Goal: Task Accomplishment & Management: Complete application form

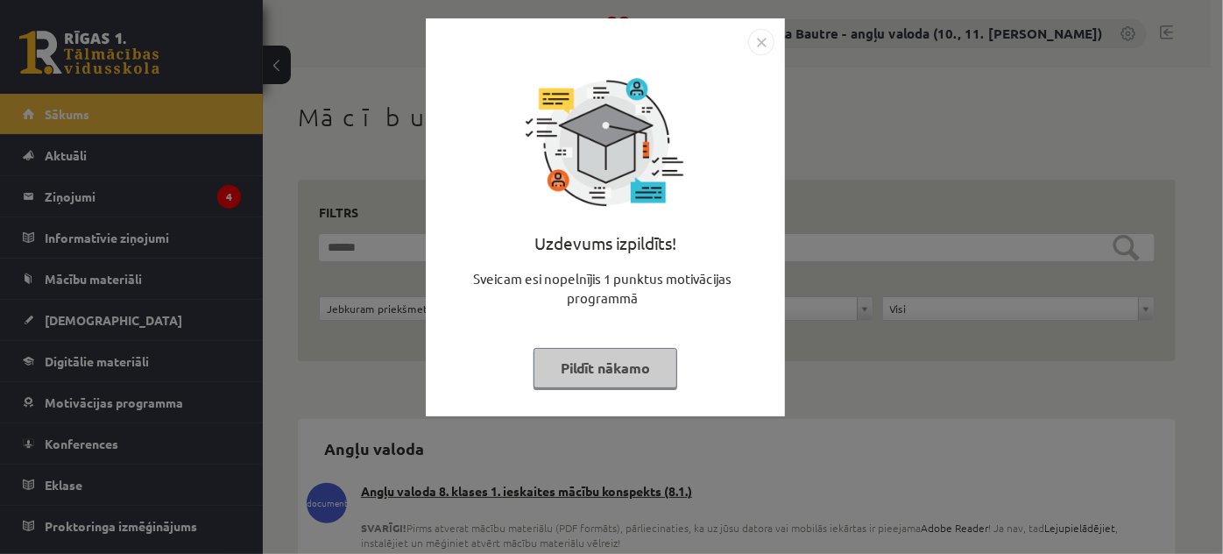
drag, startPoint x: 0, startPoint y: 0, endPoint x: 754, endPoint y: 41, distance: 754.7
click at [754, 41] on img "Close" at bounding box center [761, 42] width 26 height 26
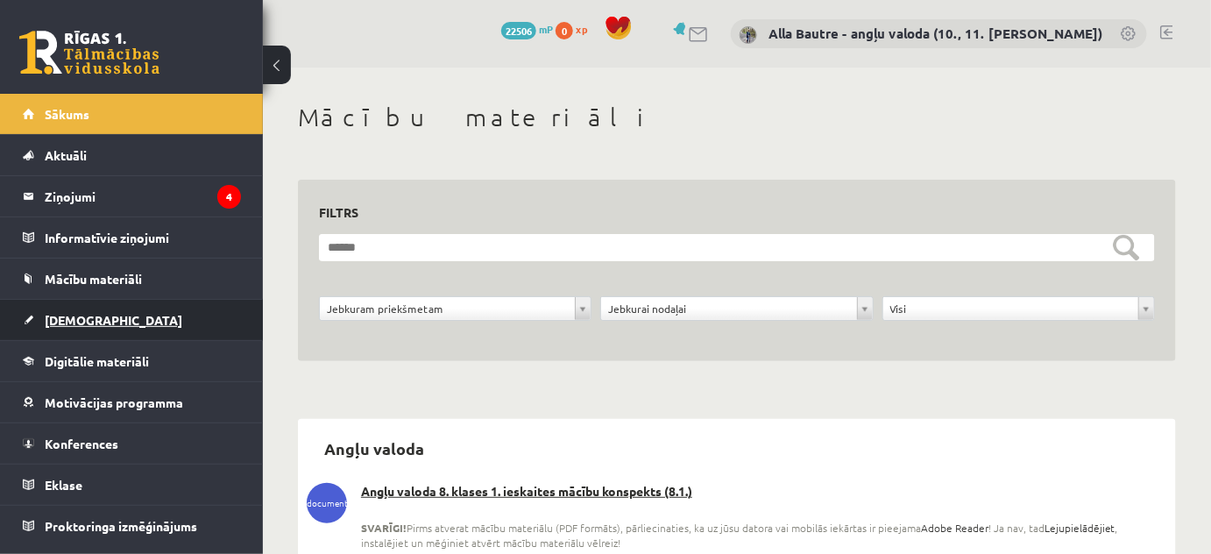
click at [61, 315] on span "[DEMOGRAPHIC_DATA]" at bounding box center [114, 320] width 138 height 16
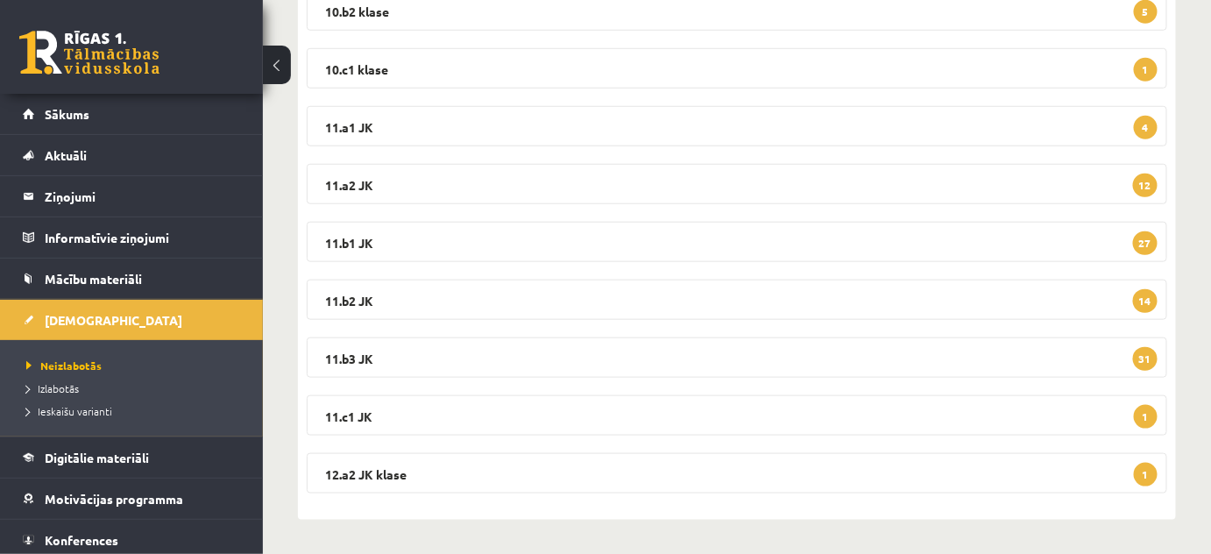
scroll to position [129, 0]
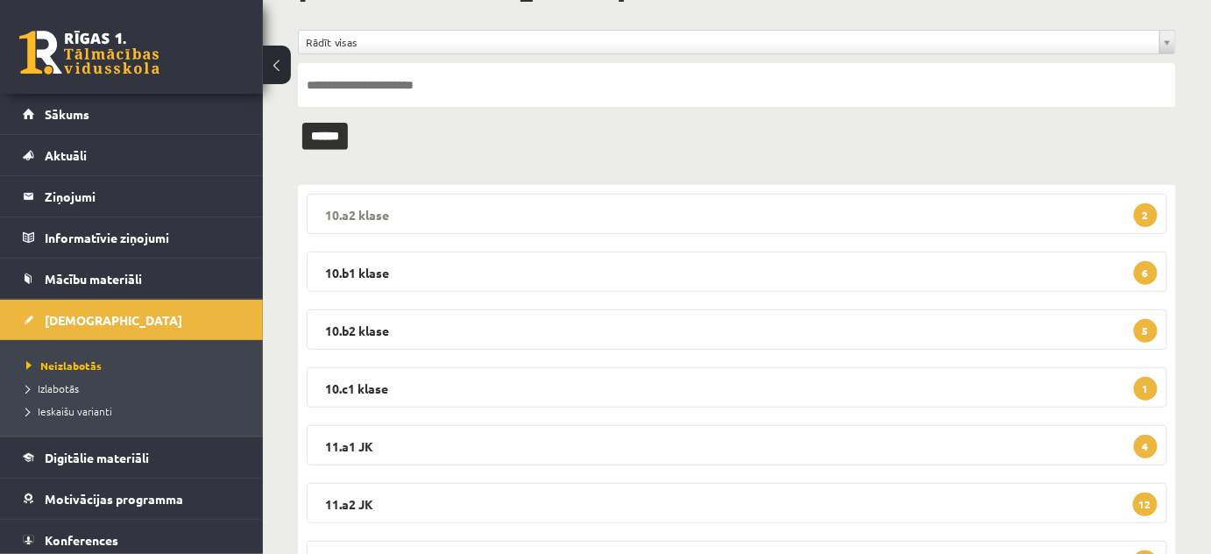
click at [370, 209] on legend "10.a2 klase 2" at bounding box center [737, 214] width 860 height 40
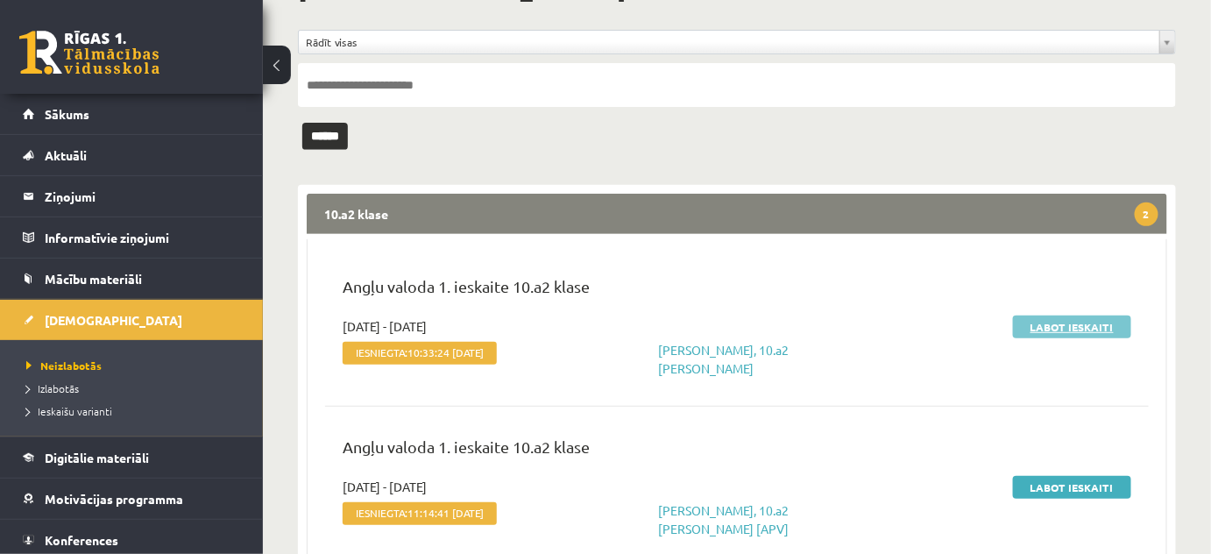
click at [1016, 324] on link "Labot ieskaiti" at bounding box center [1072, 326] width 118 height 23
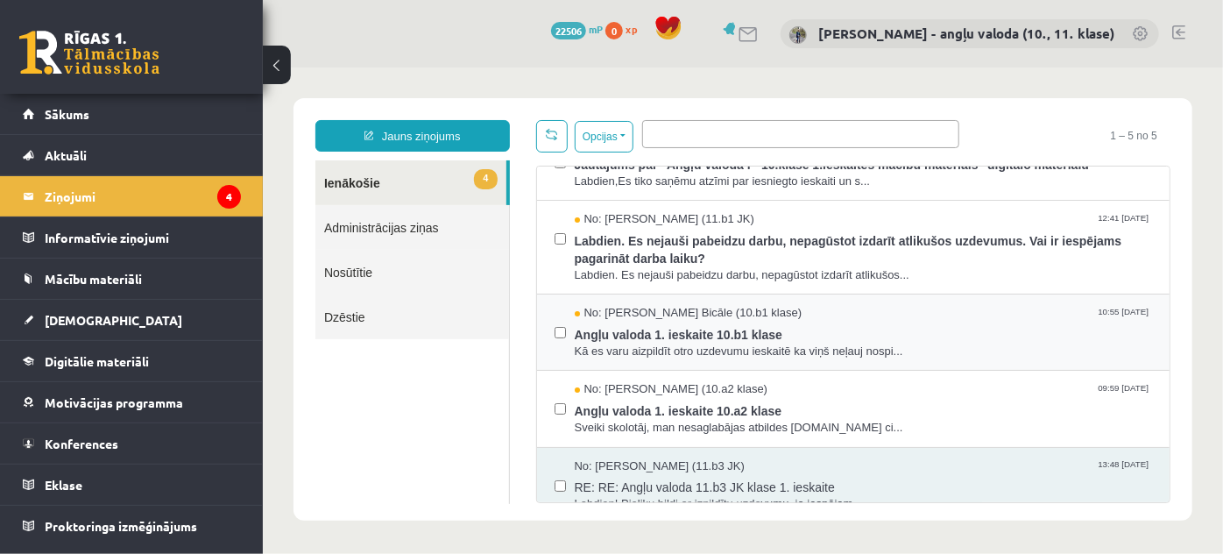
scroll to position [60, 0]
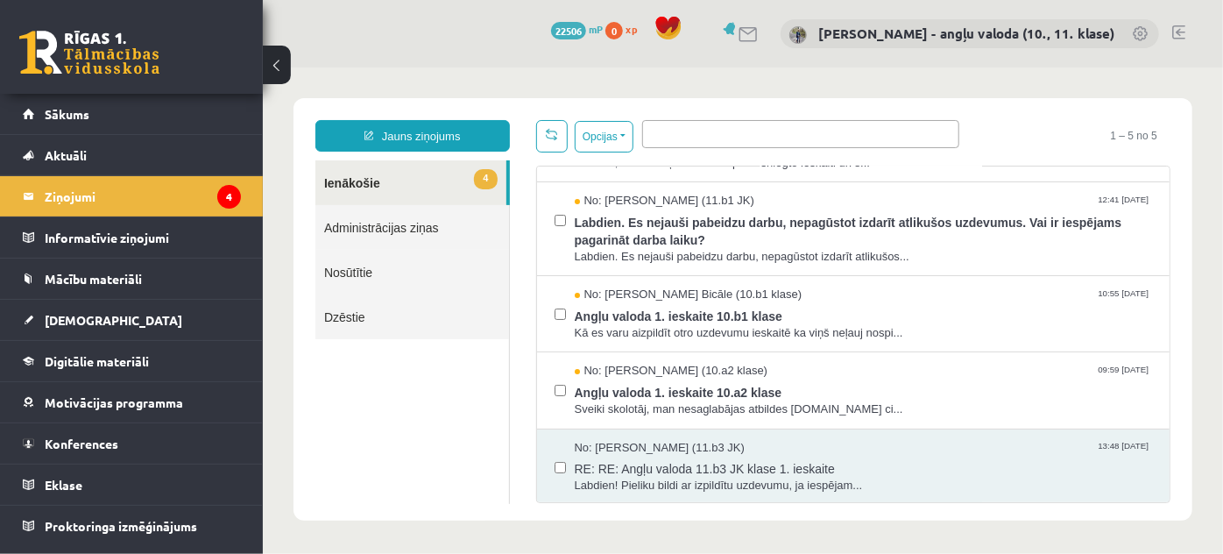
click at [337, 274] on link "Nosūtītie" at bounding box center [412, 271] width 194 height 45
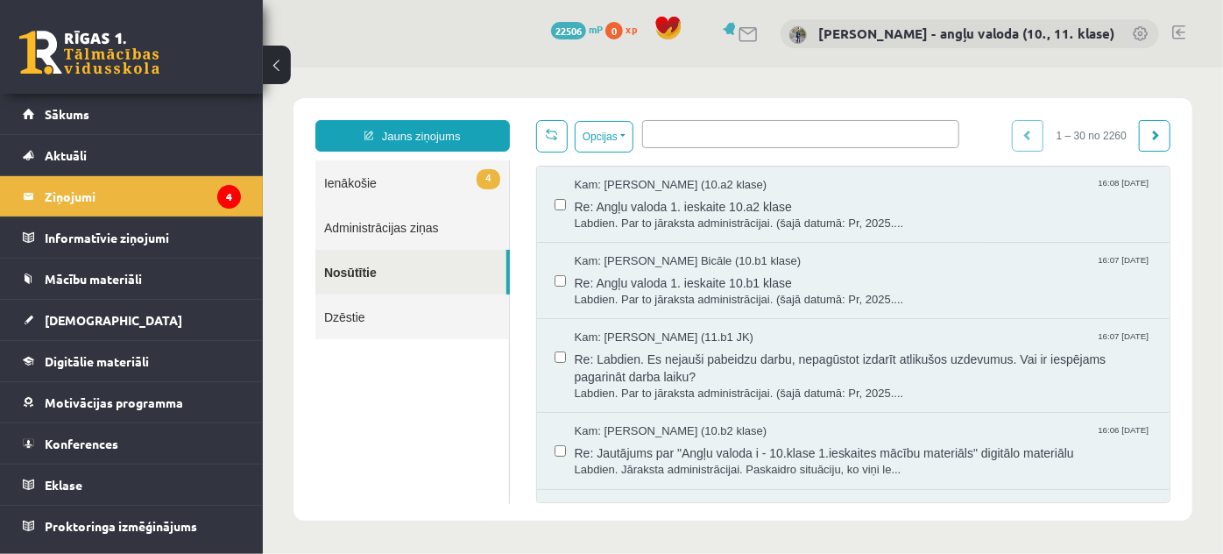
scroll to position [0, 0]
click at [334, 181] on link "4 Ienākošie" at bounding box center [412, 181] width 194 height 45
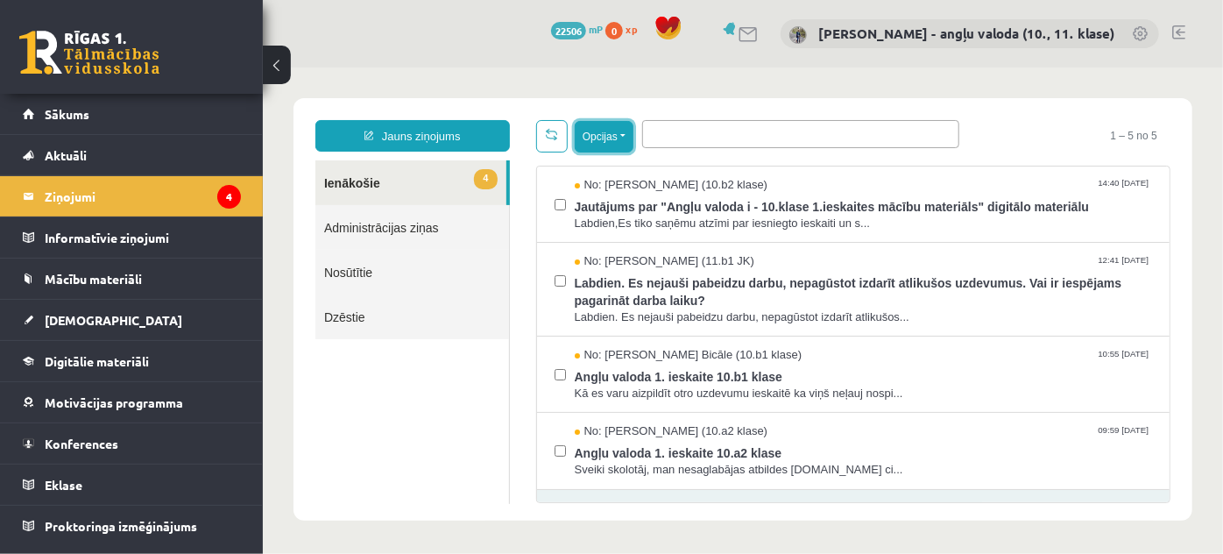
click at [625, 135] on button "Opcijas" at bounding box center [603, 136] width 59 height 32
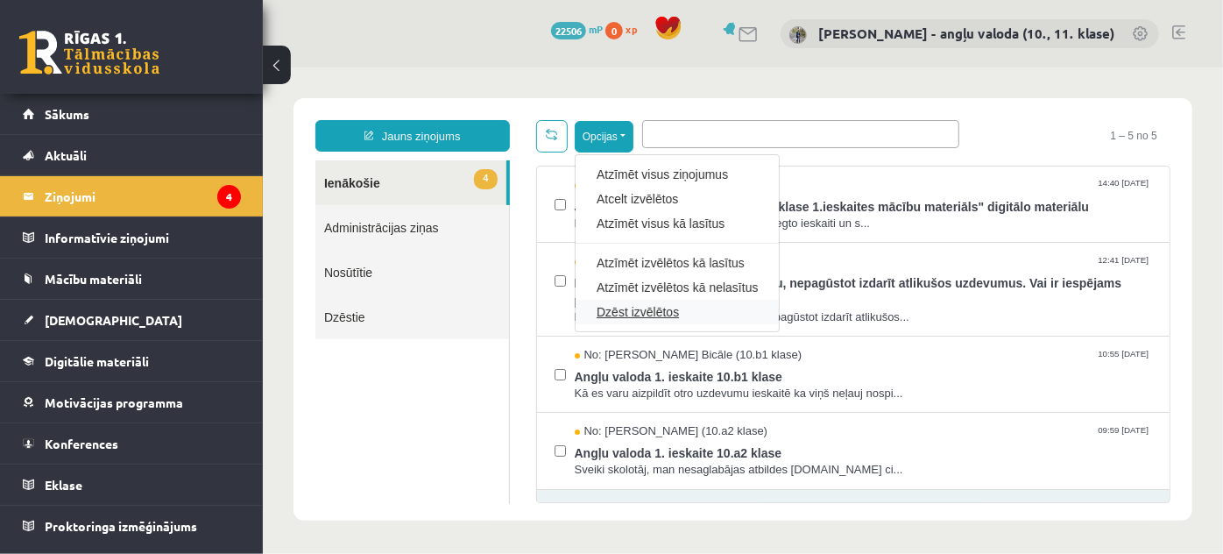
click at [619, 309] on link "Dzēst izvēlētos" at bounding box center [676, 311] width 161 height 18
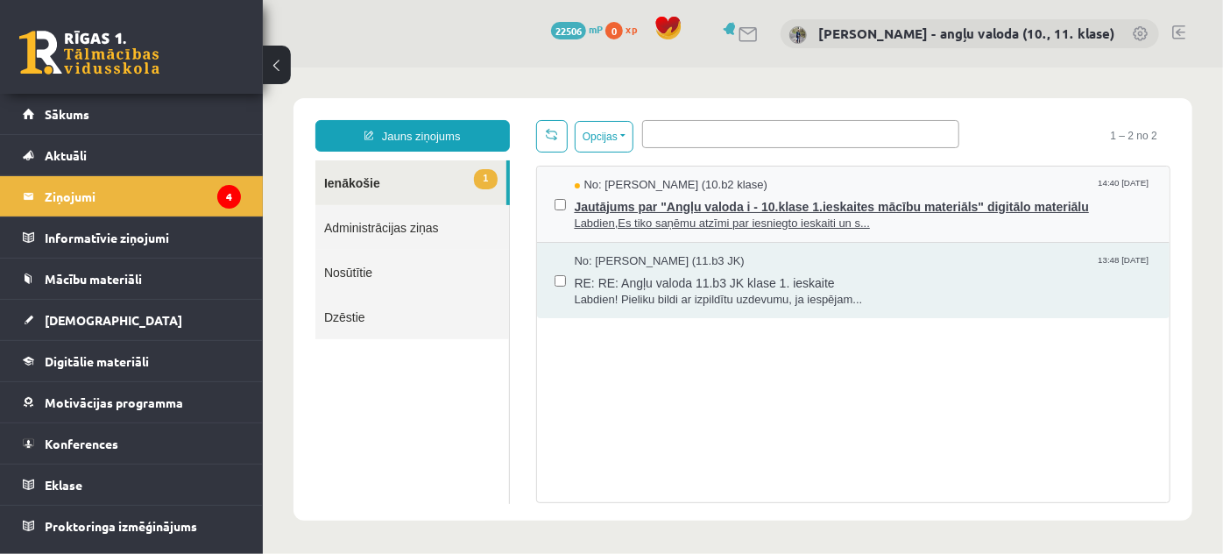
click at [687, 203] on span "Jautājums par "Angļu valoda i - 10.klase 1.ieskaites mācību materiāls" digitālo…" at bounding box center [863, 204] width 578 height 22
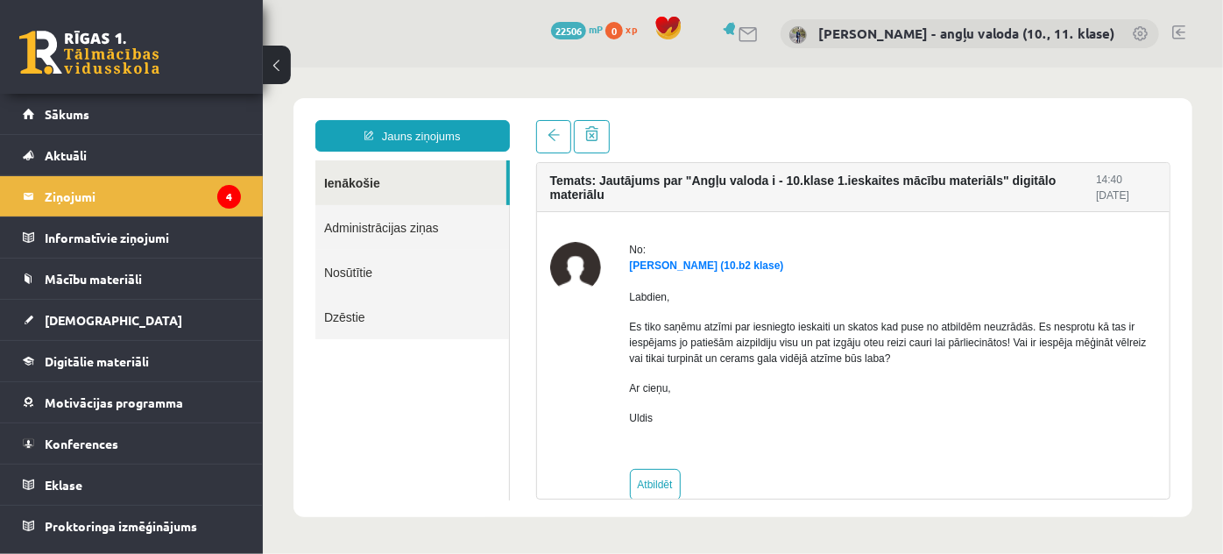
click at [349, 262] on link "Nosūtītie" at bounding box center [412, 271] width 194 height 45
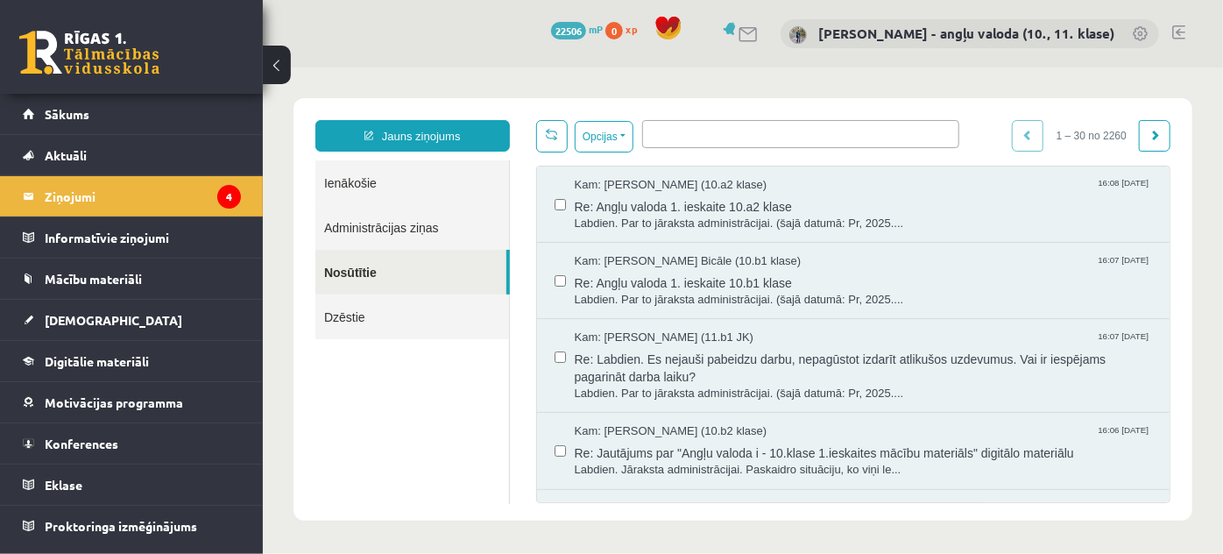
click at [364, 182] on link "Ienākošie" at bounding box center [412, 181] width 194 height 45
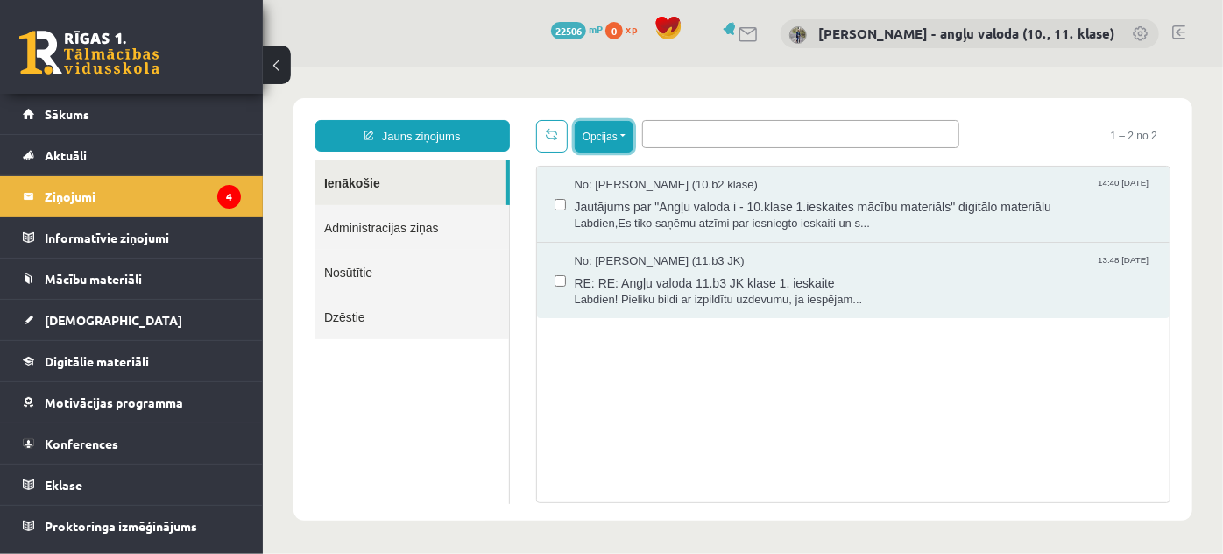
click at [622, 133] on button "Opcijas" at bounding box center [603, 136] width 59 height 32
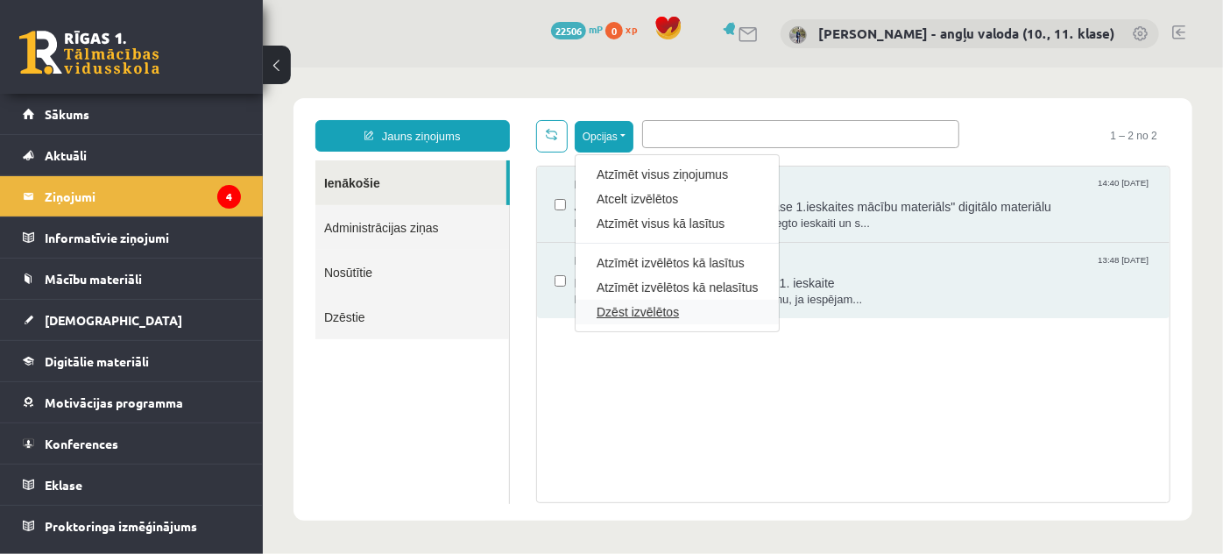
click at [623, 309] on link "Dzēst izvēlētos" at bounding box center [676, 311] width 161 height 18
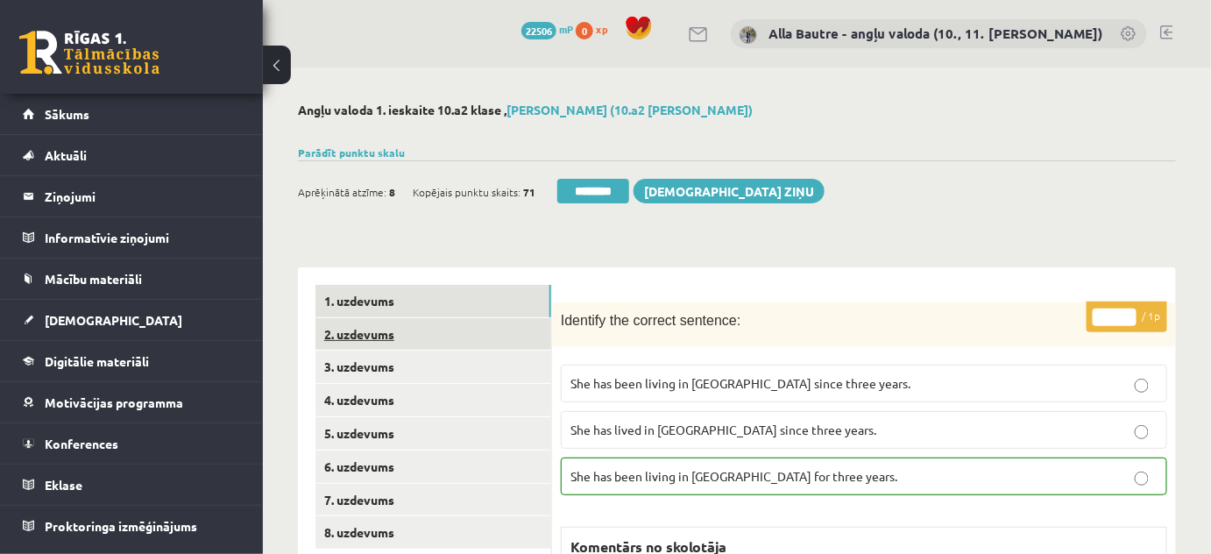
click at [354, 326] on link "2. uzdevums" at bounding box center [433, 334] width 236 height 32
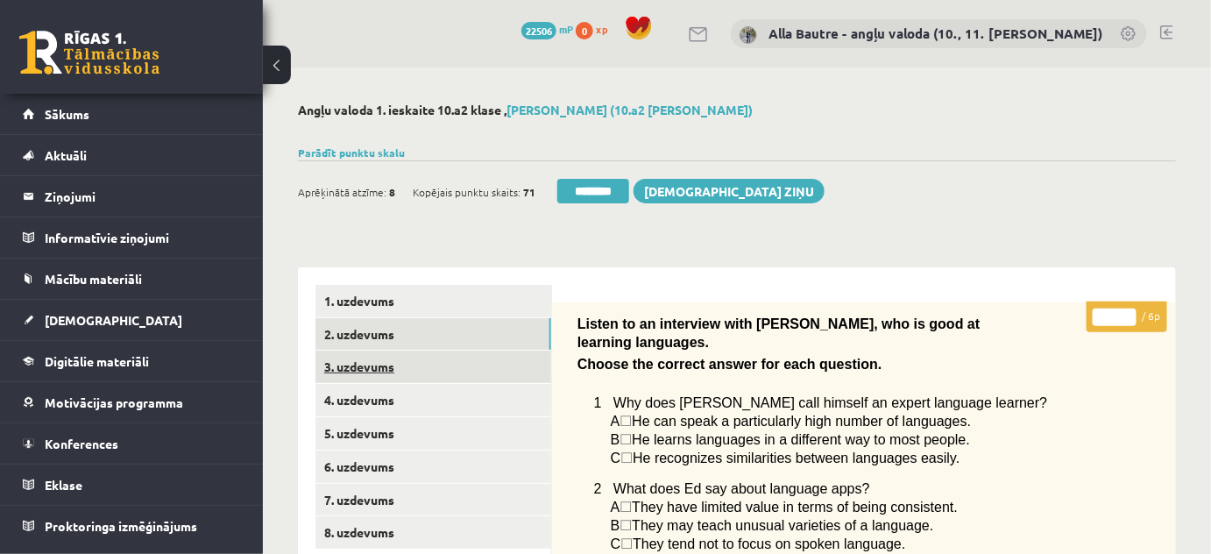
click at [358, 371] on link "3. uzdevums" at bounding box center [433, 366] width 236 height 32
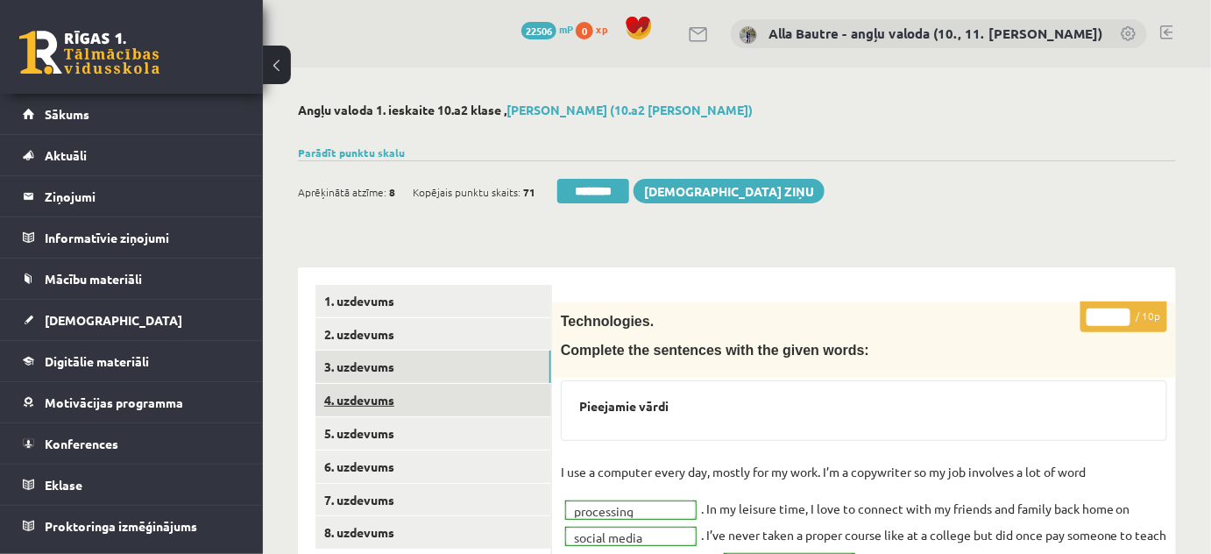
click at [359, 401] on link "4. uzdevums" at bounding box center [433, 400] width 236 height 32
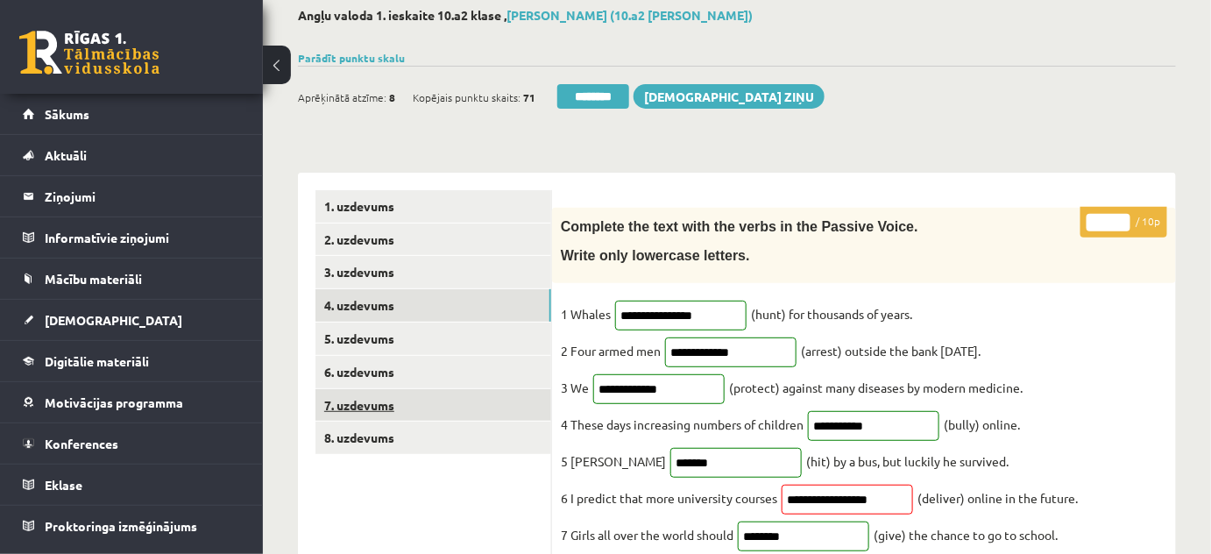
scroll to position [79, 0]
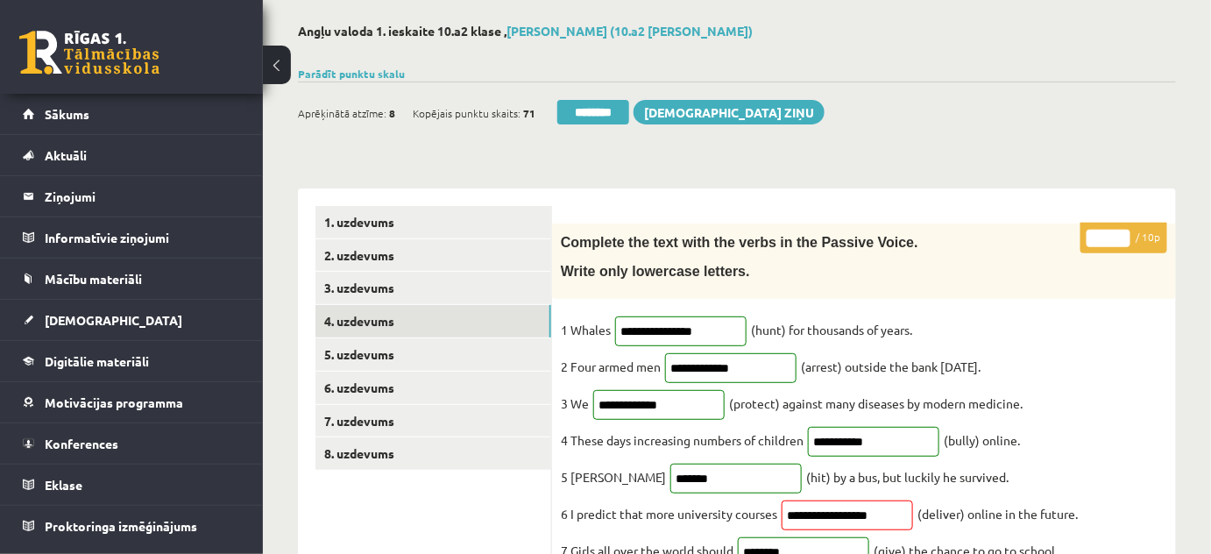
type input "*"
click at [1122, 231] on input "*" at bounding box center [1109, 239] width 44 height 18
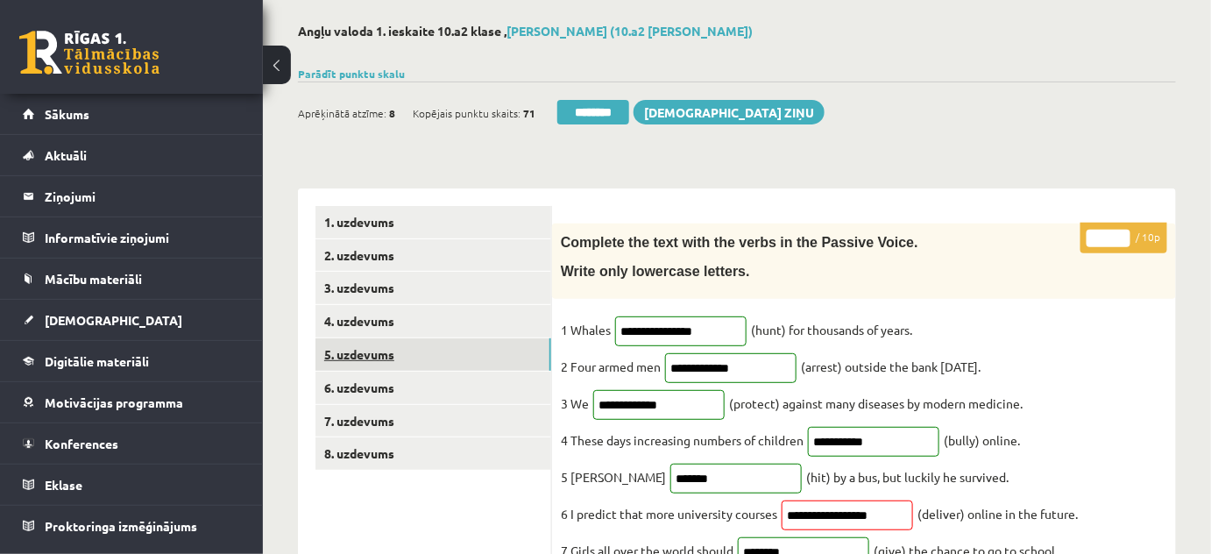
click at [397, 349] on link "5. uzdevums" at bounding box center [433, 354] width 236 height 32
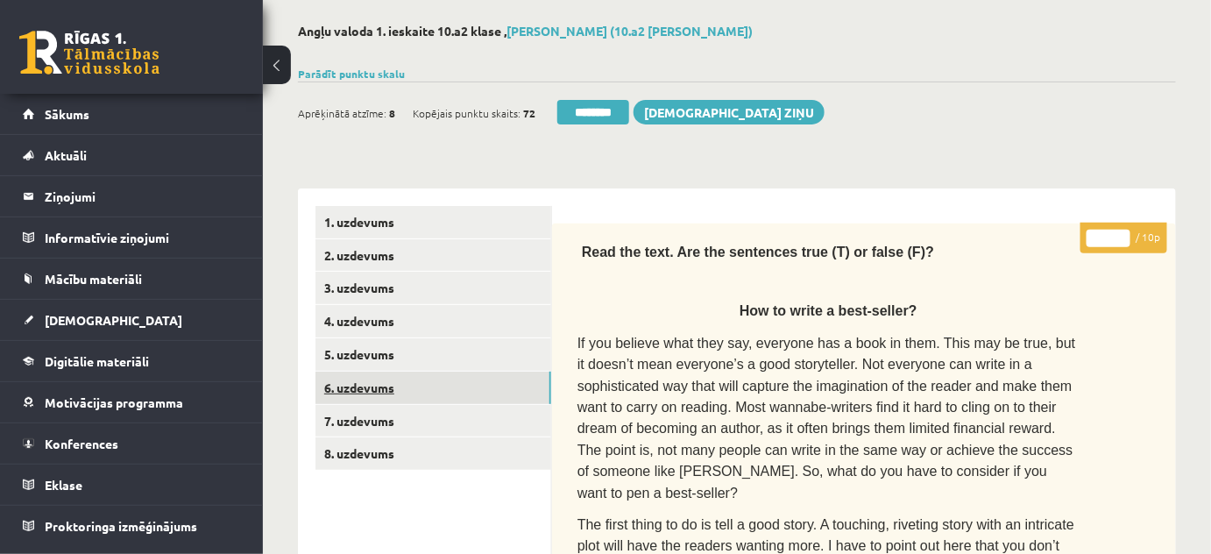
click at [387, 384] on link "6. uzdevums" at bounding box center [433, 388] width 236 height 32
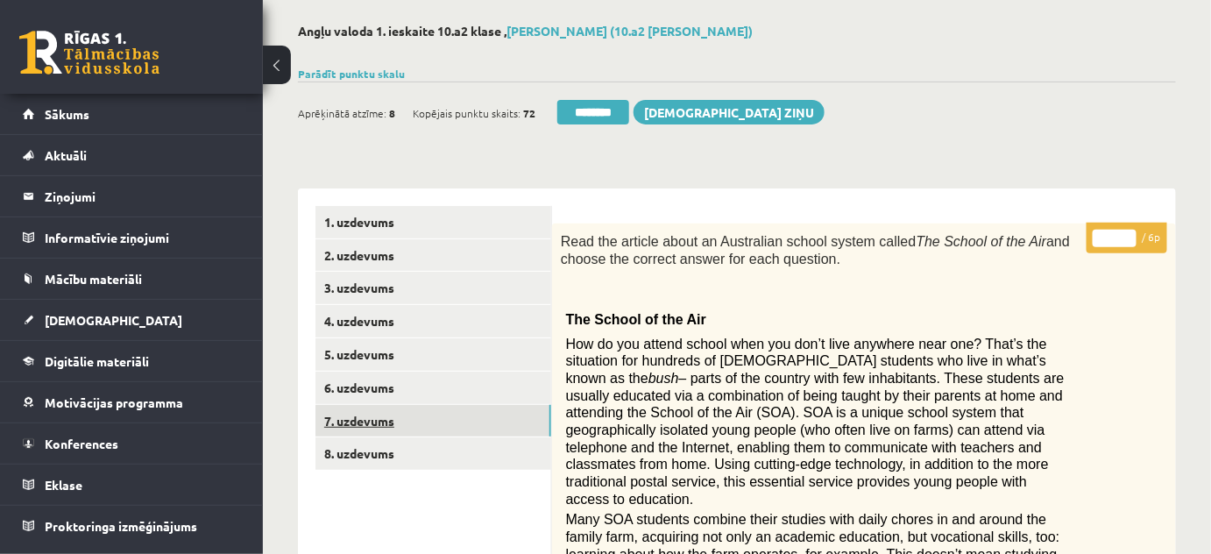
click at [384, 413] on link "7. uzdevums" at bounding box center [433, 421] width 236 height 32
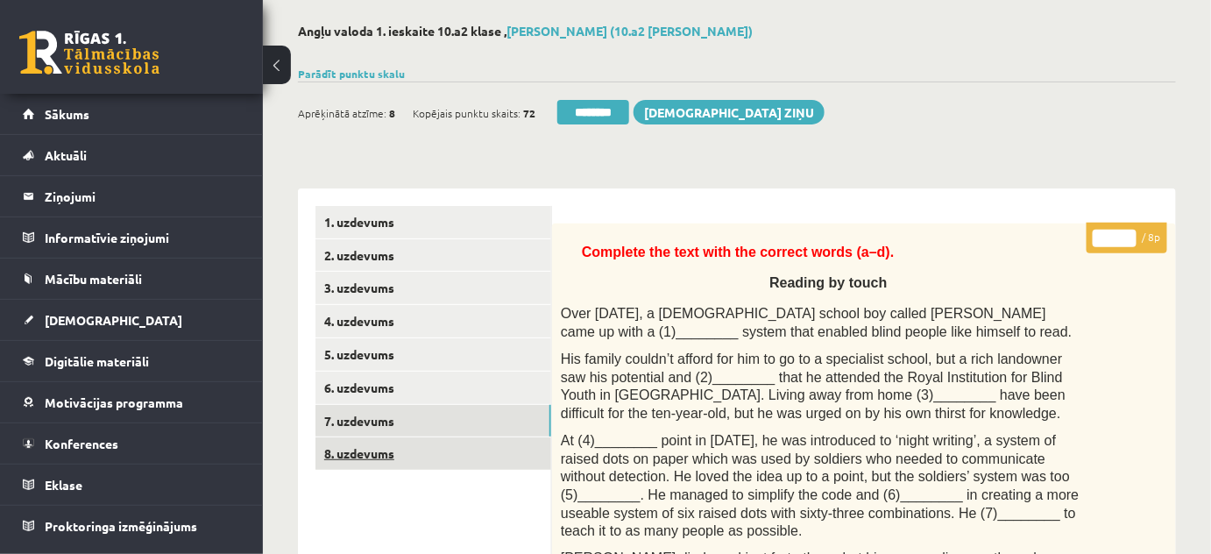
click at [372, 450] on link "8. uzdevums" at bounding box center [433, 453] width 236 height 32
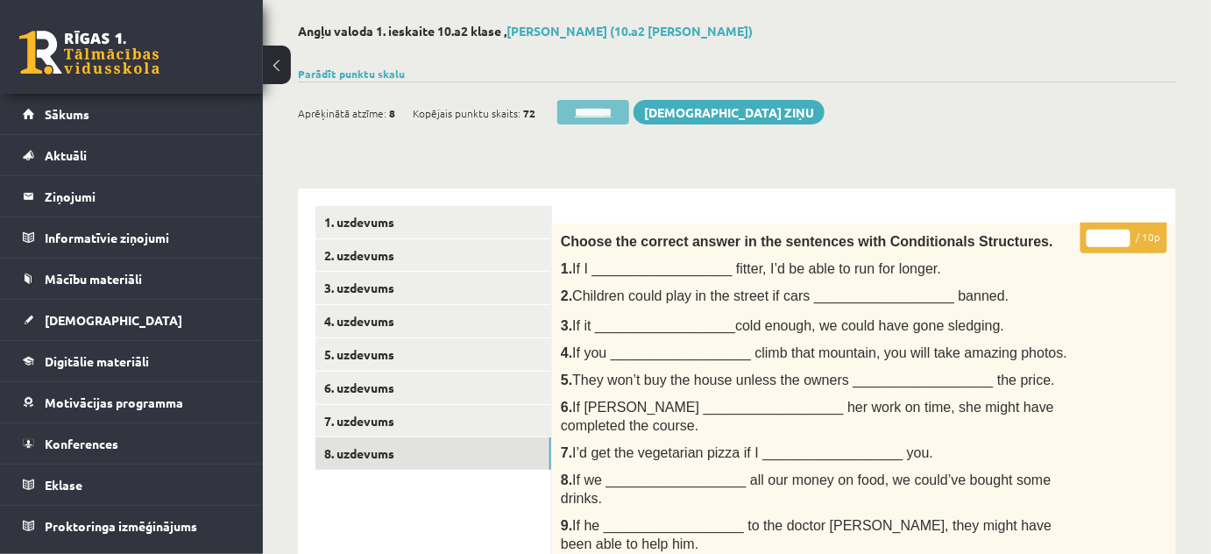
scroll to position [0, 0]
click at [611, 103] on input "********" at bounding box center [593, 112] width 72 height 25
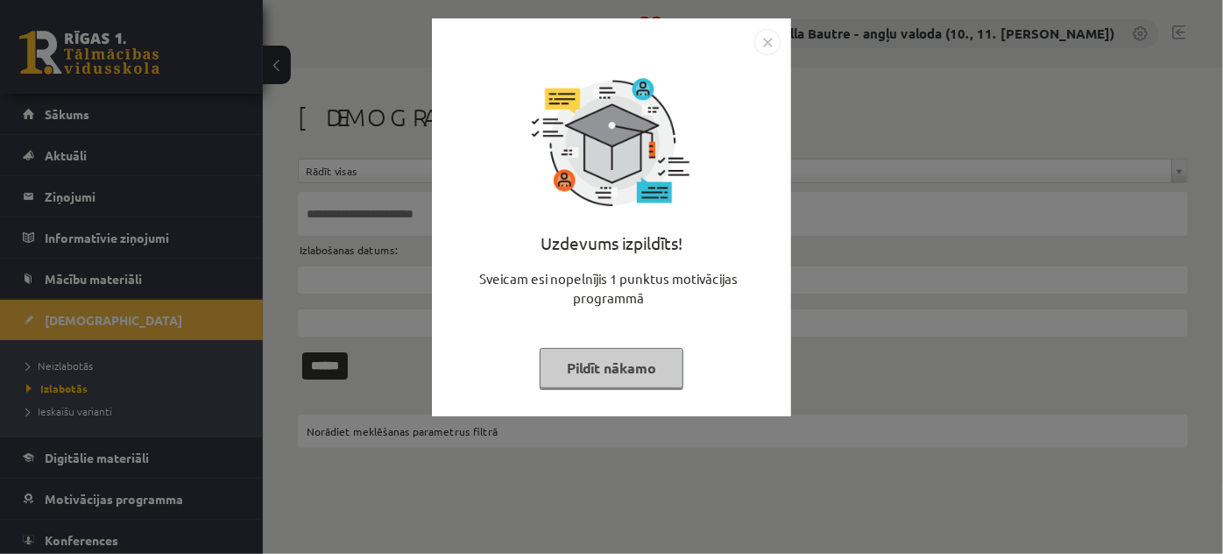
click at [761, 45] on img "Close" at bounding box center [767, 42] width 26 height 26
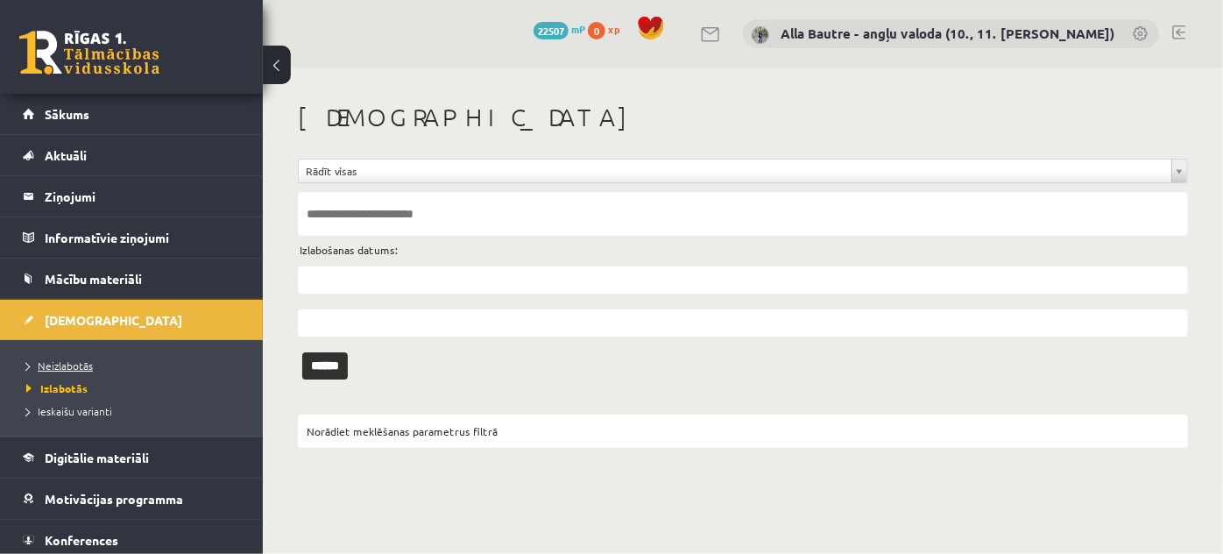
click at [52, 360] on span "Neizlabotās" at bounding box center [59, 365] width 67 height 14
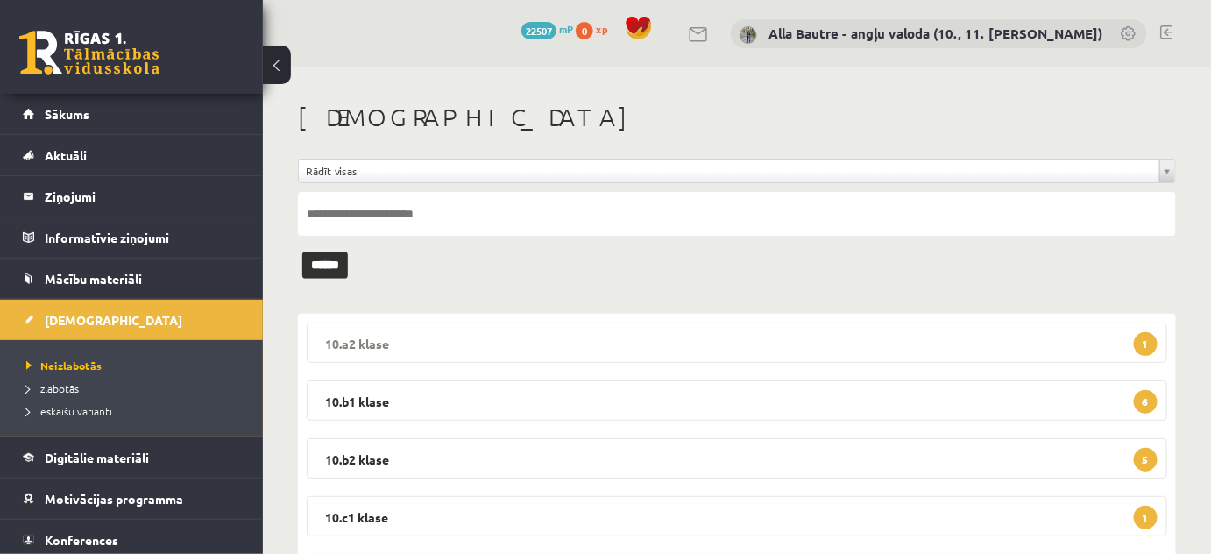
click at [350, 337] on legend "10.a2 klase 1" at bounding box center [737, 342] width 860 height 40
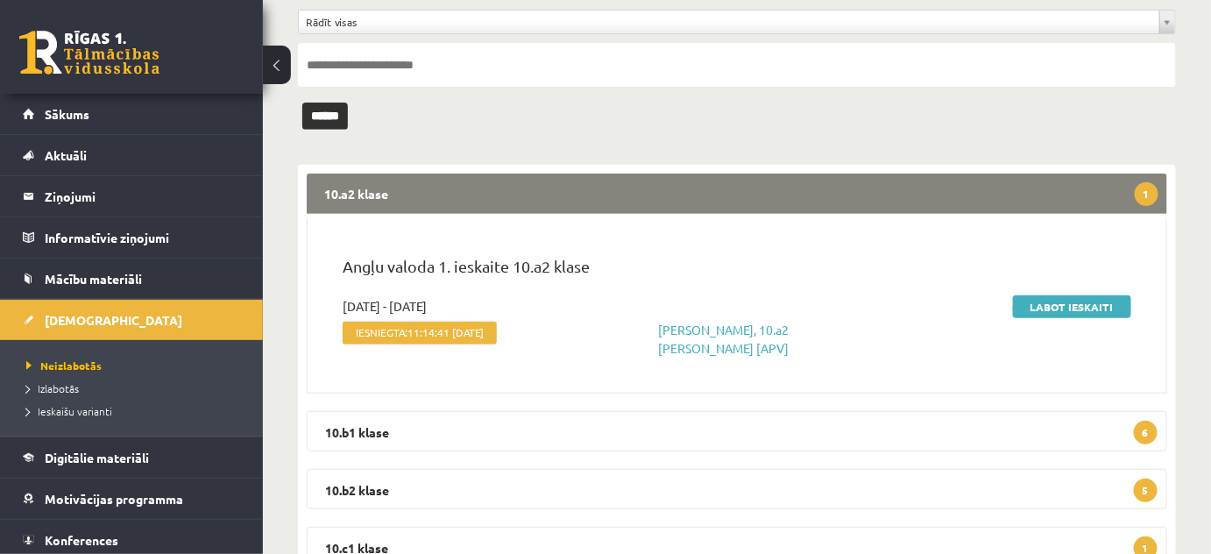
scroll to position [159, 0]
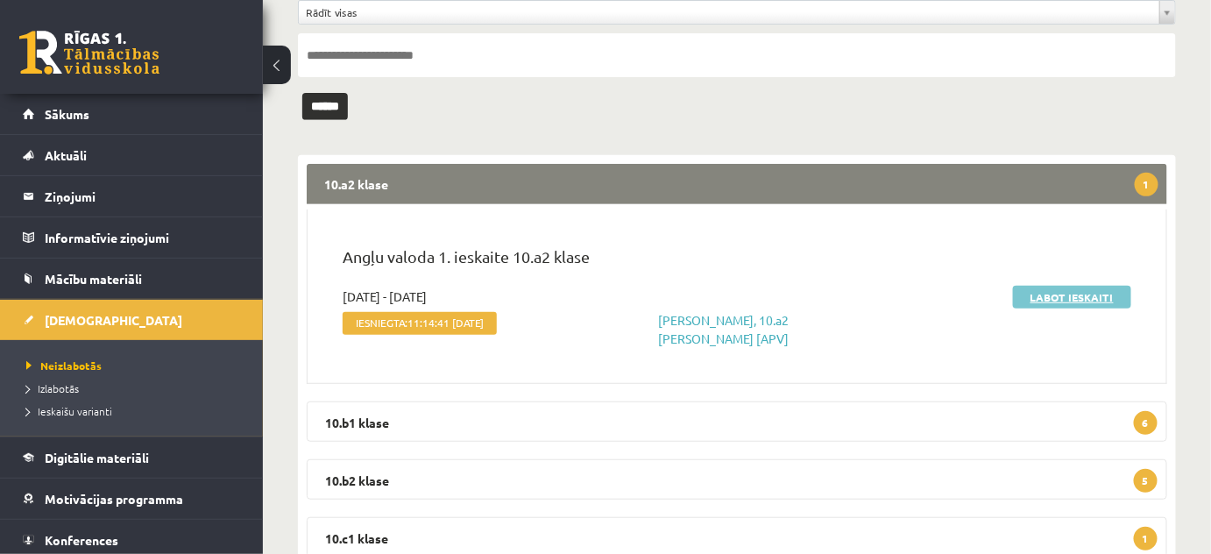
click at [1060, 296] on link "Labot ieskaiti" at bounding box center [1072, 297] width 118 height 23
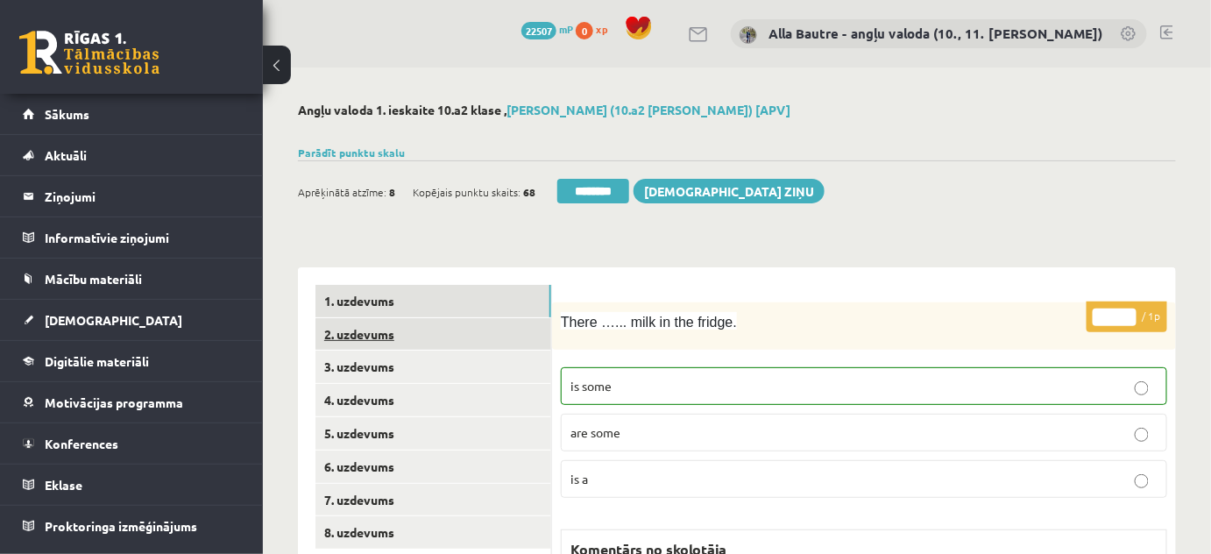
click at [352, 333] on link "2. uzdevums" at bounding box center [433, 334] width 236 height 32
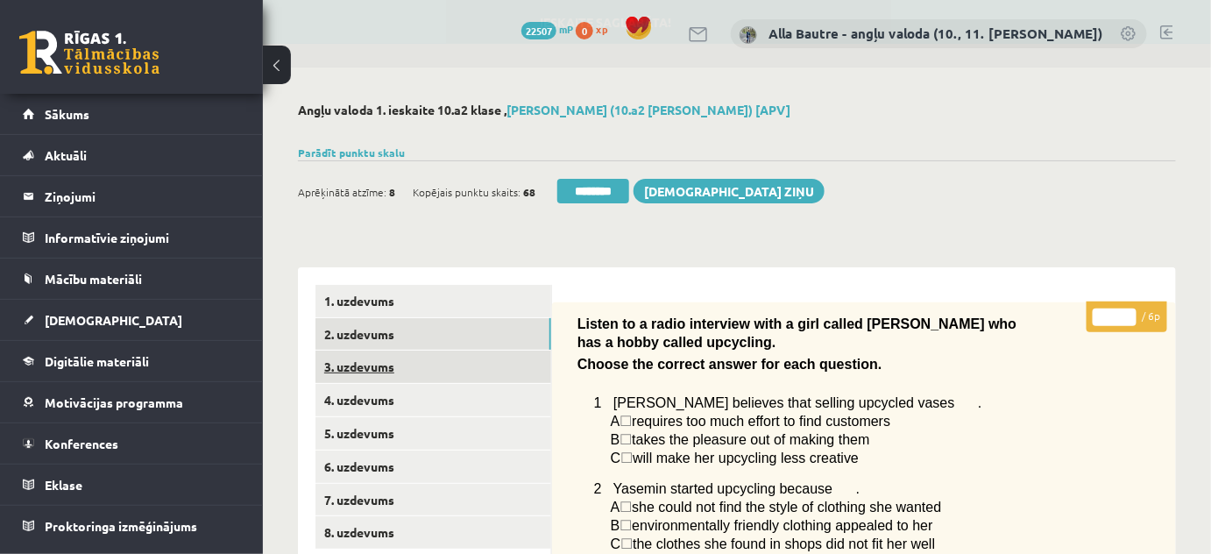
click at [355, 362] on link "3. uzdevums" at bounding box center [433, 366] width 236 height 32
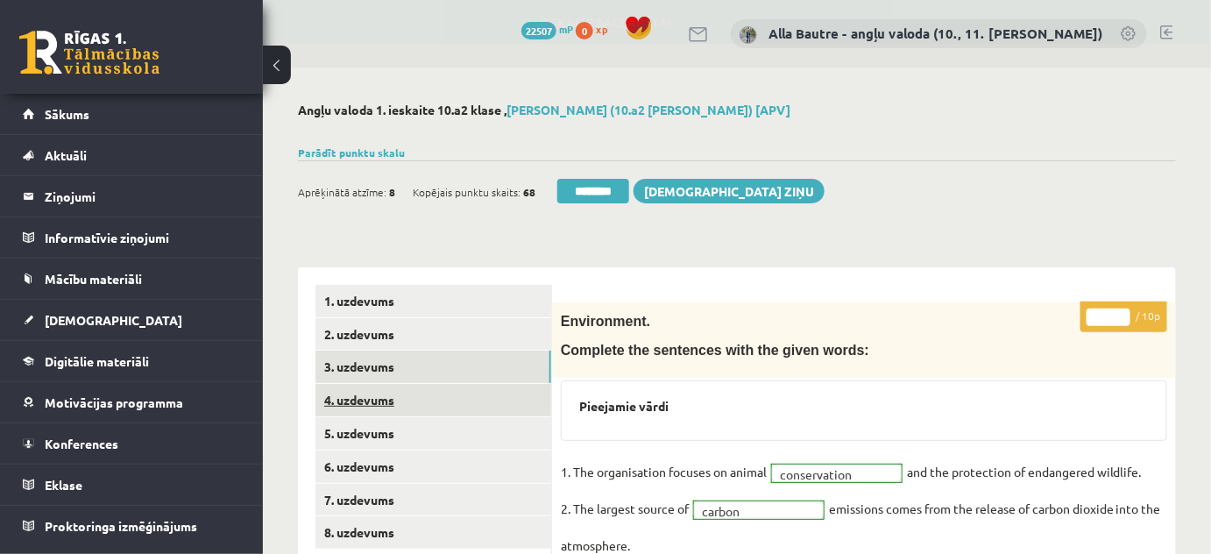
click at [361, 396] on link "4. uzdevums" at bounding box center [433, 400] width 236 height 32
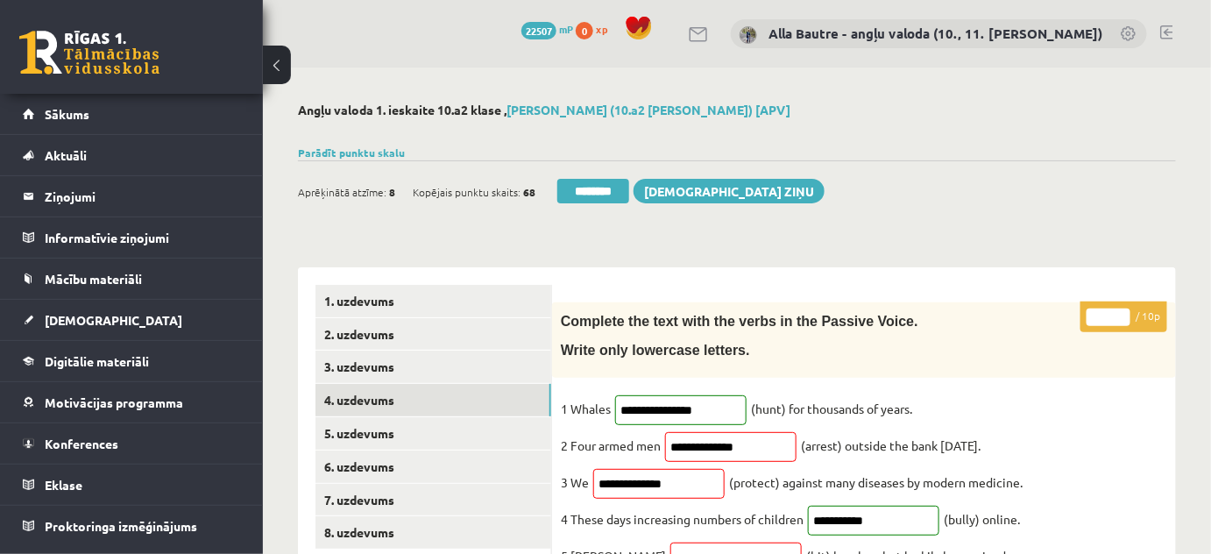
type input "**"
click at [1122, 315] on input "**" at bounding box center [1109, 317] width 44 height 18
click at [393, 439] on link "5. uzdevums" at bounding box center [433, 433] width 236 height 32
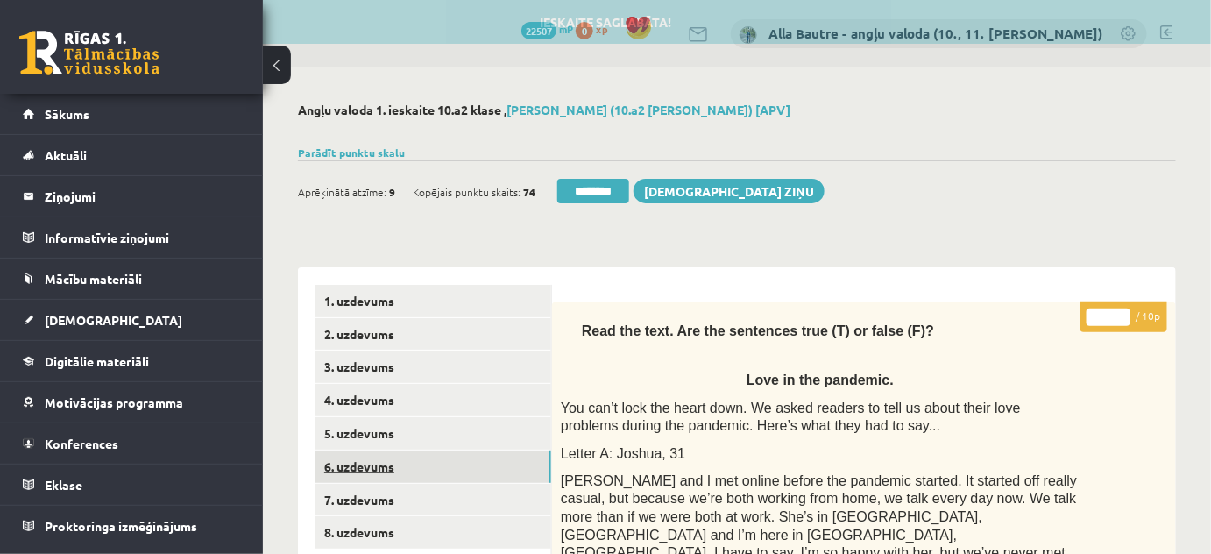
click at [391, 469] on link "6. uzdevums" at bounding box center [433, 466] width 236 height 32
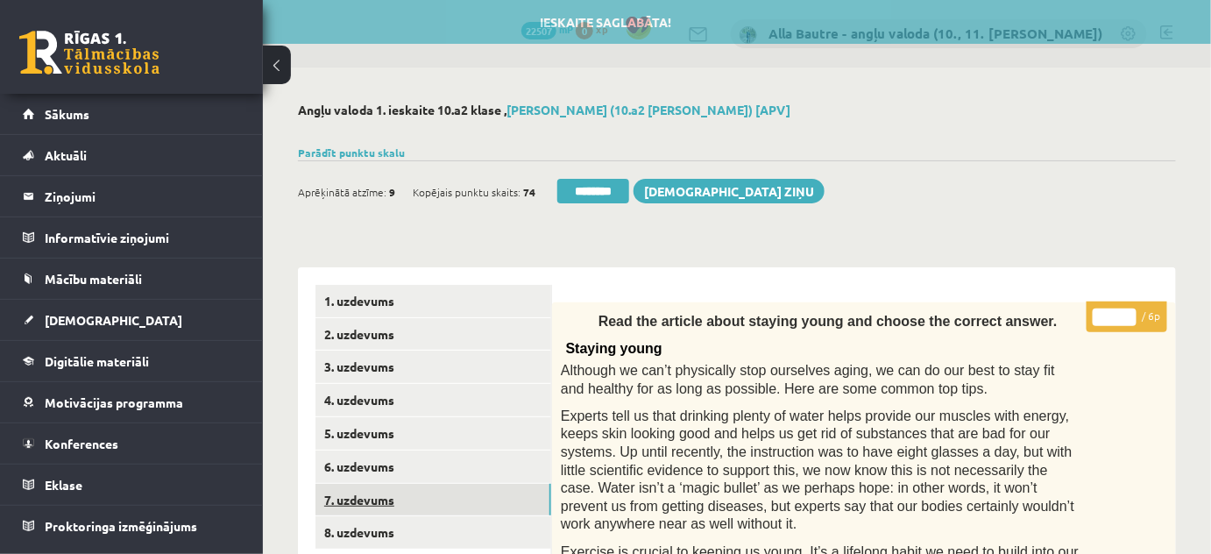
click at [376, 499] on link "7. uzdevums" at bounding box center [433, 500] width 236 height 32
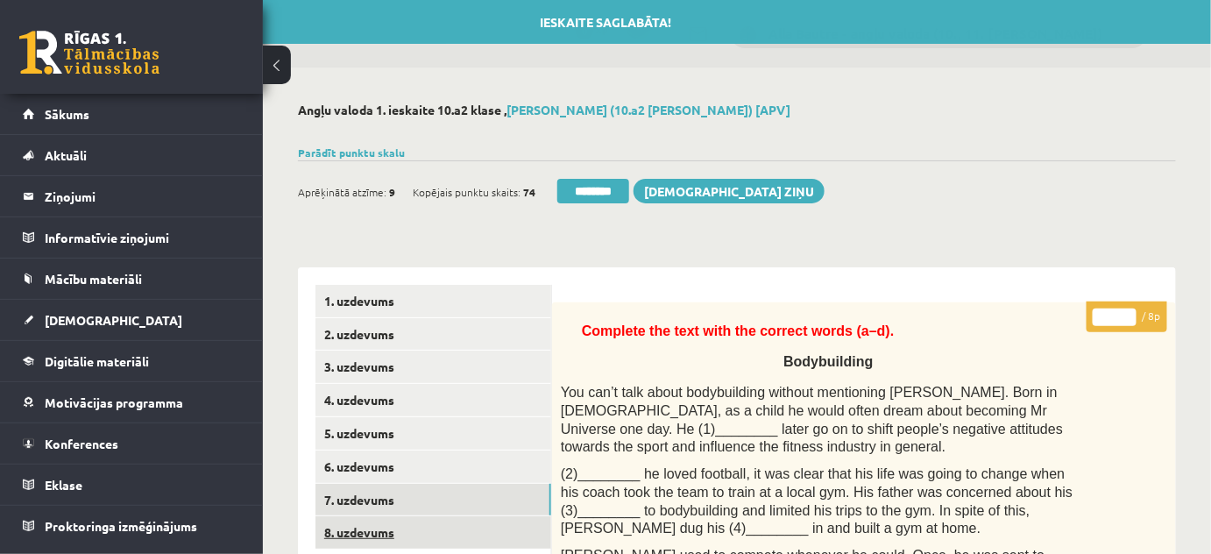
click at [372, 529] on link "8. uzdevums" at bounding box center [433, 532] width 236 height 32
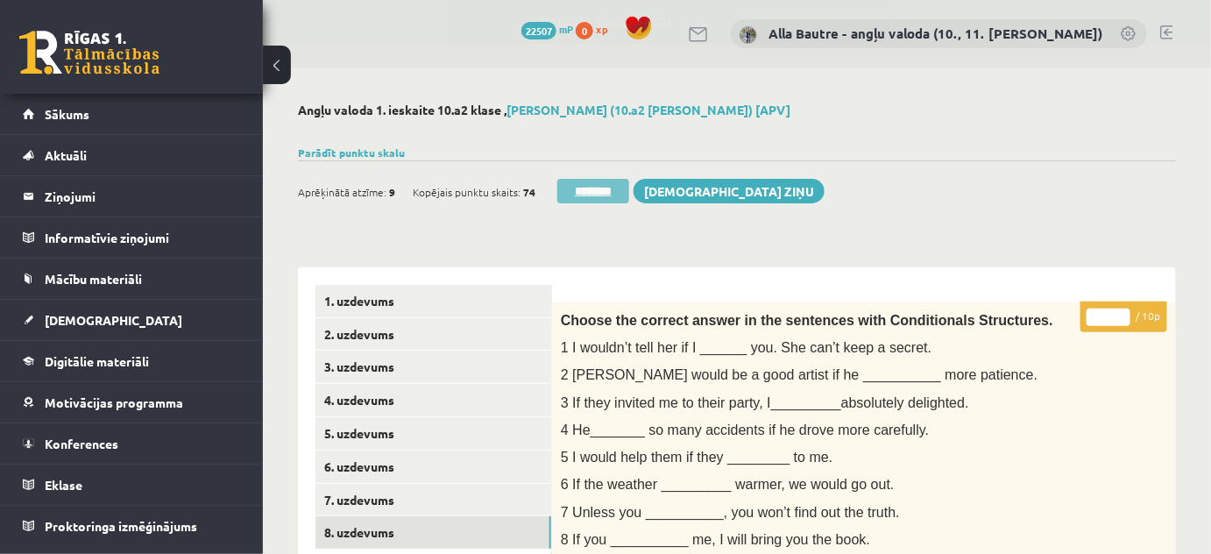
click at [587, 189] on input "********" at bounding box center [593, 191] width 72 height 25
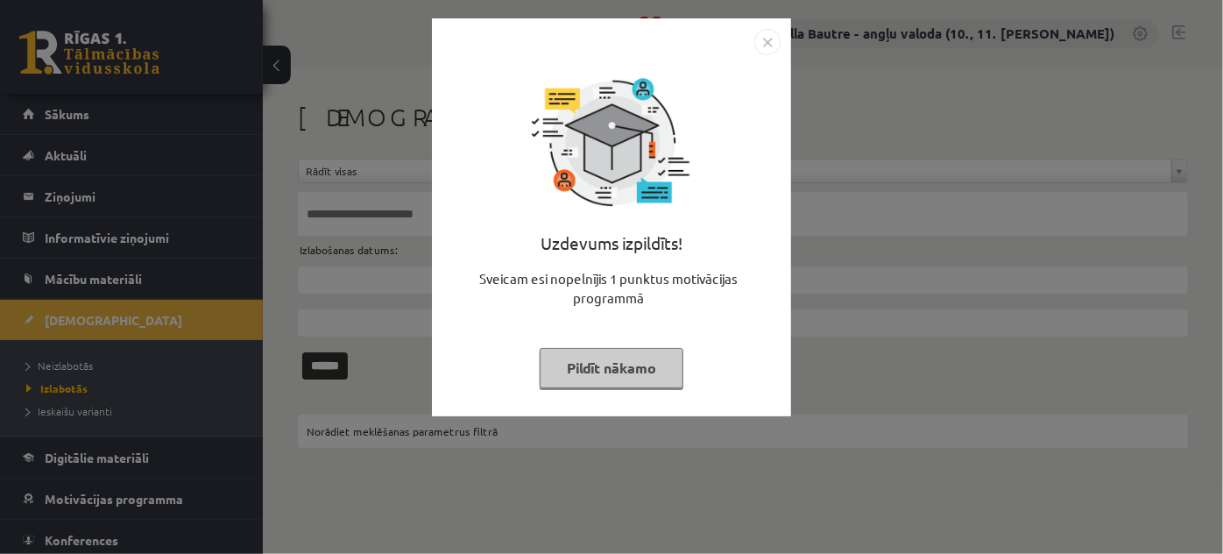
click at [765, 41] on img "Close" at bounding box center [767, 42] width 26 height 26
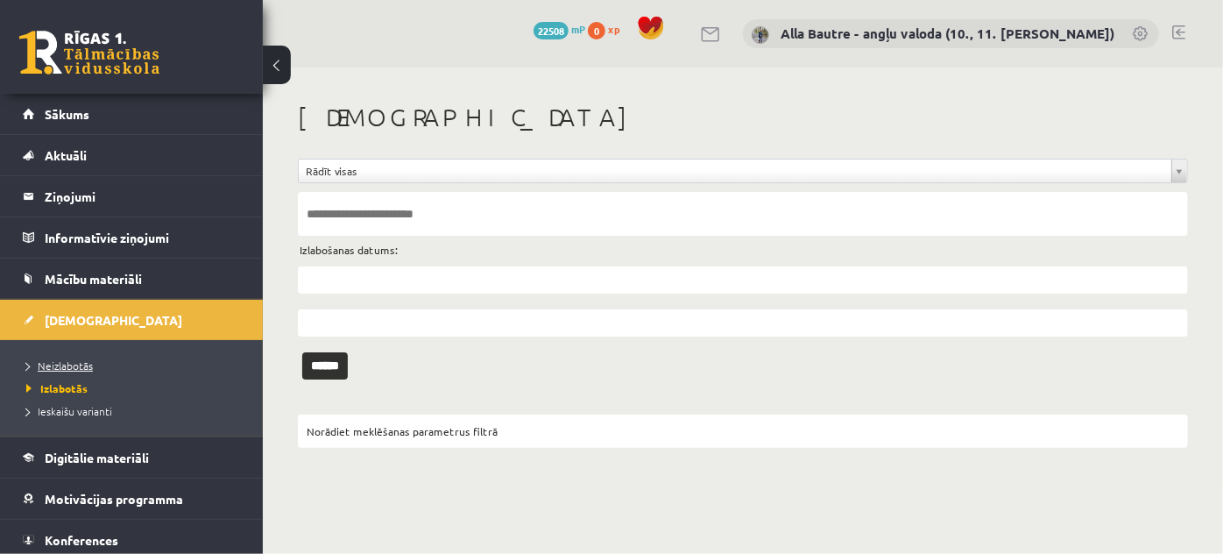
click at [81, 358] on link "Neizlabotās" at bounding box center [135, 366] width 219 height 16
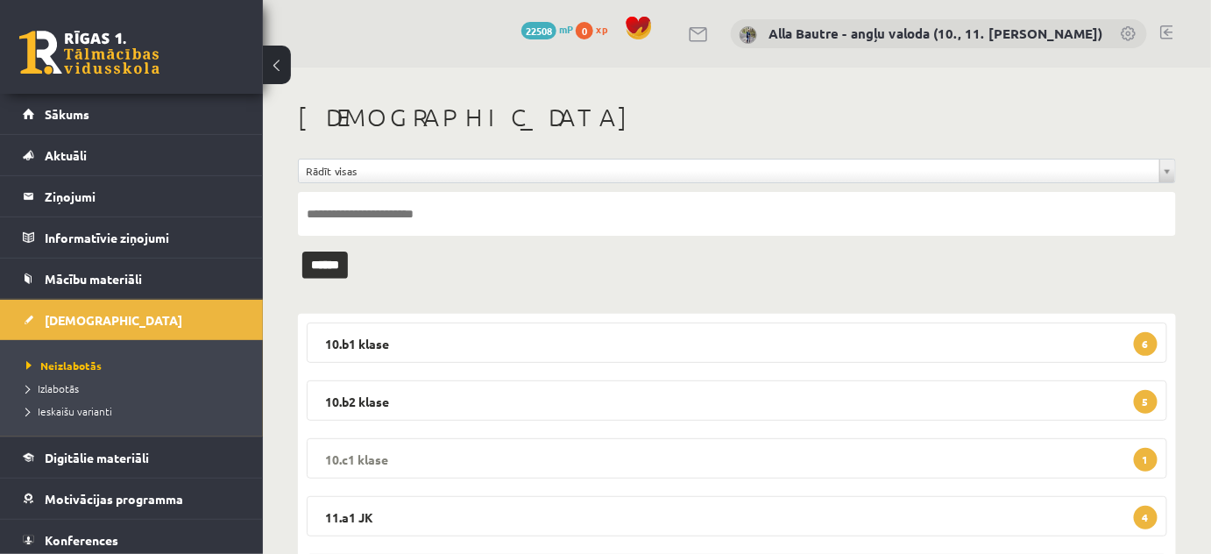
click at [343, 456] on legend "10.c1 klase 1" at bounding box center [737, 458] width 860 height 40
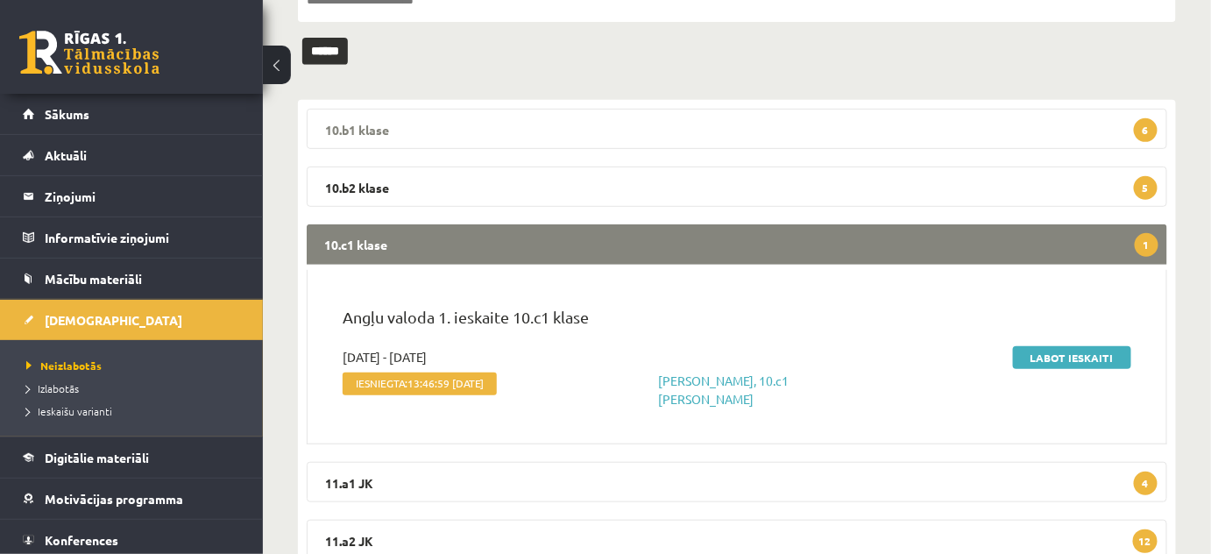
scroll to position [238, 0]
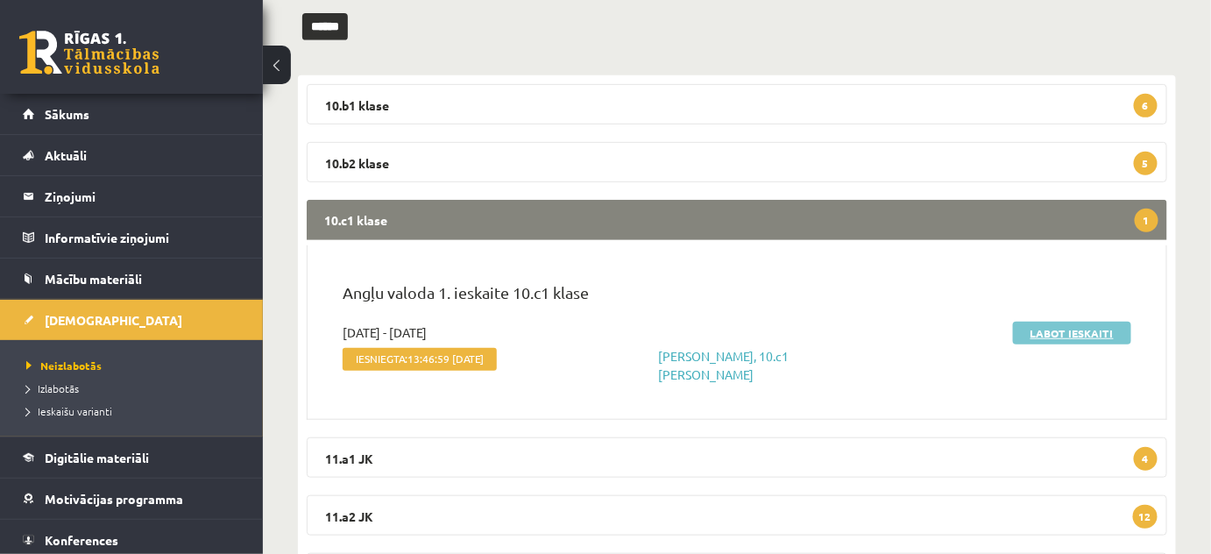
click at [1080, 331] on link "Labot ieskaiti" at bounding box center [1072, 333] width 118 height 23
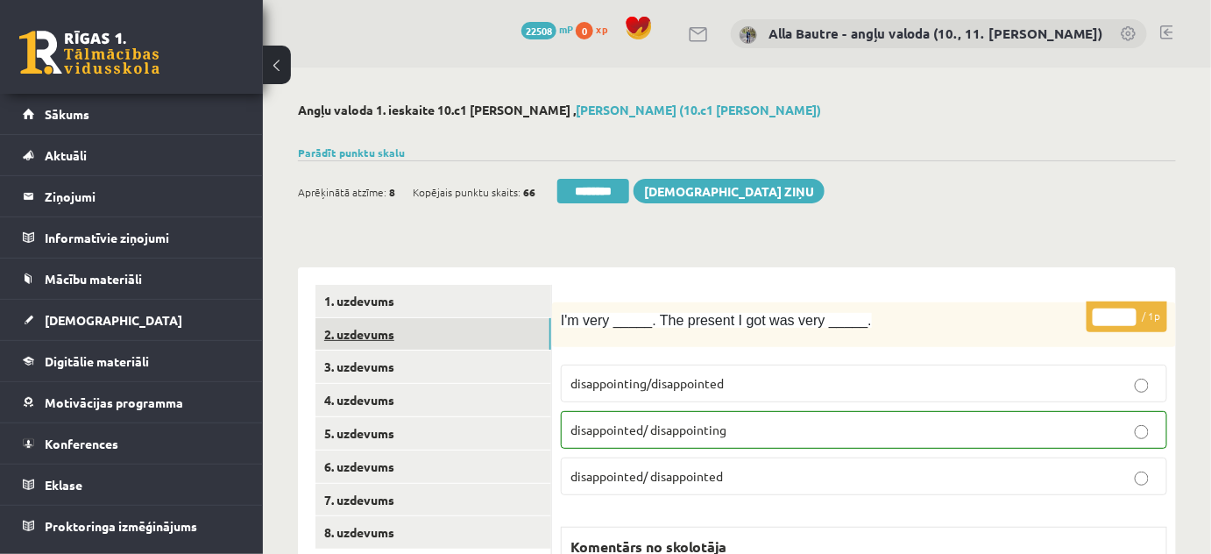
click at [376, 329] on link "2. uzdevums" at bounding box center [433, 334] width 236 height 32
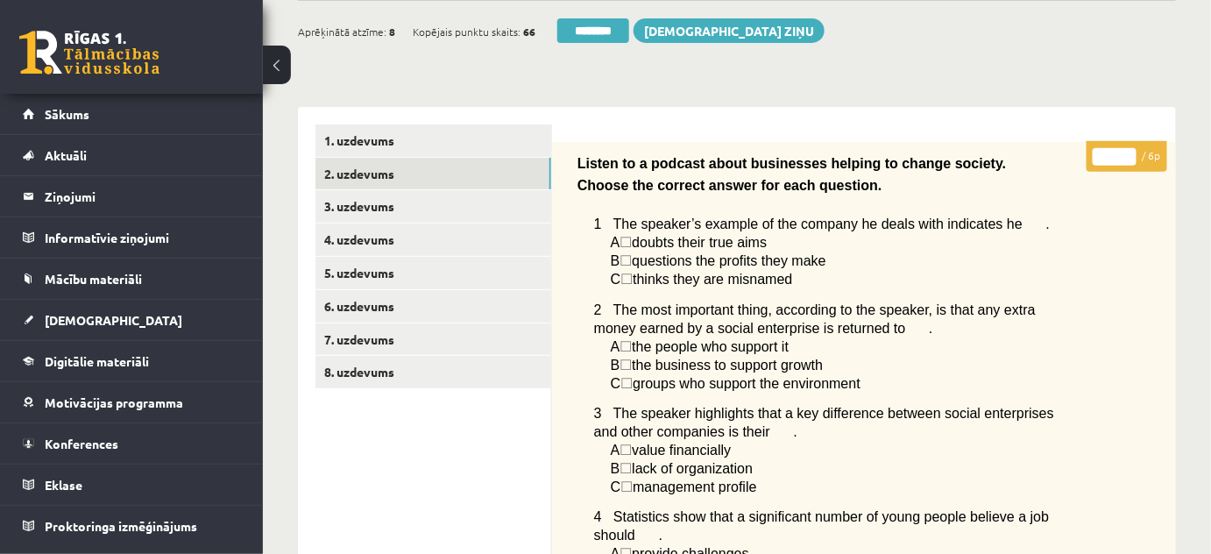
scroll to position [159, 0]
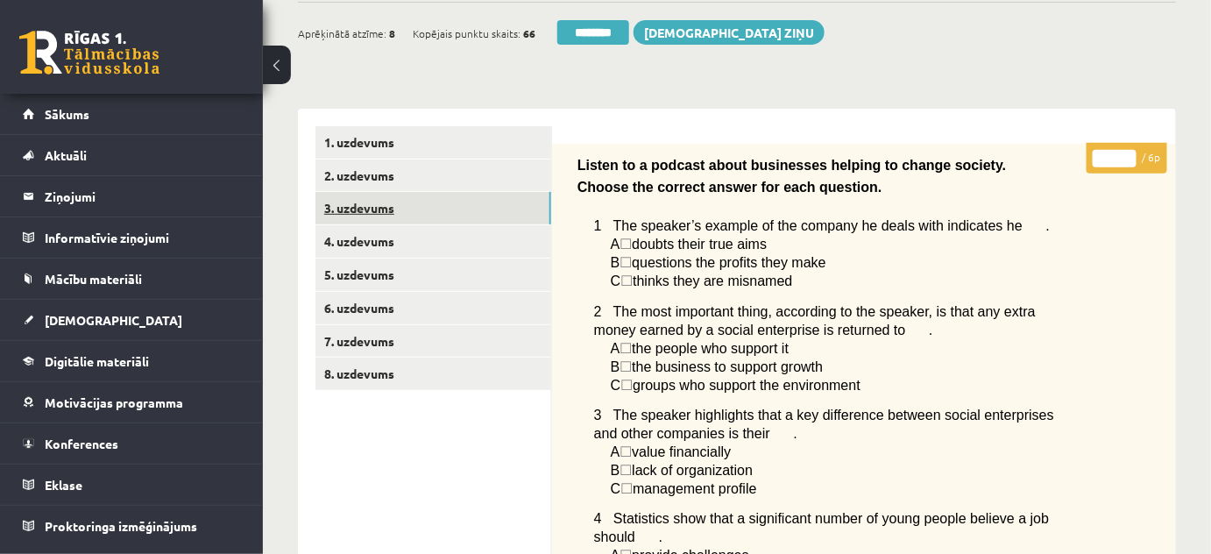
click at [362, 209] on link "3. uzdevums" at bounding box center [433, 208] width 236 height 32
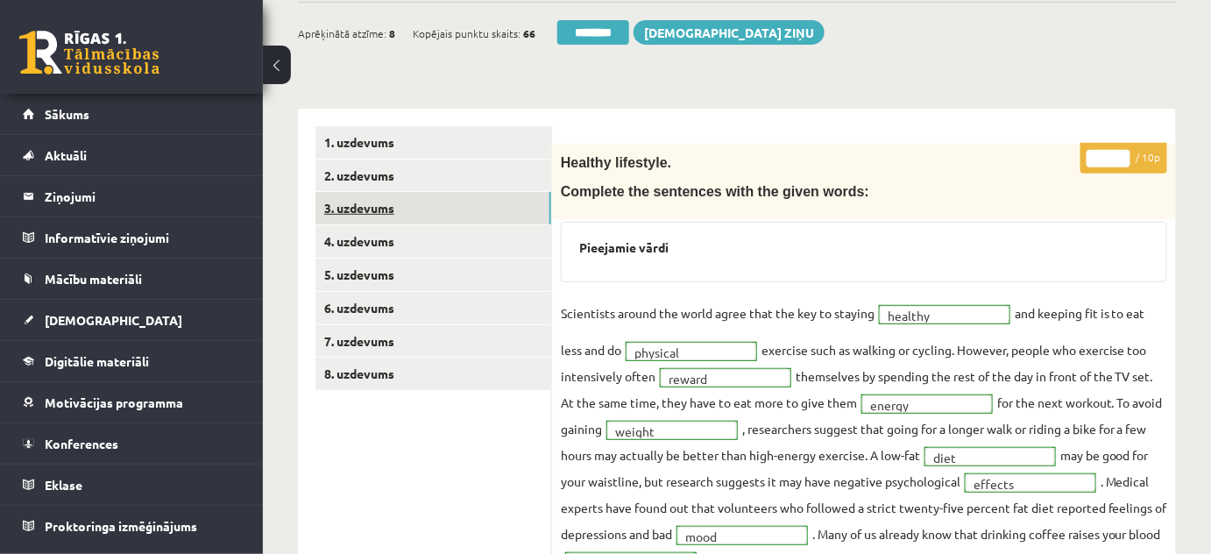
scroll to position [0, 0]
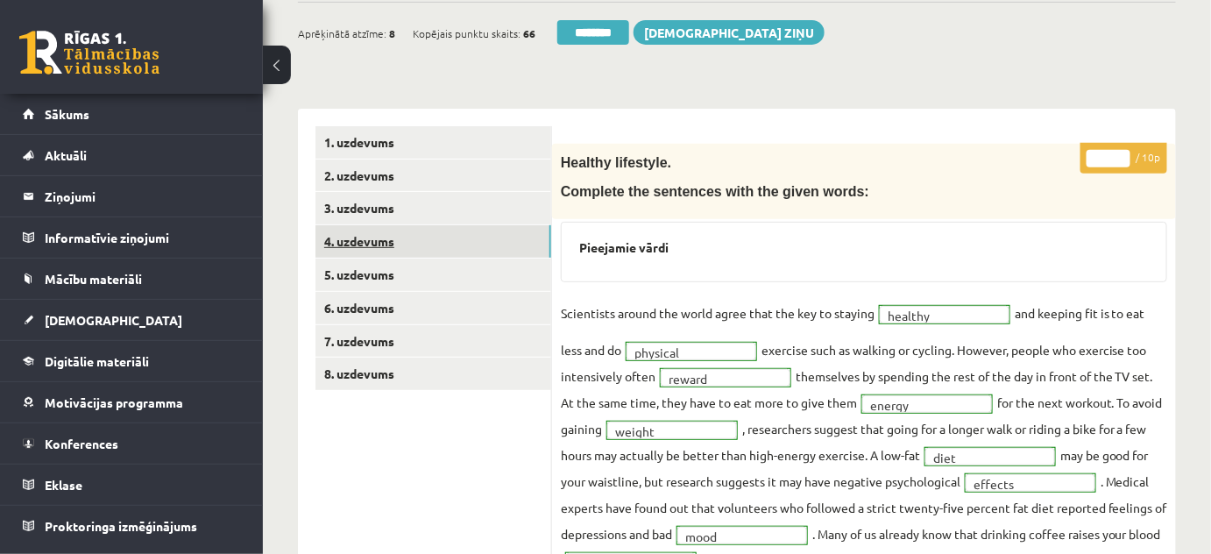
click at [362, 244] on link "4. uzdevums" at bounding box center [433, 241] width 236 height 32
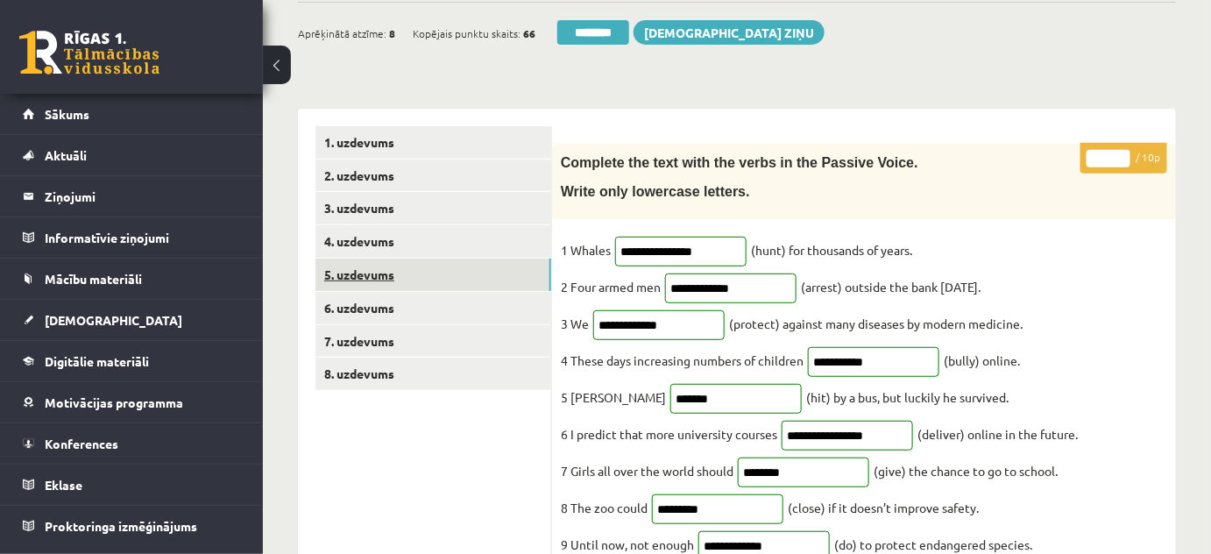
click at [364, 270] on link "5. uzdevums" at bounding box center [433, 274] width 236 height 32
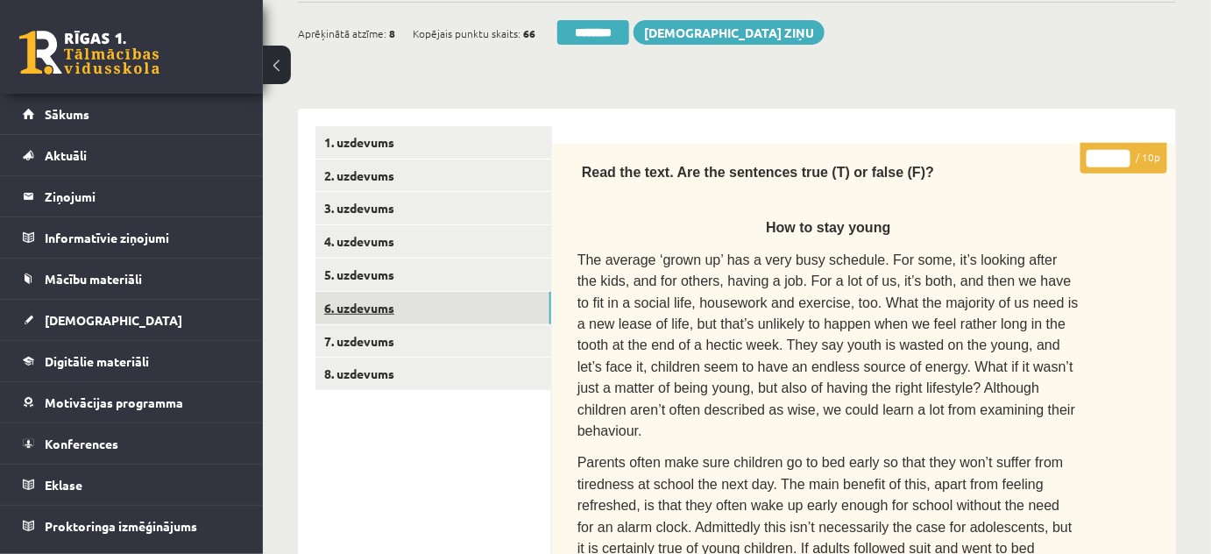
click at [365, 308] on link "6. uzdevums" at bounding box center [433, 308] width 236 height 32
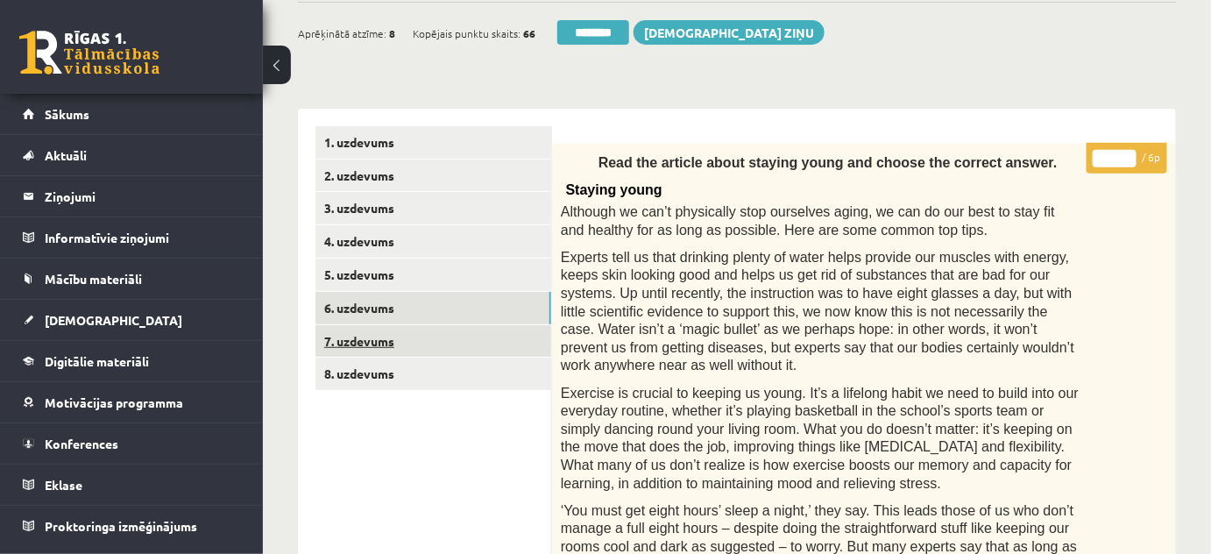
click at [365, 334] on link "7. uzdevums" at bounding box center [433, 341] width 236 height 32
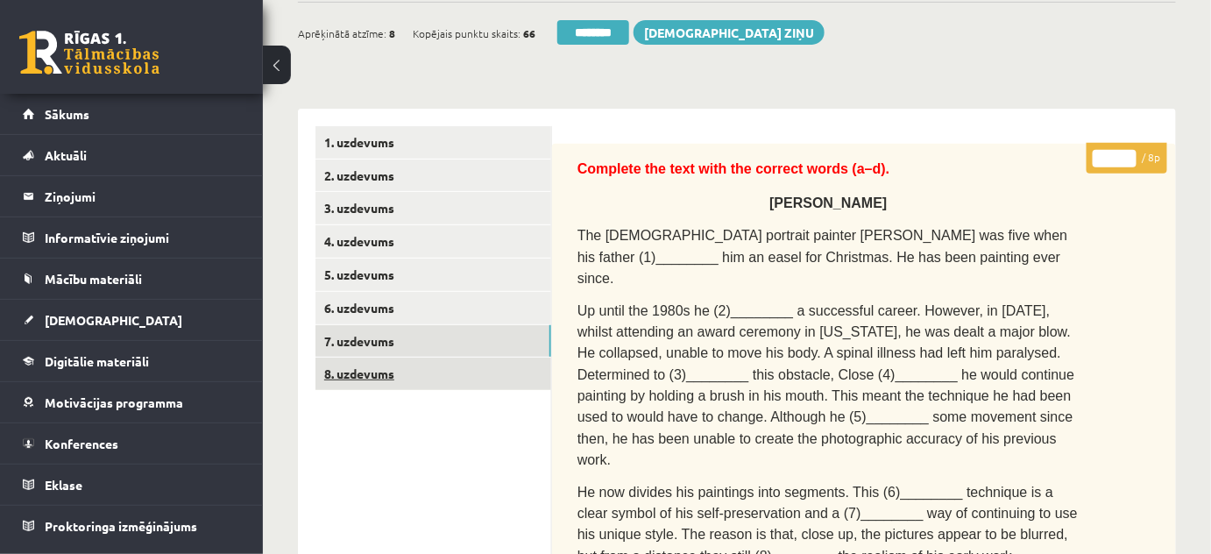
click at [356, 365] on link "8. uzdevums" at bounding box center [433, 374] width 236 height 32
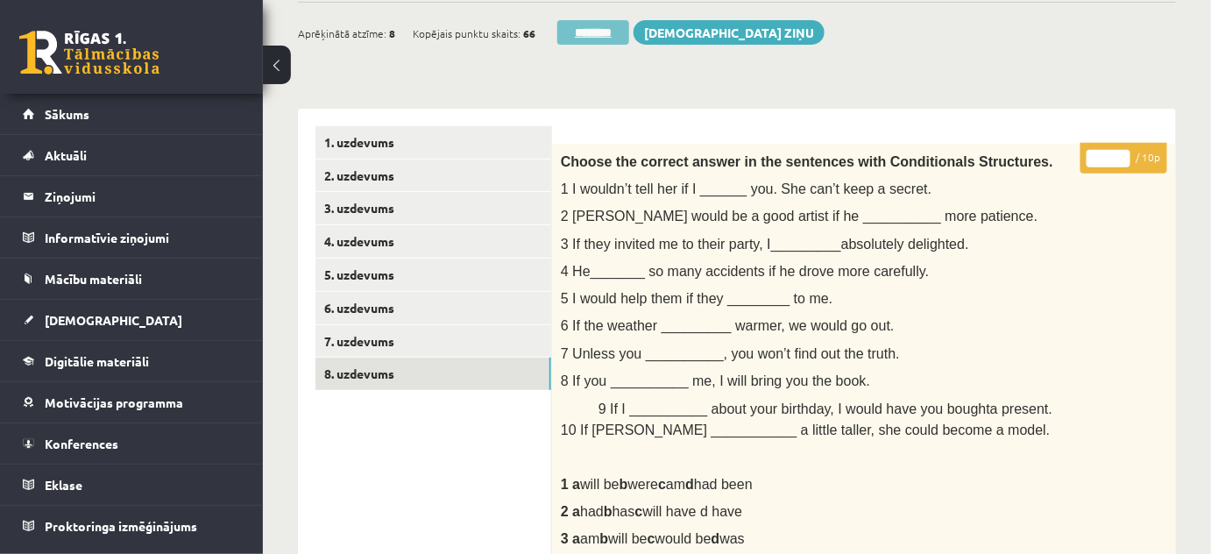
click at [614, 28] on input "********" at bounding box center [593, 32] width 72 height 25
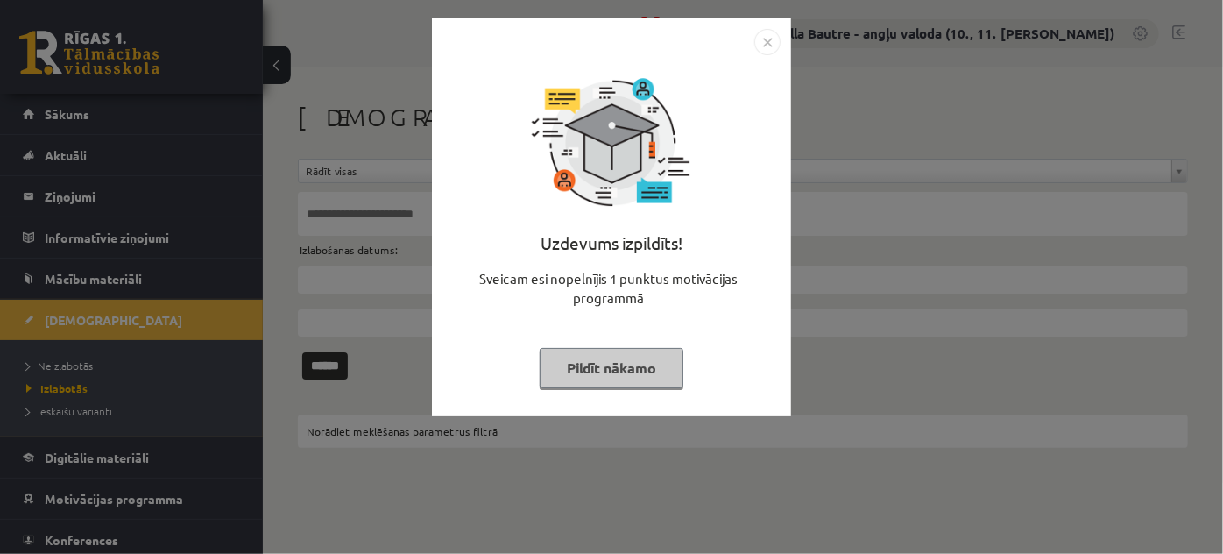
click at [766, 40] on img "Close" at bounding box center [767, 42] width 26 height 26
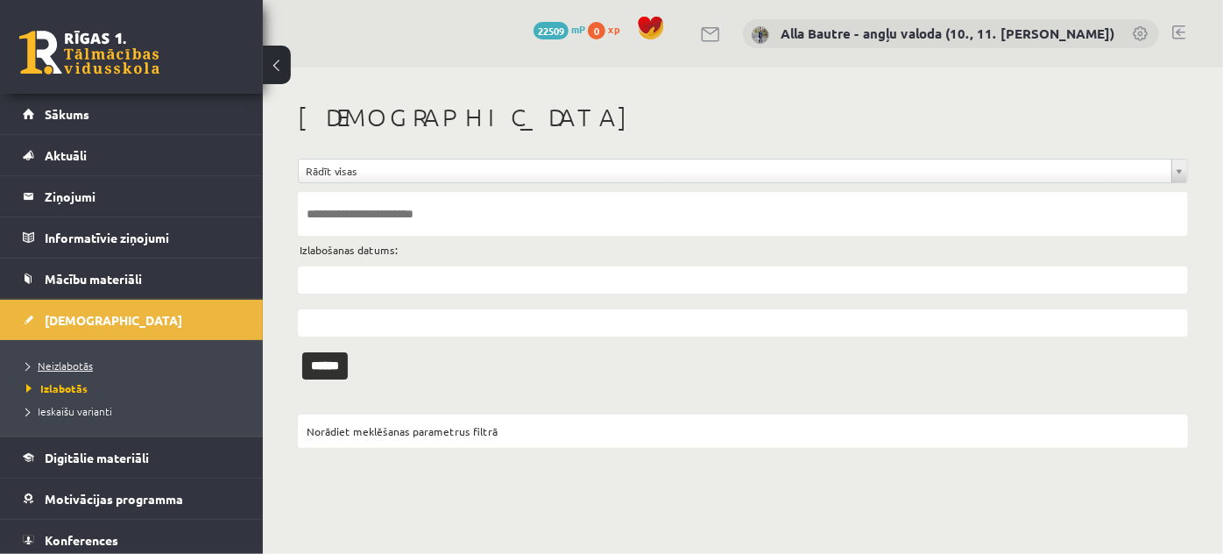
click at [78, 358] on span "Neizlabotās" at bounding box center [59, 365] width 67 height 14
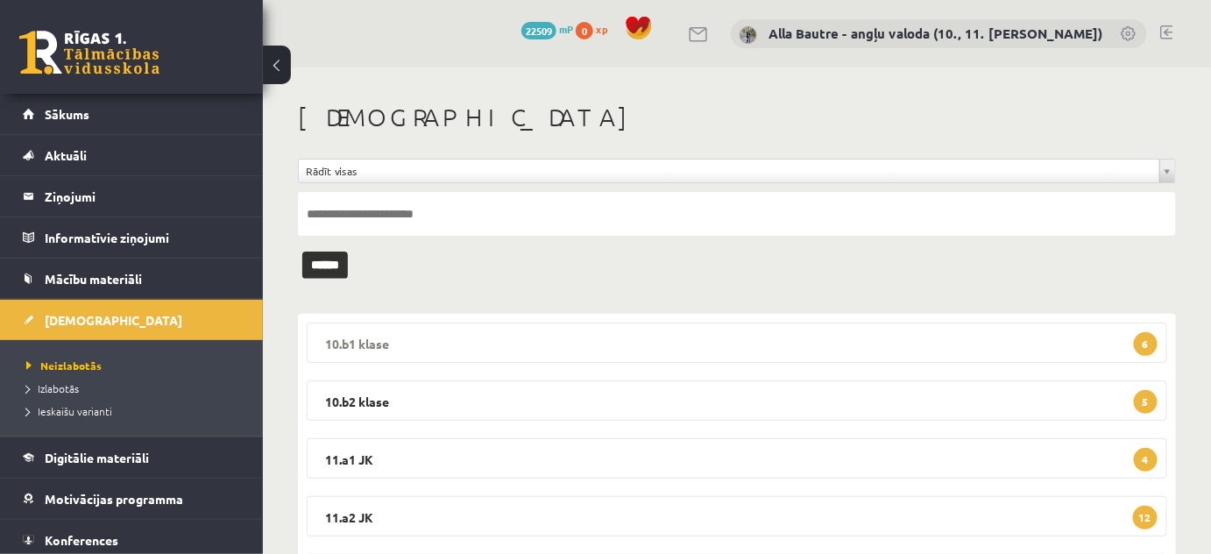
click at [338, 344] on legend "10.b1 klase 6" at bounding box center [737, 342] width 860 height 40
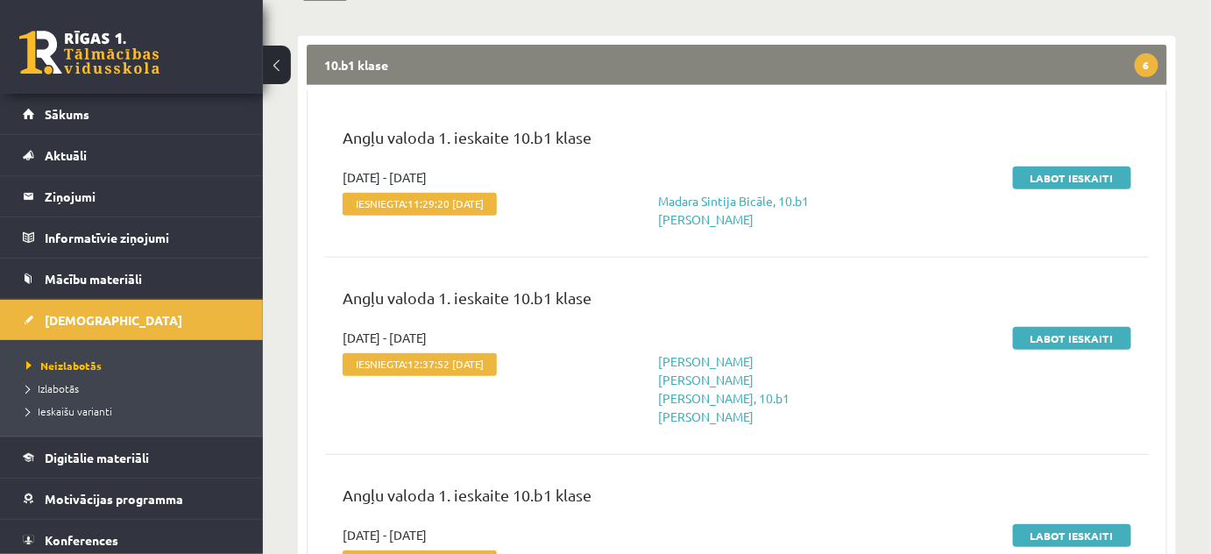
scroll to position [238, 0]
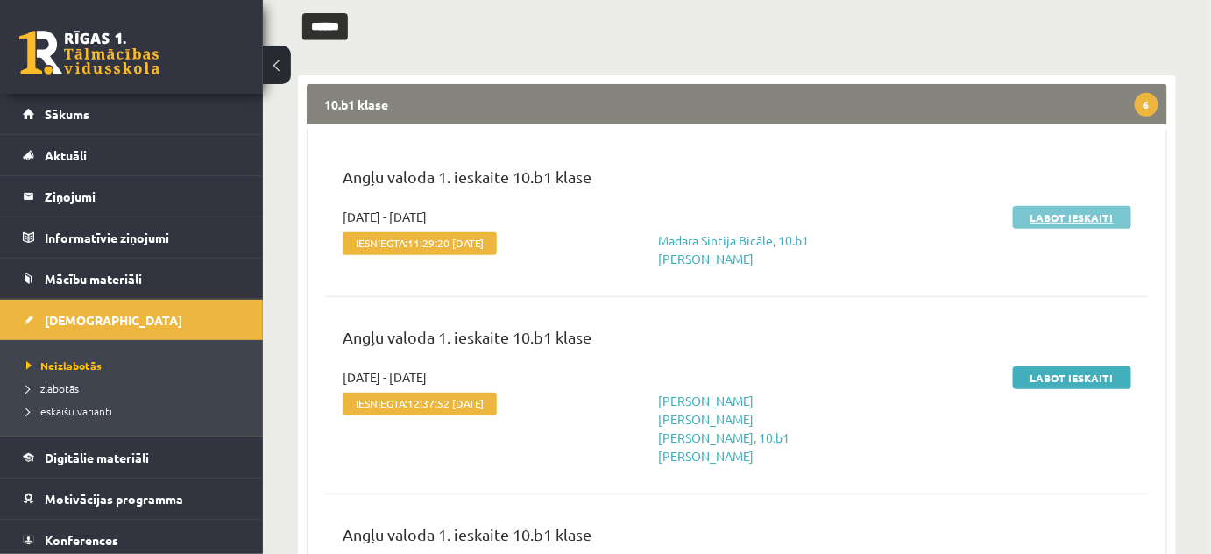
click at [1074, 216] on link "Labot ieskaiti" at bounding box center [1072, 217] width 118 height 23
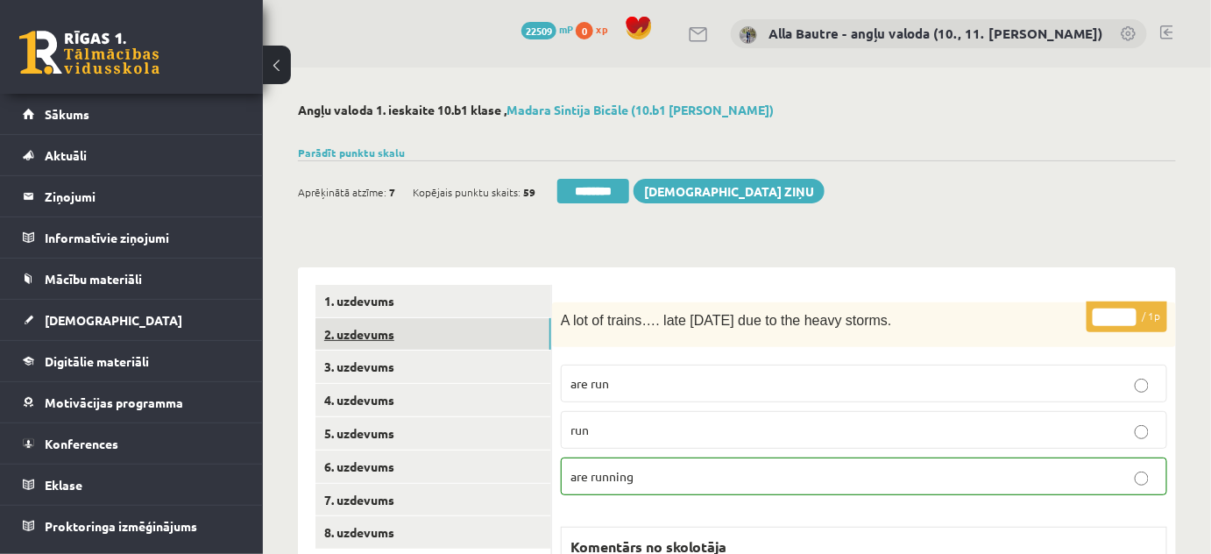
click at [353, 329] on link "2. uzdevums" at bounding box center [433, 334] width 236 height 32
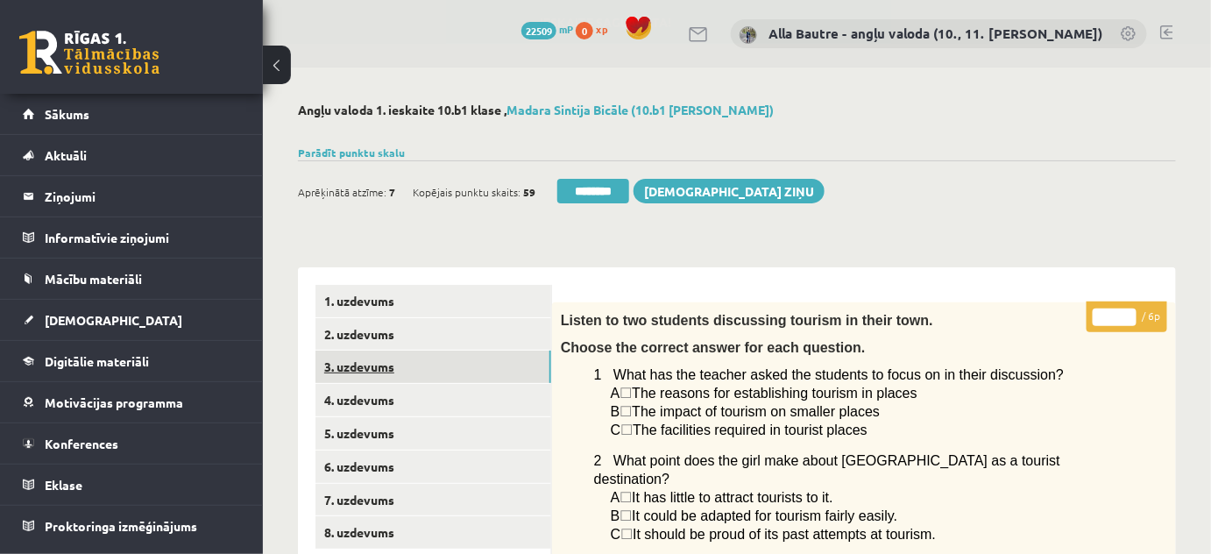
click at [354, 368] on link "3. uzdevums" at bounding box center [433, 366] width 236 height 32
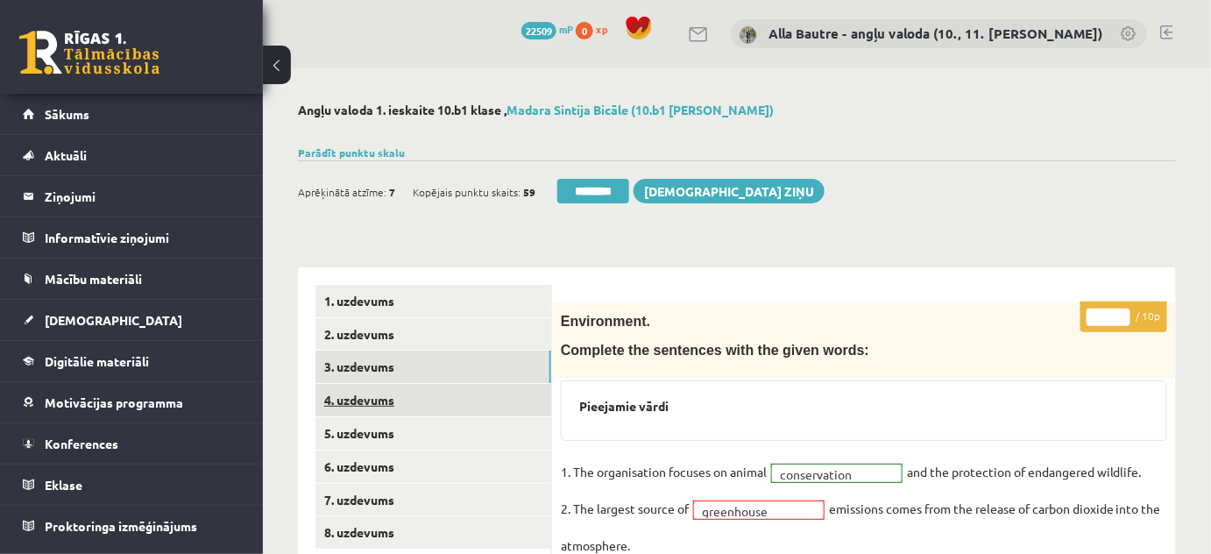
click at [356, 394] on link "4. uzdevums" at bounding box center [433, 400] width 236 height 32
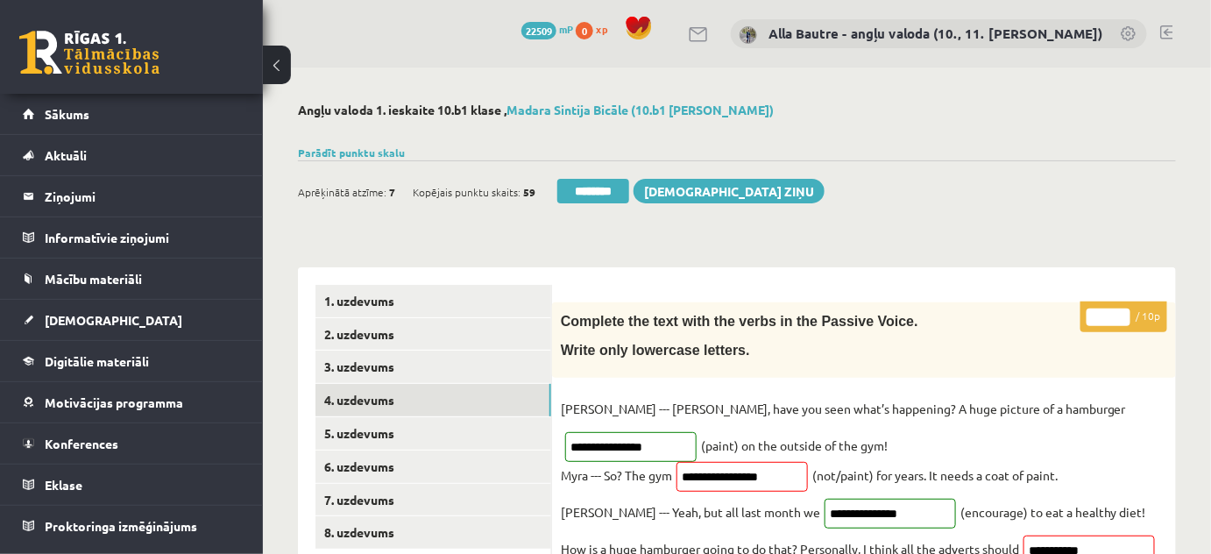
type input "*"
click at [1122, 313] on input "*" at bounding box center [1109, 317] width 44 height 18
click at [372, 437] on link "5. uzdevums" at bounding box center [433, 433] width 236 height 32
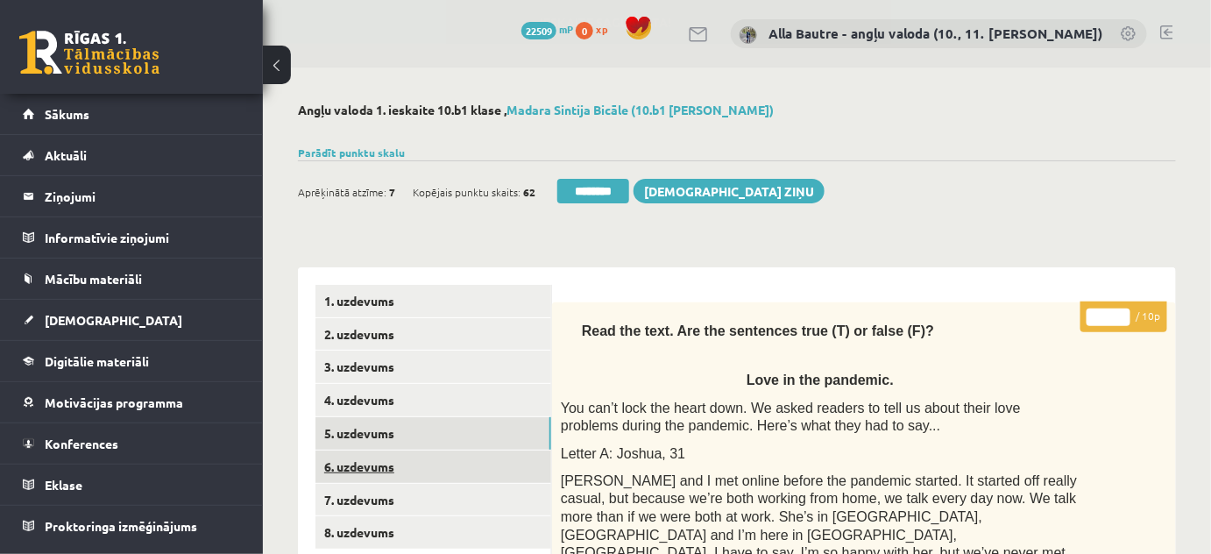
click at [369, 457] on link "6. uzdevums" at bounding box center [433, 466] width 236 height 32
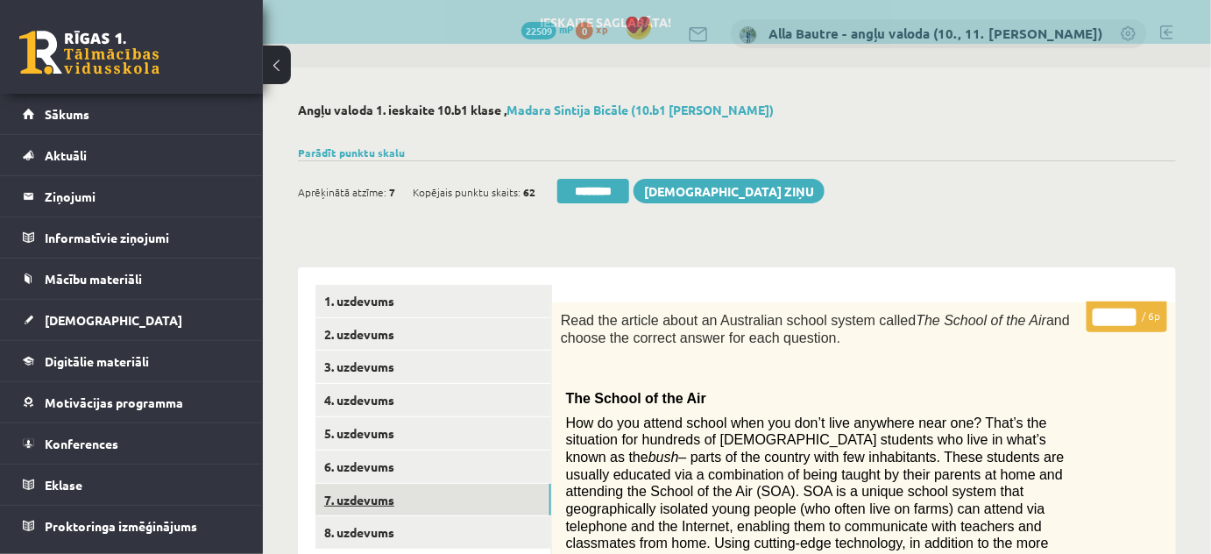
click at [366, 495] on link "7. uzdevums" at bounding box center [433, 500] width 236 height 32
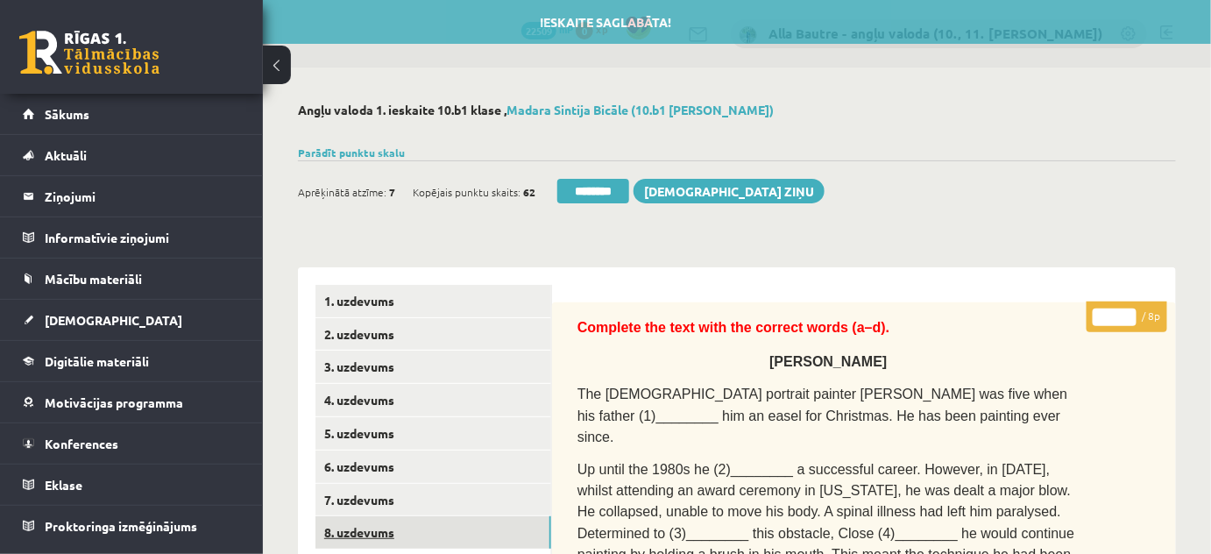
click at [366, 526] on link "8. uzdevums" at bounding box center [433, 532] width 236 height 32
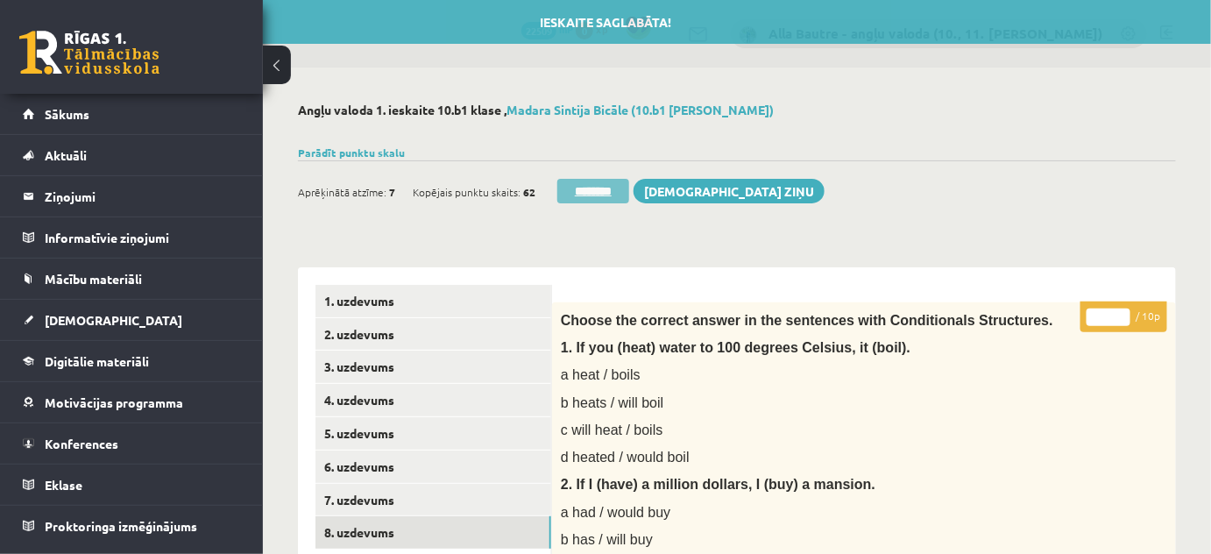
click at [602, 197] on input "********" at bounding box center [593, 191] width 72 height 25
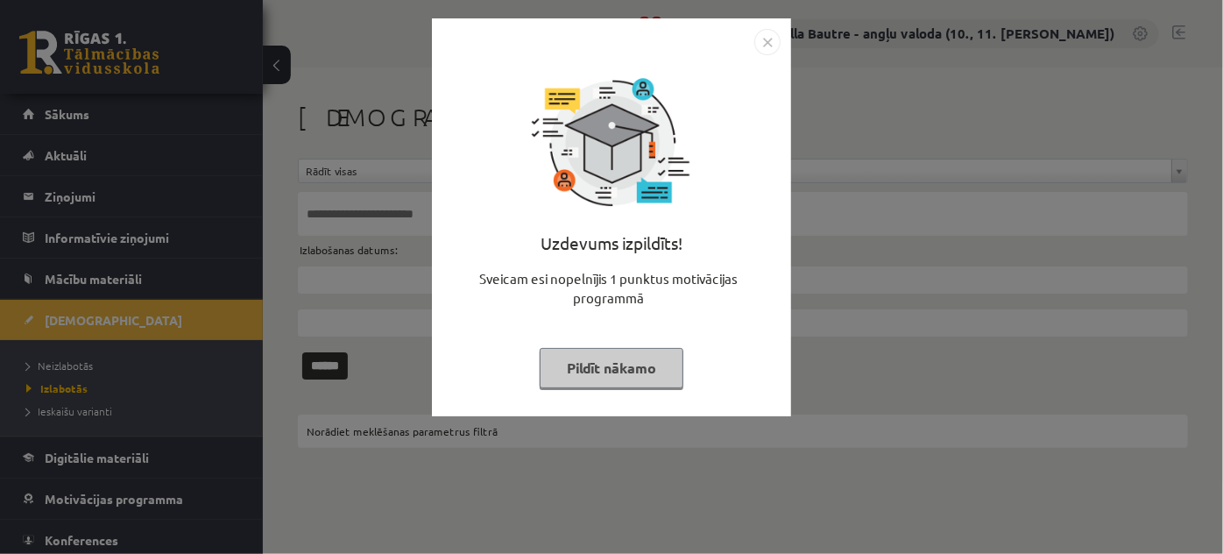
click at [758, 51] on img "Close" at bounding box center [767, 42] width 26 height 26
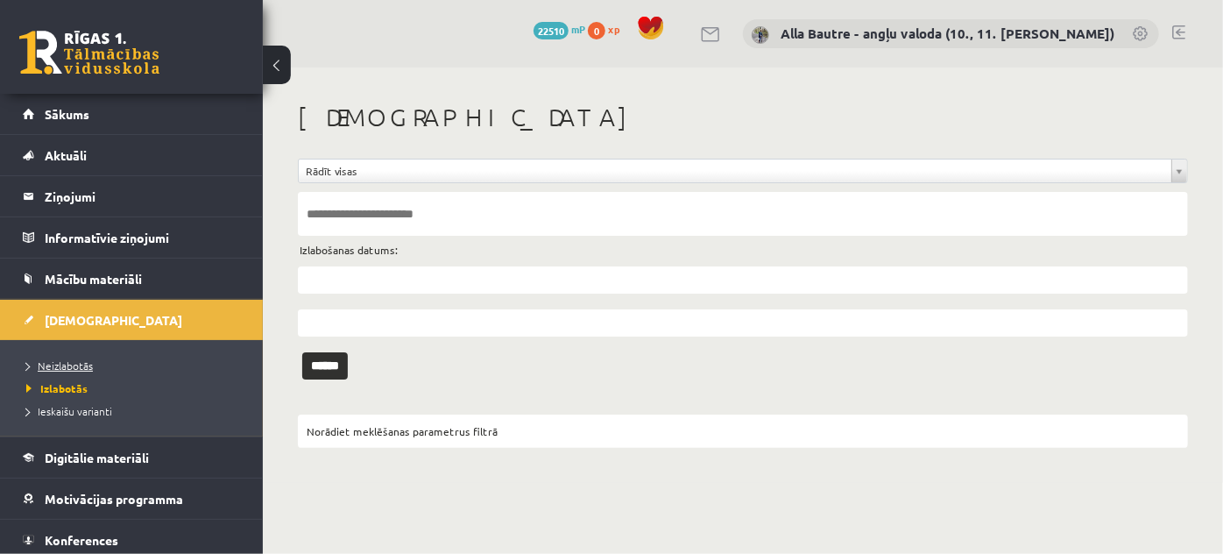
click at [53, 364] on span "Neizlabotās" at bounding box center [59, 365] width 67 height 14
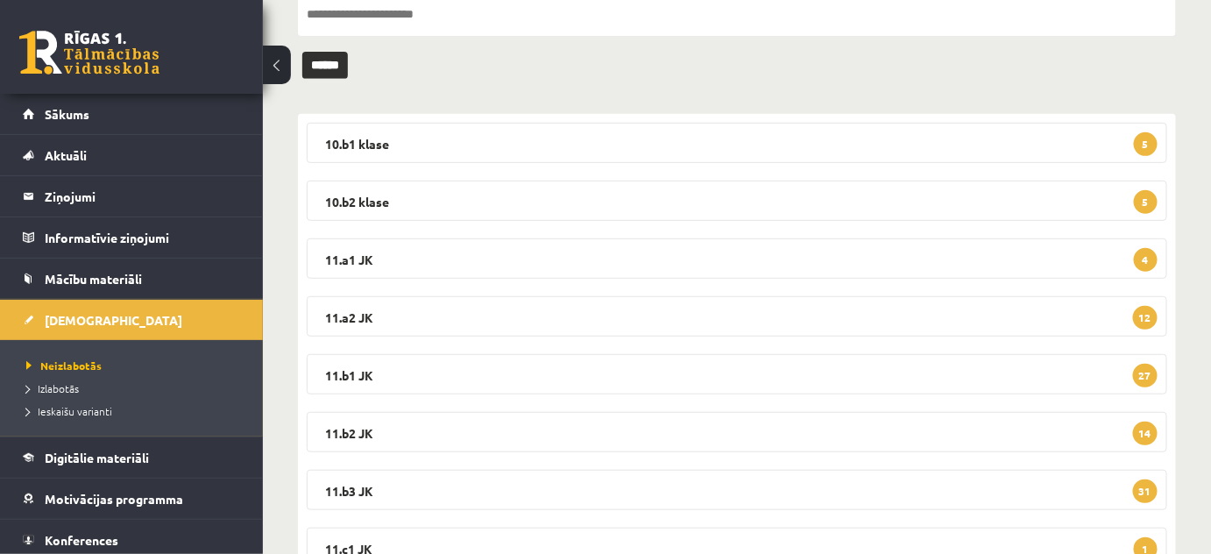
scroll to position [238, 0]
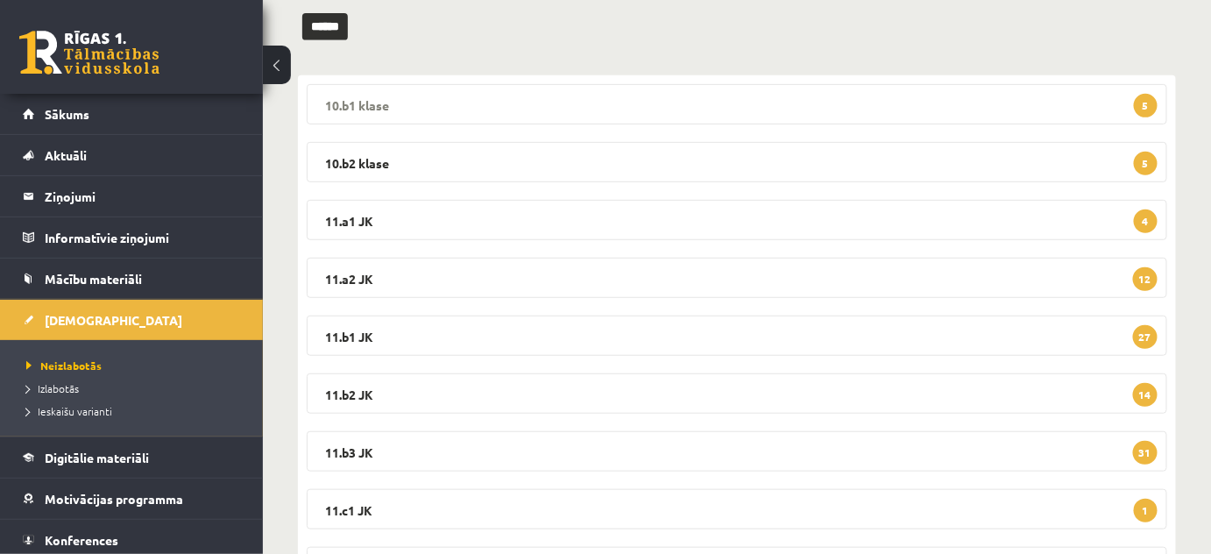
click at [355, 104] on legend "10.b1 klase 5" at bounding box center [737, 104] width 860 height 40
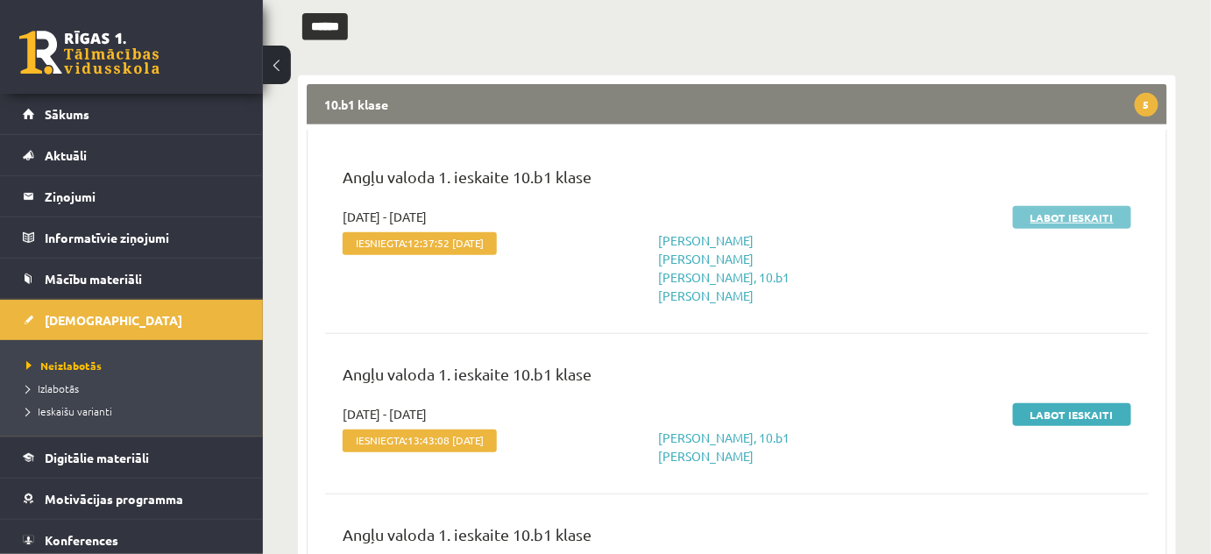
click at [1073, 214] on link "Labot ieskaiti" at bounding box center [1072, 217] width 118 height 23
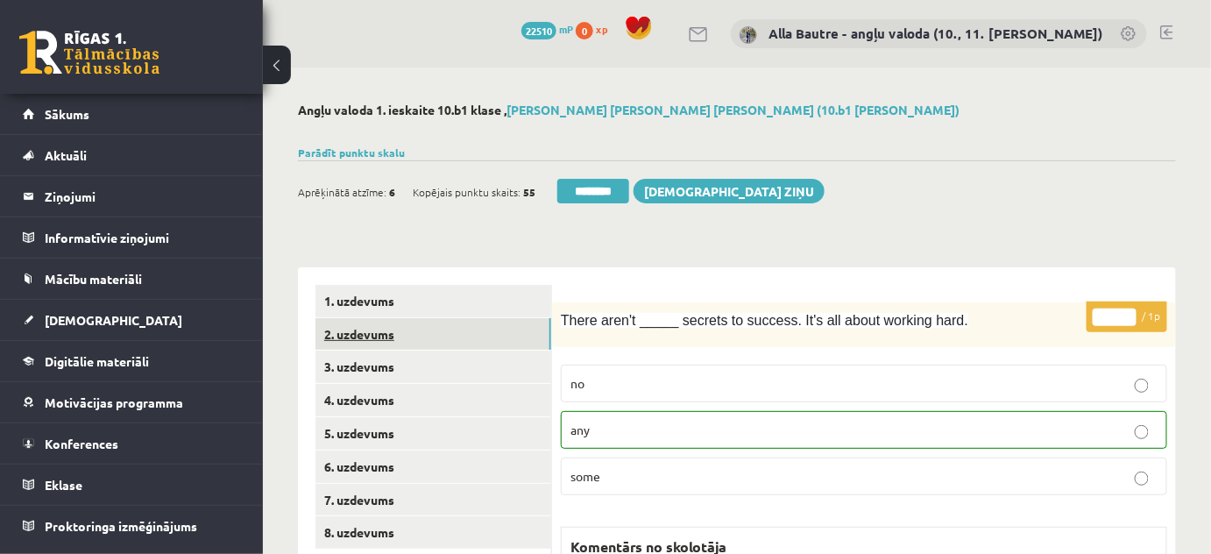
click at [385, 329] on link "2. uzdevums" at bounding box center [433, 334] width 236 height 32
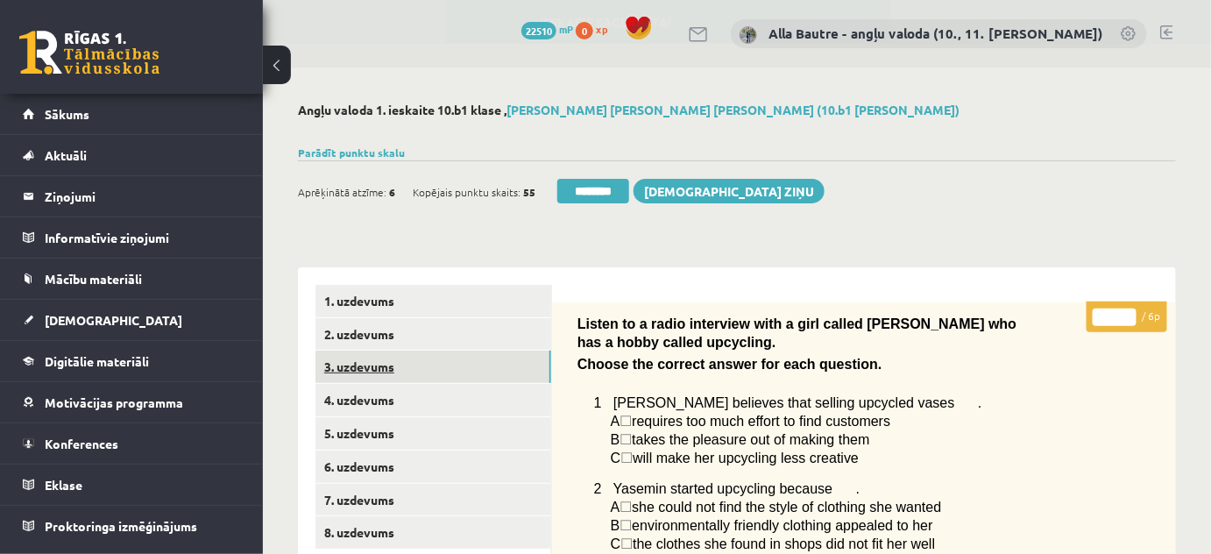
click at [379, 353] on link "3. uzdevums" at bounding box center [433, 366] width 236 height 32
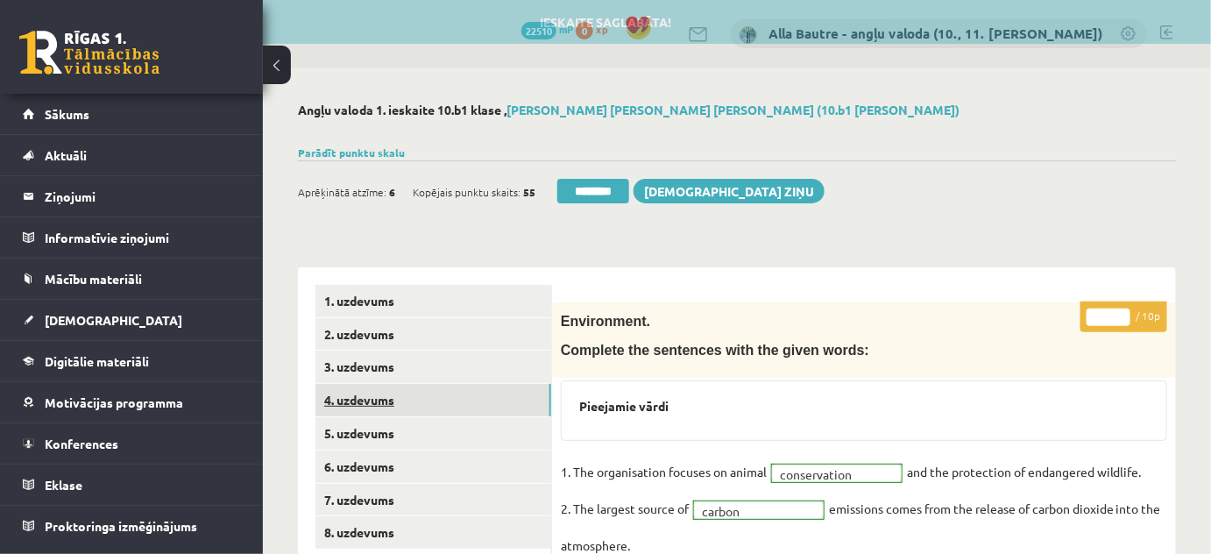
click at [371, 394] on link "4. uzdevums" at bounding box center [433, 400] width 236 height 32
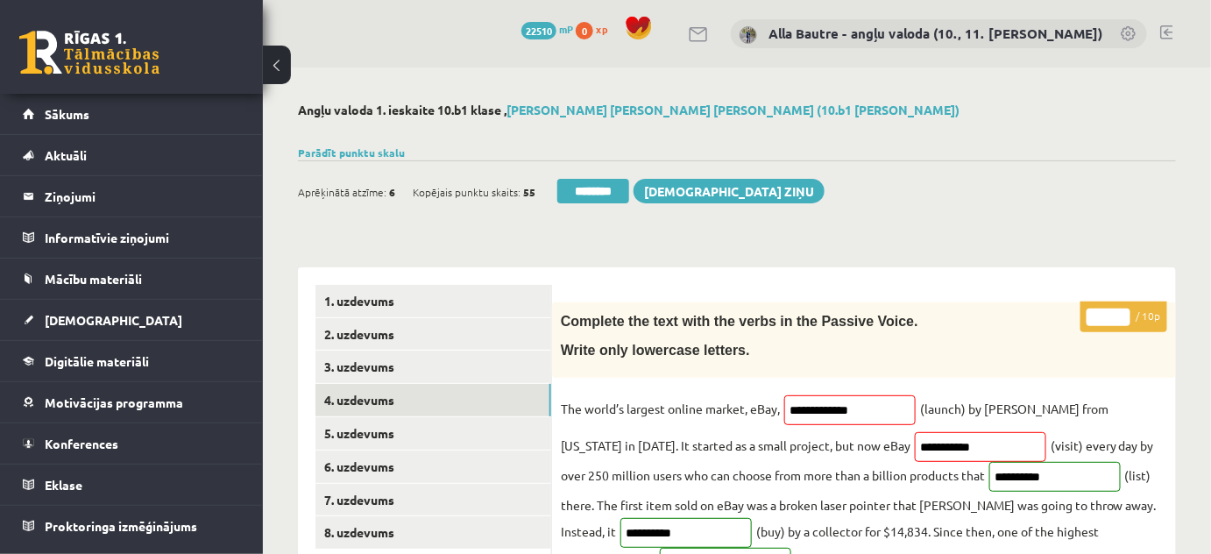
click at [1121, 313] on input "*" at bounding box center [1109, 317] width 44 height 18
type input "*"
click at [1121, 313] on input "*" at bounding box center [1109, 317] width 44 height 18
click at [394, 435] on link "5. uzdevums" at bounding box center [433, 433] width 236 height 32
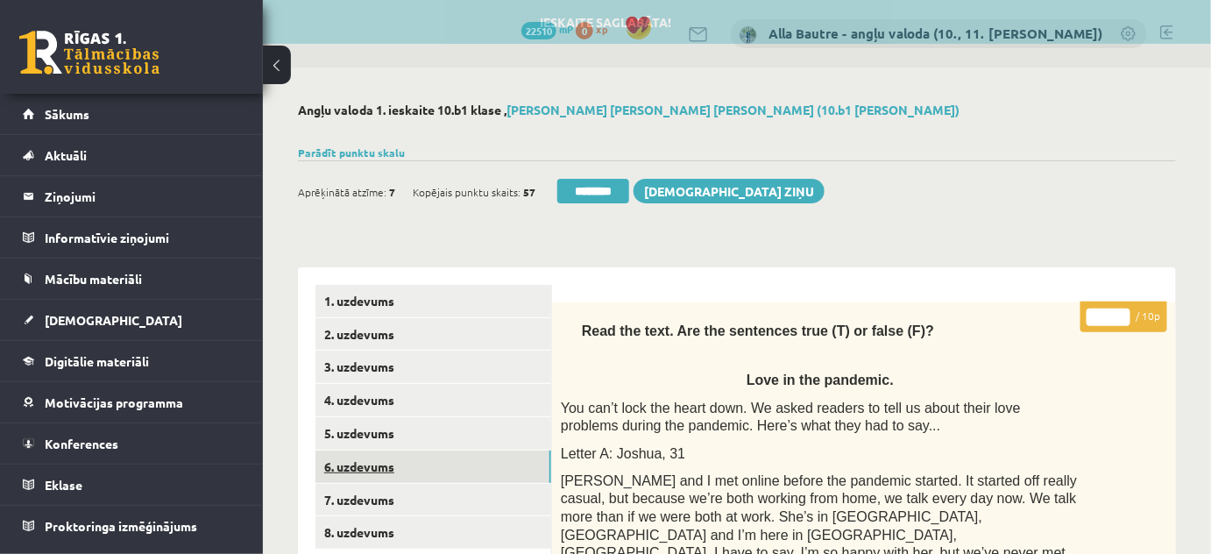
click at [379, 464] on link "6. uzdevums" at bounding box center [433, 466] width 236 height 32
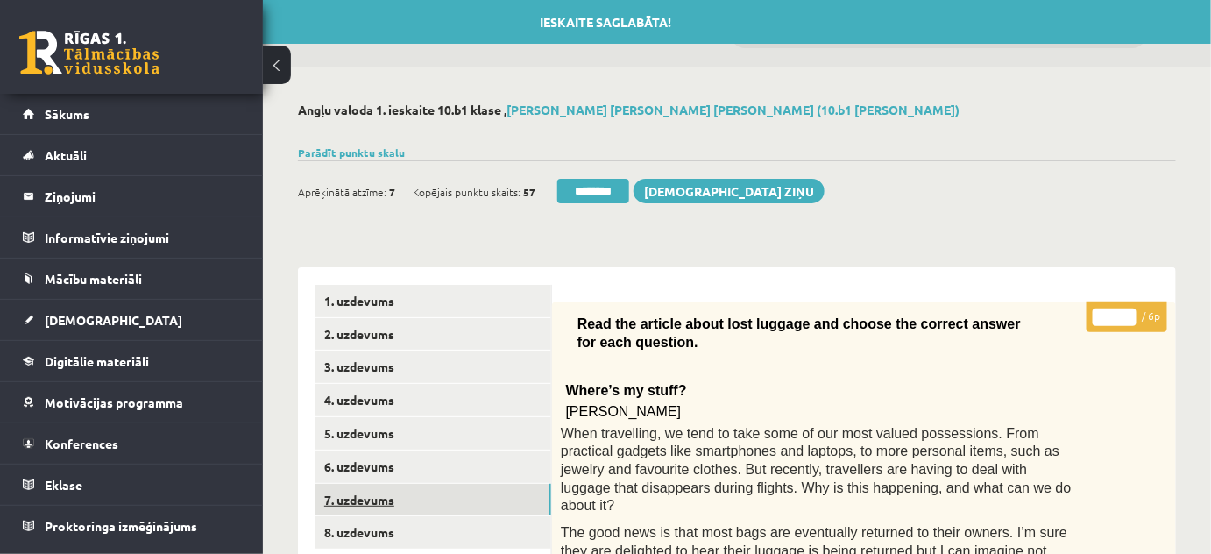
click at [376, 499] on link "7. uzdevums" at bounding box center [433, 500] width 236 height 32
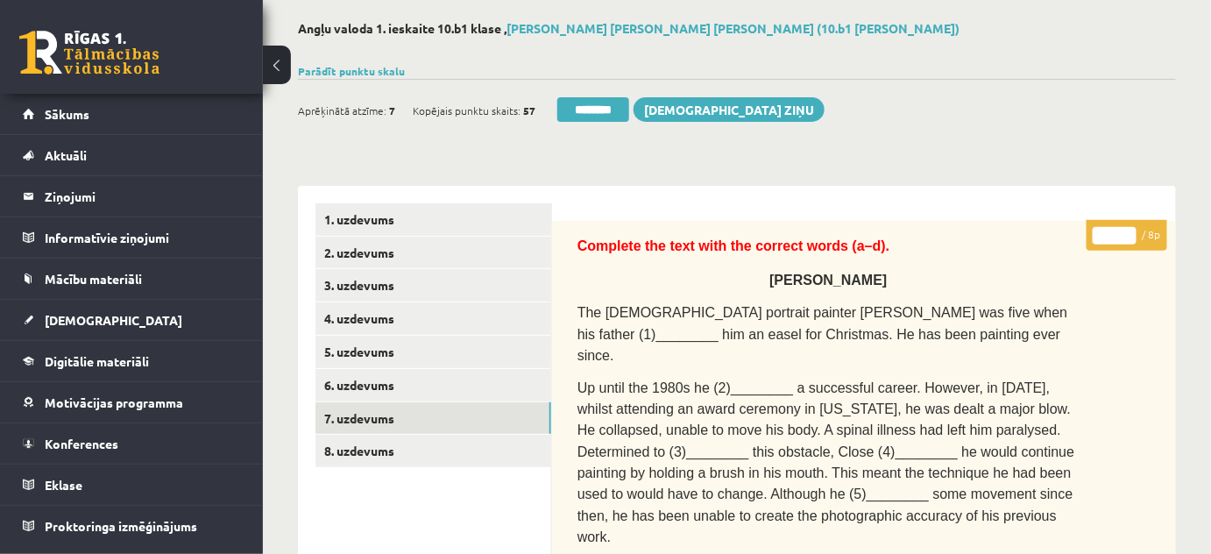
scroll to position [79, 0]
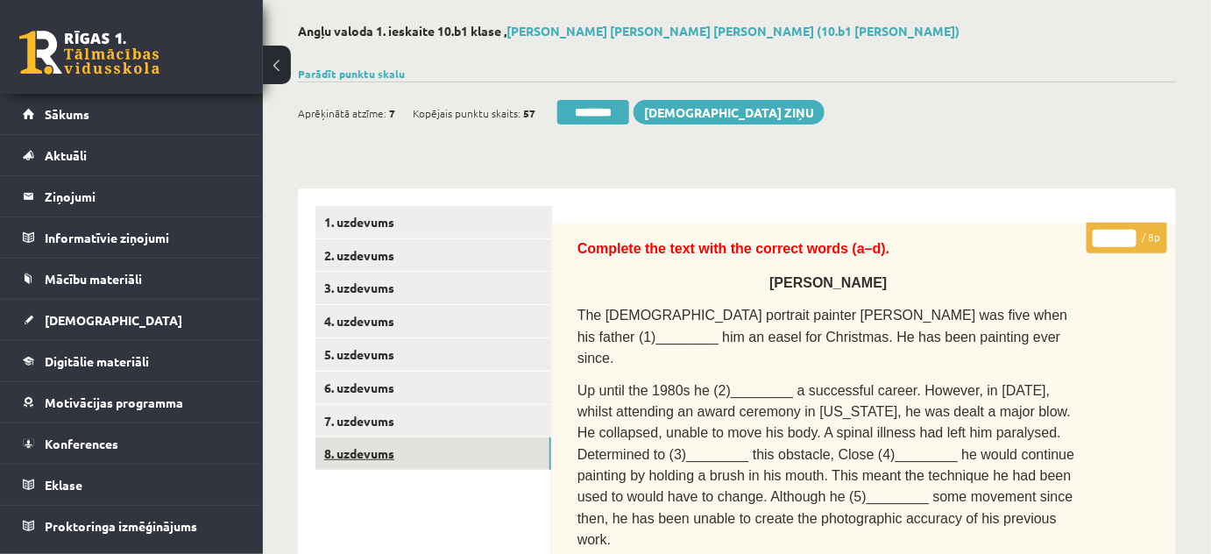
click at [359, 451] on link "8. uzdevums" at bounding box center [433, 453] width 236 height 32
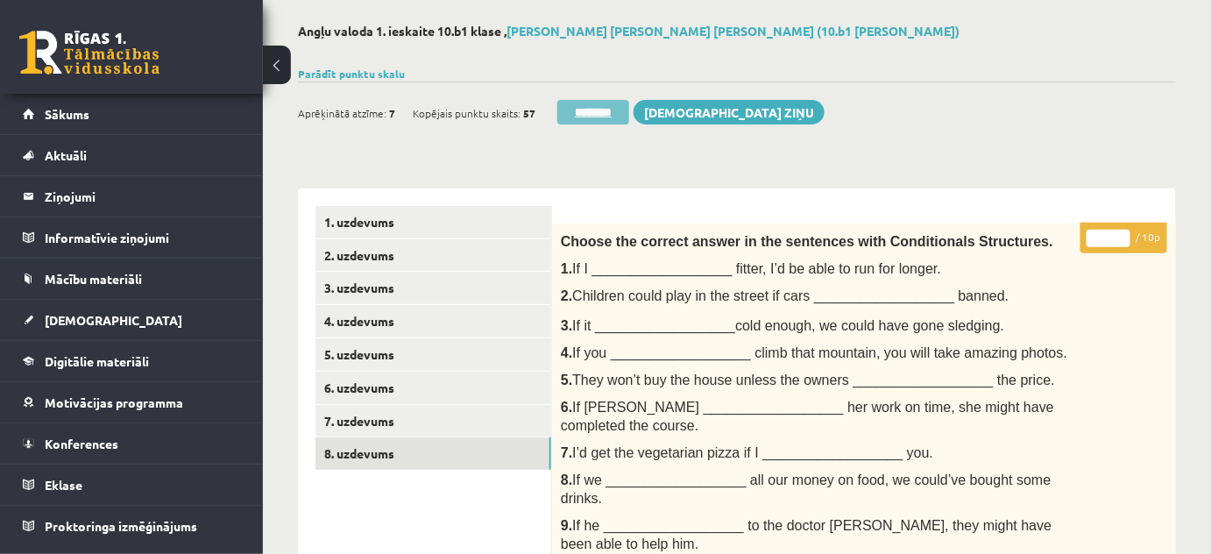
click at [586, 111] on input "********" at bounding box center [593, 112] width 72 height 25
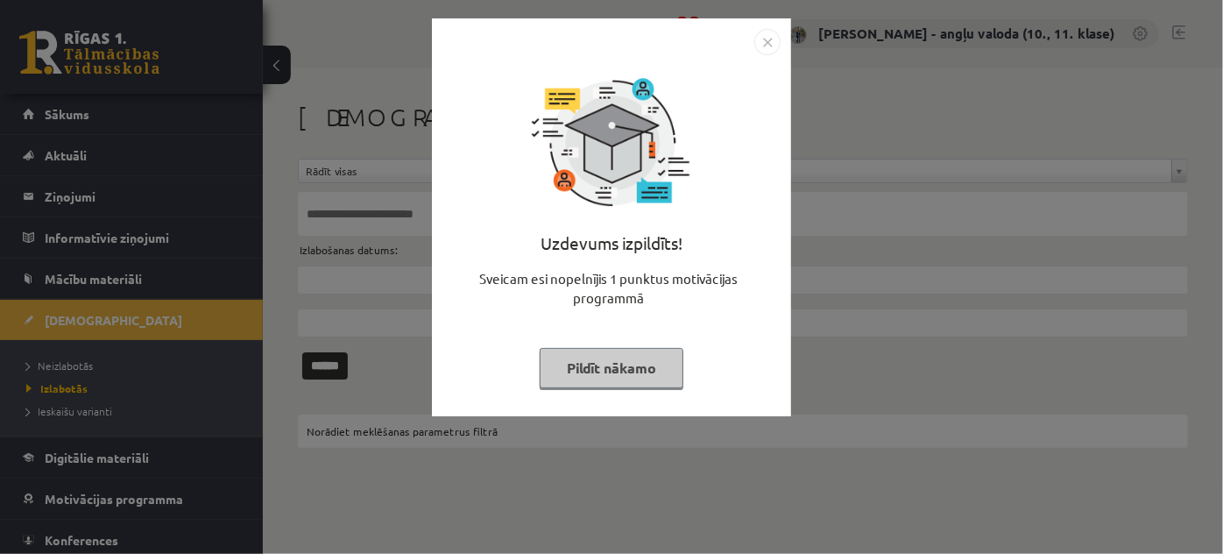
click at [764, 39] on img "Close" at bounding box center [767, 42] width 26 height 26
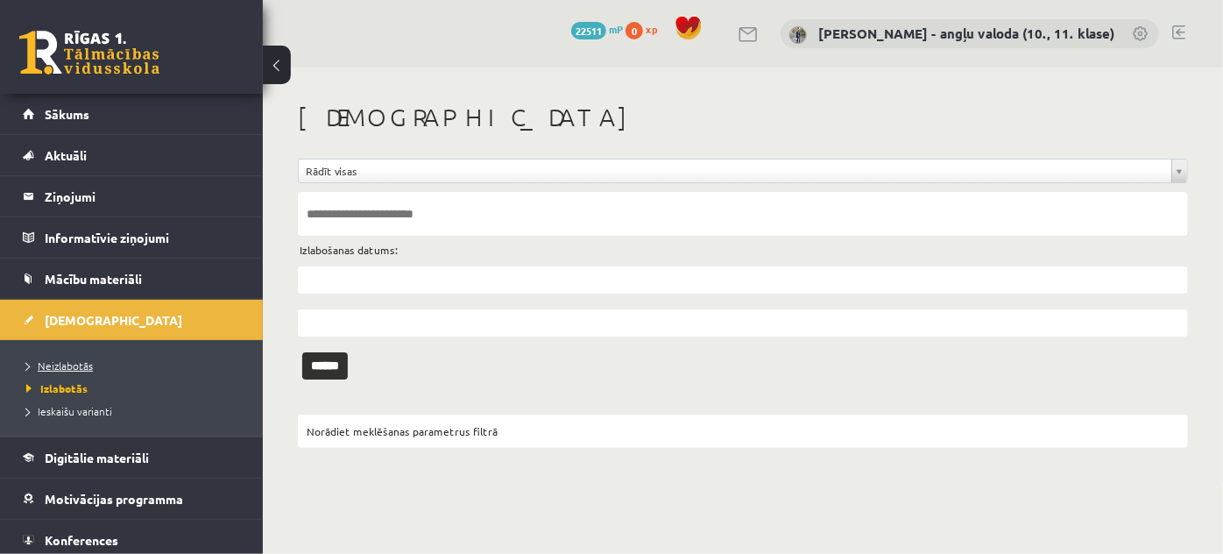
click at [81, 359] on span "Neizlabotās" at bounding box center [59, 365] width 67 height 14
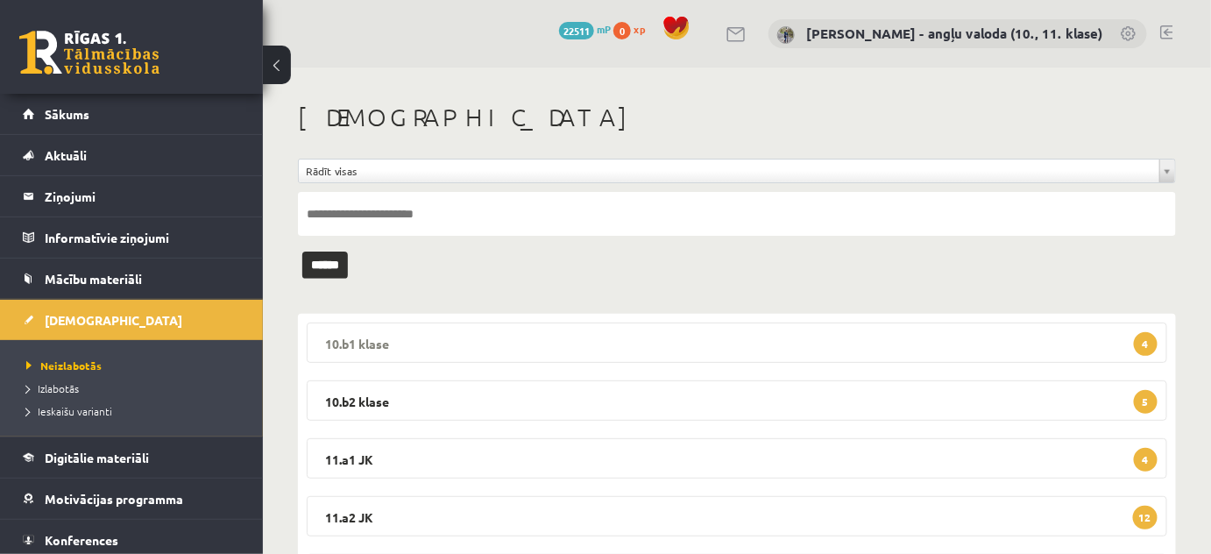
click at [362, 336] on legend "10.b1 klase 4" at bounding box center [737, 342] width 860 height 40
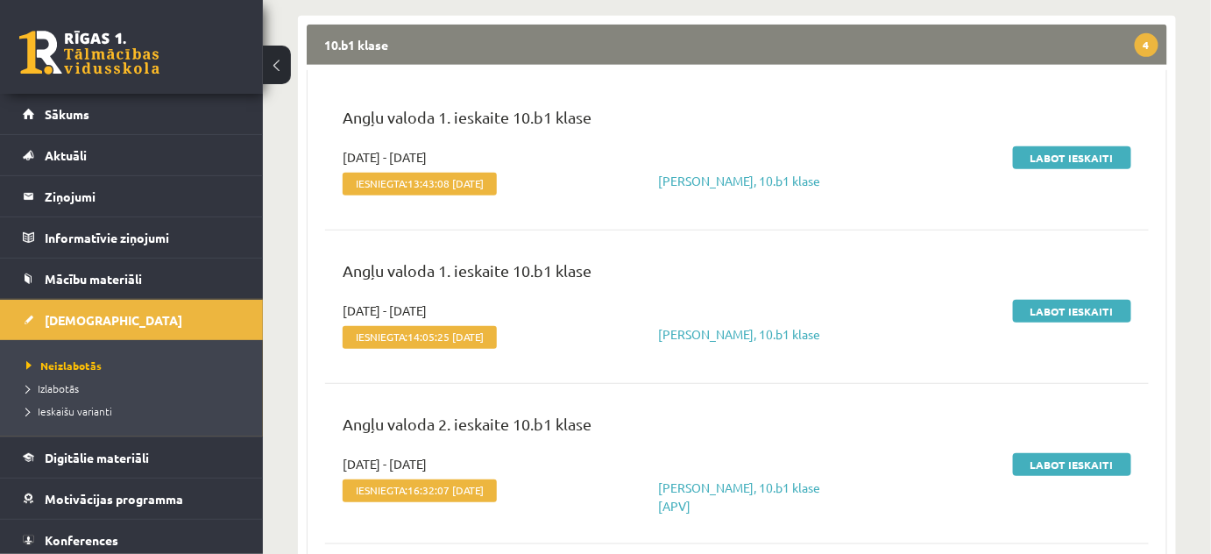
scroll to position [318, 0]
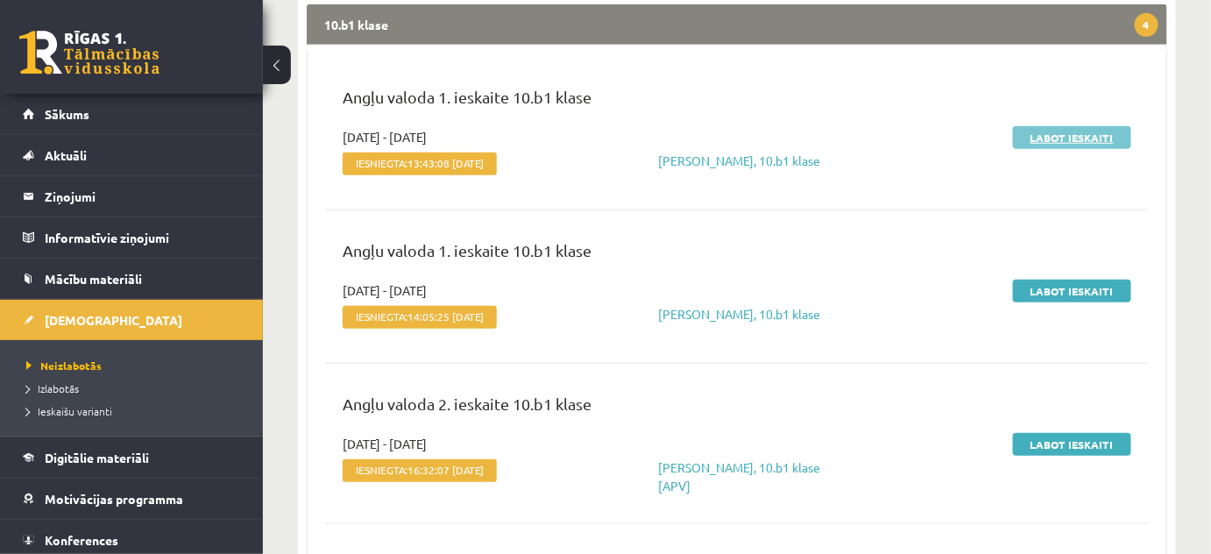
click at [1047, 128] on link "Labot ieskaiti" at bounding box center [1072, 137] width 118 height 23
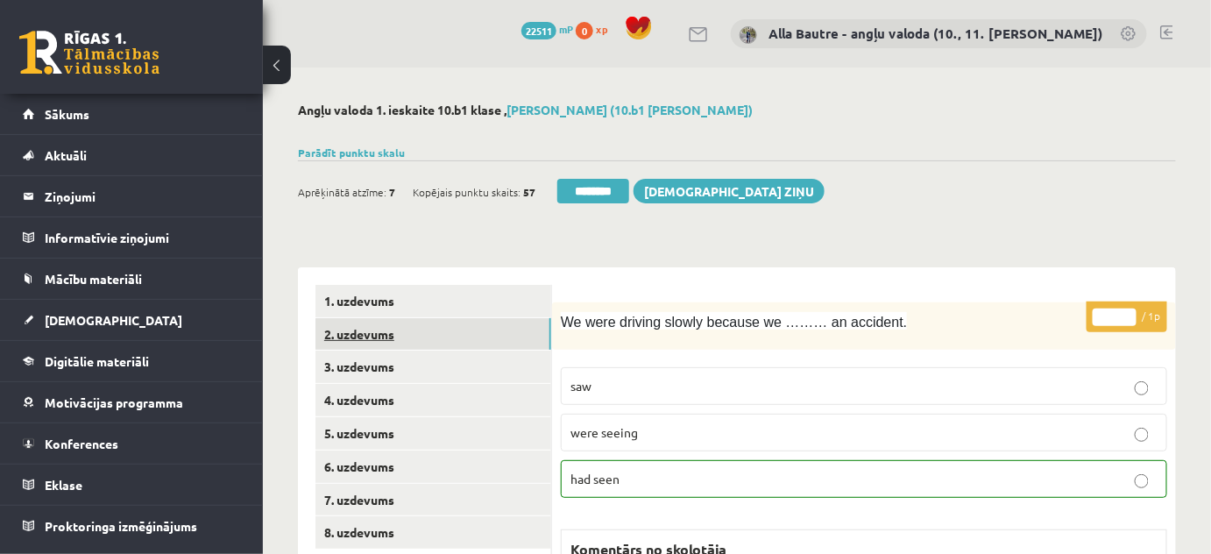
click at [387, 338] on link "2. uzdevums" at bounding box center [433, 334] width 236 height 32
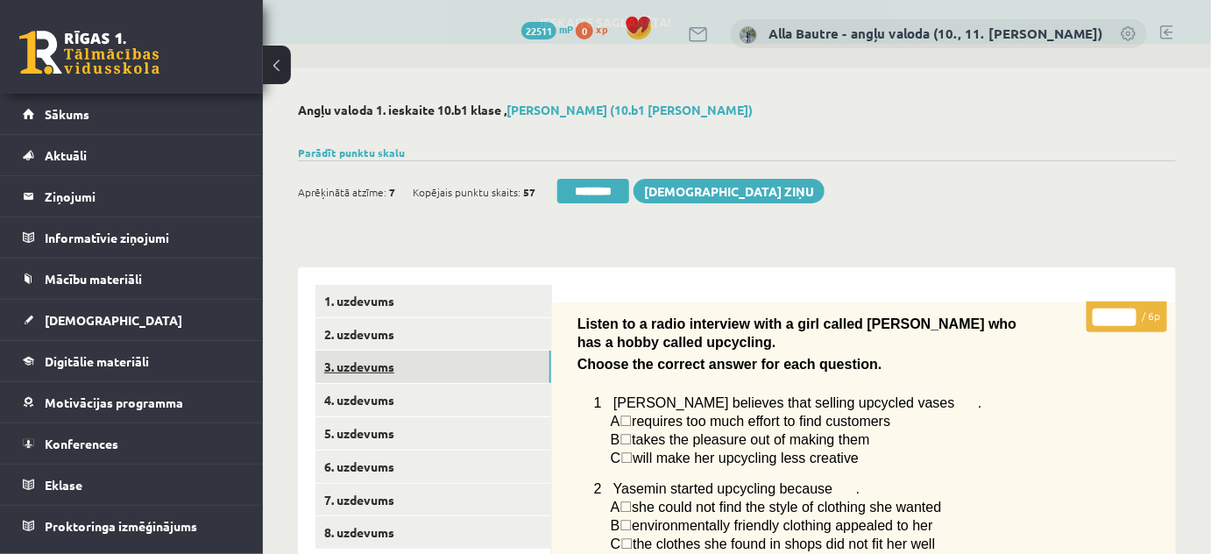
click at [379, 364] on link "3. uzdevums" at bounding box center [433, 366] width 236 height 32
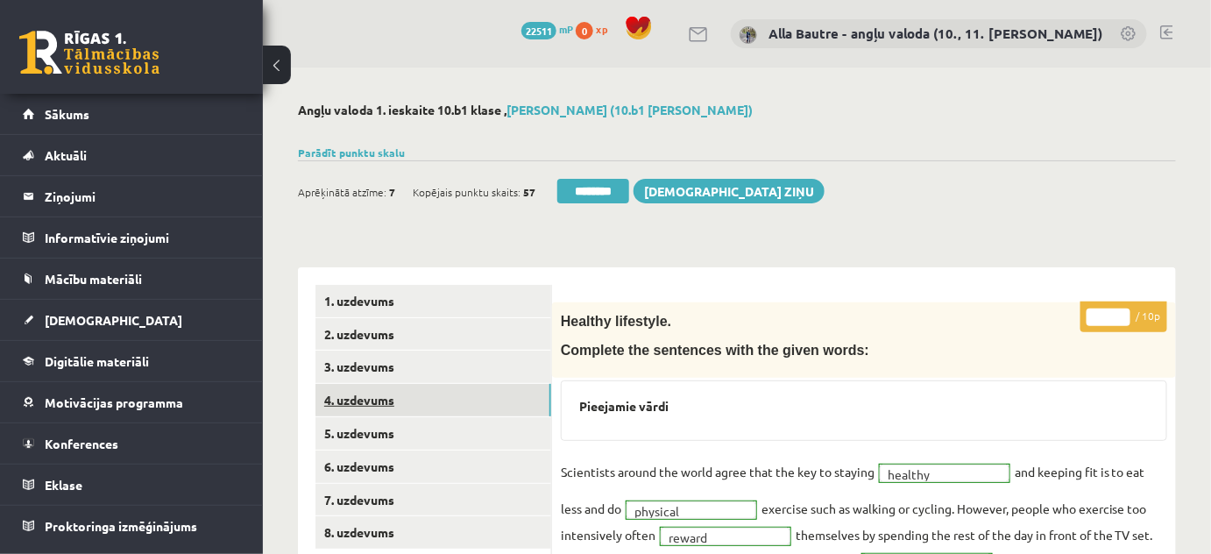
click at [363, 393] on link "4. uzdevums" at bounding box center [433, 400] width 236 height 32
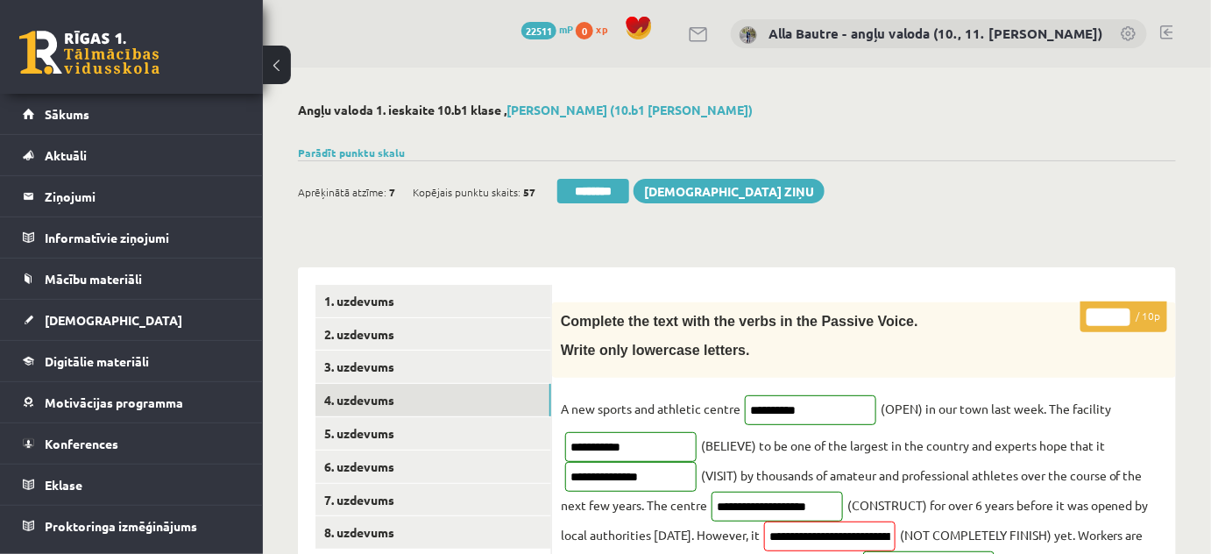
click at [1122, 310] on input "*" at bounding box center [1109, 317] width 44 height 18
type input "**"
click at [1122, 310] on input "**" at bounding box center [1109, 317] width 44 height 18
click at [386, 429] on link "5. uzdevums" at bounding box center [433, 433] width 236 height 32
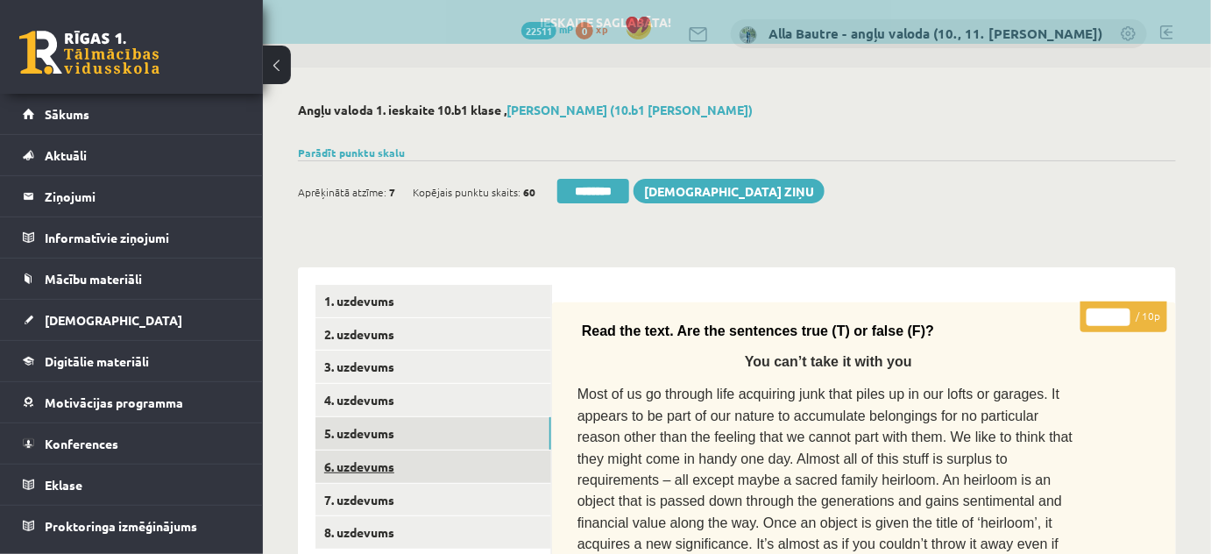
click at [379, 464] on link "6. uzdevums" at bounding box center [433, 466] width 236 height 32
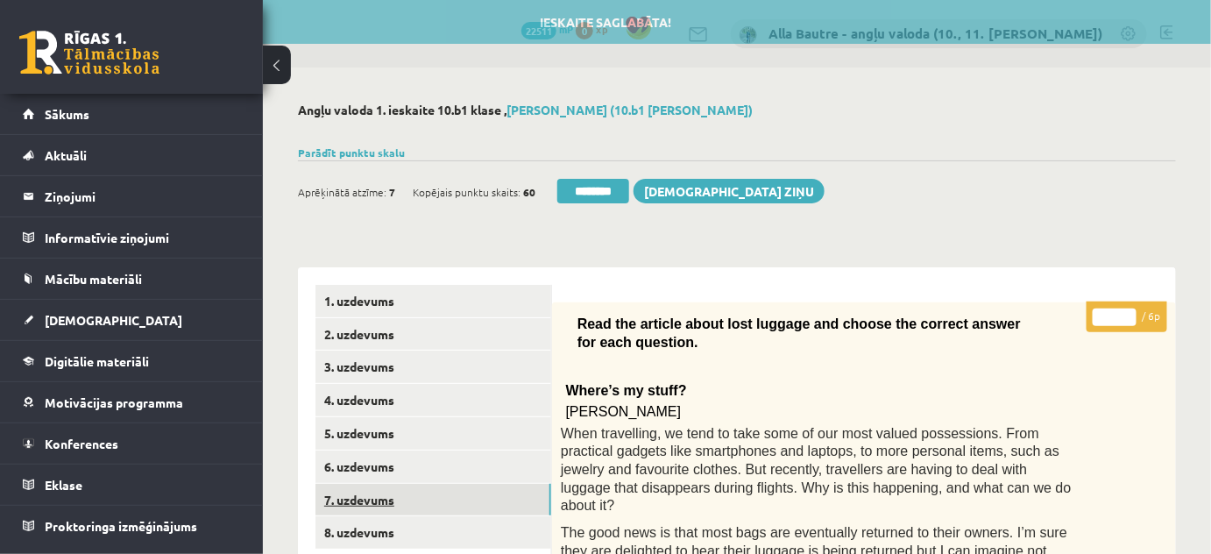
click at [380, 496] on link "7. uzdevums" at bounding box center [433, 500] width 236 height 32
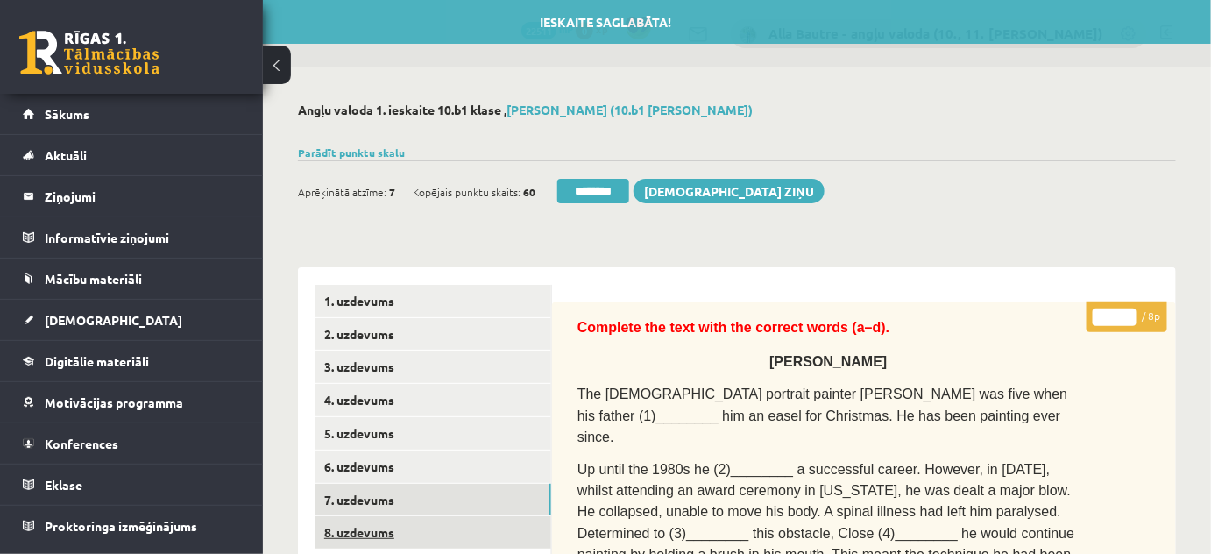
click at [362, 534] on link "8. uzdevums" at bounding box center [433, 532] width 236 height 32
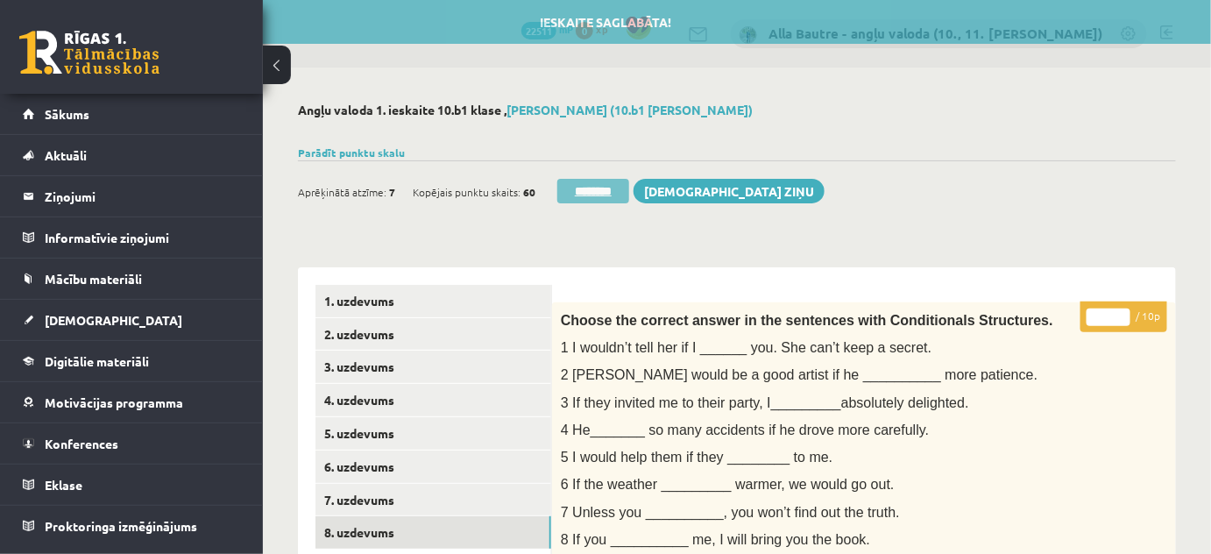
click at [608, 186] on input "********" at bounding box center [593, 191] width 72 height 25
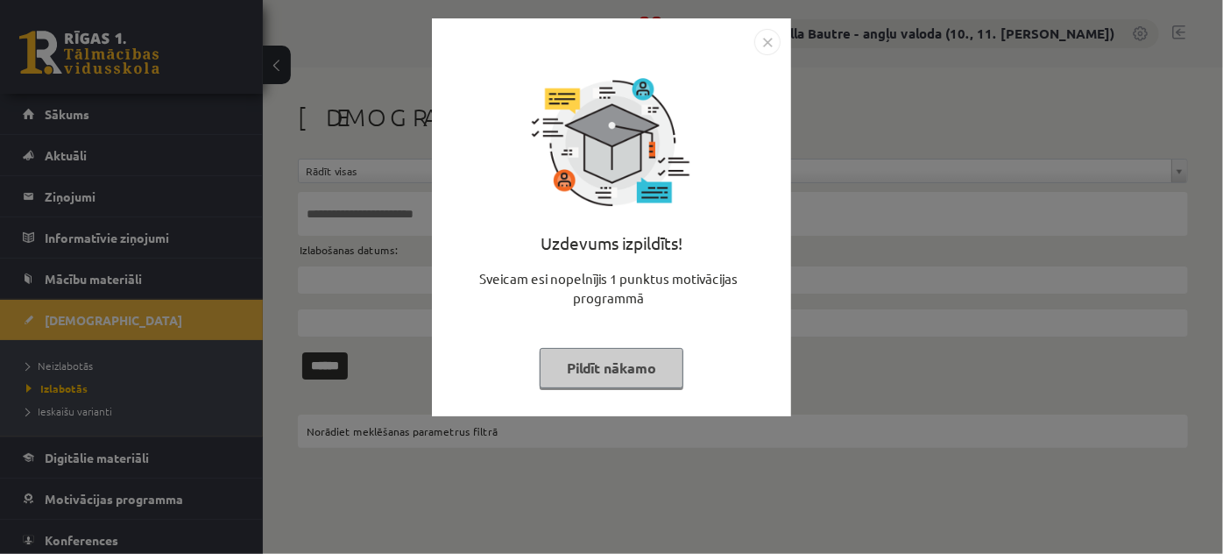
click at [765, 42] on img "Close" at bounding box center [767, 42] width 26 height 26
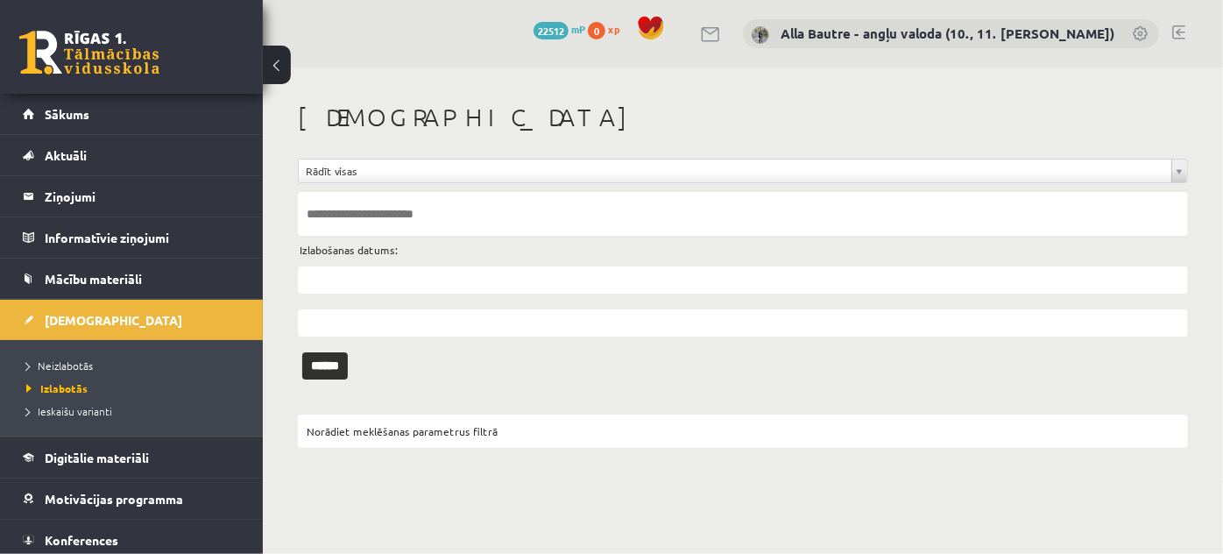
click at [48, 354] on li "Neizlabotās" at bounding box center [135, 365] width 219 height 23
click at [51, 361] on span "Neizlabotās" at bounding box center [63, 365] width 75 height 14
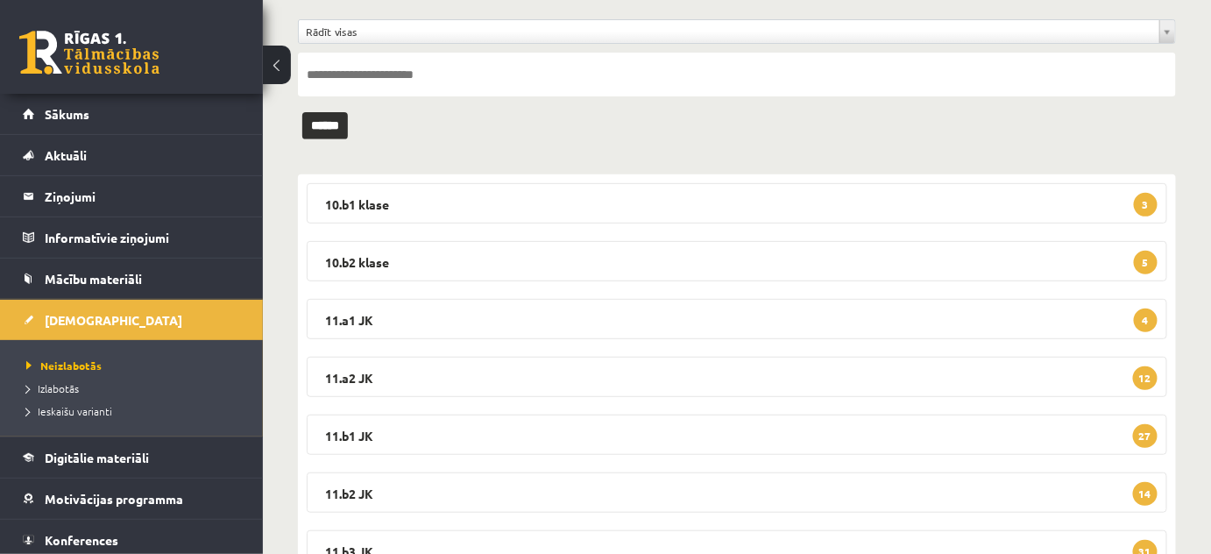
scroll to position [159, 0]
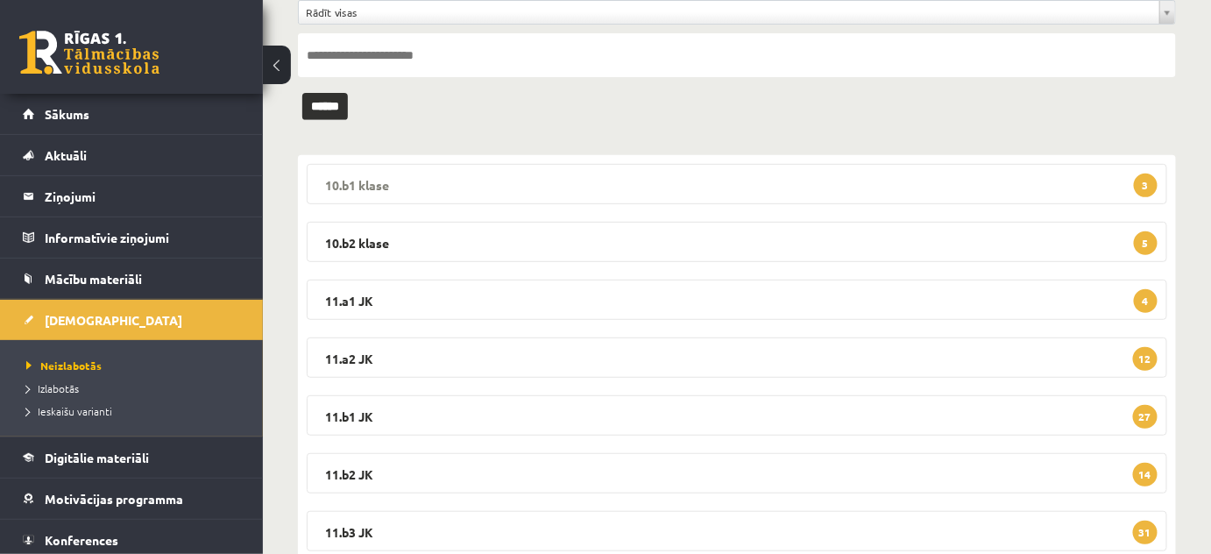
click at [354, 185] on legend "10.b1 klase 3" at bounding box center [737, 184] width 860 height 40
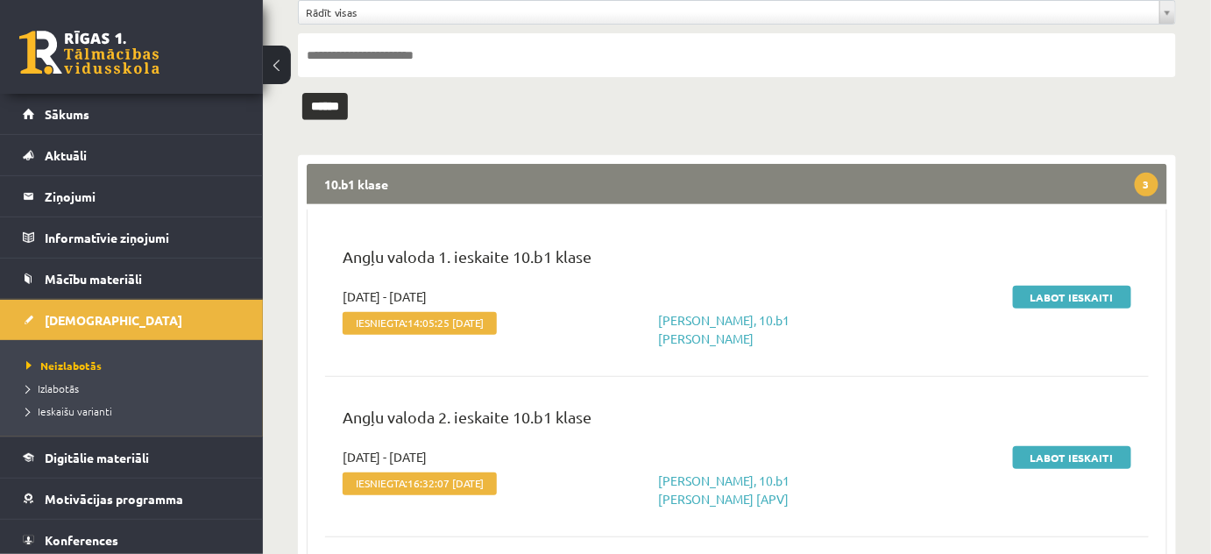
scroll to position [238, 0]
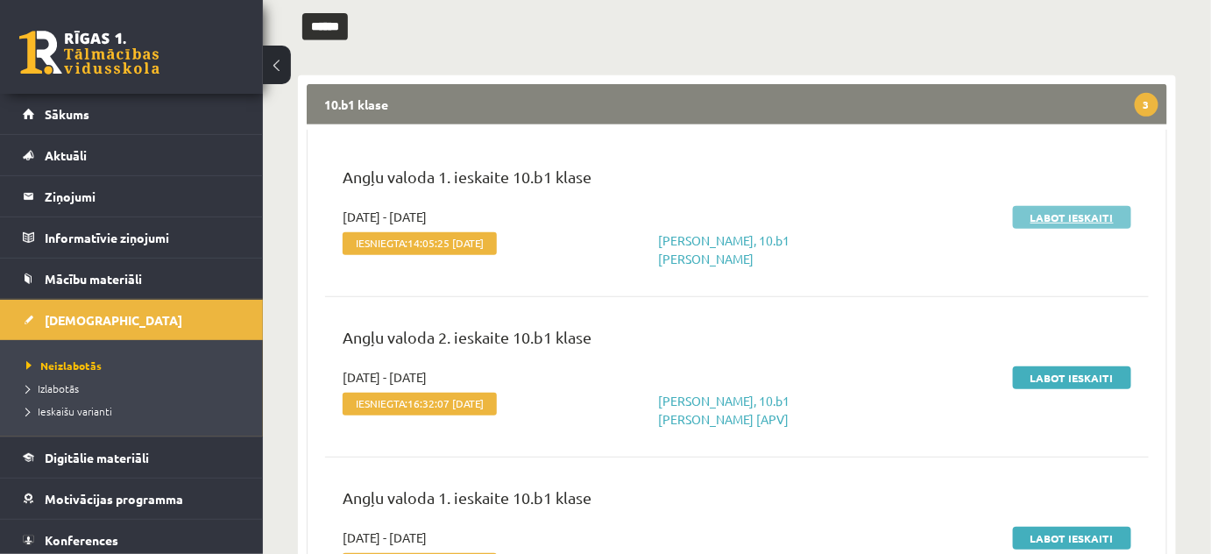
click at [1065, 215] on link "Labot ieskaiti" at bounding box center [1072, 217] width 118 height 23
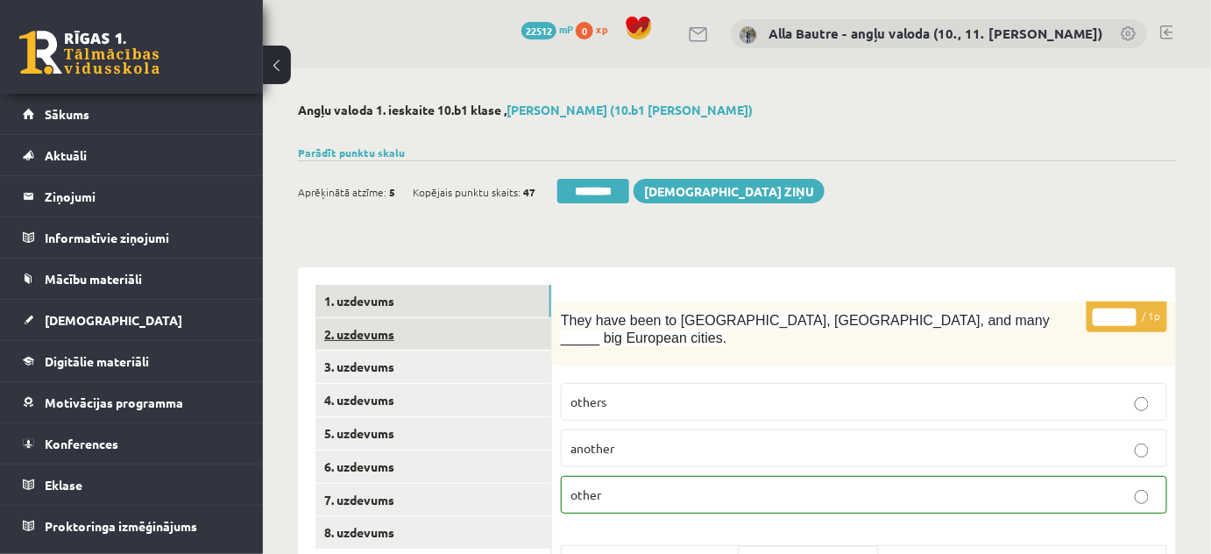
click at [343, 331] on link "2. uzdevums" at bounding box center [433, 334] width 236 height 32
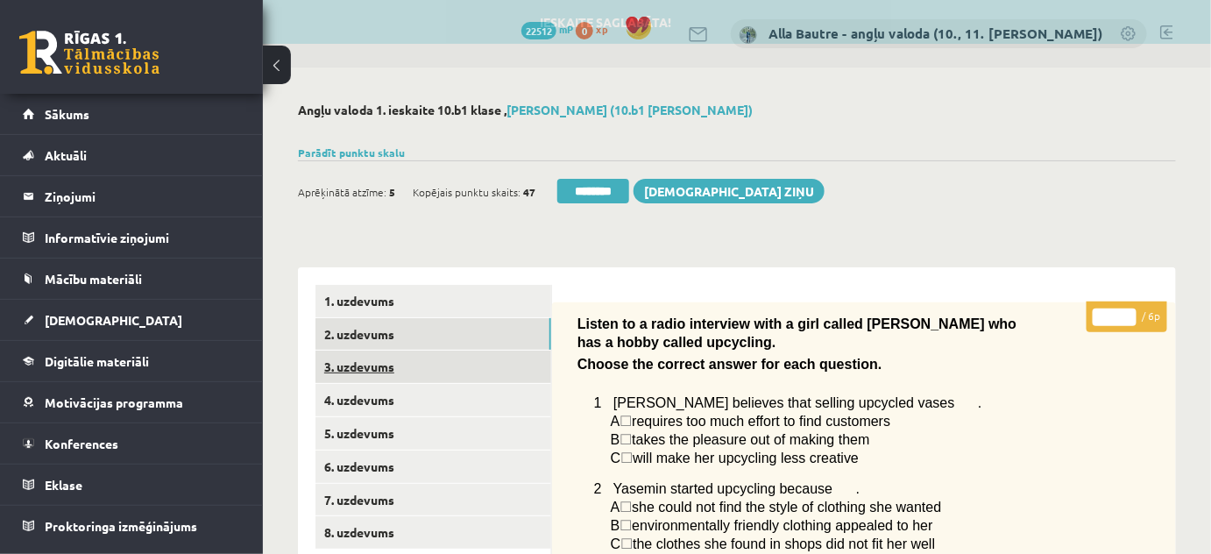
click at [347, 365] on link "3. uzdevums" at bounding box center [433, 366] width 236 height 32
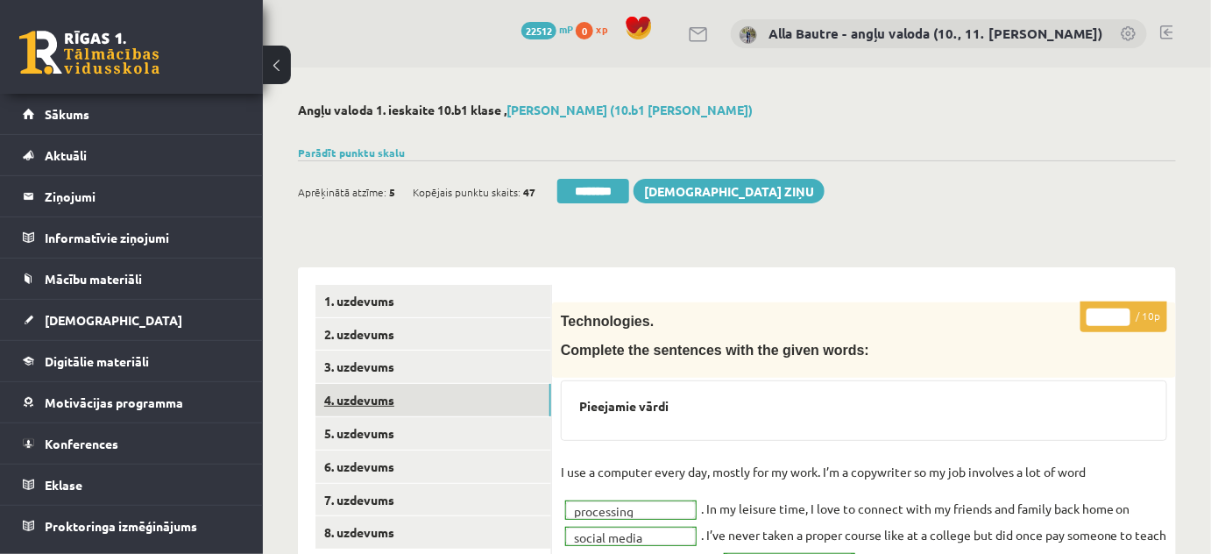
click at [361, 398] on link "4. uzdevums" at bounding box center [433, 400] width 236 height 32
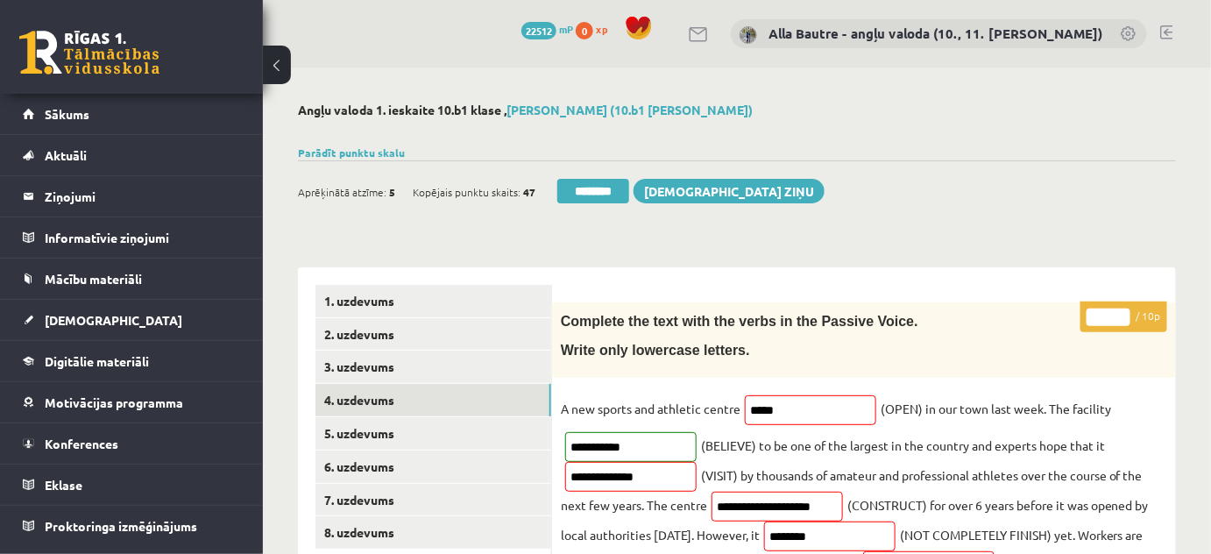
click at [1119, 314] on input "*" at bounding box center [1109, 317] width 44 height 18
type input "*"
click at [1119, 314] on input "*" at bounding box center [1109, 317] width 44 height 18
click at [339, 423] on link "5. uzdevums" at bounding box center [433, 433] width 236 height 32
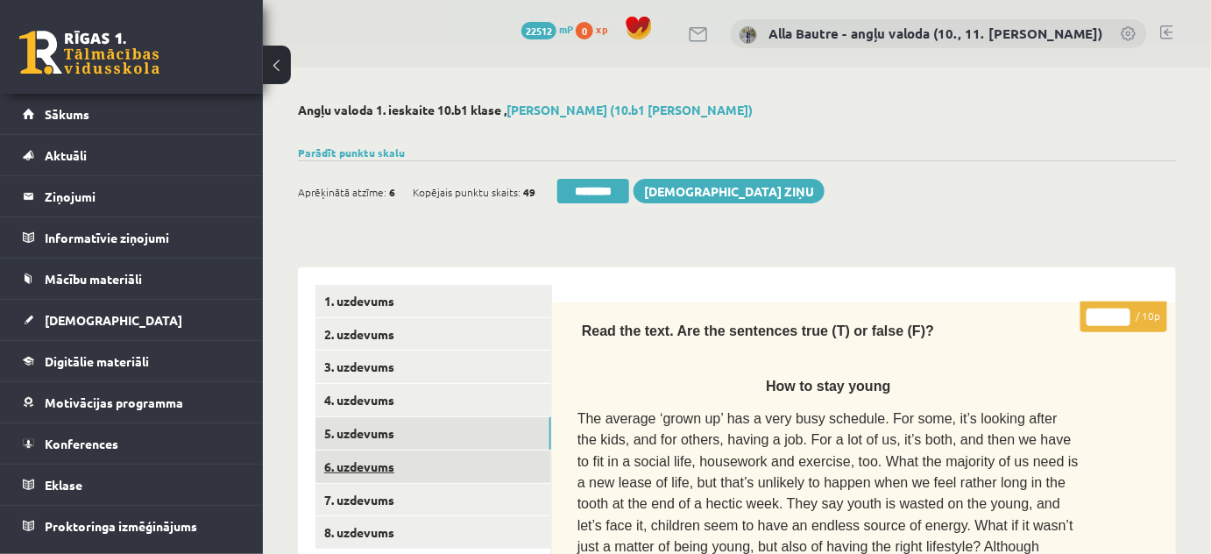
click at [344, 471] on link "6. uzdevums" at bounding box center [433, 466] width 236 height 32
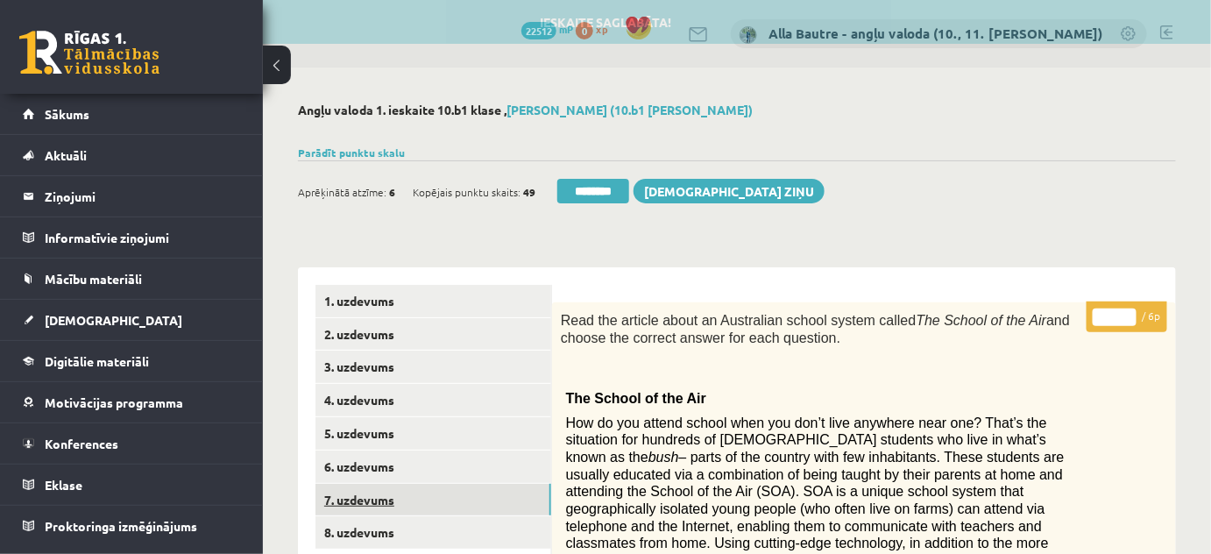
click at [348, 495] on link "7. uzdevums" at bounding box center [433, 500] width 236 height 32
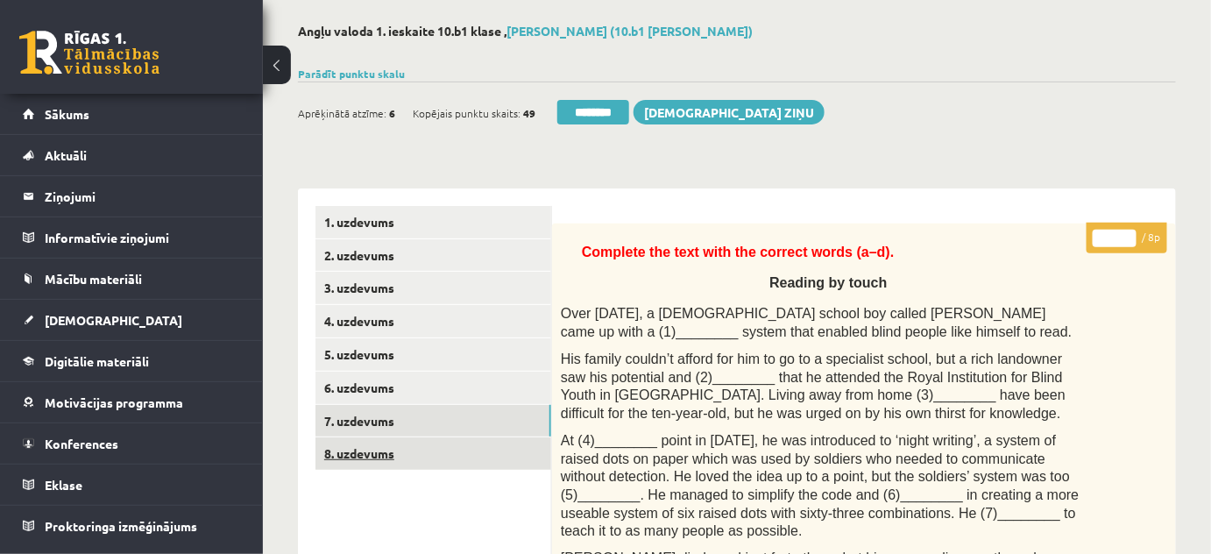
click at [338, 459] on link "8. uzdevums" at bounding box center [433, 453] width 236 height 32
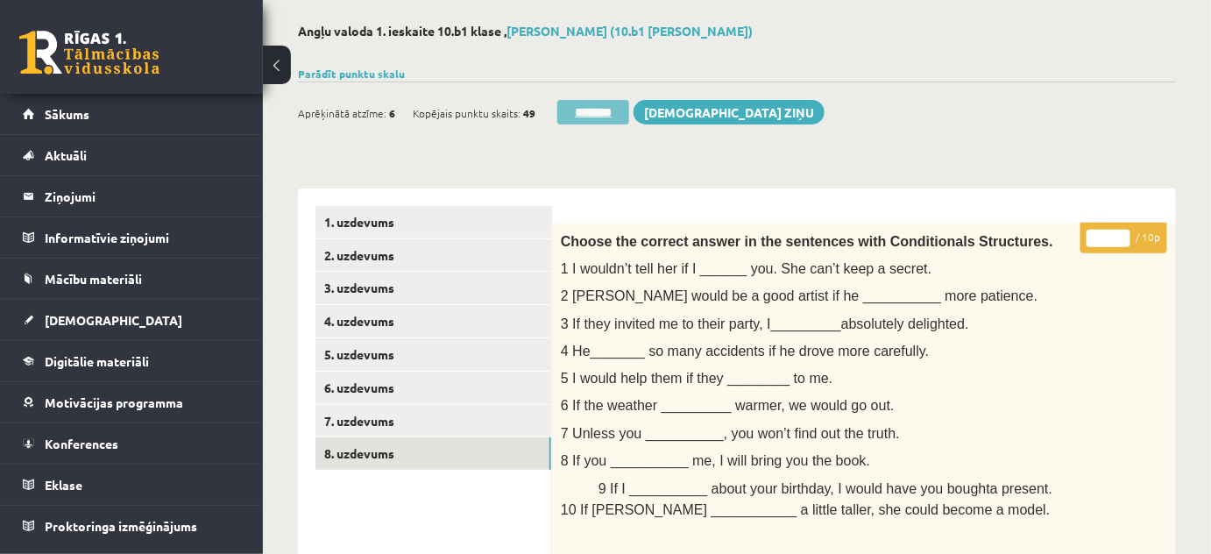
click at [581, 109] on input "********" at bounding box center [593, 112] width 72 height 25
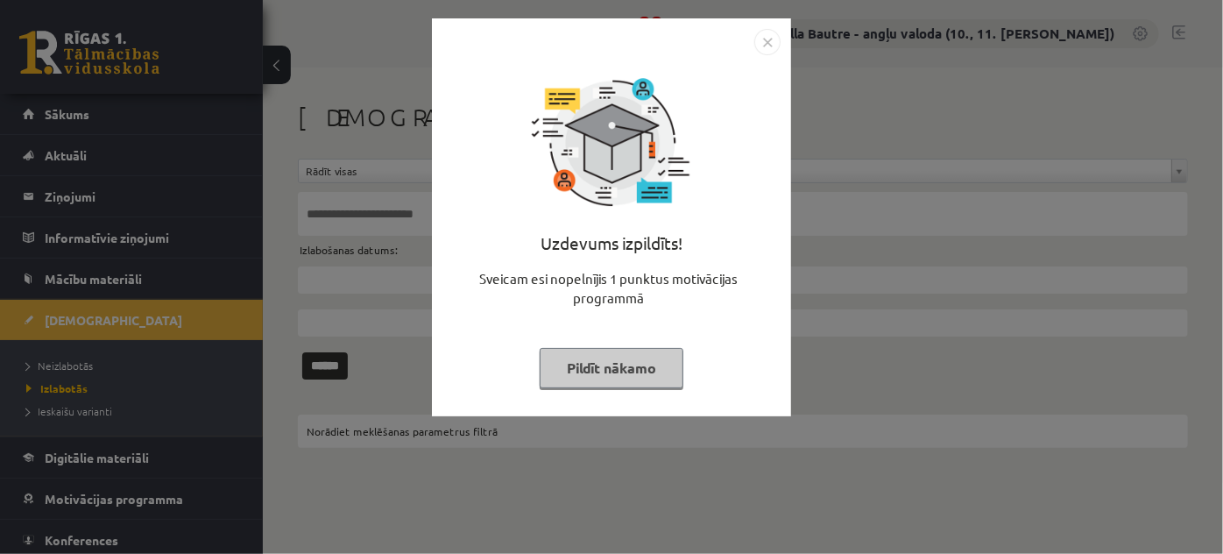
click at [768, 34] on img "Close" at bounding box center [767, 42] width 26 height 26
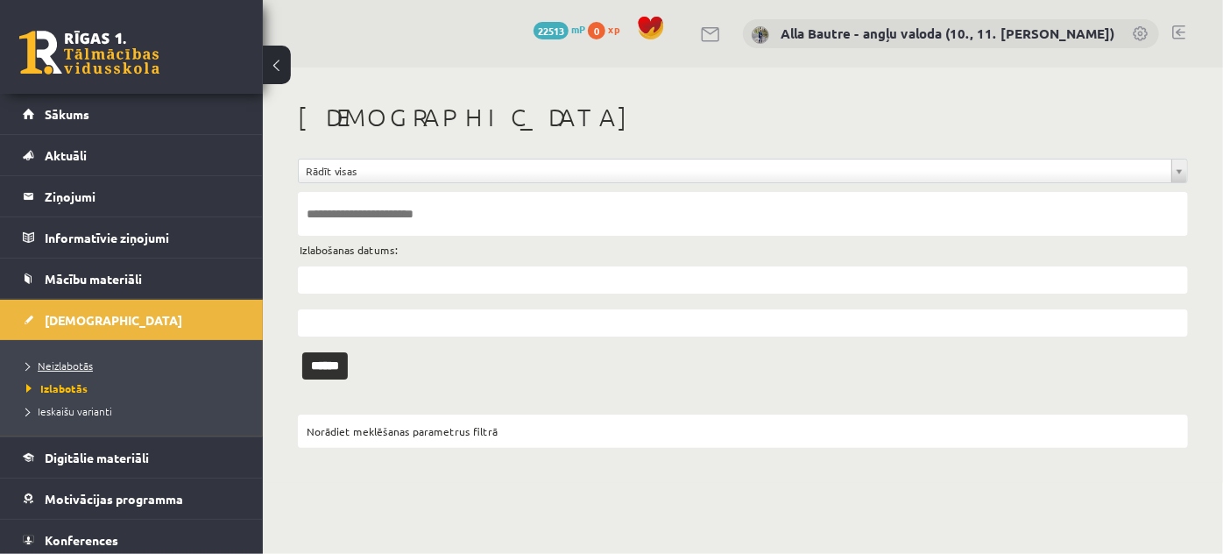
click at [74, 358] on span "Neizlabotās" at bounding box center [59, 365] width 67 height 14
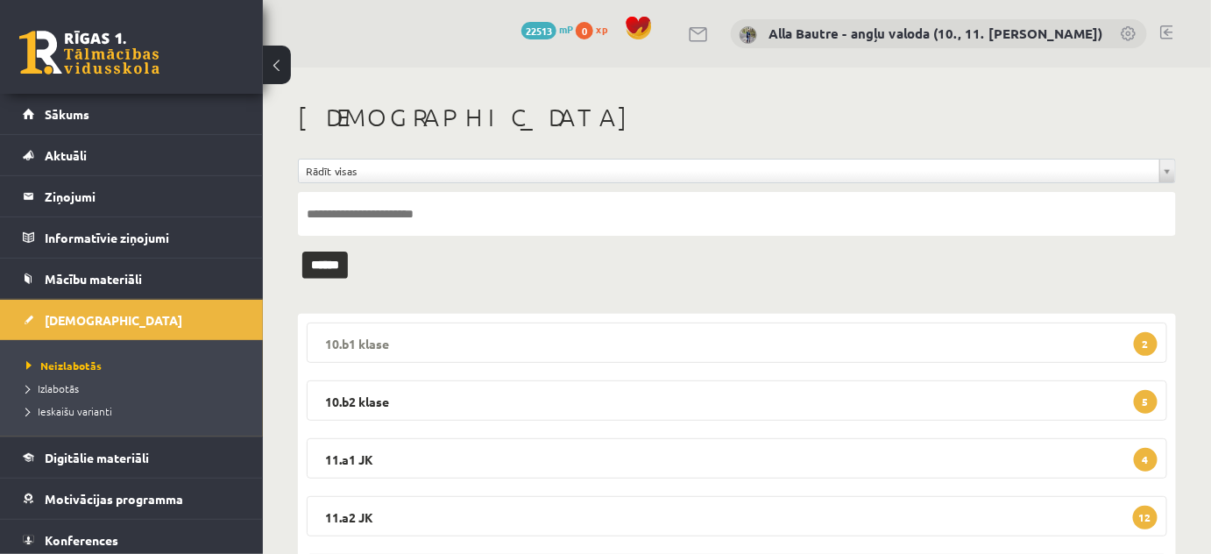
click at [378, 340] on legend "10.b1 klase 2" at bounding box center [737, 342] width 860 height 40
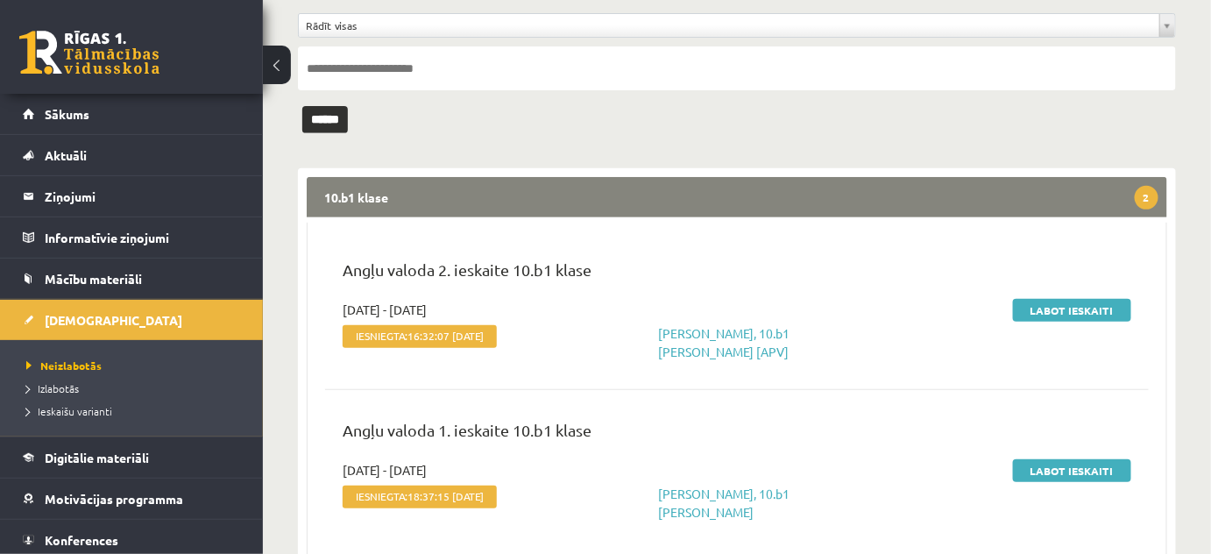
scroll to position [159, 0]
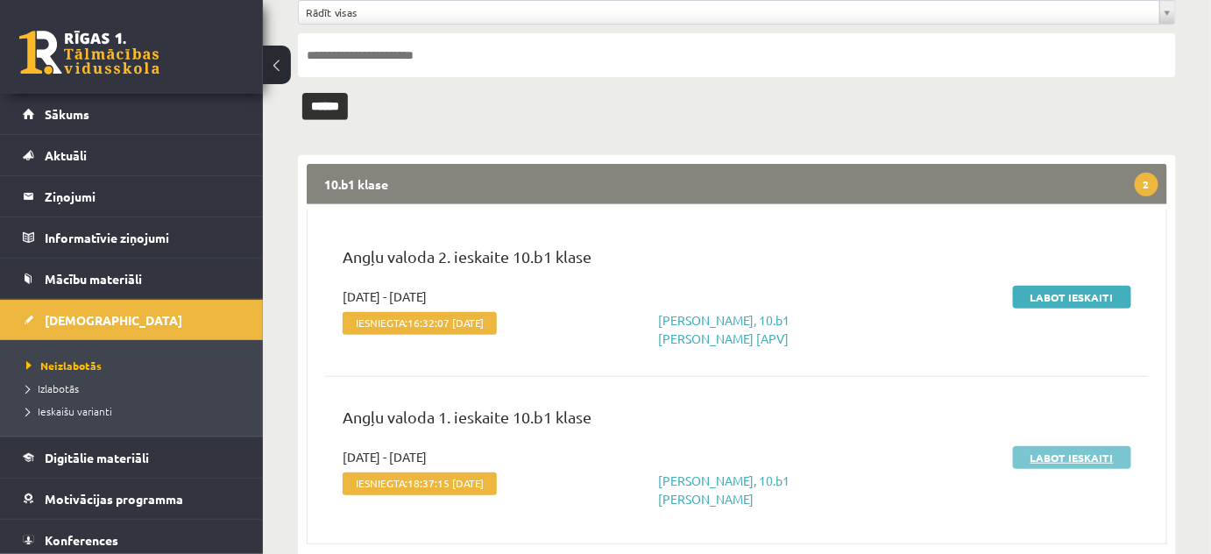
click at [1081, 459] on link "Labot ieskaiti" at bounding box center [1072, 457] width 118 height 23
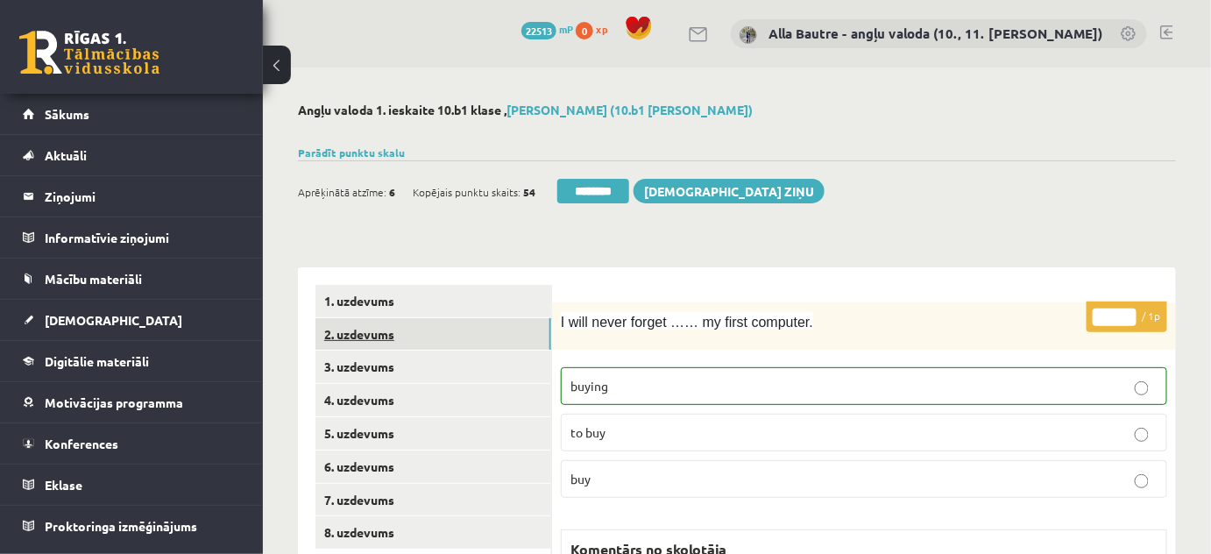
click at [354, 337] on link "2. uzdevums" at bounding box center [433, 334] width 236 height 32
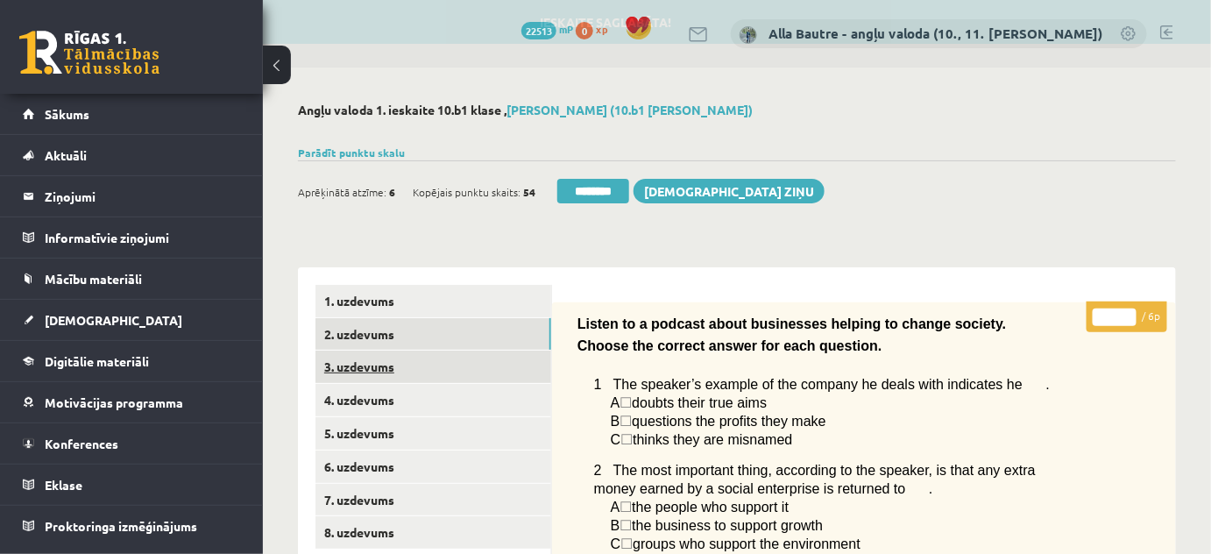
click at [358, 367] on link "3. uzdevums" at bounding box center [433, 366] width 236 height 32
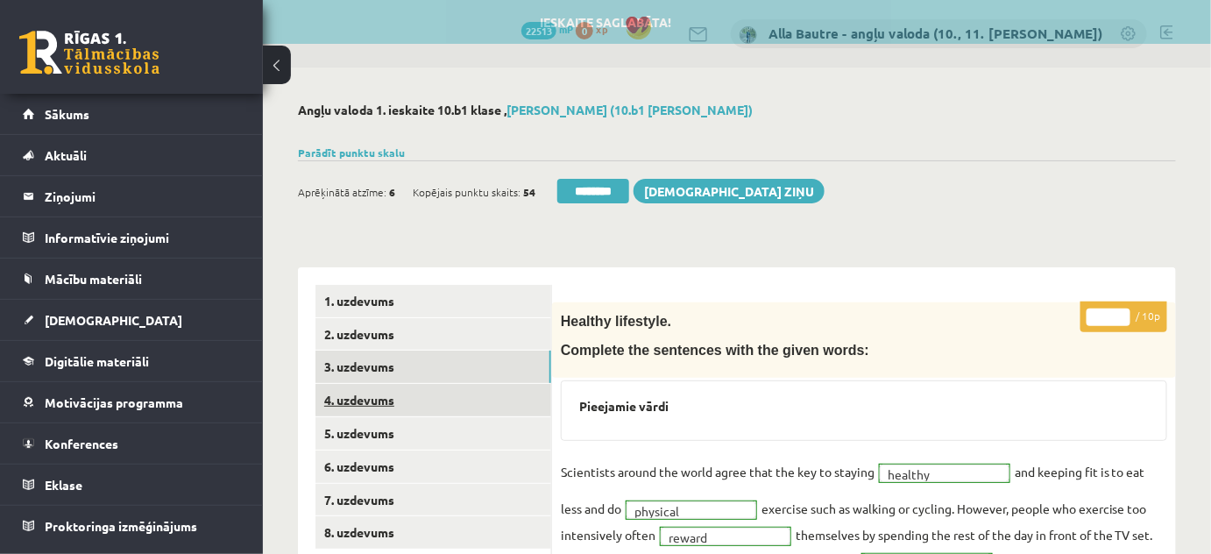
click at [358, 393] on link "4. uzdevums" at bounding box center [433, 400] width 236 height 32
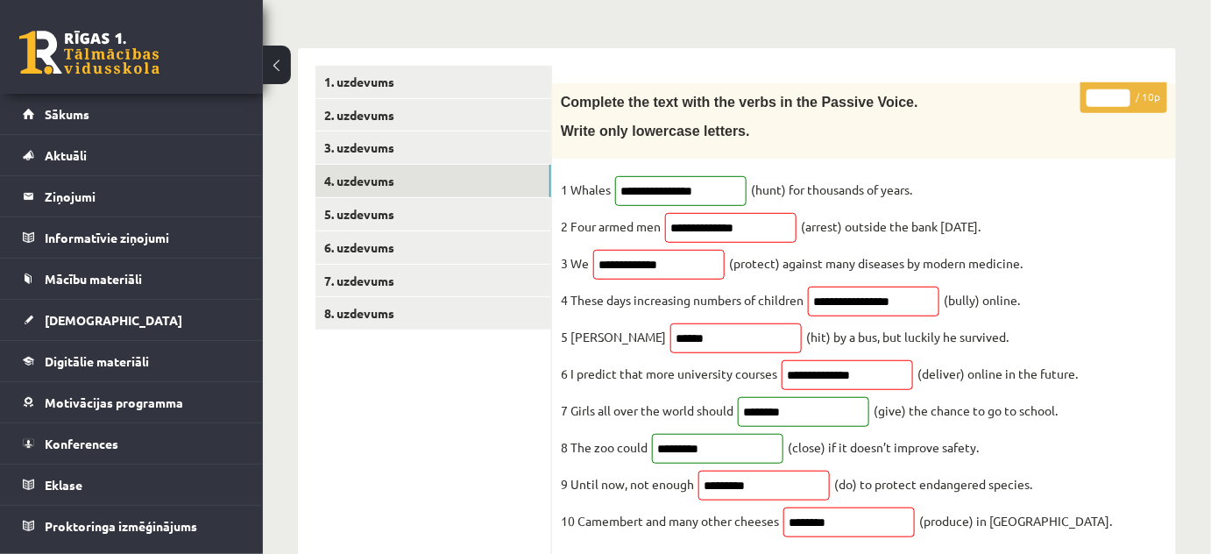
scroll to position [79, 0]
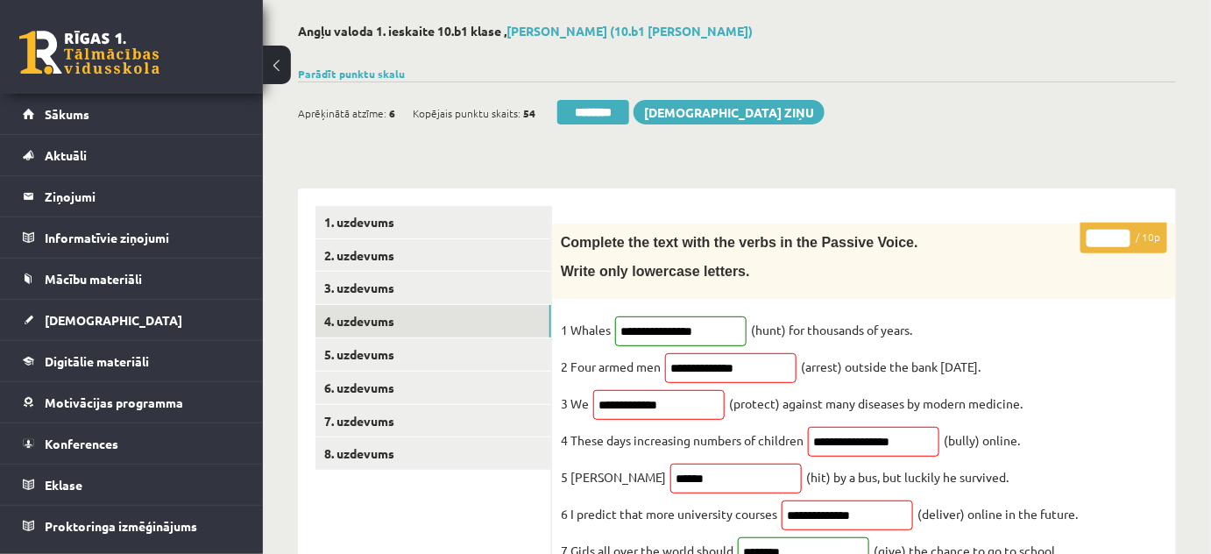
click at [1119, 231] on input "*" at bounding box center [1109, 239] width 44 height 18
type input "*"
click at [1119, 231] on input "*" at bounding box center [1109, 239] width 44 height 18
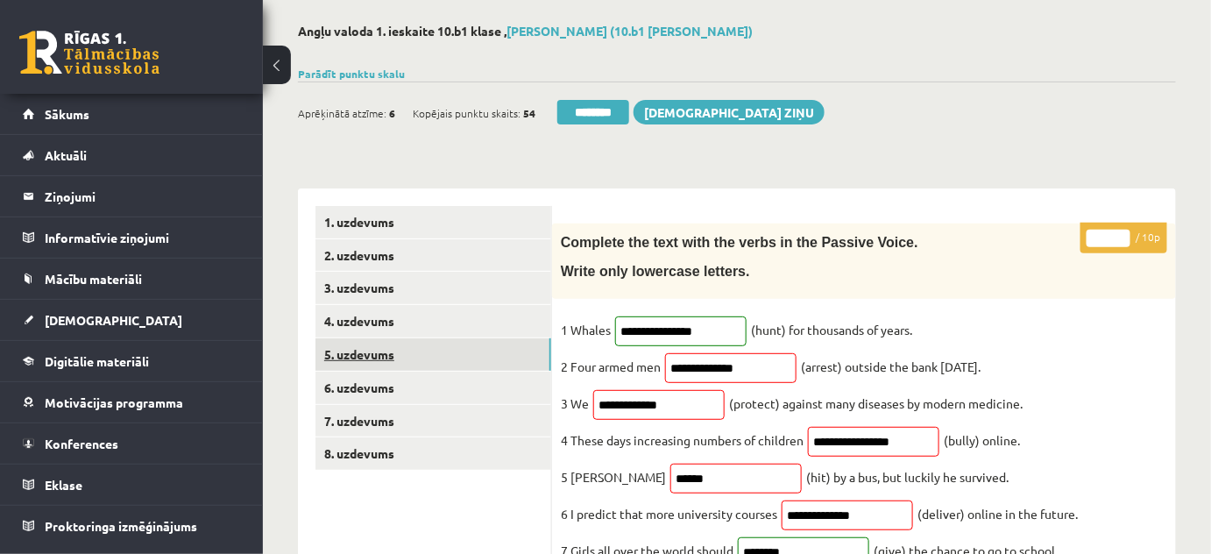
click at [346, 355] on link "5. uzdevums" at bounding box center [433, 354] width 236 height 32
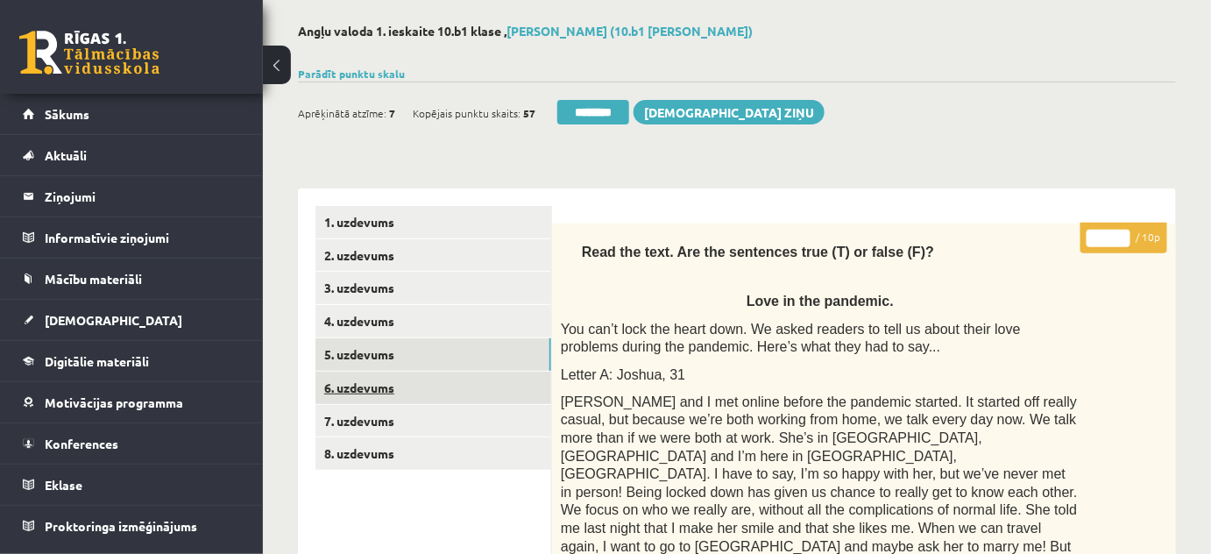
scroll to position [0, 0]
click at [347, 376] on link "6. uzdevums" at bounding box center [433, 388] width 236 height 32
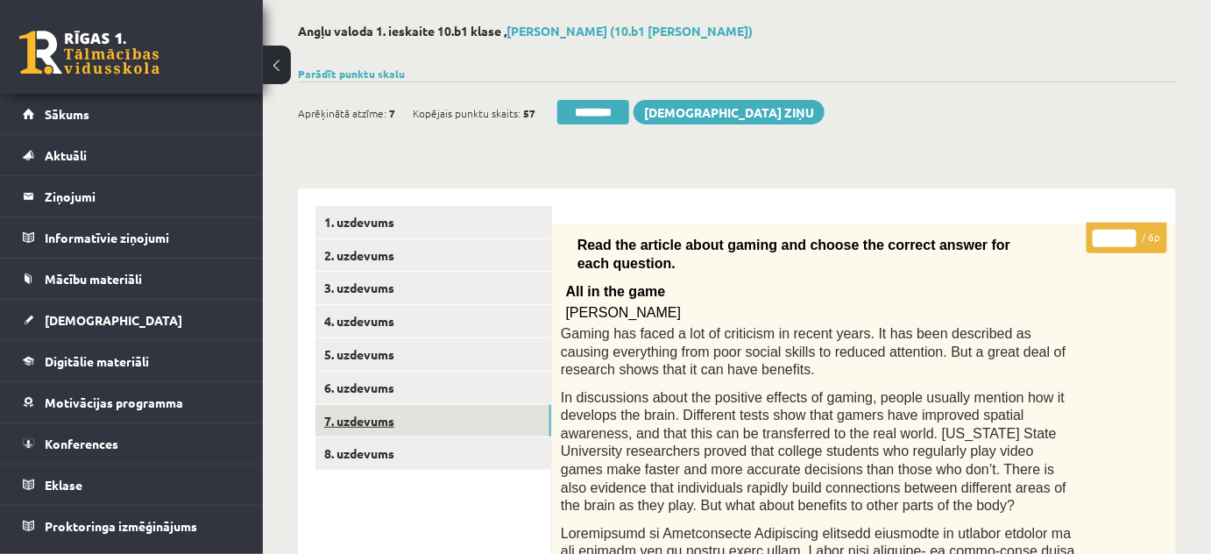
click at [352, 417] on link "7. uzdevums" at bounding box center [433, 421] width 236 height 32
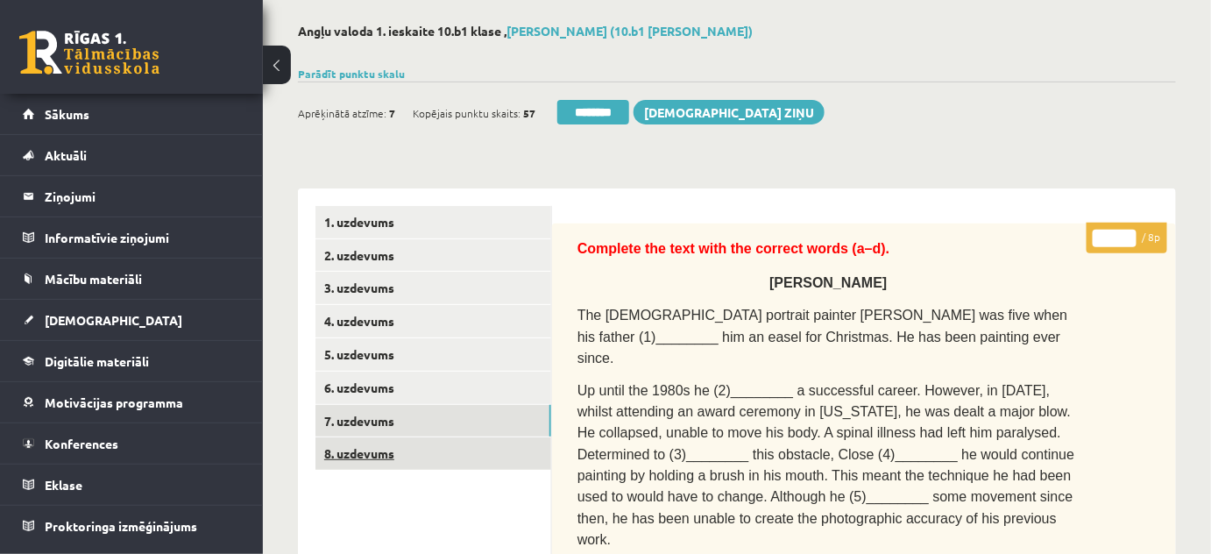
click at [357, 454] on link "8. uzdevums" at bounding box center [433, 453] width 236 height 32
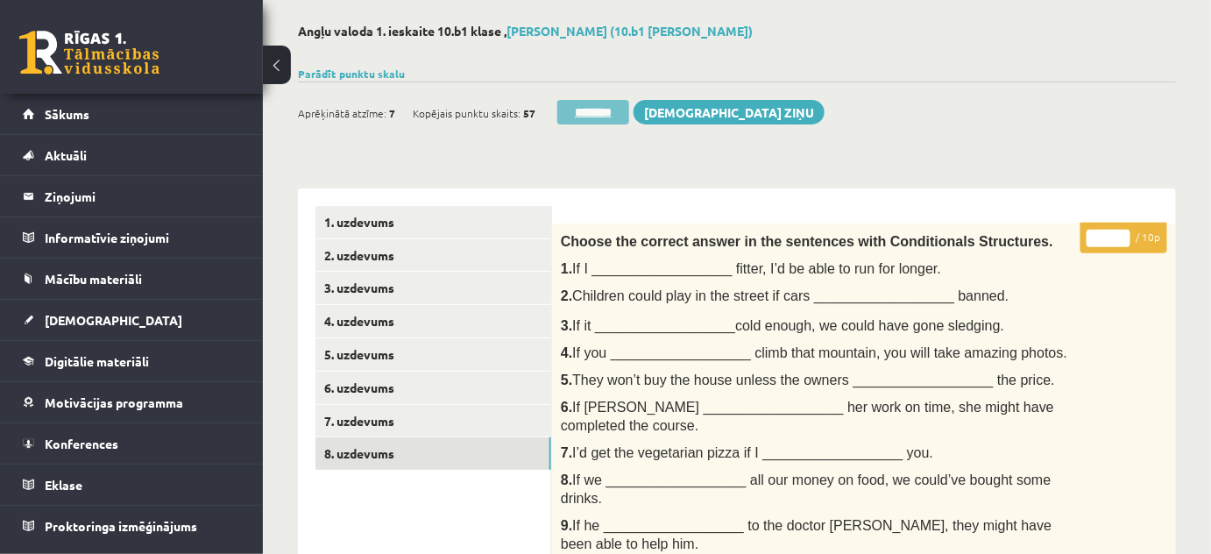
click at [596, 109] on input "********" at bounding box center [593, 112] width 72 height 25
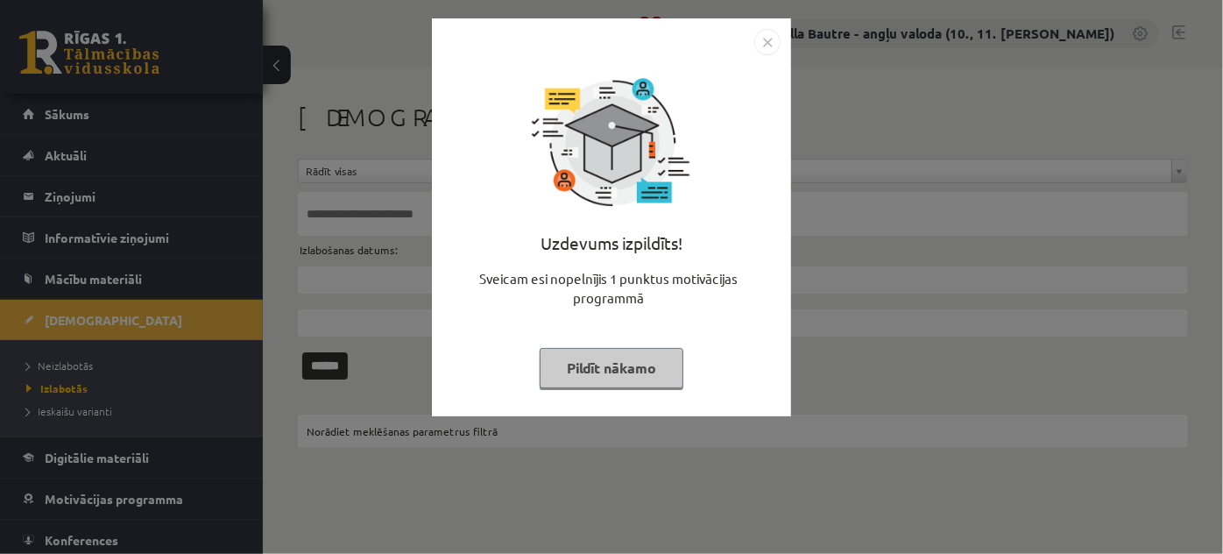
click at [768, 41] on img "Close" at bounding box center [767, 42] width 26 height 26
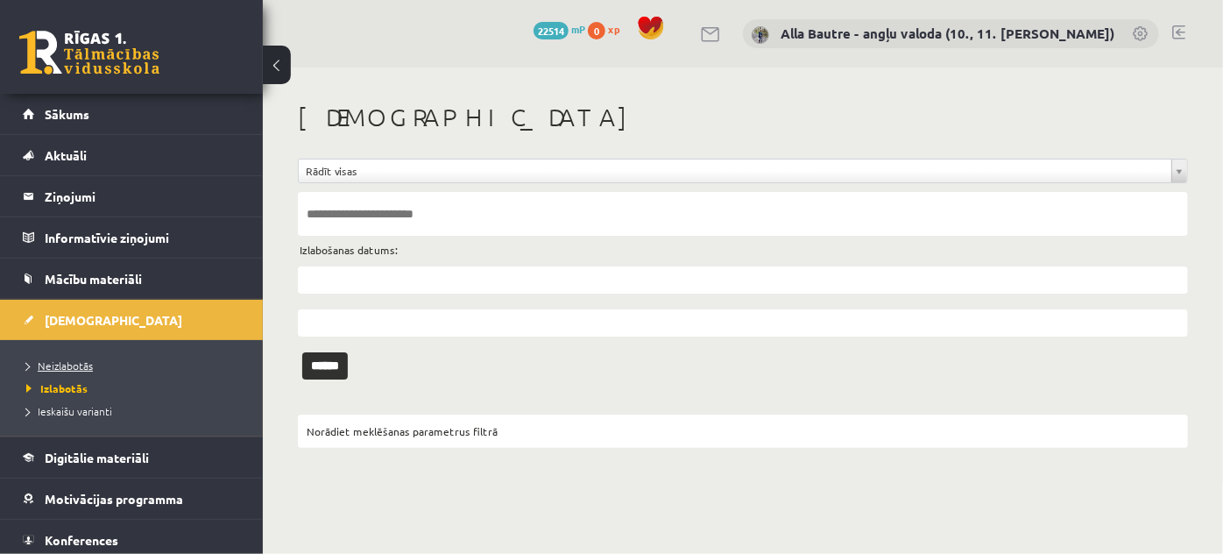
click at [49, 359] on span "Neizlabotās" at bounding box center [59, 365] width 67 height 14
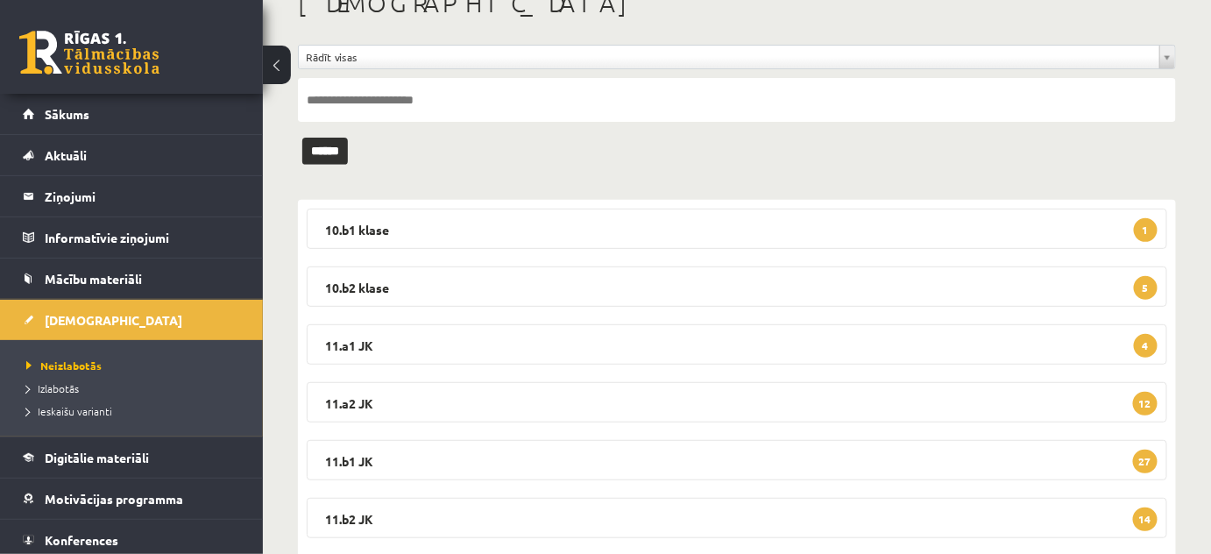
scroll to position [159, 0]
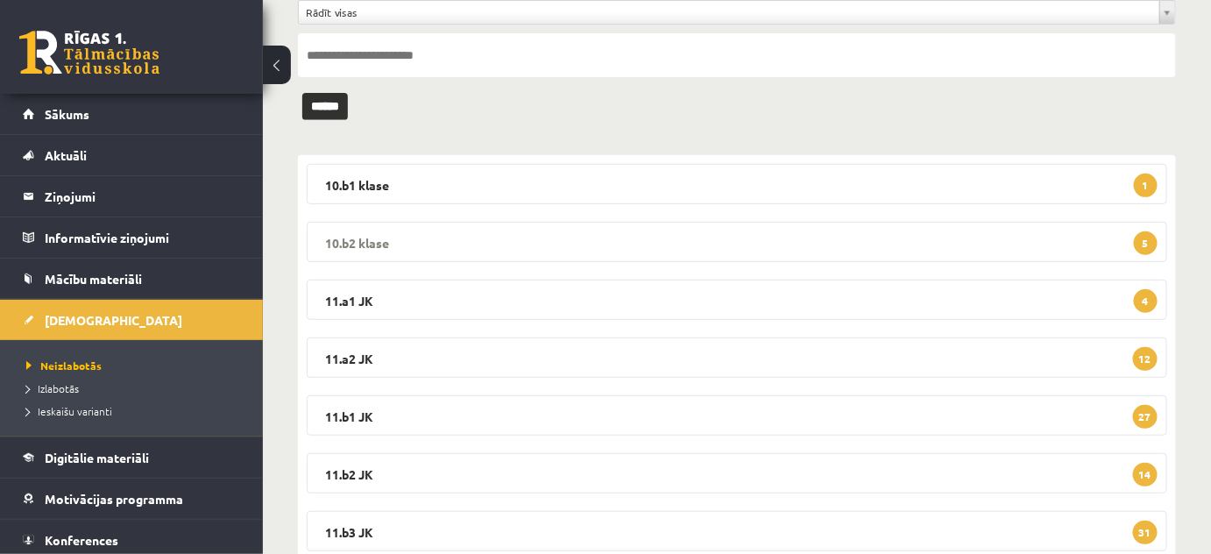
click at [337, 235] on legend "10.b2 klase 5" at bounding box center [737, 242] width 860 height 40
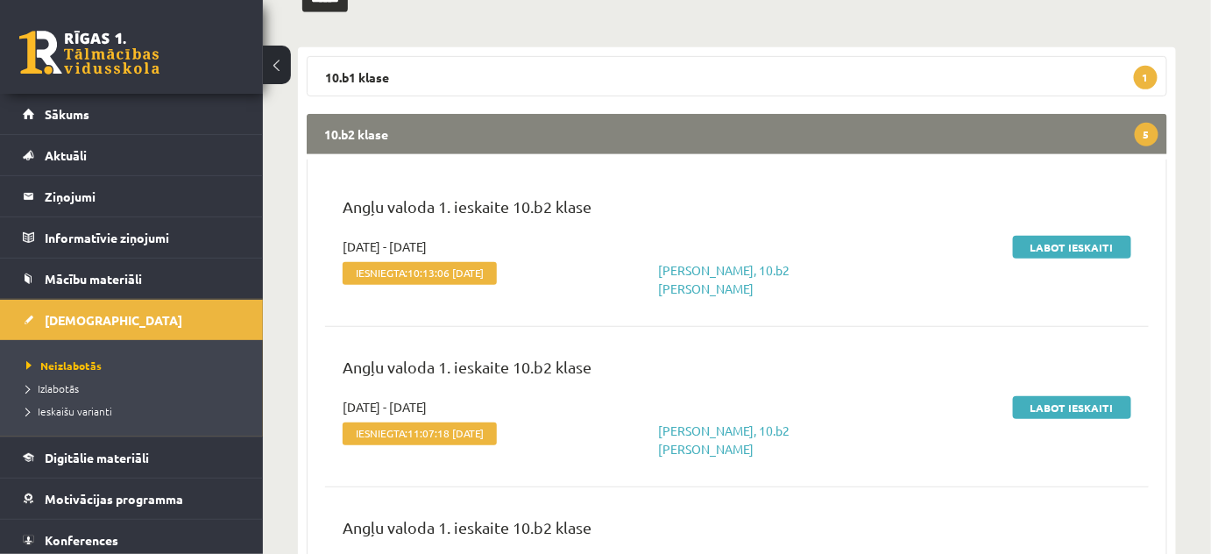
scroll to position [238, 0]
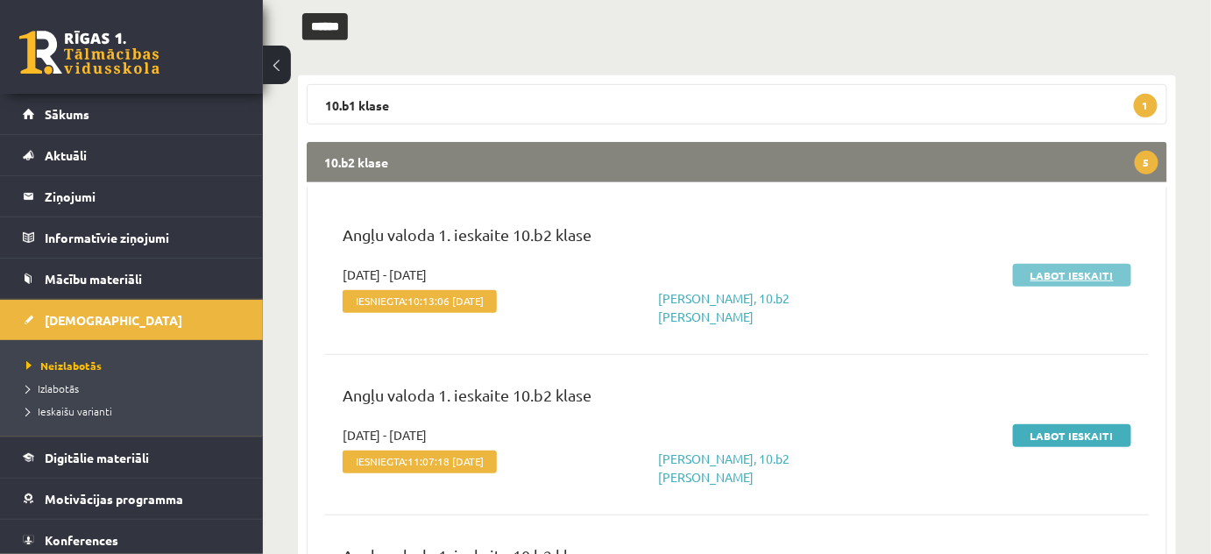
click at [1058, 273] on link "Labot ieskaiti" at bounding box center [1072, 275] width 118 height 23
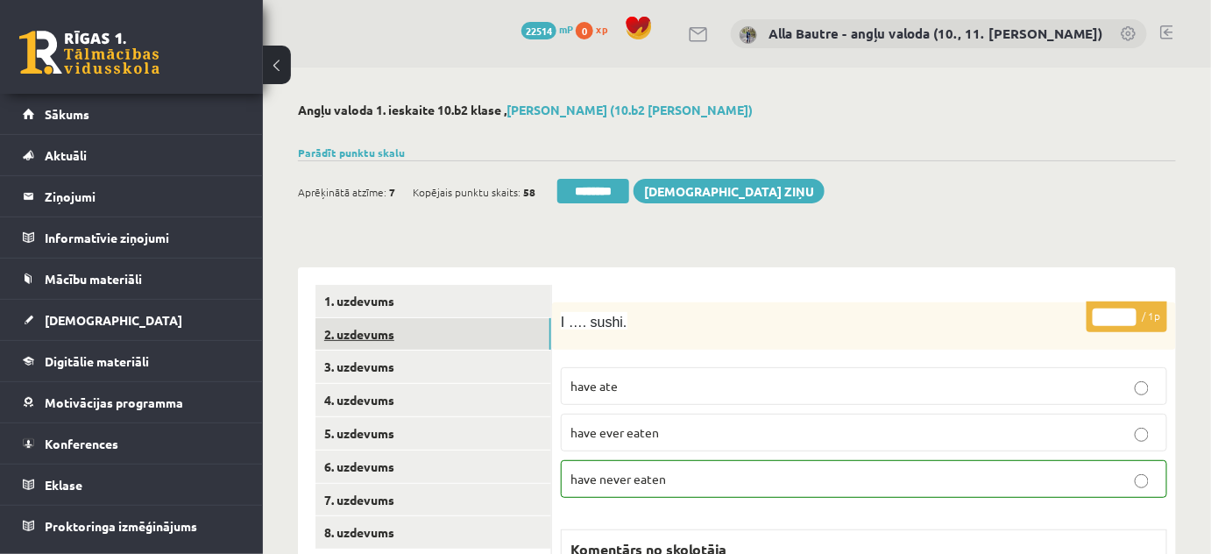
click at [338, 336] on link "2. uzdevums" at bounding box center [433, 334] width 236 height 32
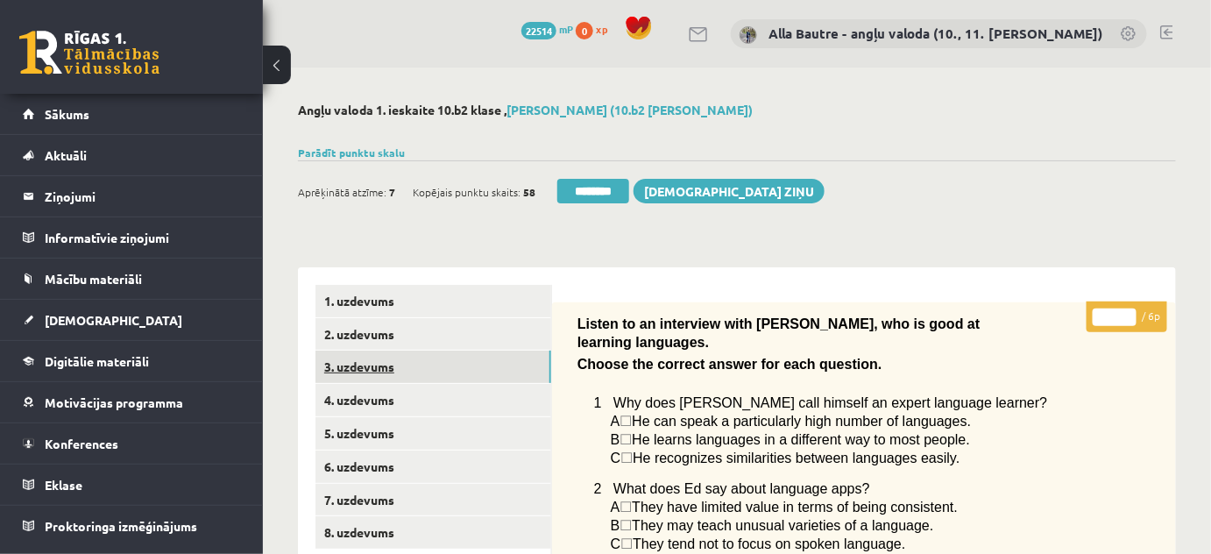
click at [358, 368] on link "3. uzdevums" at bounding box center [433, 366] width 236 height 32
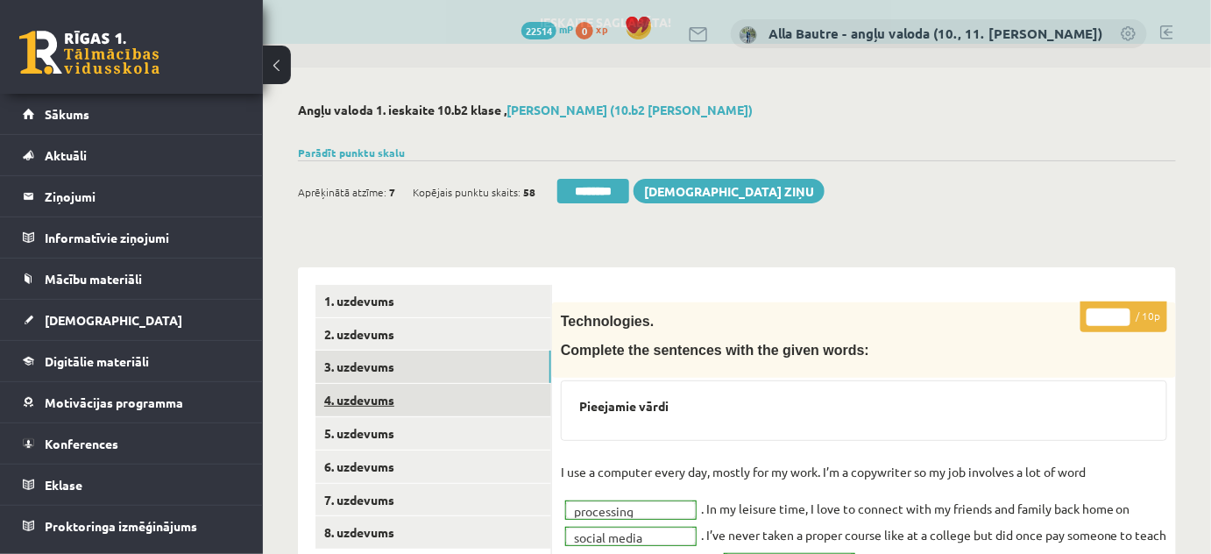
click at [355, 394] on link "4. uzdevums" at bounding box center [433, 400] width 236 height 32
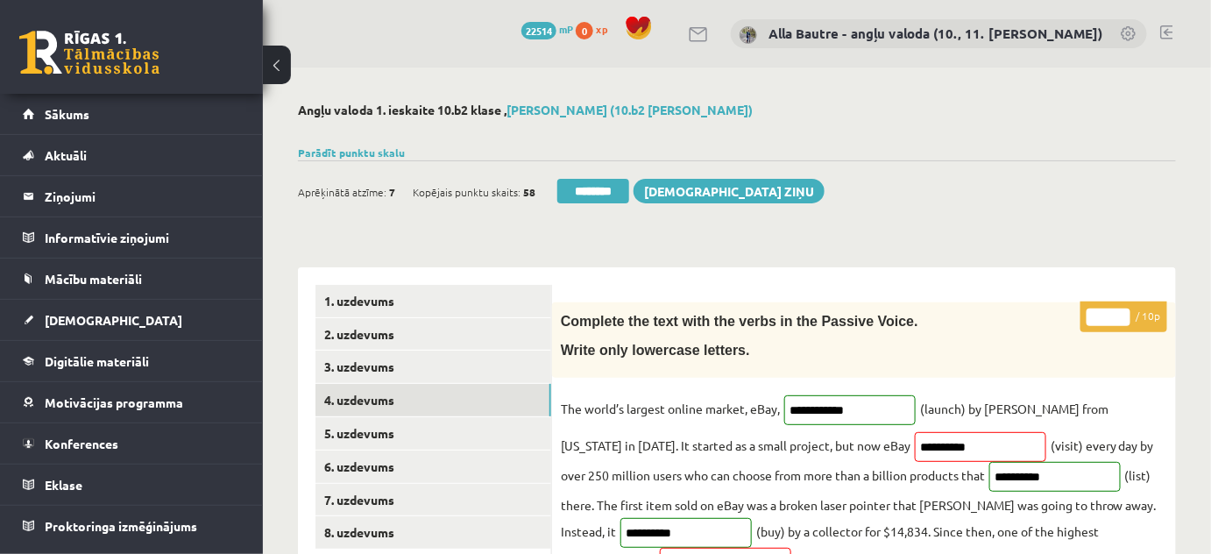
type input "*"
click at [1119, 311] on input "*" at bounding box center [1109, 317] width 44 height 18
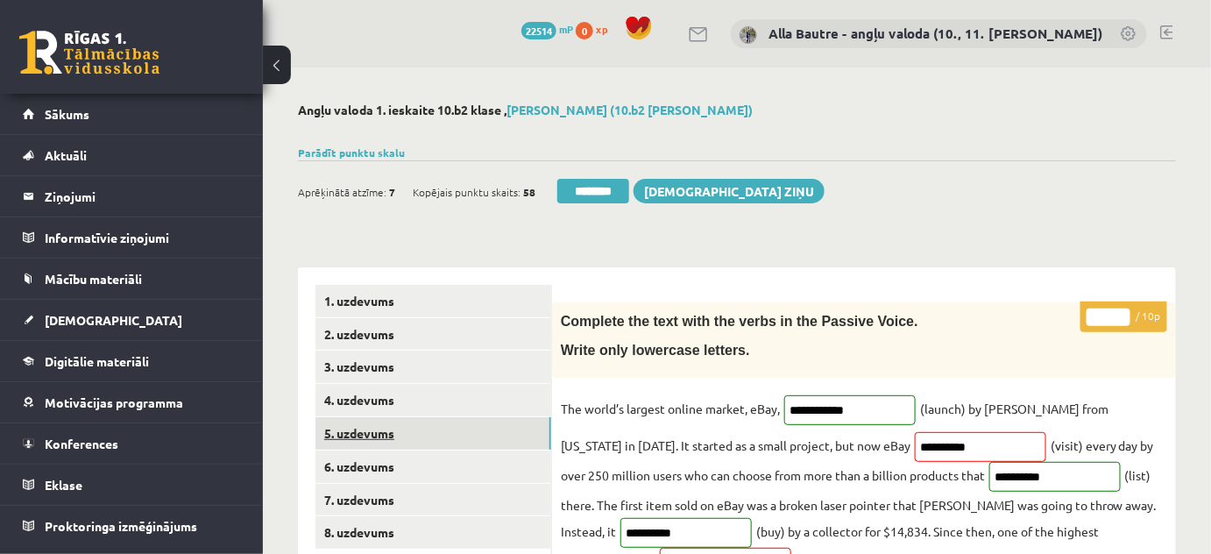
click at [373, 436] on link "5. uzdevums" at bounding box center [433, 433] width 236 height 32
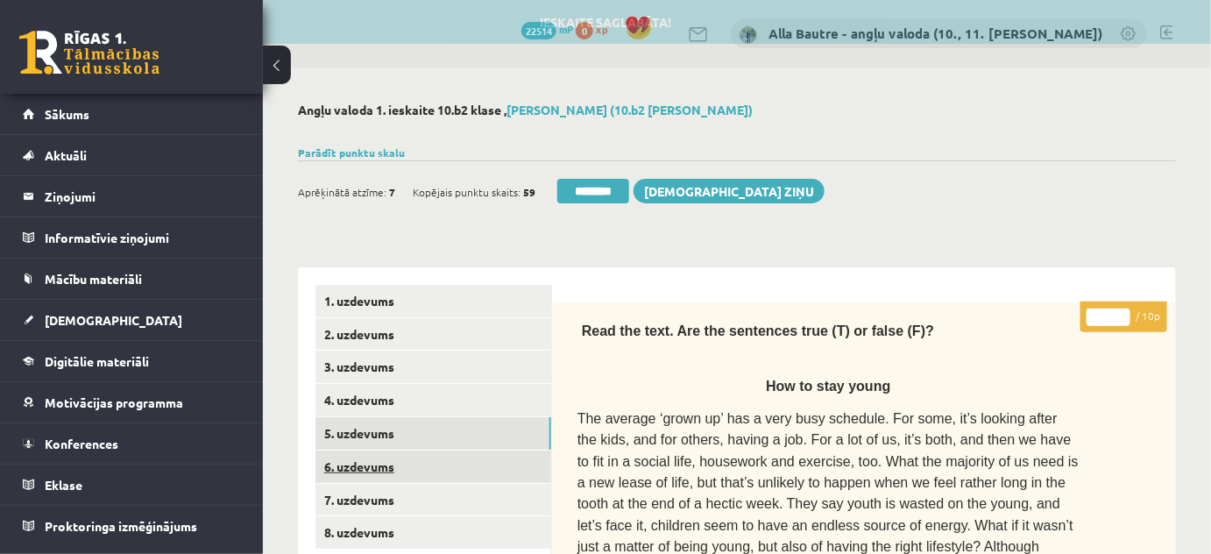
click at [361, 476] on link "6. uzdevums" at bounding box center [433, 466] width 236 height 32
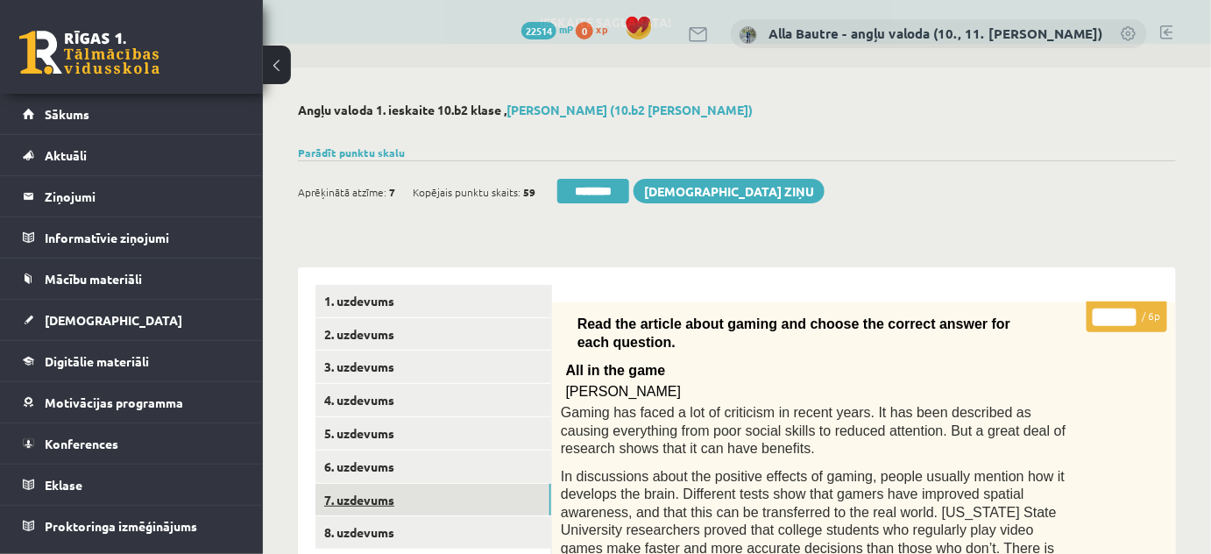
click at [350, 492] on link "7. uzdevums" at bounding box center [433, 500] width 236 height 32
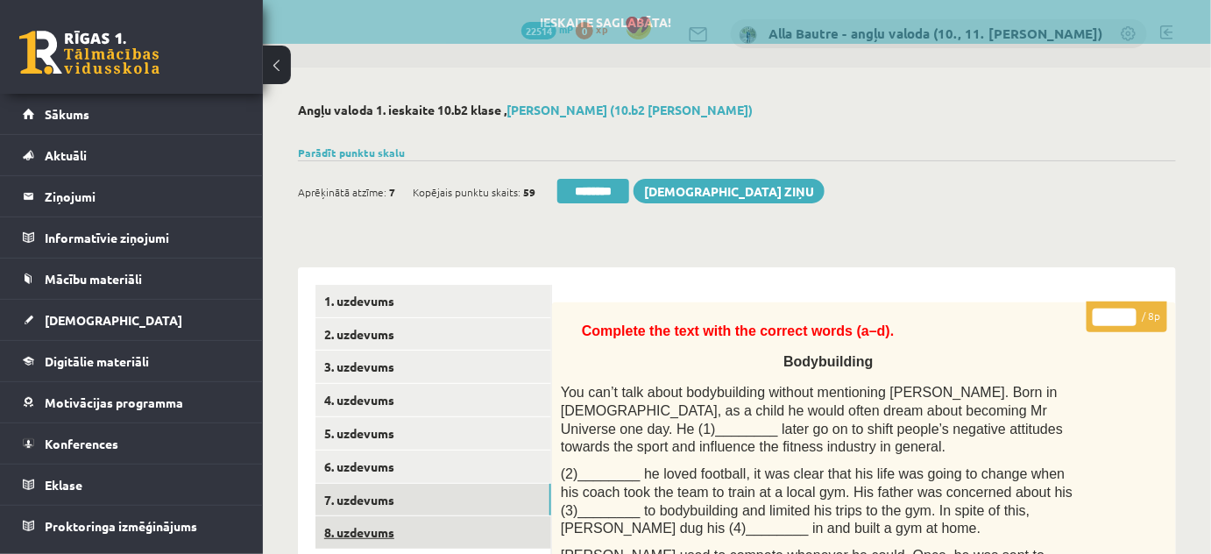
click at [352, 529] on link "8. uzdevums" at bounding box center [433, 532] width 236 height 32
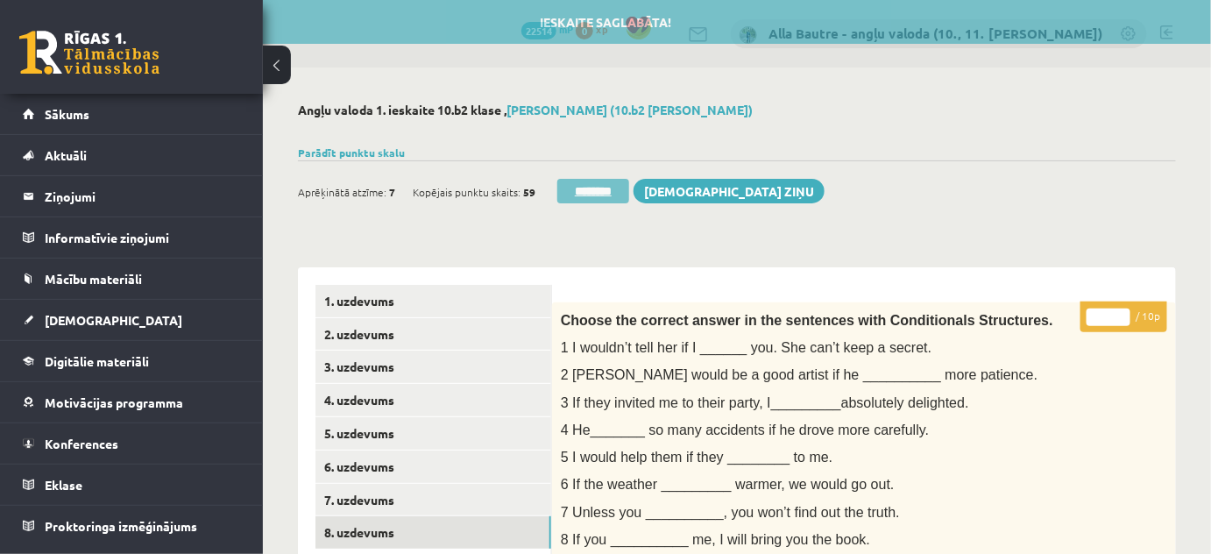
click at [584, 188] on input "********" at bounding box center [593, 191] width 72 height 25
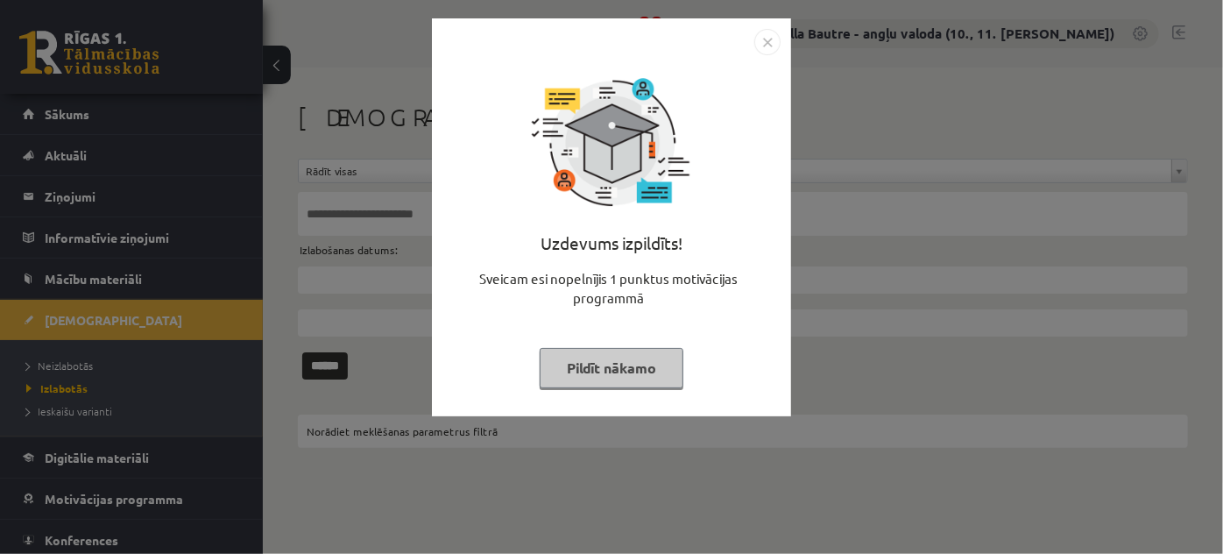
click at [768, 37] on img "Close" at bounding box center [767, 42] width 26 height 26
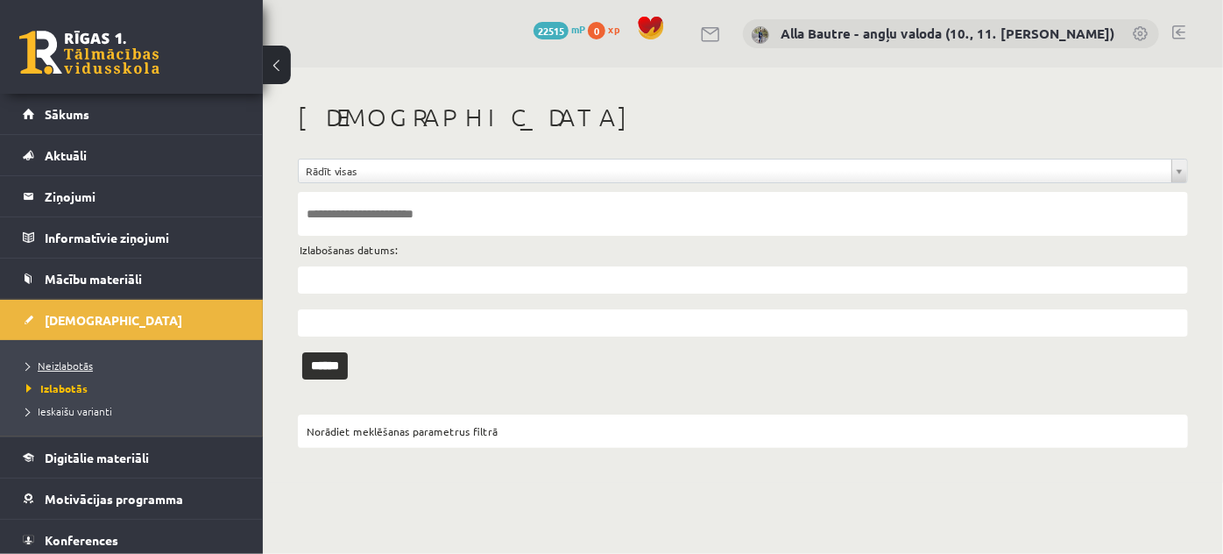
click at [47, 367] on span "Neizlabotās" at bounding box center [59, 365] width 67 height 14
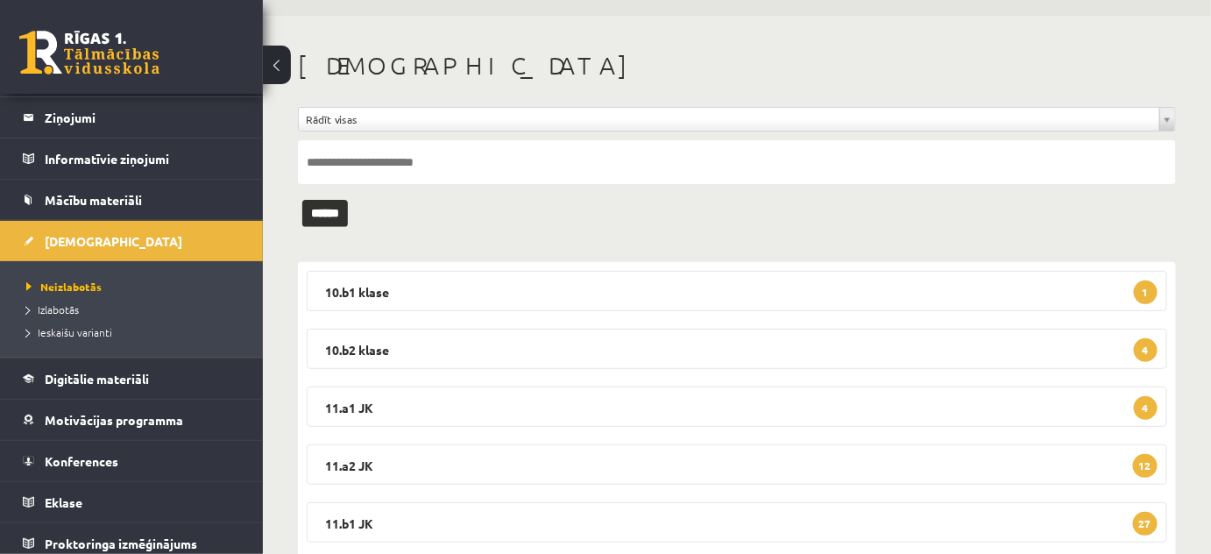
scroll to position [79, 0]
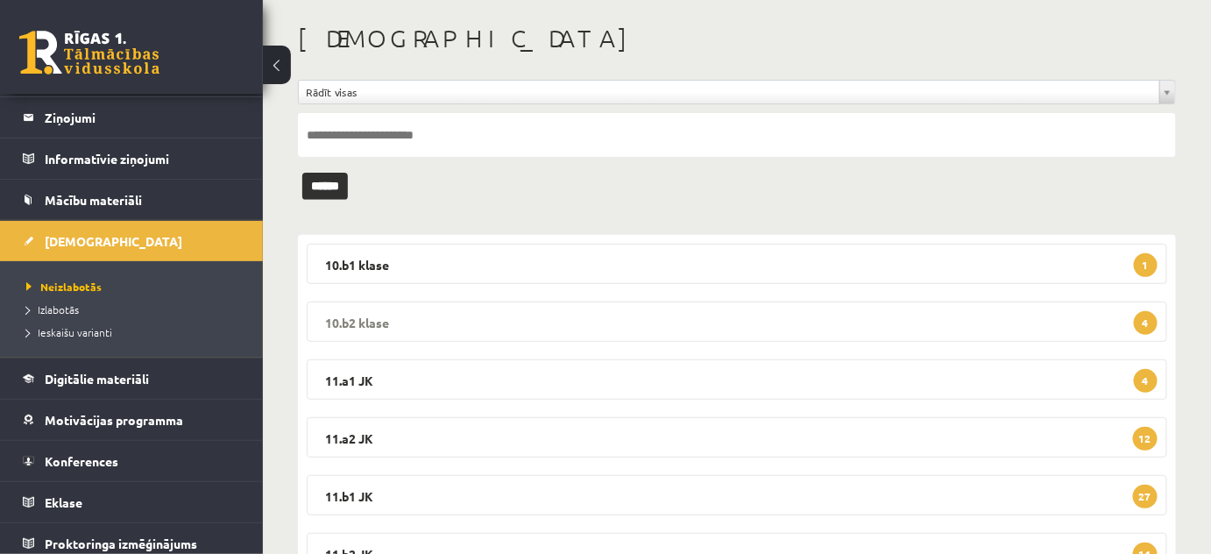
click at [345, 315] on legend "10.b2 klase 4" at bounding box center [737, 321] width 860 height 40
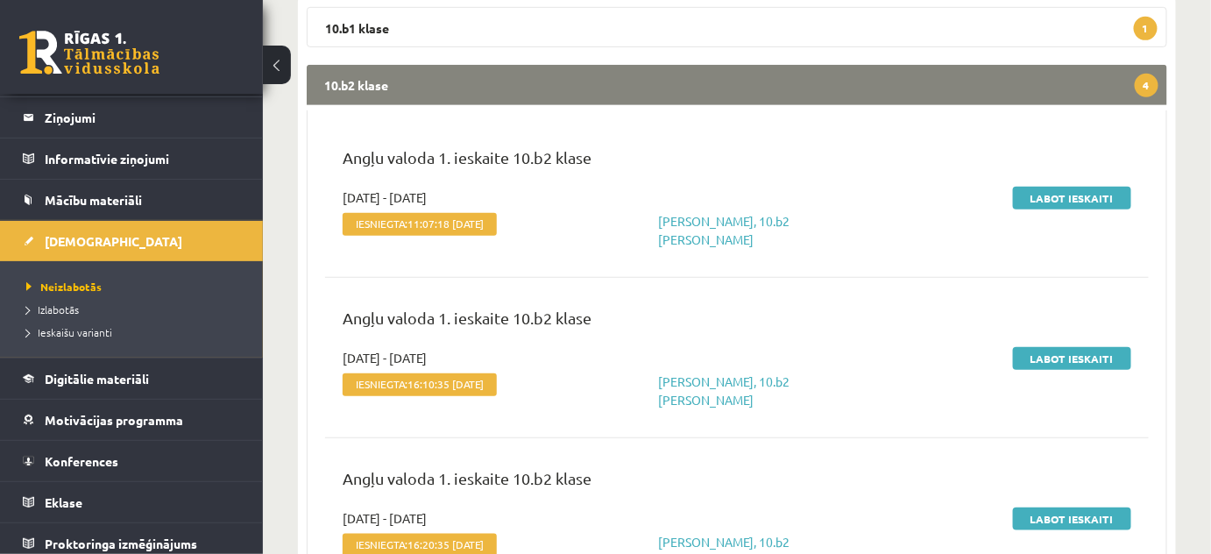
scroll to position [318, 0]
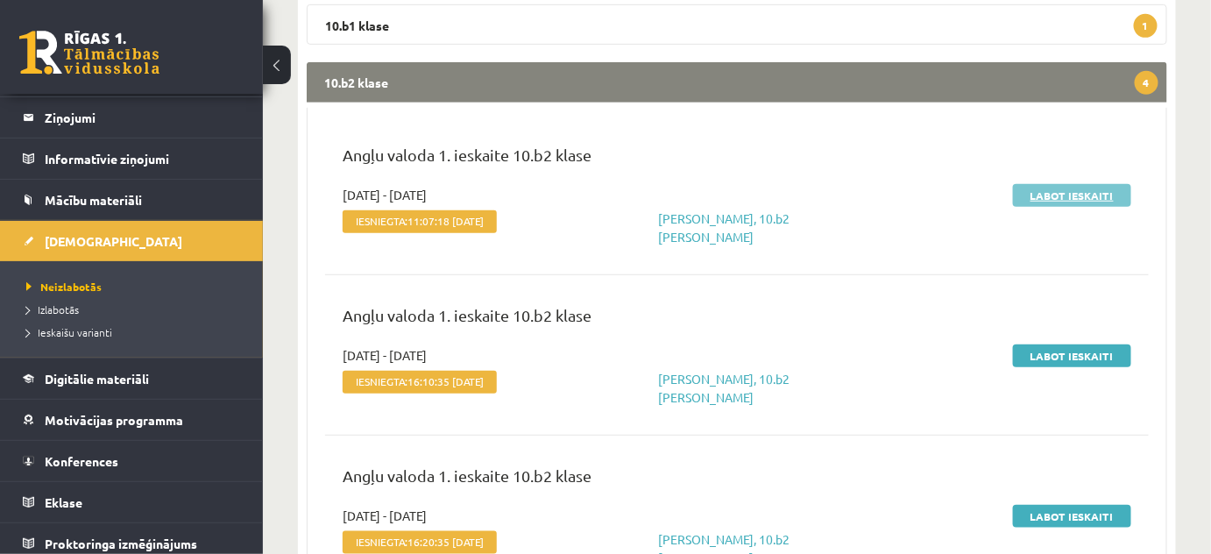
click at [1045, 195] on link "Labot ieskaiti" at bounding box center [1072, 195] width 118 height 23
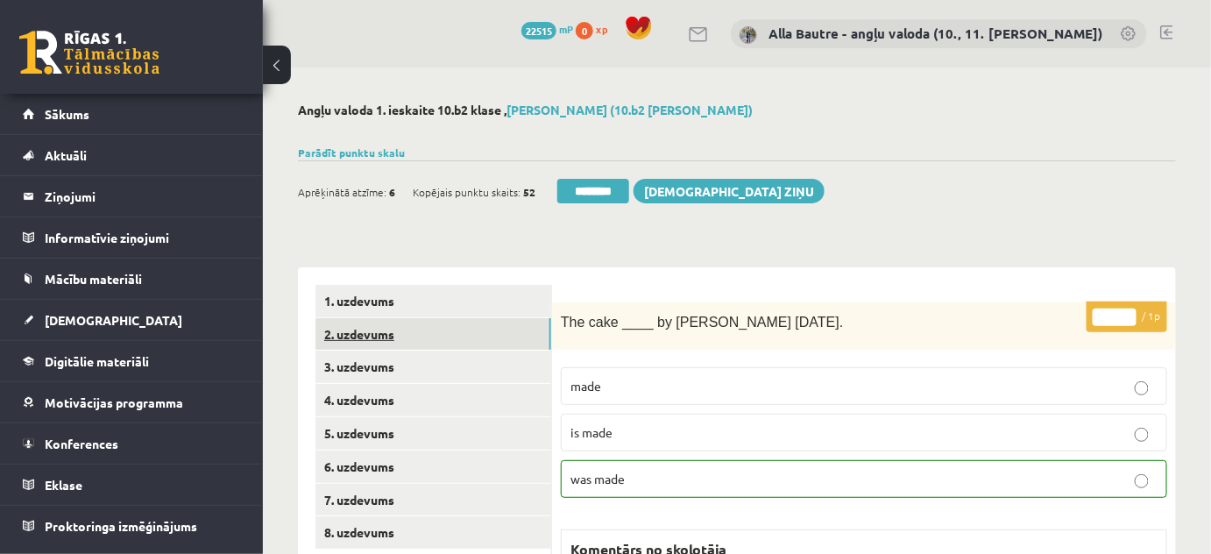
click at [375, 331] on link "2. uzdevums" at bounding box center [433, 334] width 236 height 32
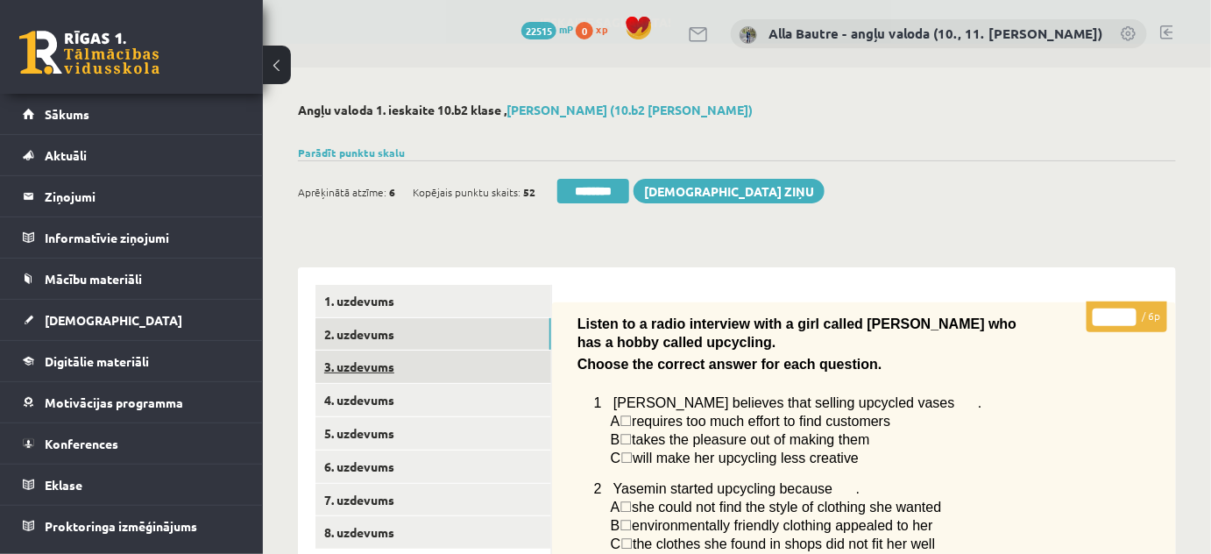
click at [370, 372] on link "3. uzdevums" at bounding box center [433, 366] width 236 height 32
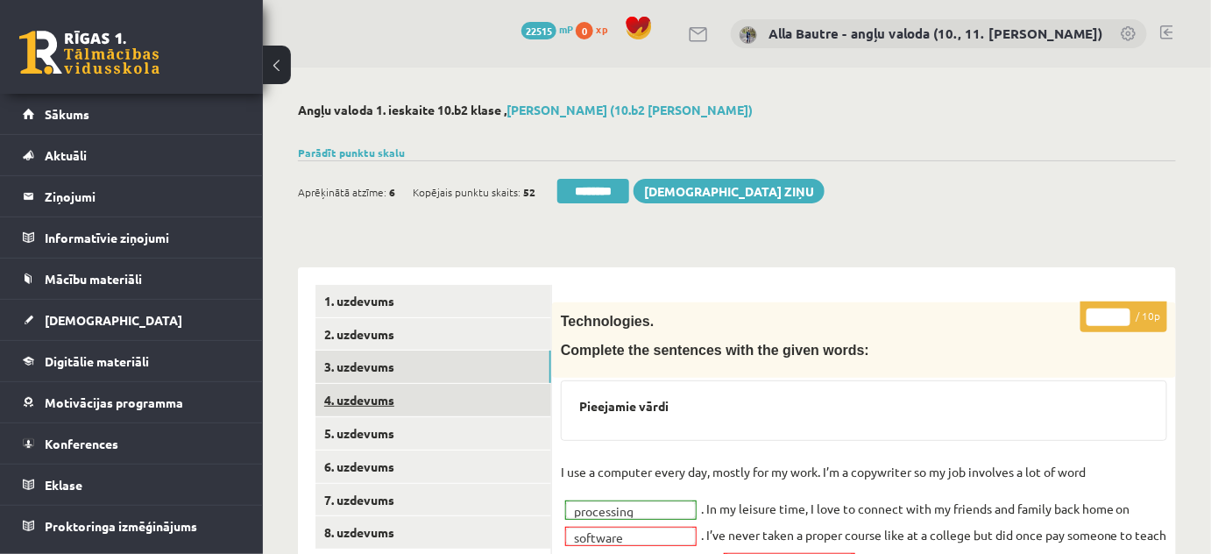
click at [370, 395] on link "4. uzdevums" at bounding box center [433, 400] width 236 height 32
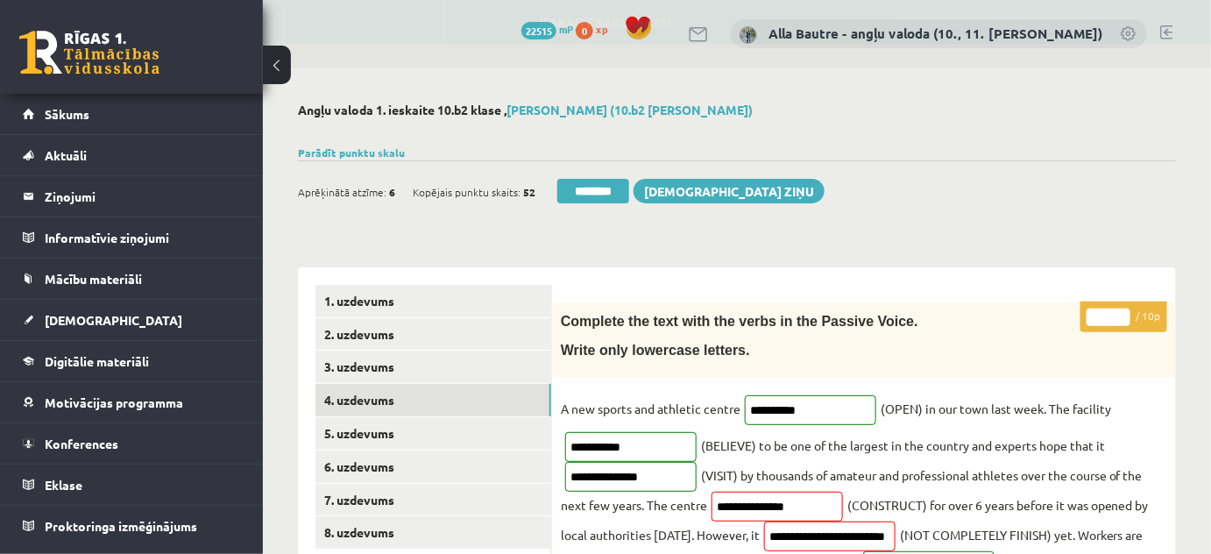
click at [1119, 310] on input "*" at bounding box center [1109, 317] width 44 height 18
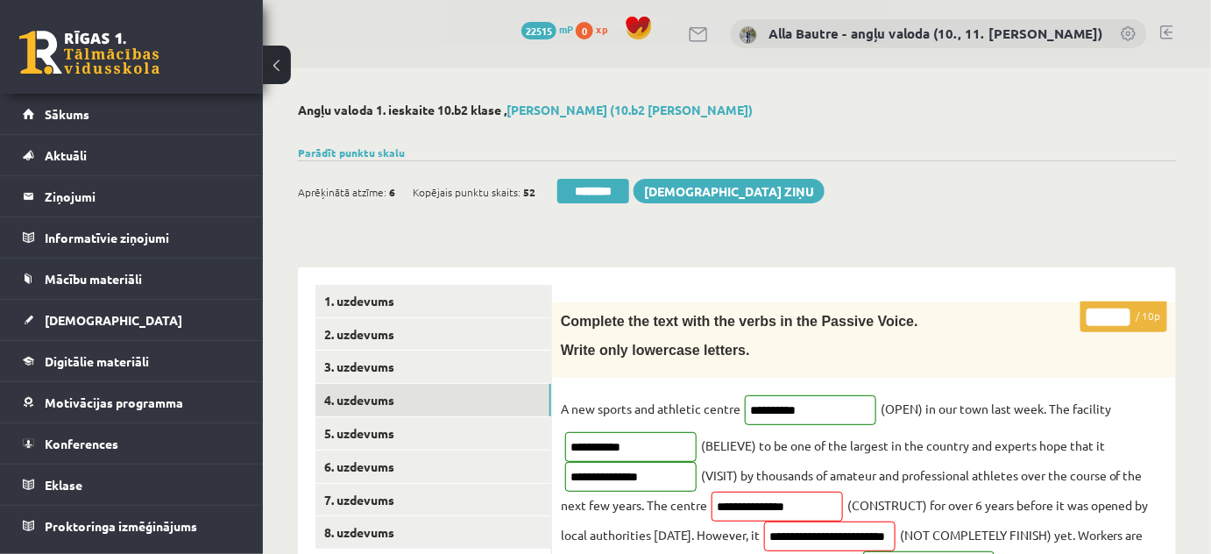
type input "*"
click at [1119, 310] on input "*" at bounding box center [1109, 317] width 44 height 18
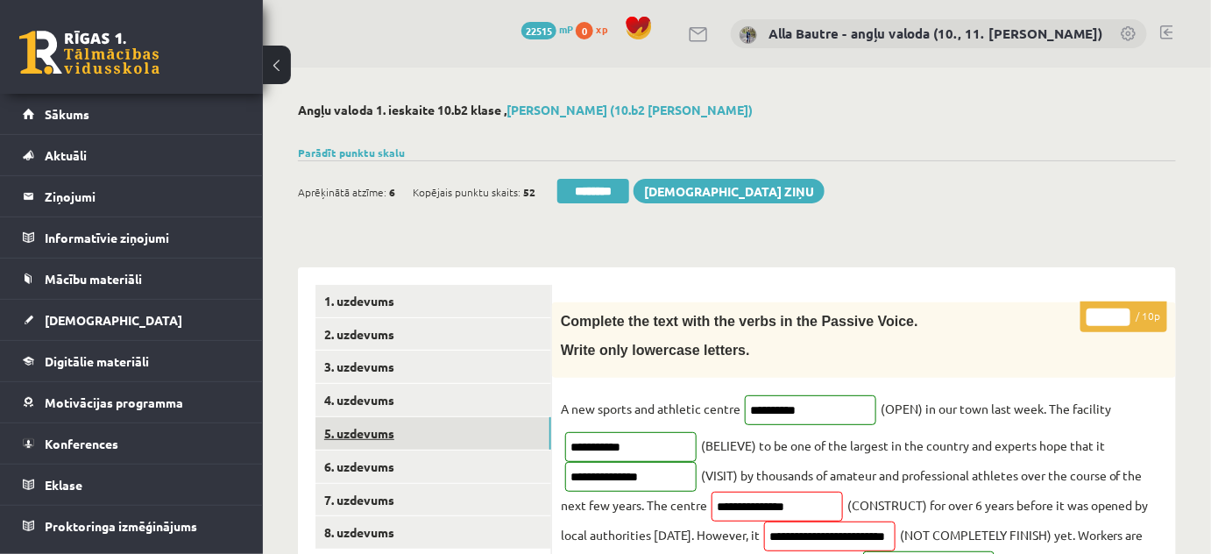
click at [359, 436] on link "5. uzdevums" at bounding box center [433, 433] width 236 height 32
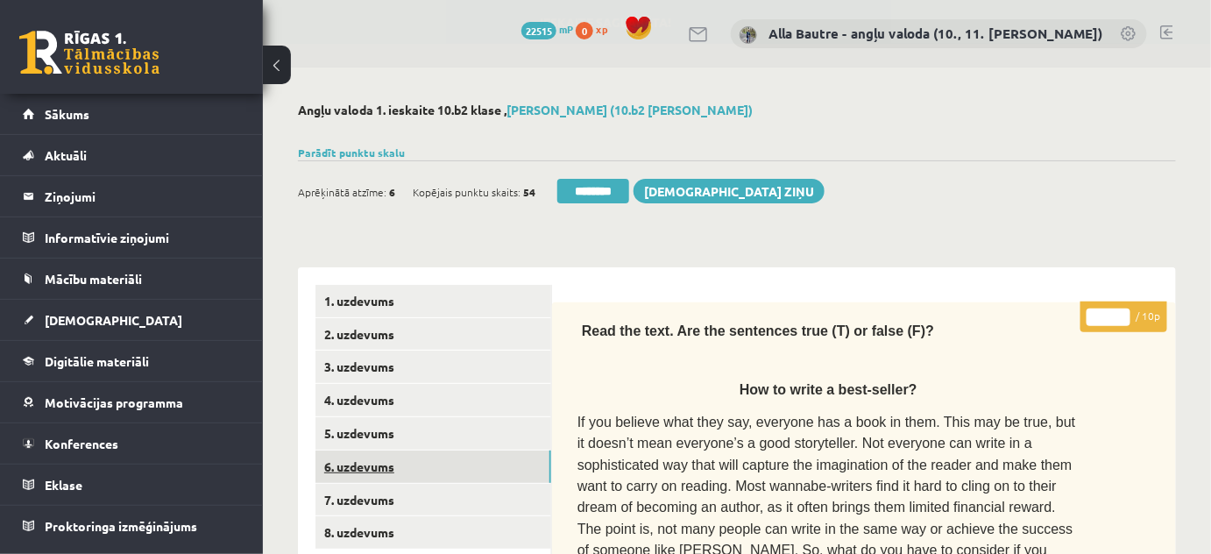
click at [359, 469] on link "6. uzdevums" at bounding box center [433, 466] width 236 height 32
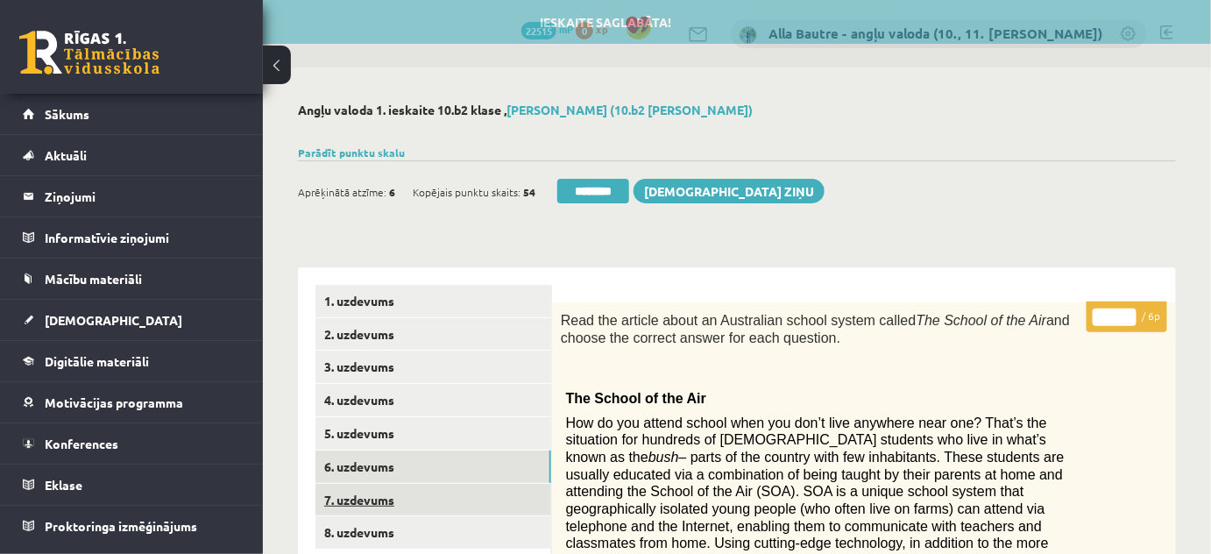
click at [358, 489] on link "7. uzdevums" at bounding box center [433, 500] width 236 height 32
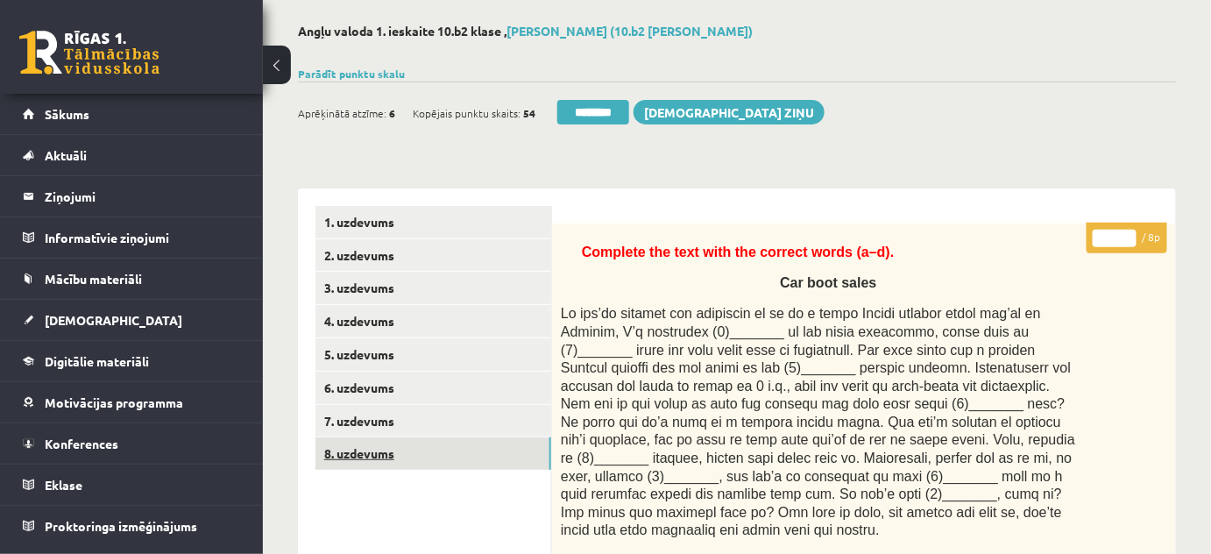
click at [360, 456] on link "8. uzdevums" at bounding box center [433, 453] width 236 height 32
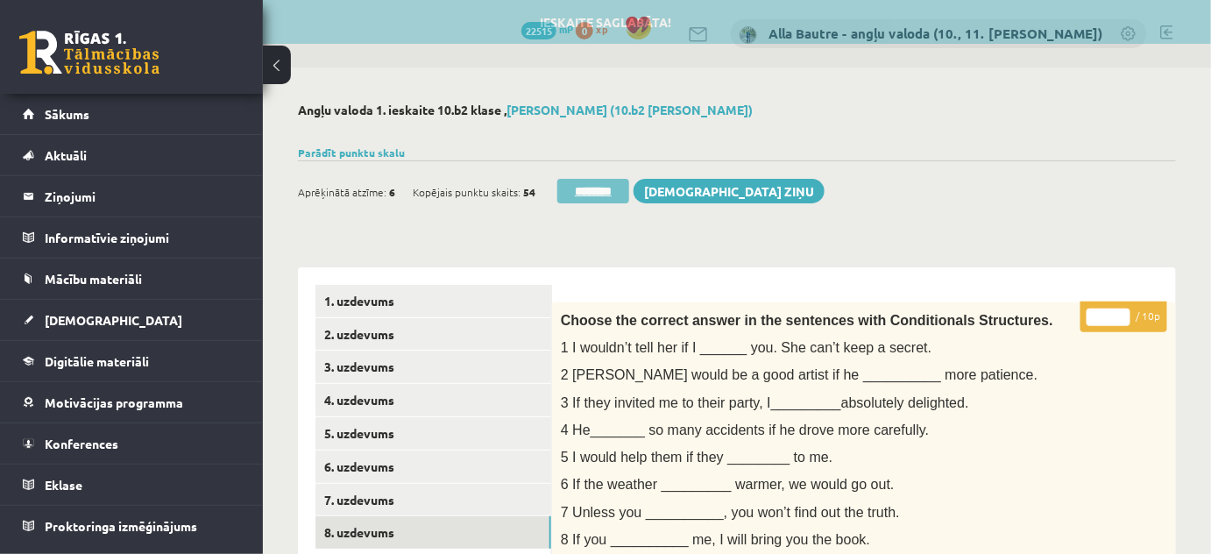
click at [603, 184] on input "********" at bounding box center [593, 191] width 72 height 25
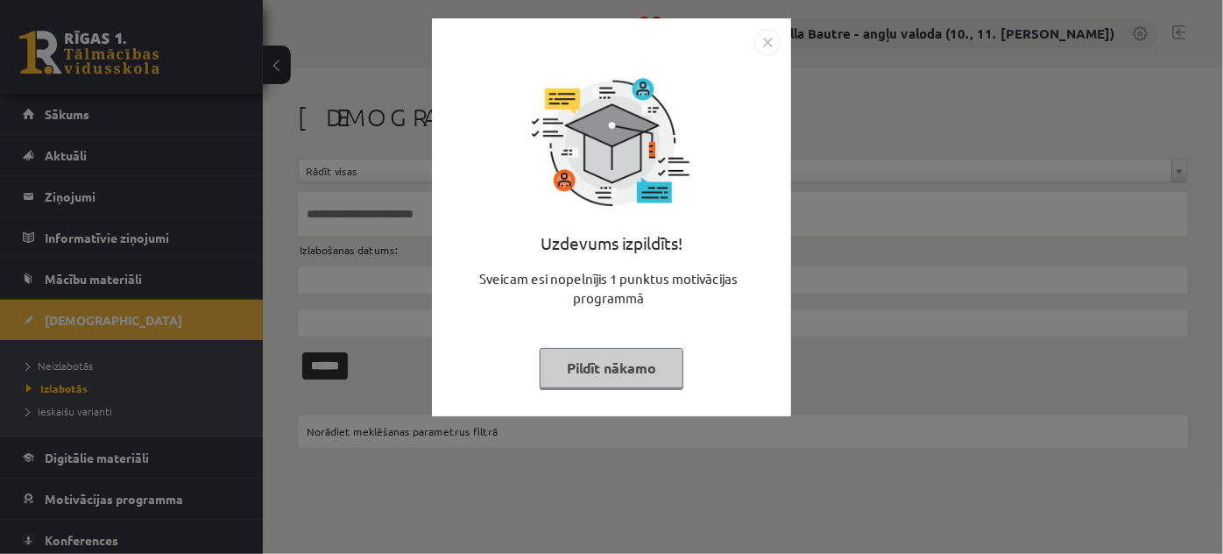
click at [767, 48] on img "Close" at bounding box center [767, 42] width 26 height 26
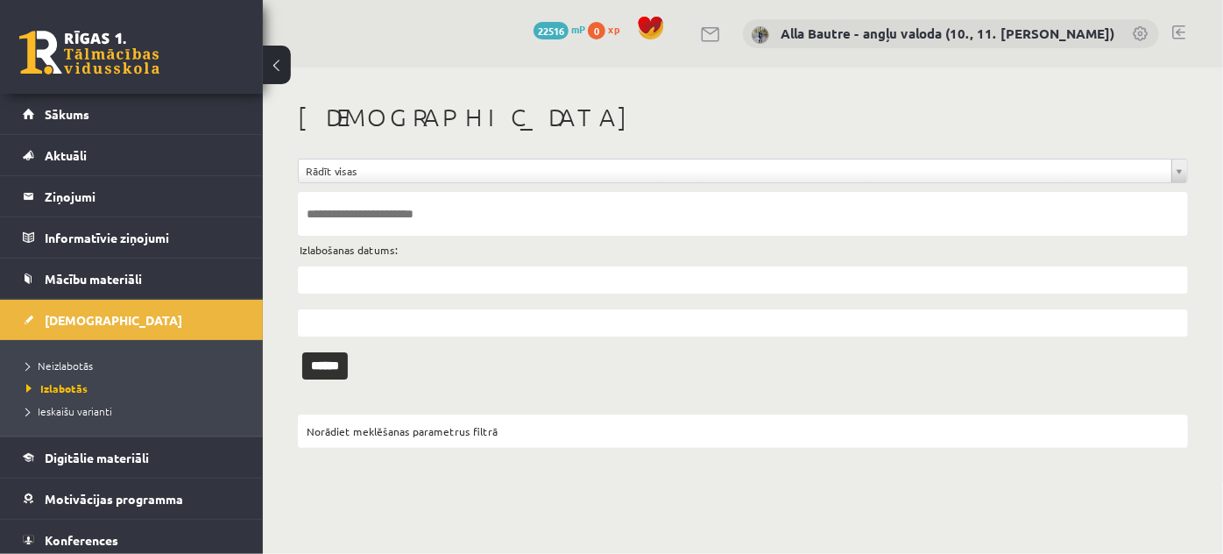
click at [60, 354] on li "Neizlabotās" at bounding box center [135, 365] width 219 height 23
click at [60, 359] on span "Neizlabotās" at bounding box center [63, 365] width 75 height 14
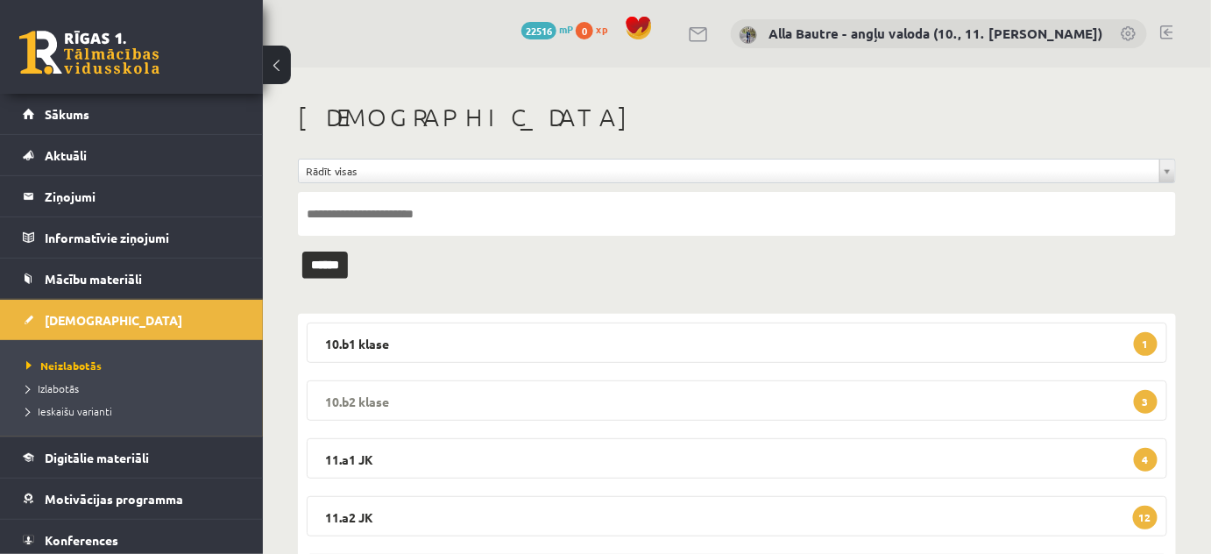
click at [368, 398] on legend "10.b2 [PERSON_NAME] 3" at bounding box center [737, 400] width 860 height 40
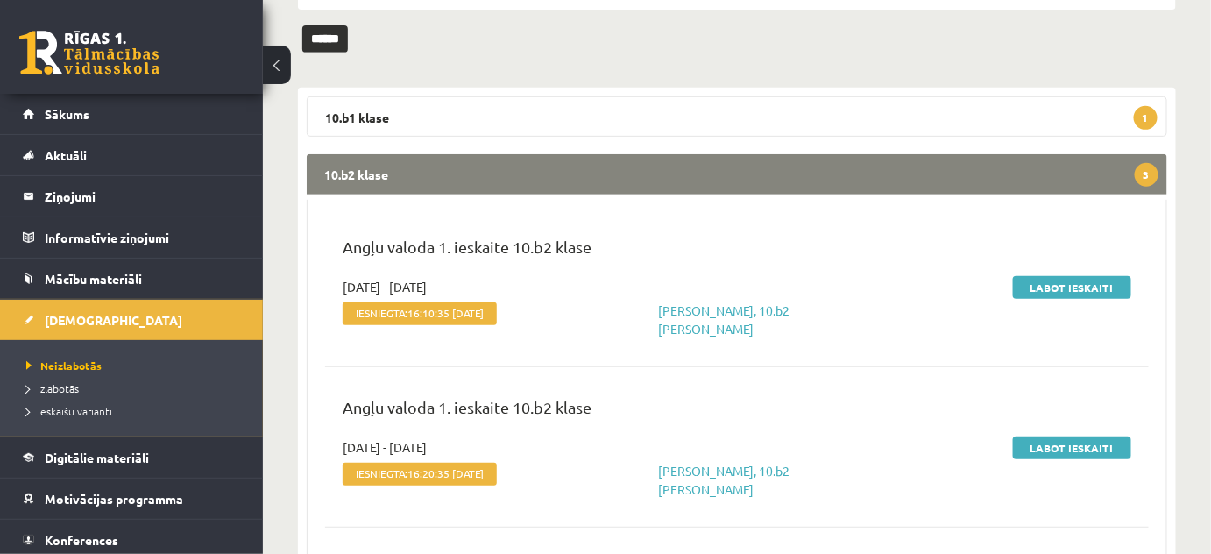
scroll to position [238, 0]
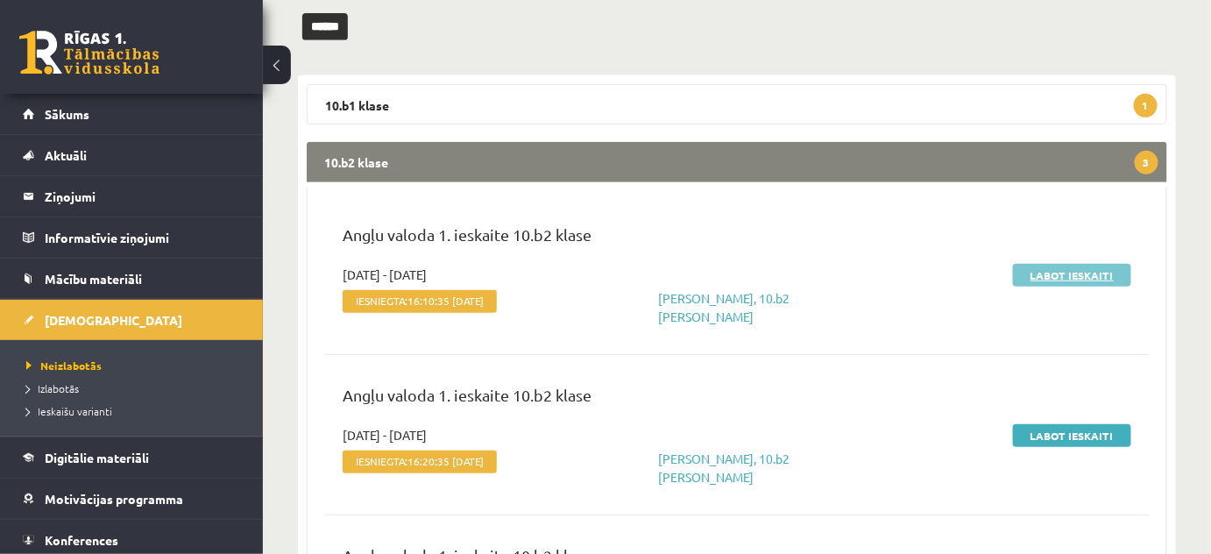
click at [1049, 271] on link "Labot ieskaiti" at bounding box center [1072, 275] width 118 height 23
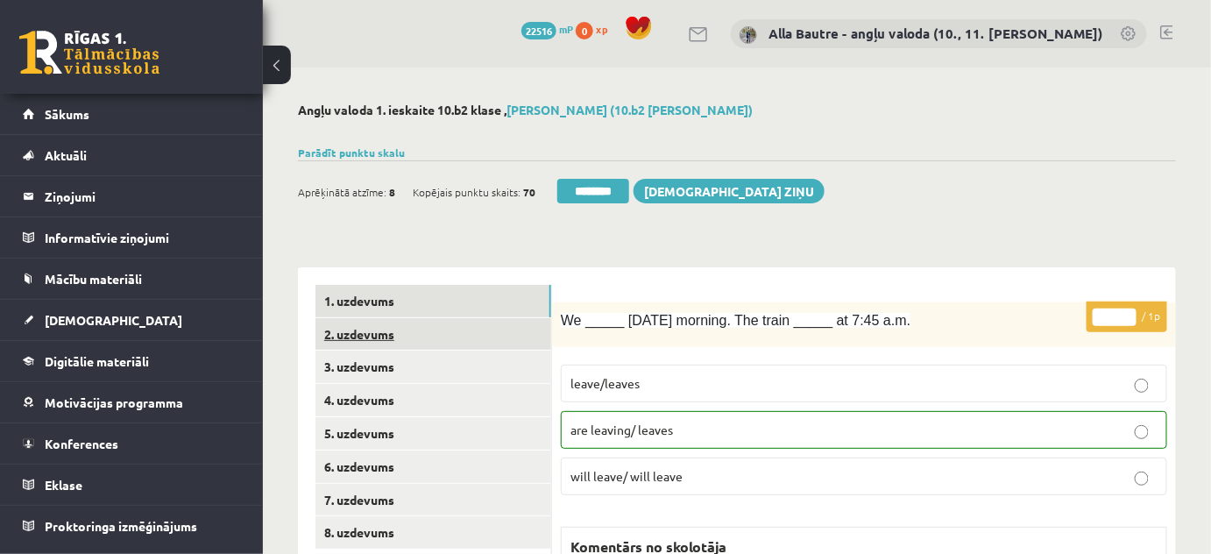
click at [363, 333] on link "2. uzdevums" at bounding box center [433, 334] width 236 height 32
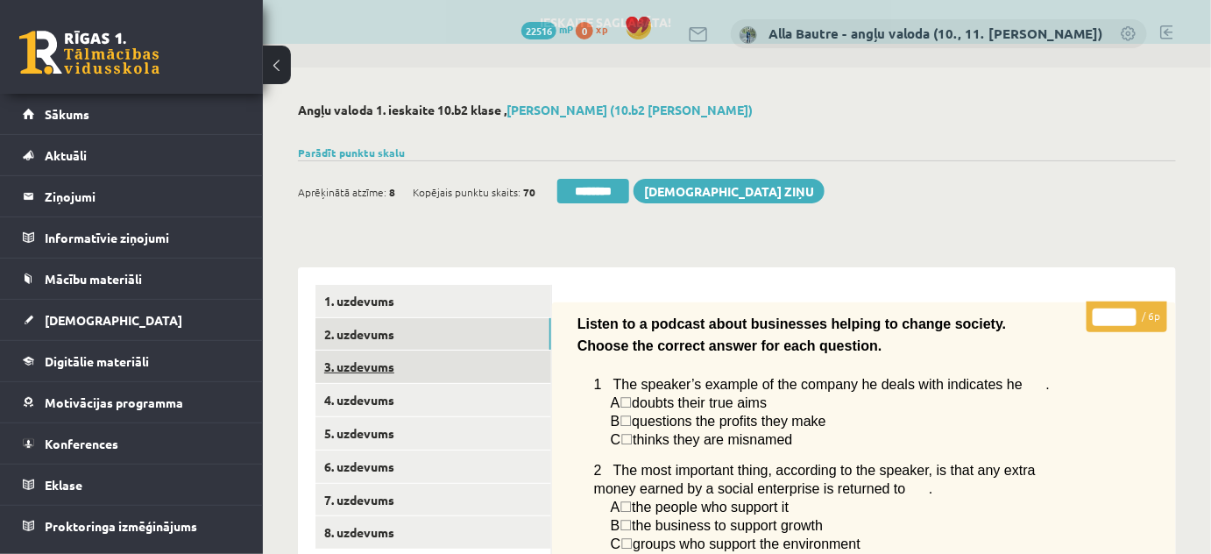
click at [366, 371] on link "3. uzdevums" at bounding box center [433, 366] width 236 height 32
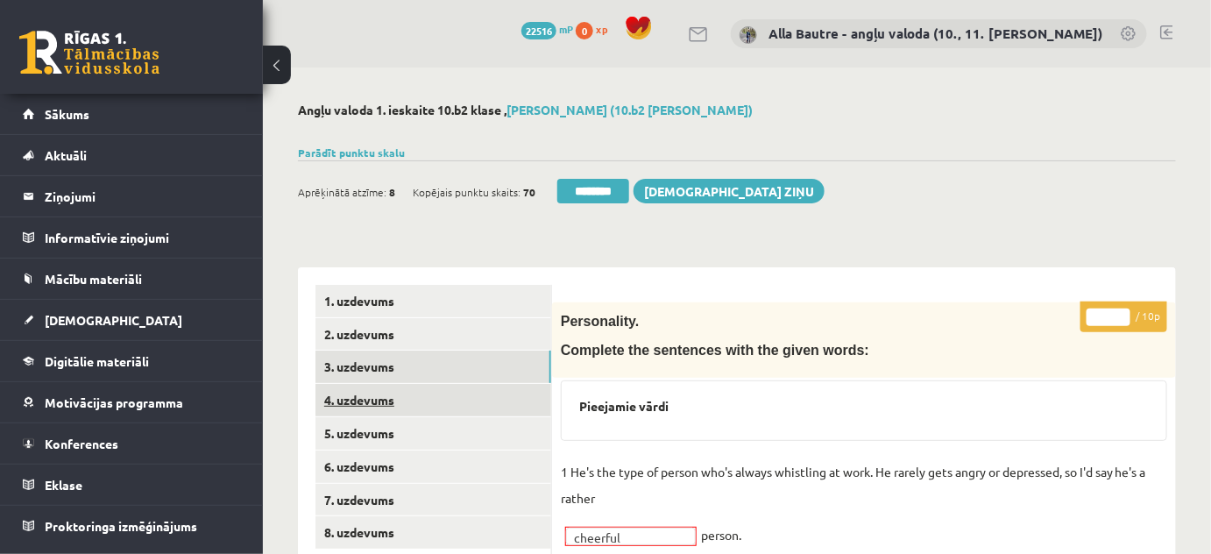
click at [365, 396] on link "4. uzdevums" at bounding box center [433, 400] width 236 height 32
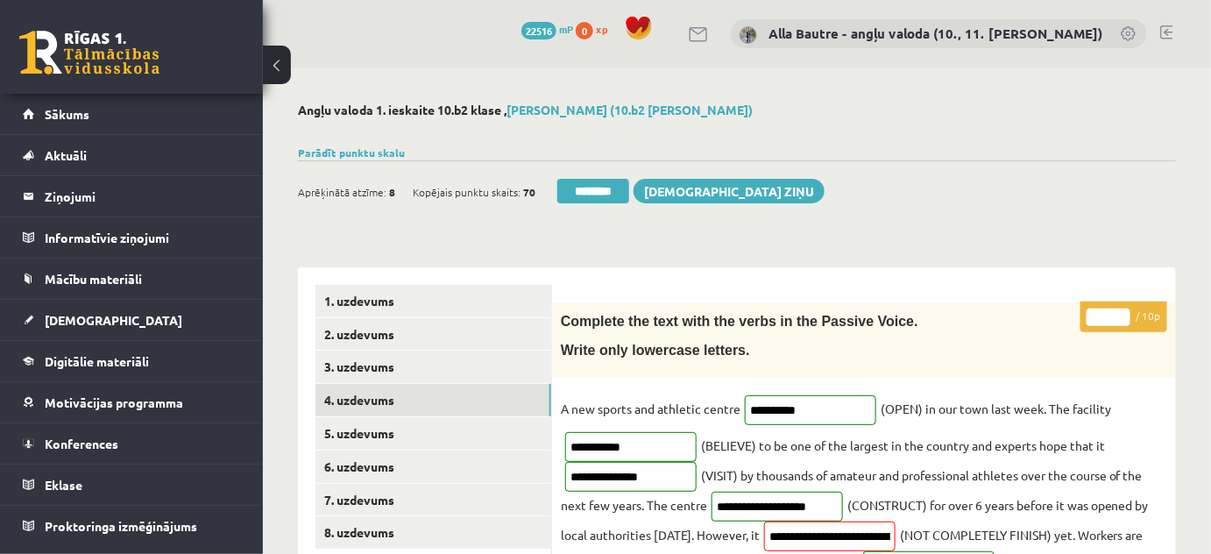
type input "**"
click at [1123, 313] on input "**" at bounding box center [1109, 317] width 44 height 18
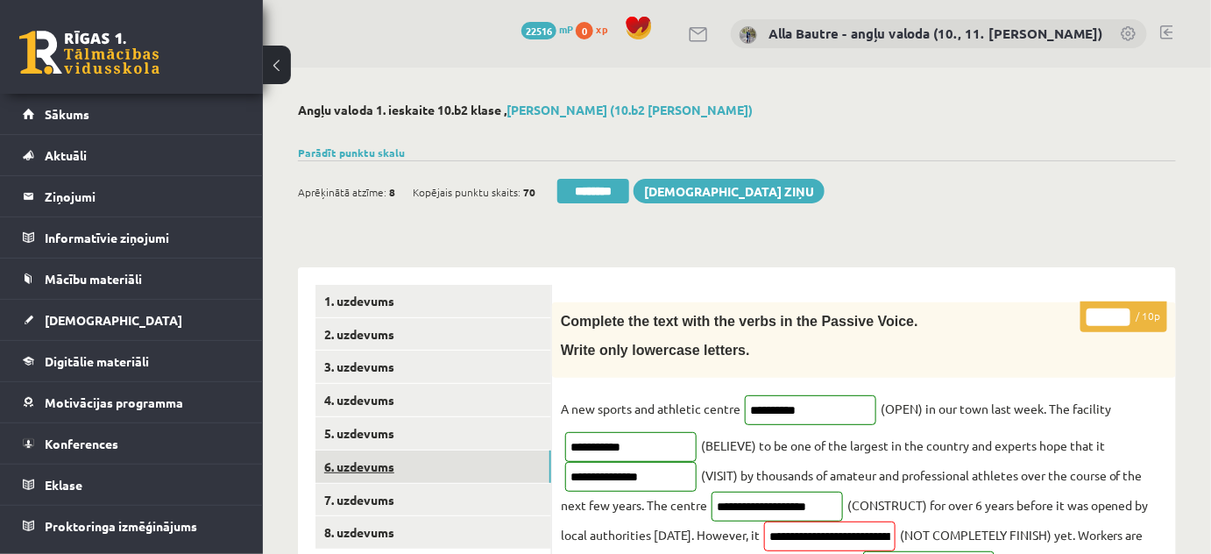
click at [379, 457] on link "6. uzdevums" at bounding box center [433, 466] width 236 height 32
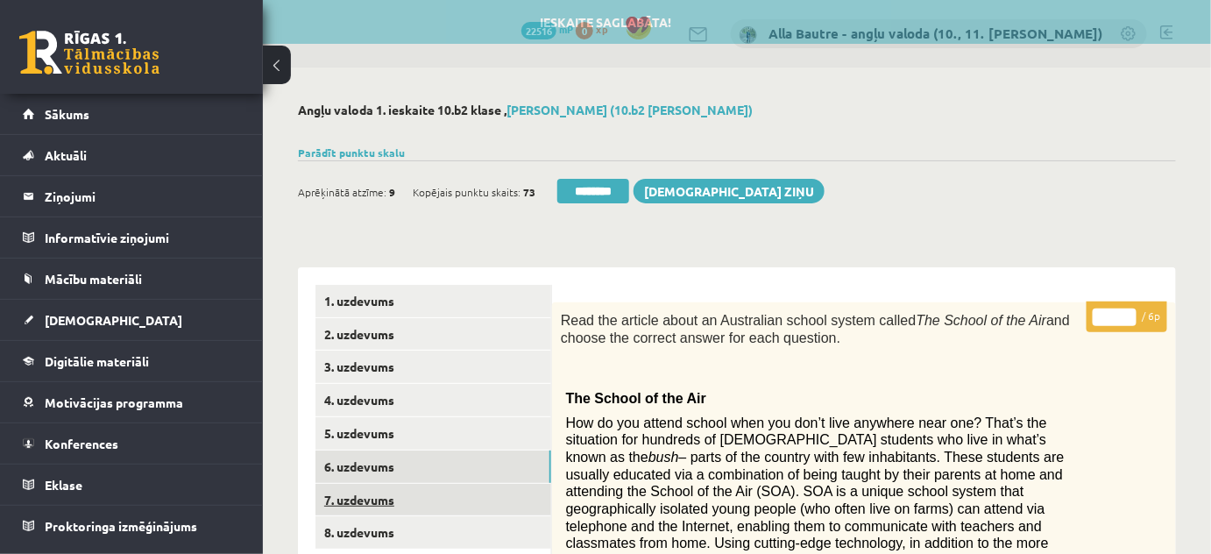
click at [371, 496] on link "7. uzdevums" at bounding box center [433, 500] width 236 height 32
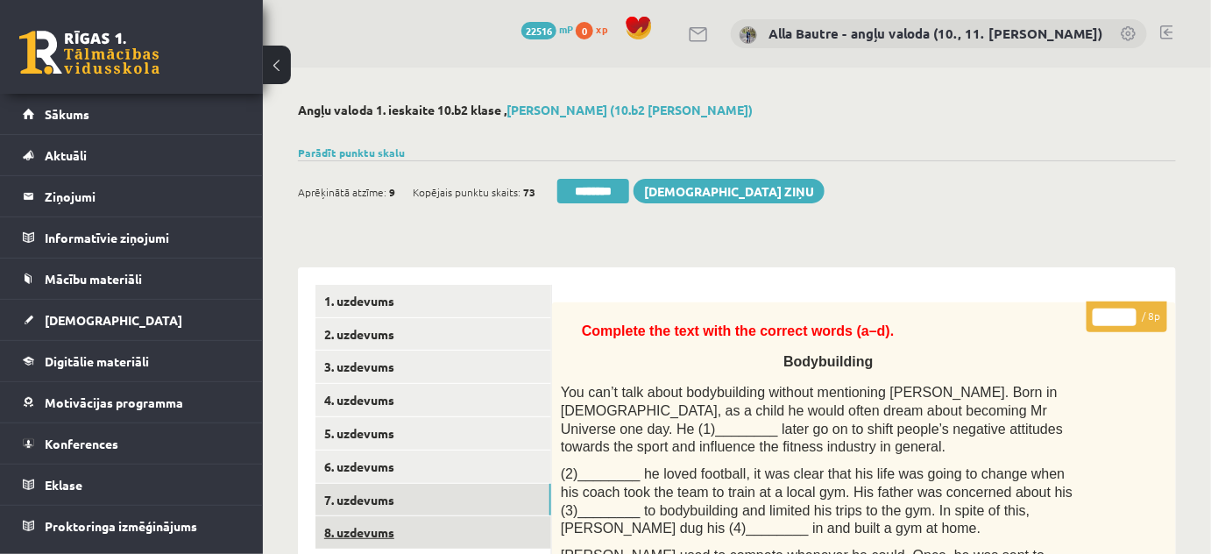
click at [366, 530] on link "8. uzdevums" at bounding box center [433, 532] width 236 height 32
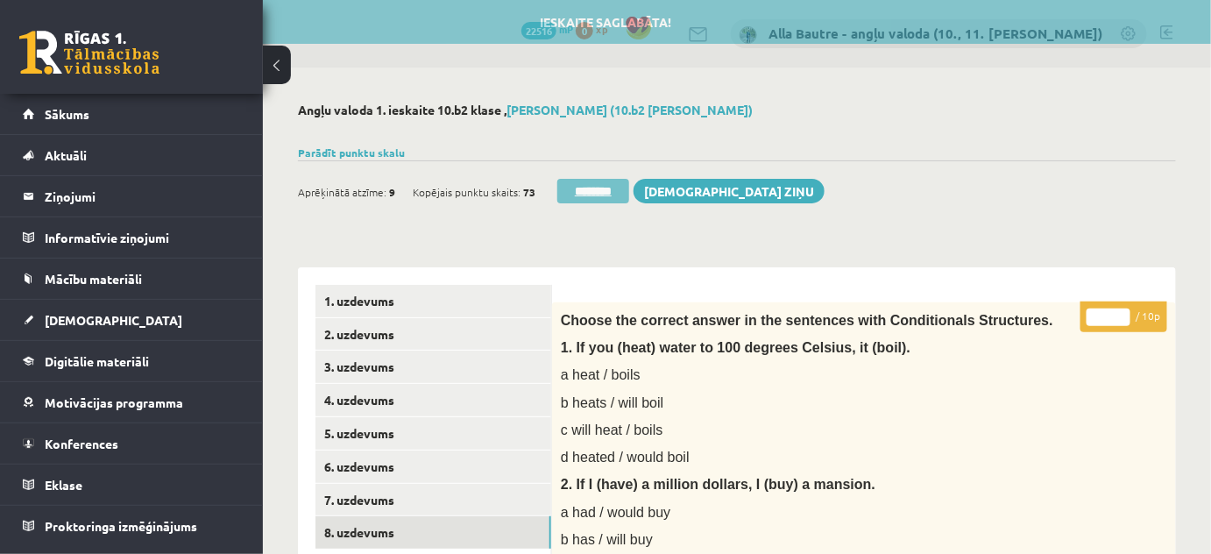
click at [581, 194] on input "********" at bounding box center [593, 191] width 72 height 25
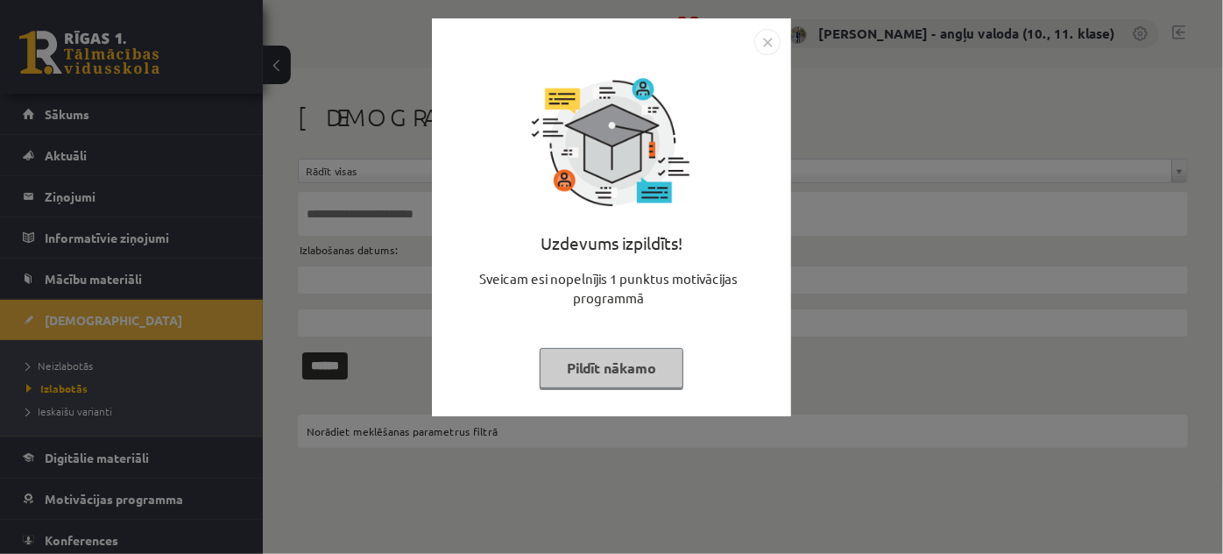
click at [769, 36] on img "Close" at bounding box center [767, 42] width 26 height 26
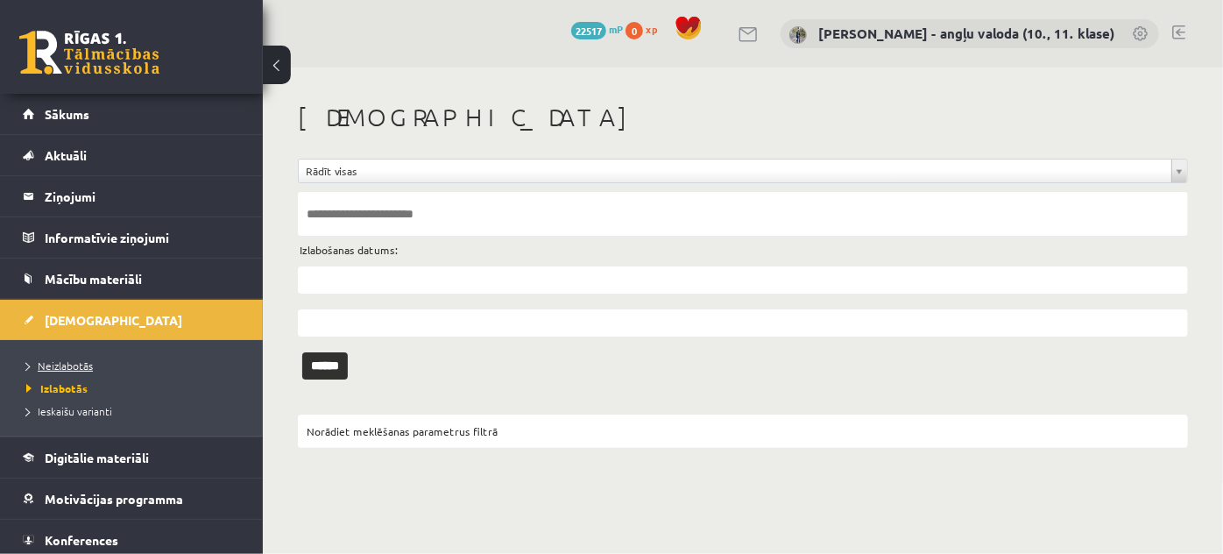
click at [58, 362] on span "Neizlabotās" at bounding box center [59, 365] width 67 height 14
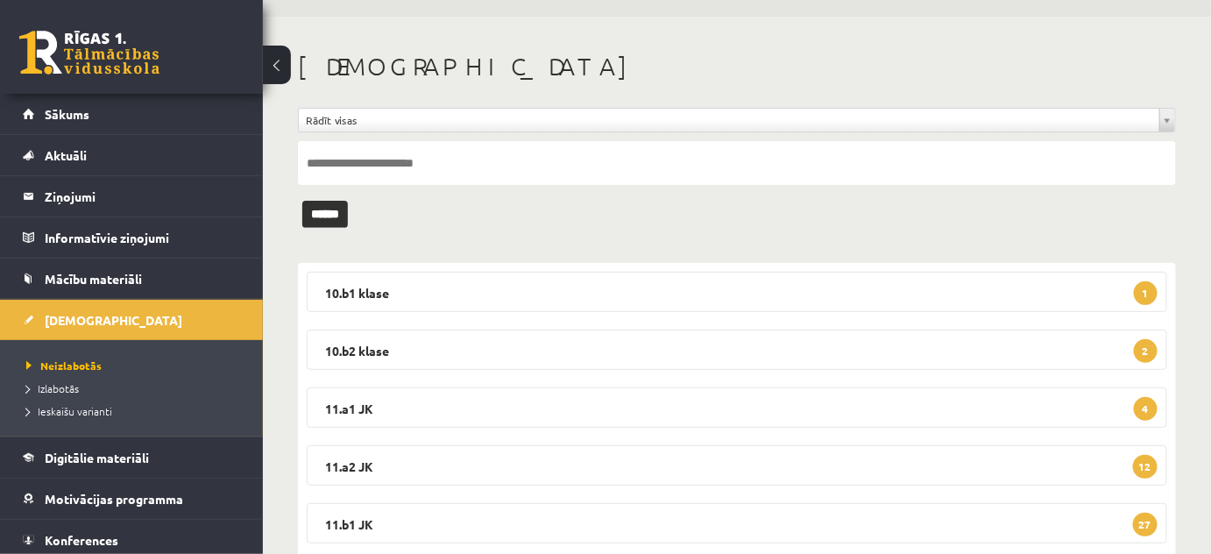
scroll to position [79, 0]
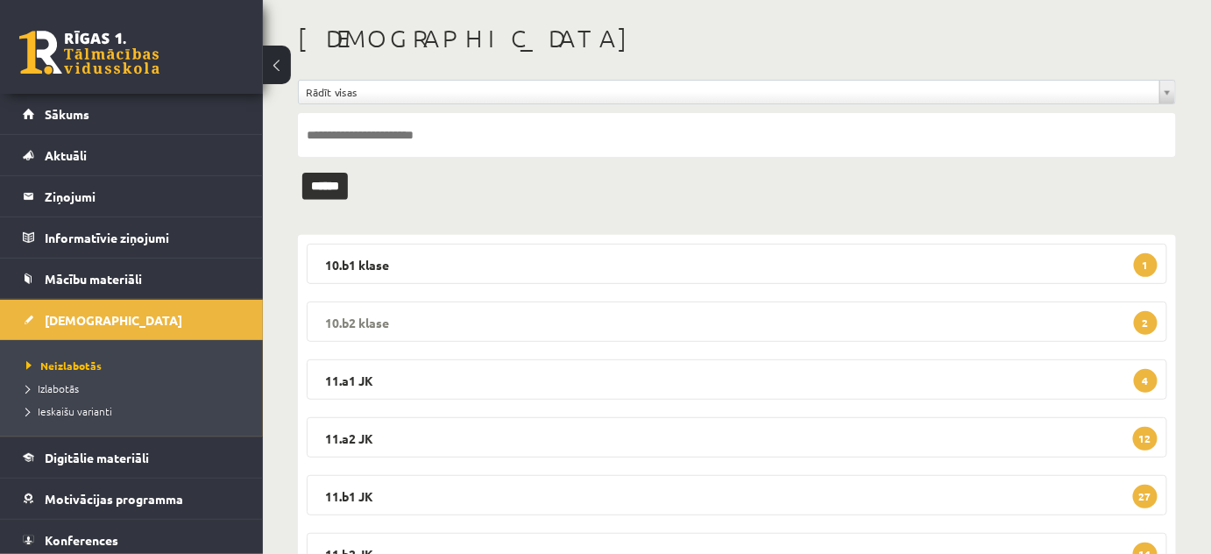
click at [356, 315] on legend "10.b2 klase 2" at bounding box center [737, 321] width 860 height 40
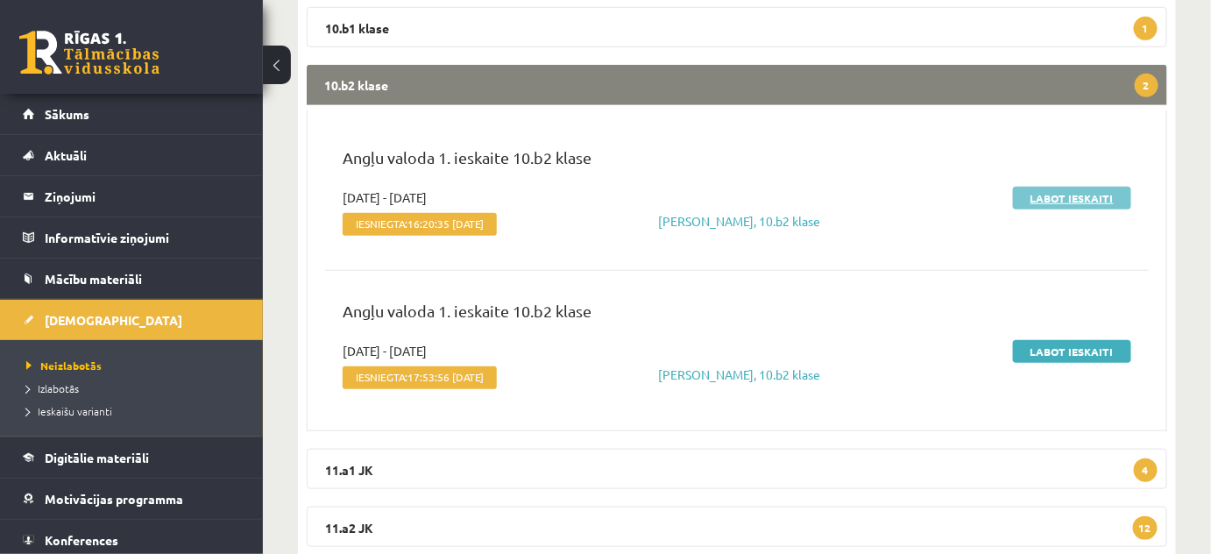
scroll to position [318, 0]
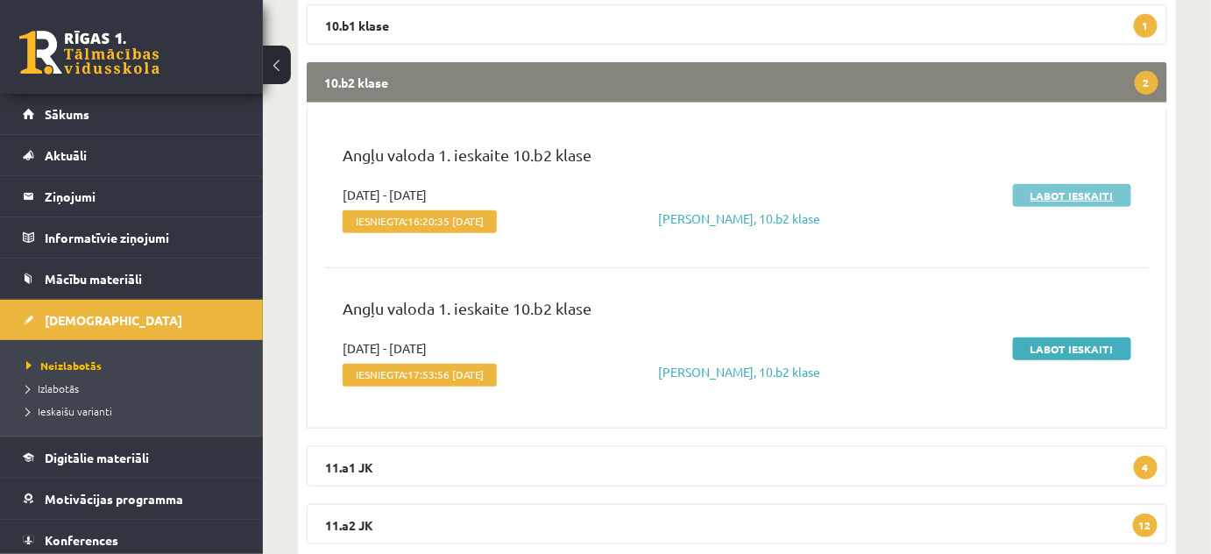
click at [1063, 197] on link "Labot ieskaiti" at bounding box center [1072, 195] width 118 height 23
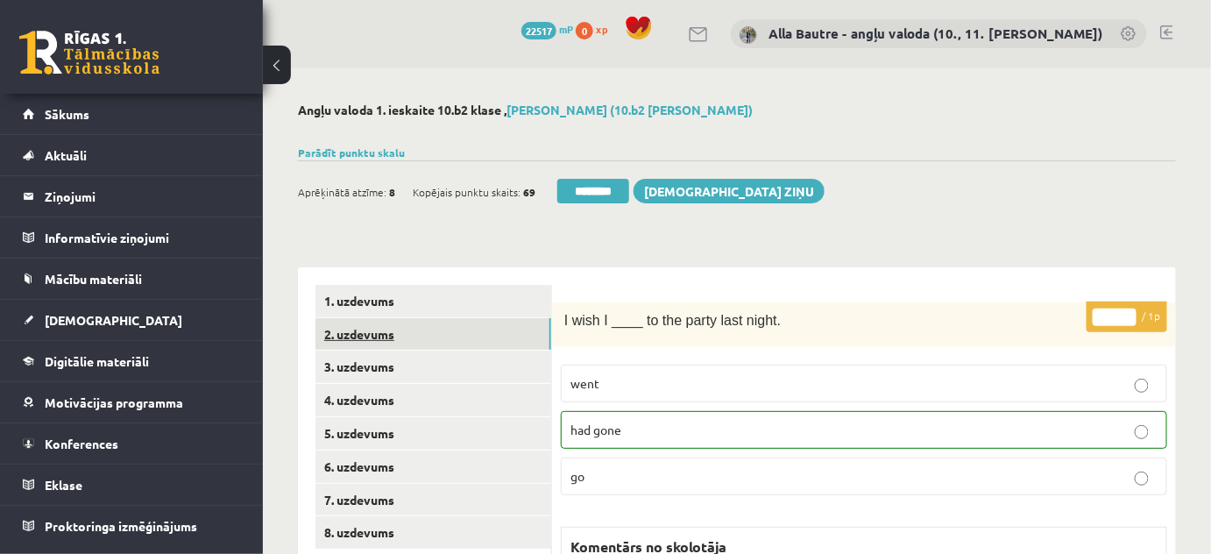
click at [344, 326] on link "2. uzdevums" at bounding box center [433, 334] width 236 height 32
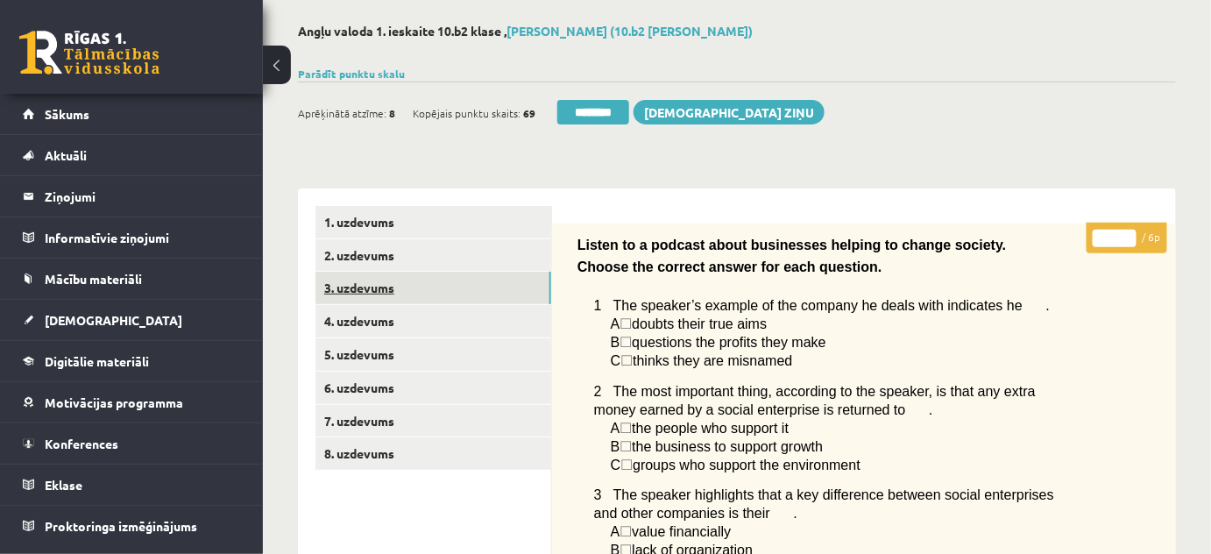
click at [366, 284] on link "3. uzdevums" at bounding box center [433, 288] width 236 height 32
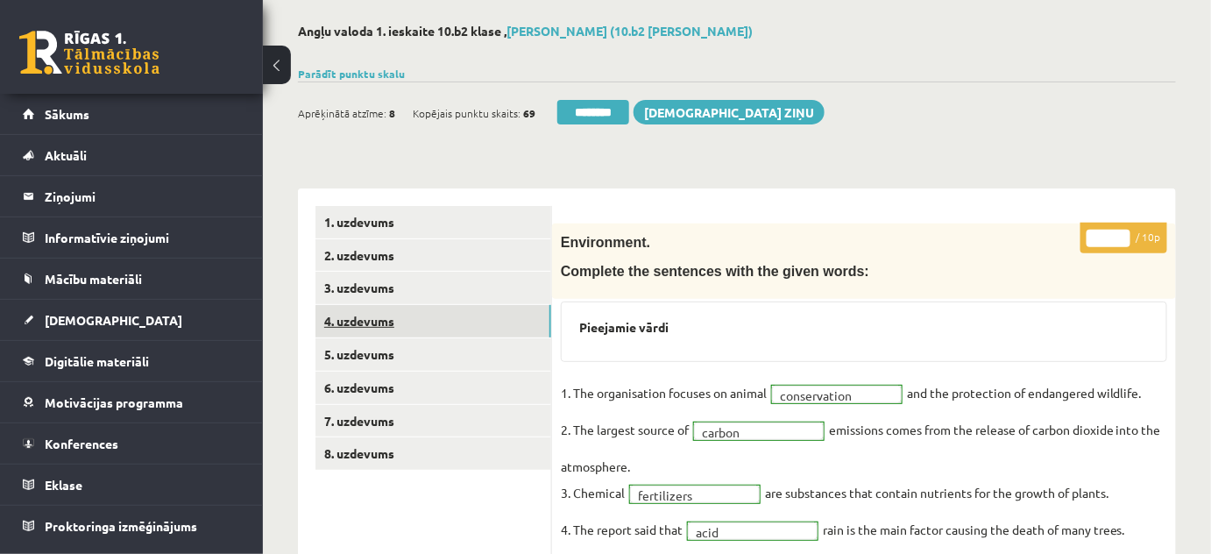
click at [366, 319] on link "4. uzdevums" at bounding box center [433, 321] width 236 height 32
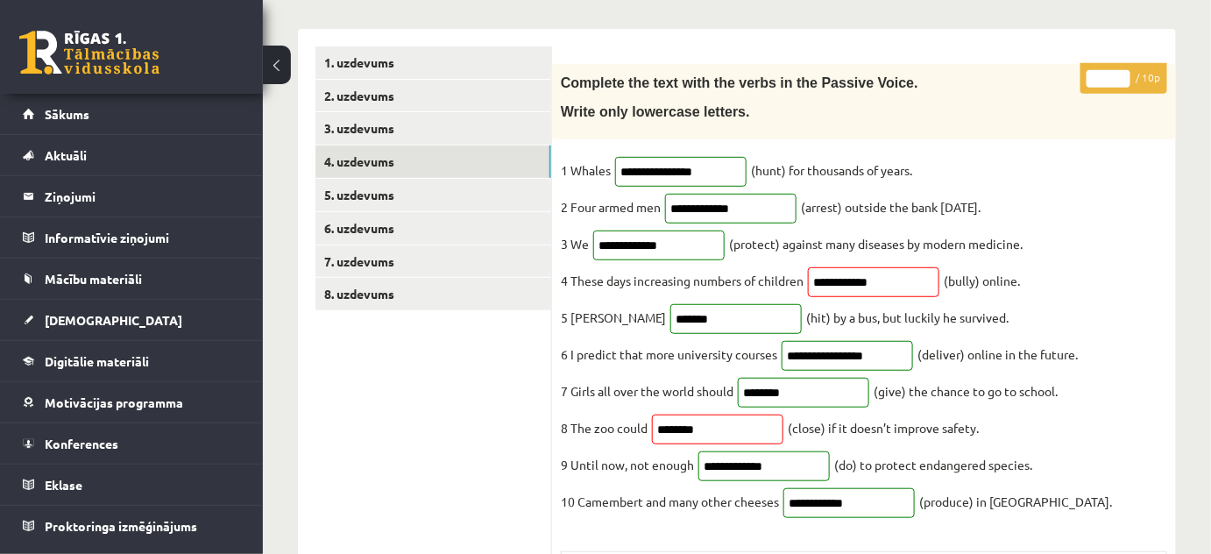
scroll to position [159, 0]
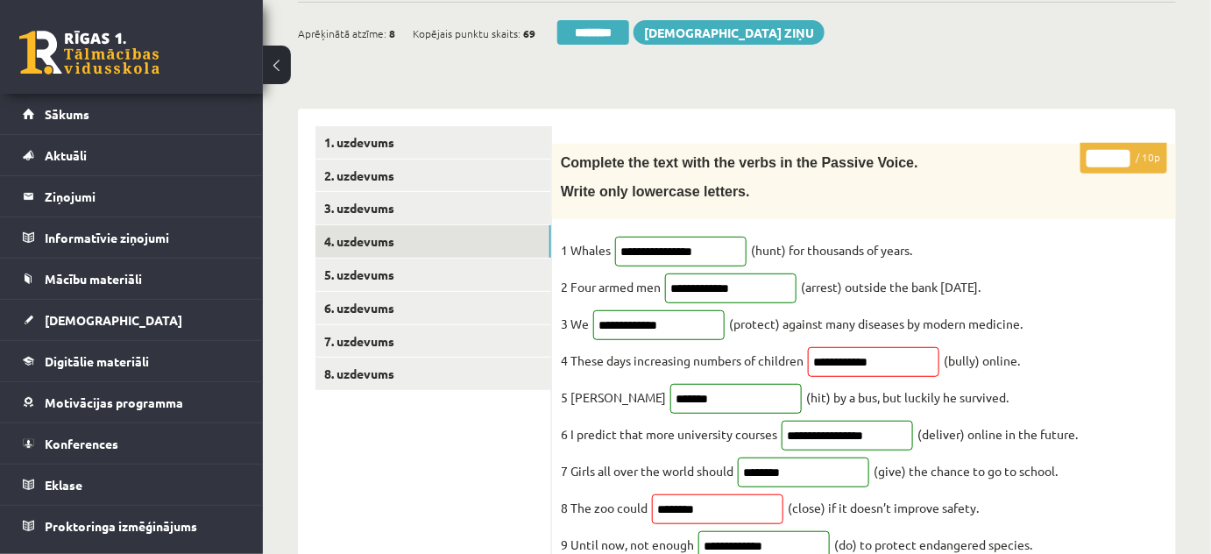
type input "*"
click at [1129, 152] on input "*" at bounding box center [1109, 159] width 44 height 18
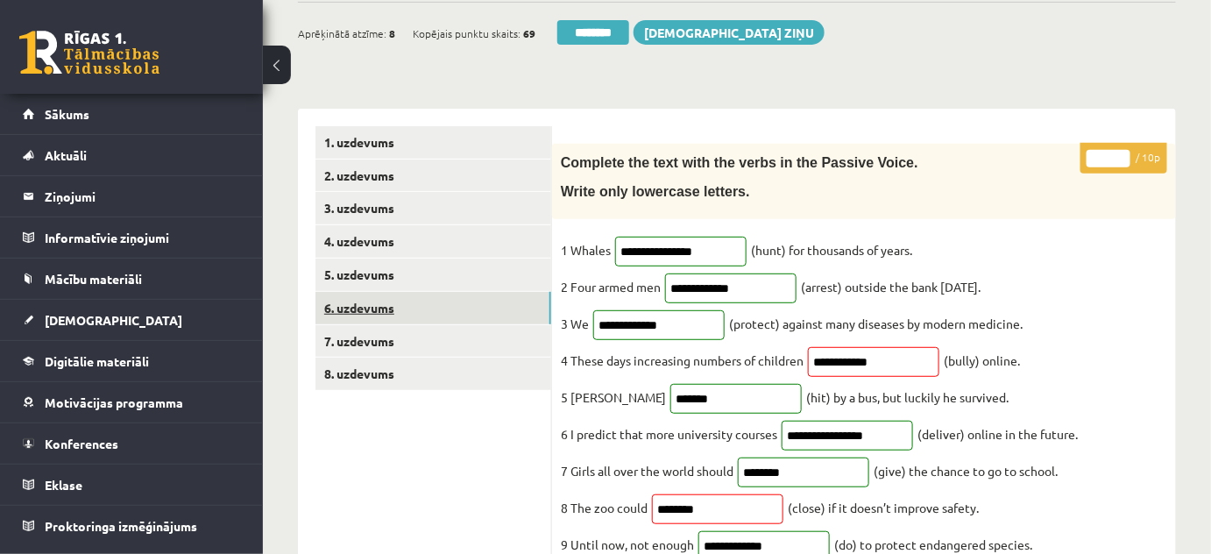
click at [372, 299] on link "6. uzdevums" at bounding box center [433, 308] width 236 height 32
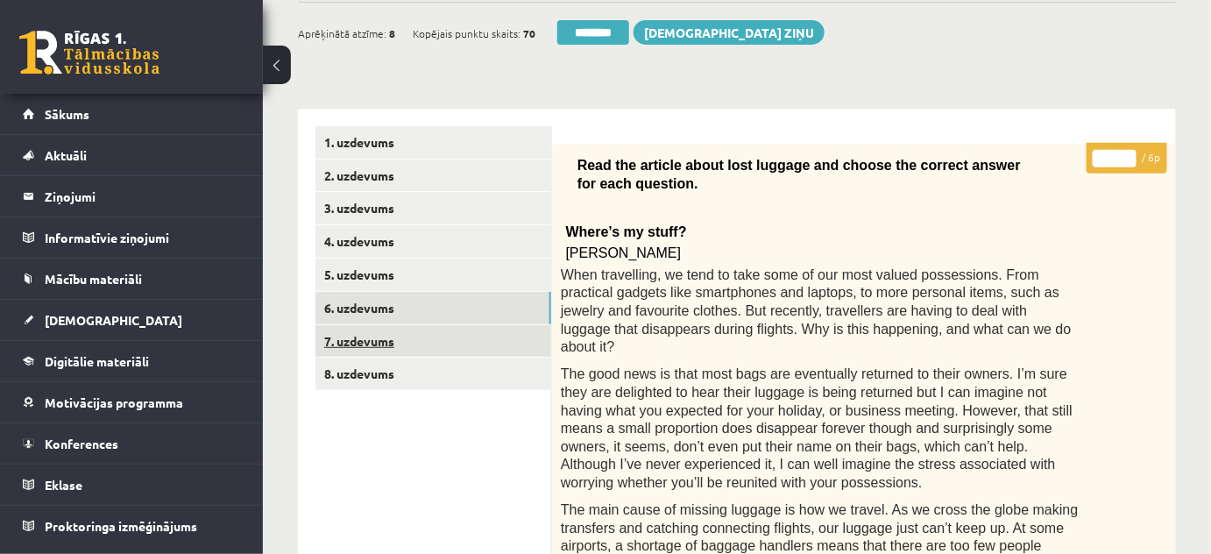
click at [376, 329] on link "7. uzdevums" at bounding box center [433, 341] width 236 height 32
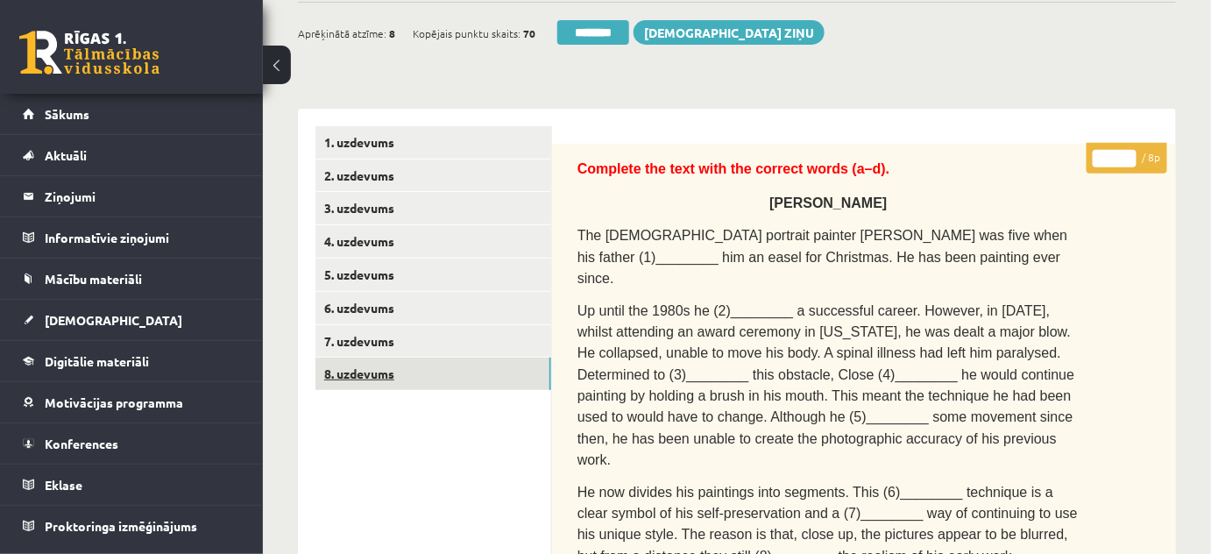
click at [368, 371] on link "8. uzdevums" at bounding box center [433, 374] width 236 height 32
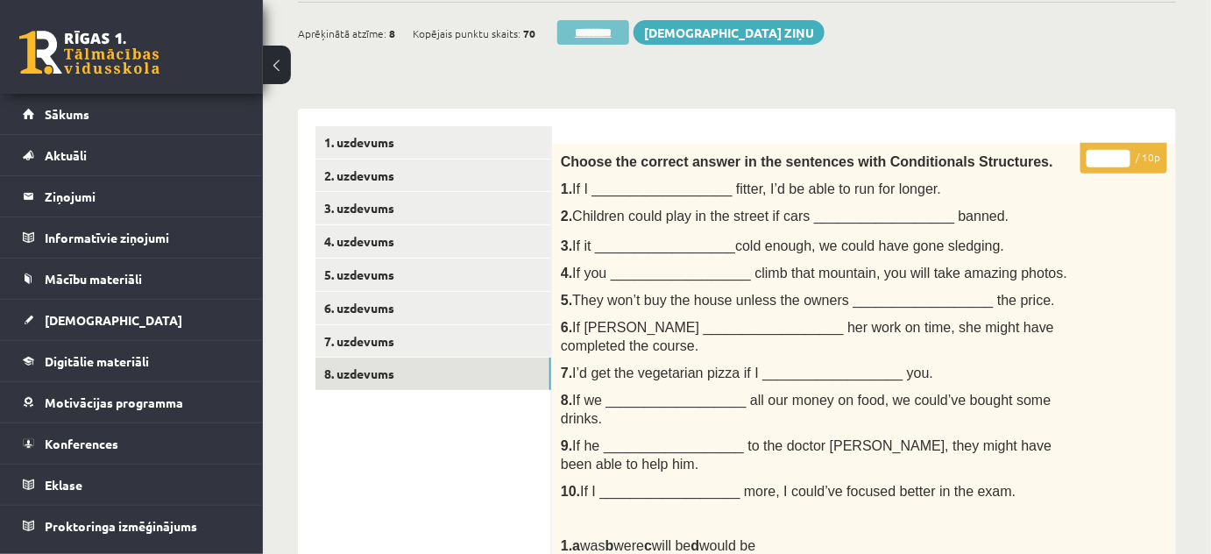
scroll to position [0, 0]
click at [572, 27] on input "********" at bounding box center [593, 32] width 72 height 25
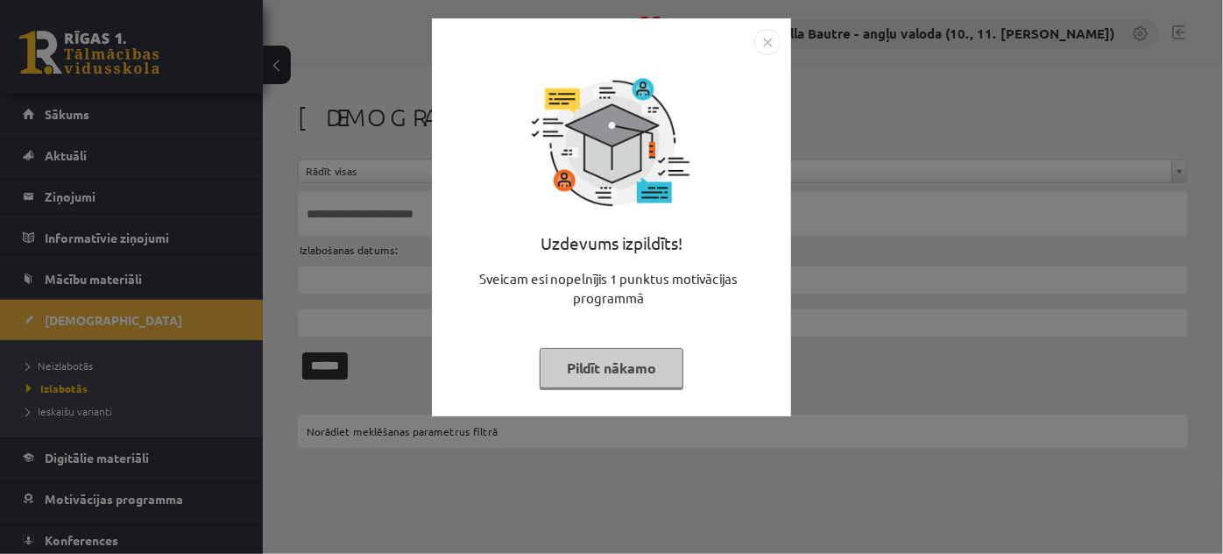
click at [764, 37] on img "Close" at bounding box center [767, 42] width 26 height 26
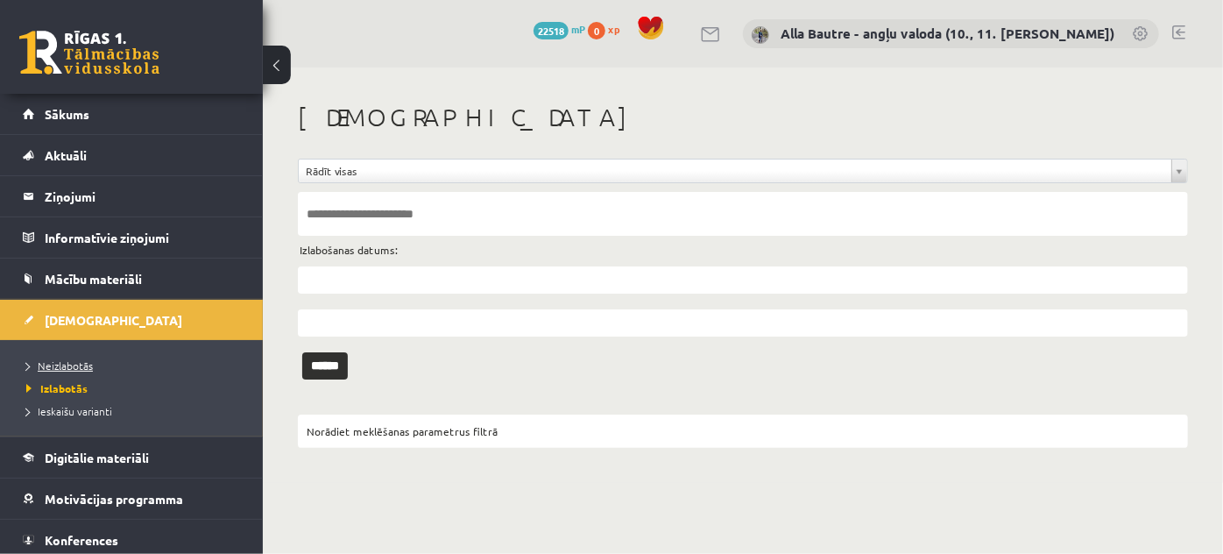
click at [56, 363] on span "Neizlabotās" at bounding box center [59, 365] width 67 height 14
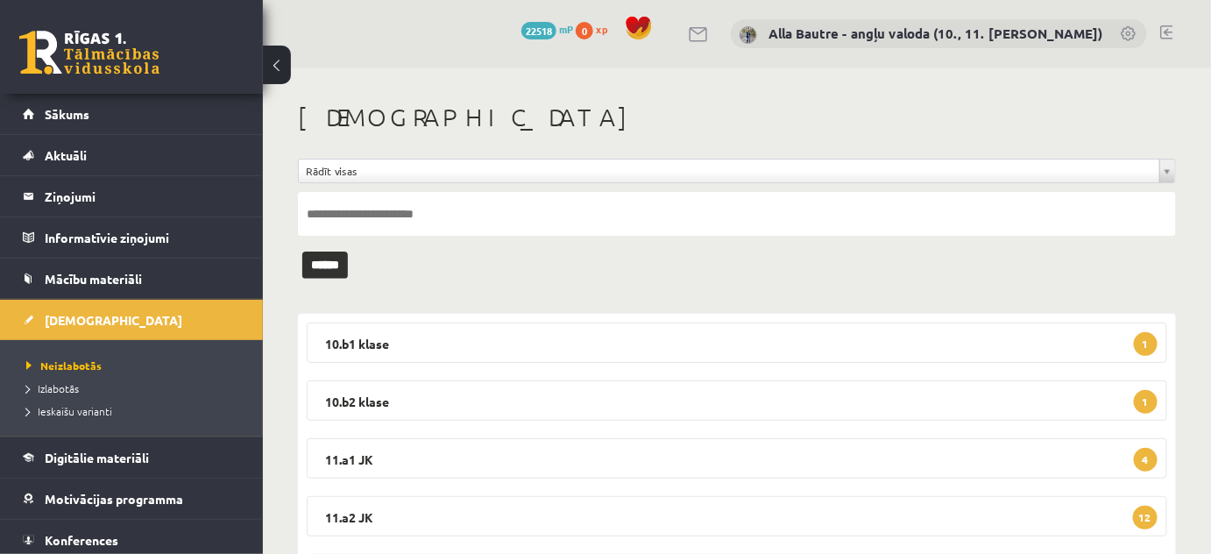
scroll to position [79, 0]
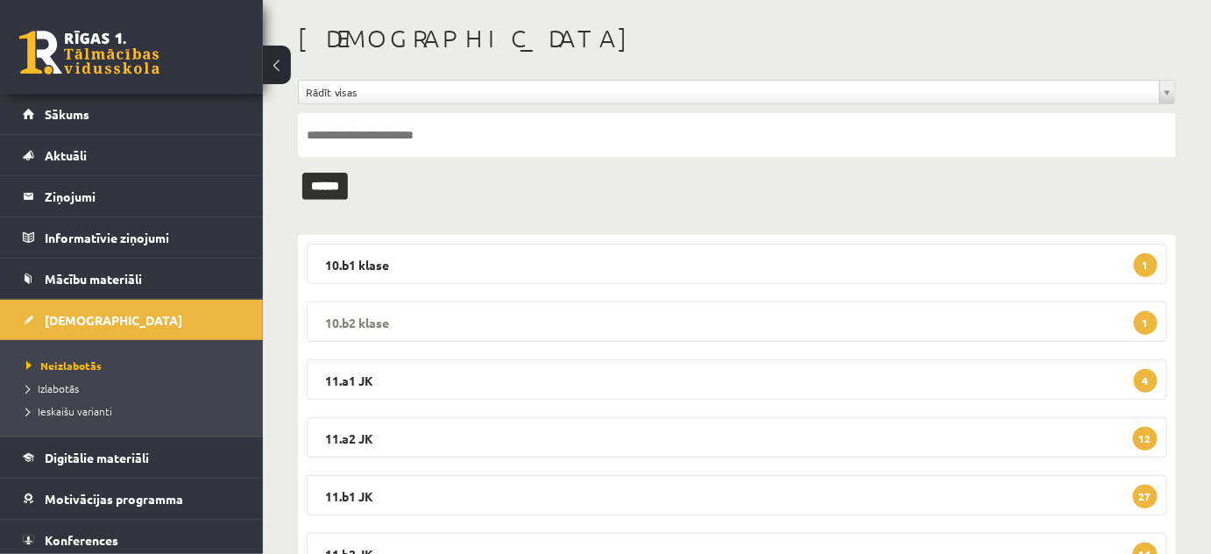
click at [353, 317] on legend "10.b2 klase 1" at bounding box center [737, 321] width 860 height 40
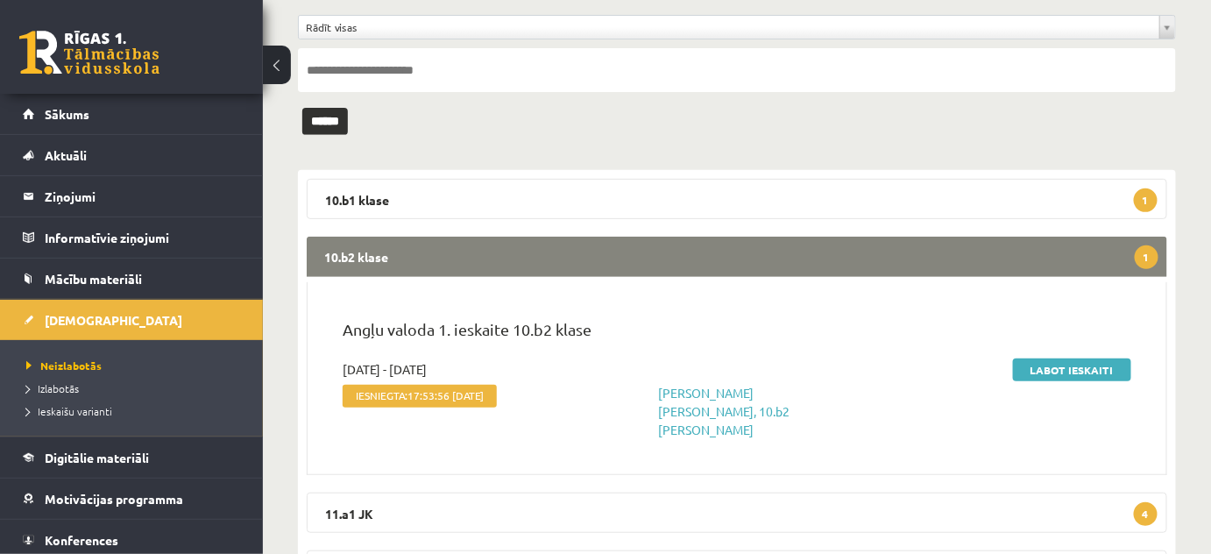
scroll to position [238, 0]
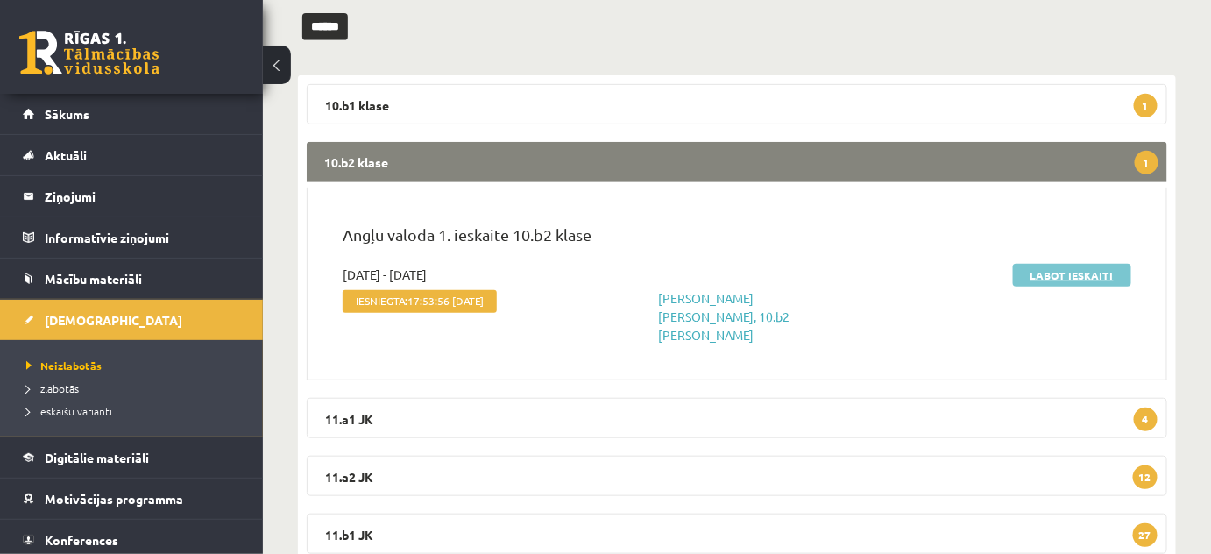
click at [1051, 276] on link "Labot ieskaiti" at bounding box center [1072, 275] width 118 height 23
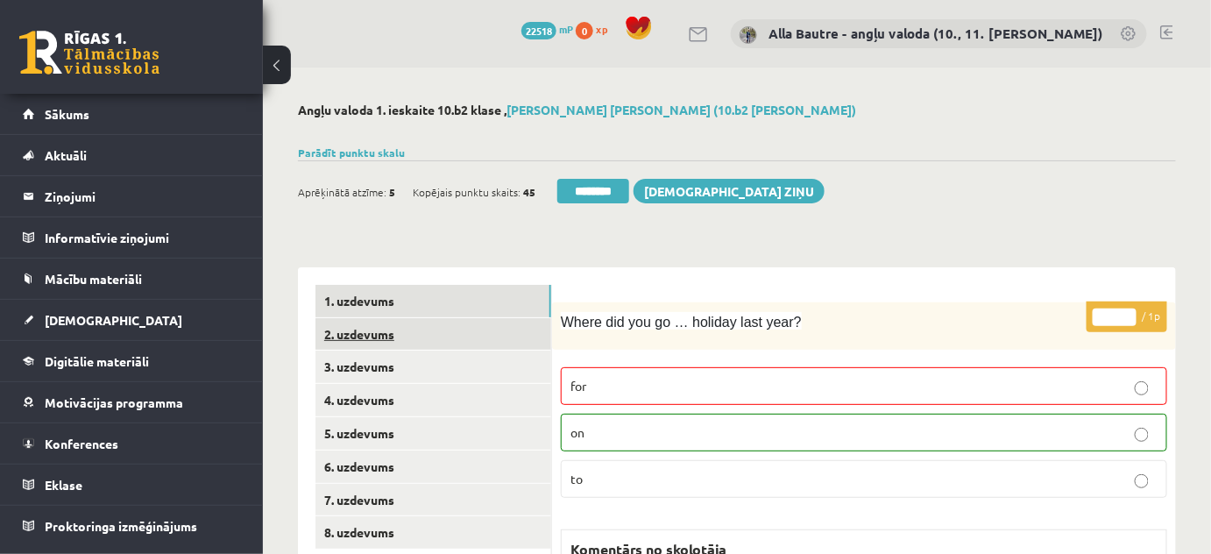
click at [343, 330] on link "2. uzdevums" at bounding box center [433, 334] width 236 height 32
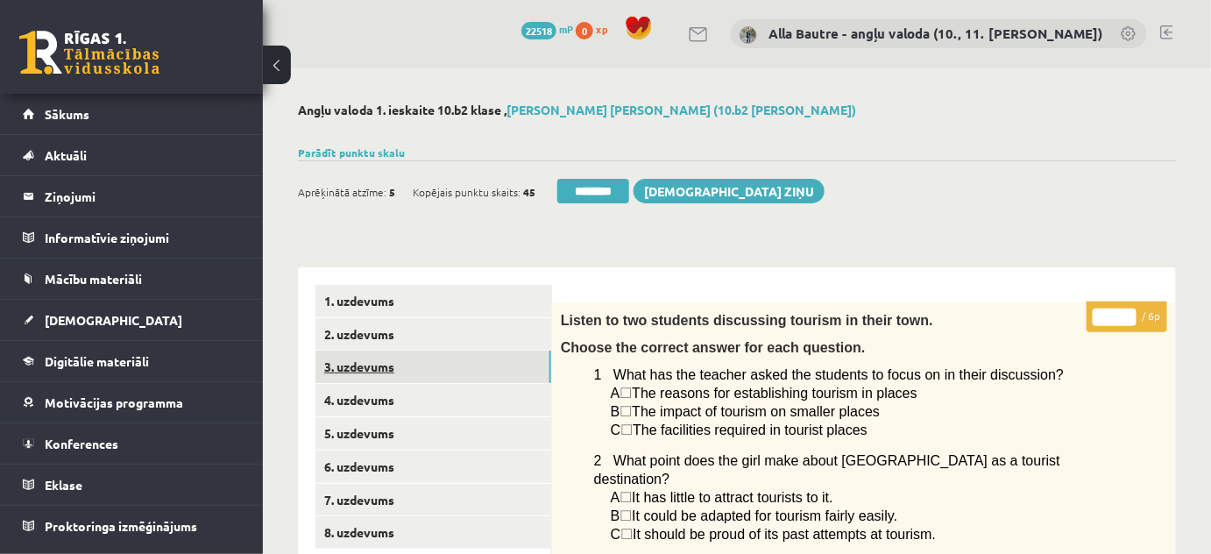
click at [357, 361] on link "3. uzdevums" at bounding box center [433, 366] width 236 height 32
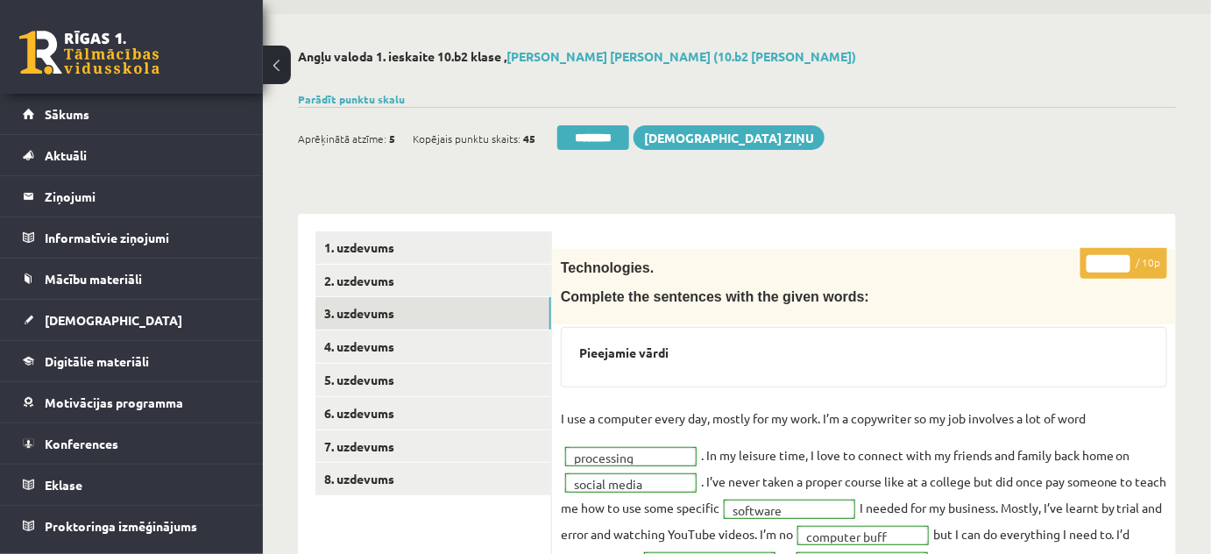
scroll to position [159, 0]
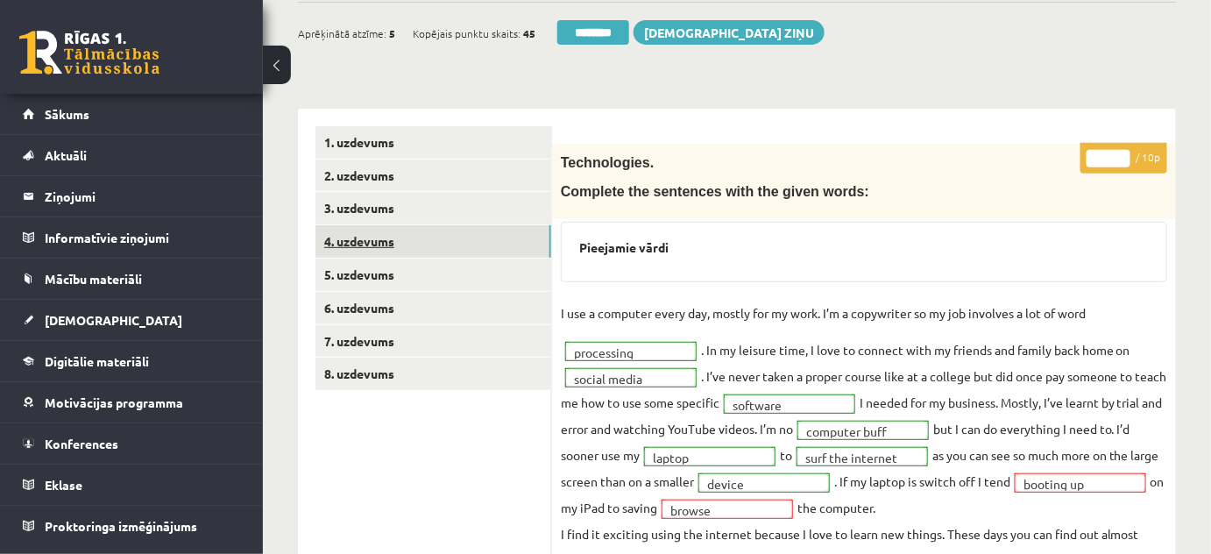
click at [364, 237] on link "4. uzdevums" at bounding box center [433, 241] width 236 height 32
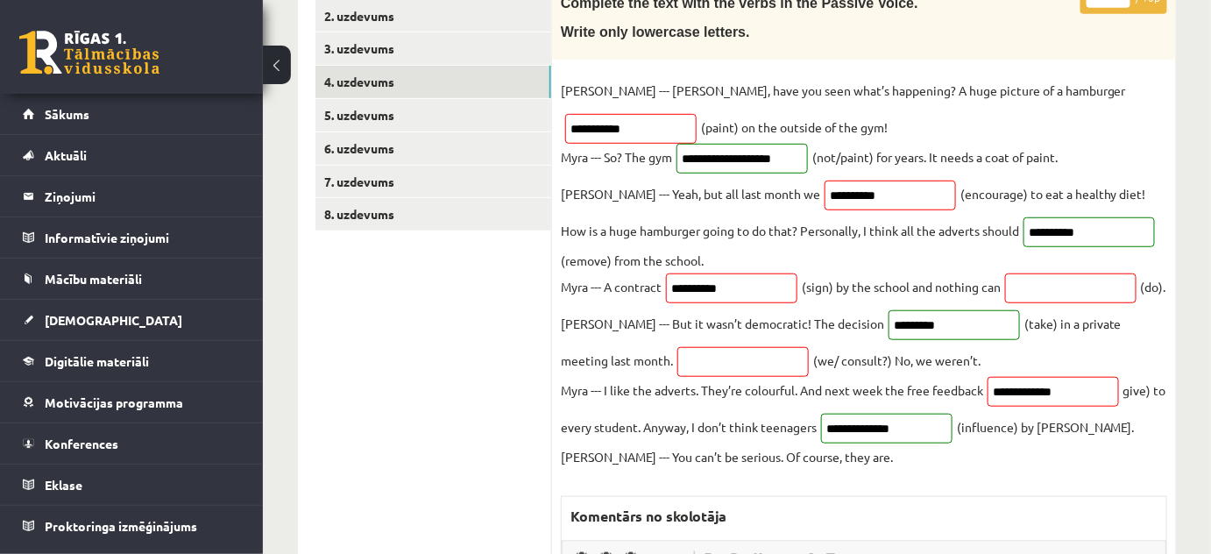
scroll to position [0, 0]
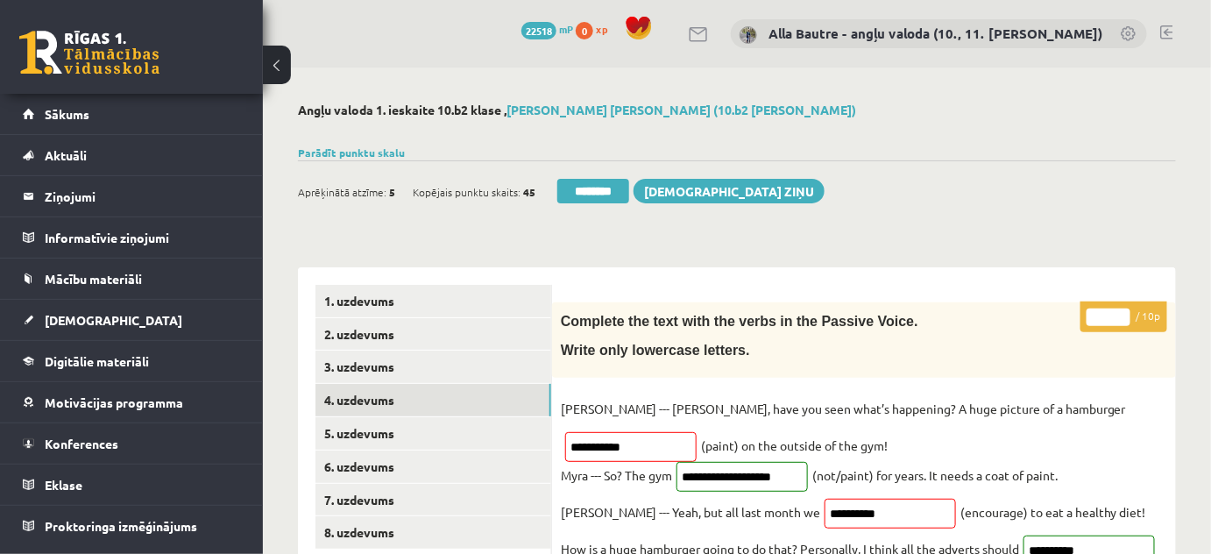
click at [1119, 312] on input "*" at bounding box center [1109, 317] width 44 height 18
type input "*"
click at [1119, 312] on input "*" at bounding box center [1109, 317] width 44 height 18
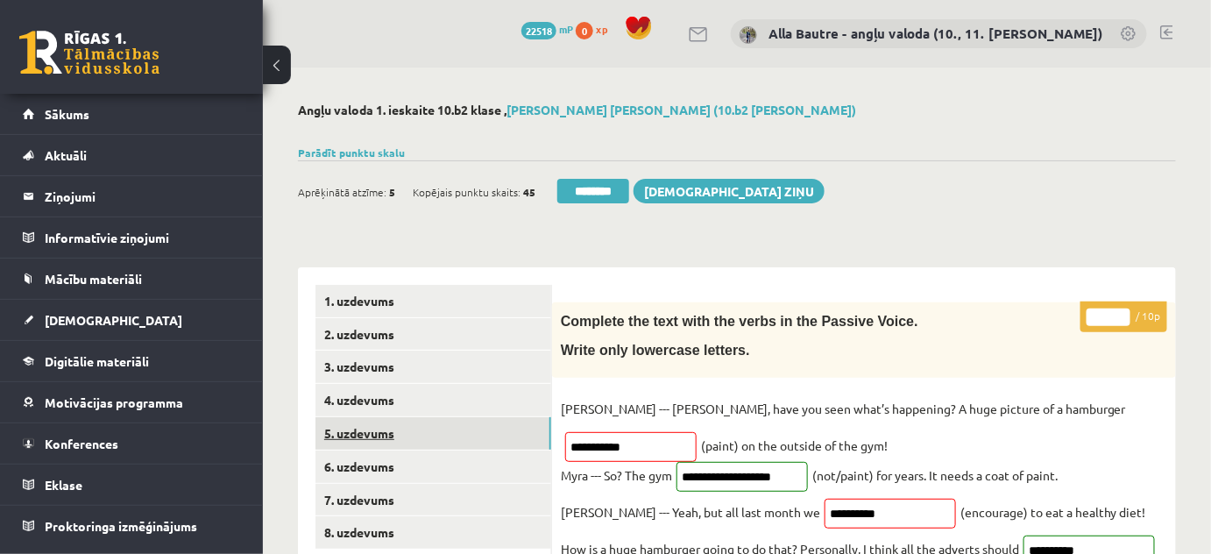
click at [384, 427] on link "5. uzdevums" at bounding box center [433, 433] width 236 height 32
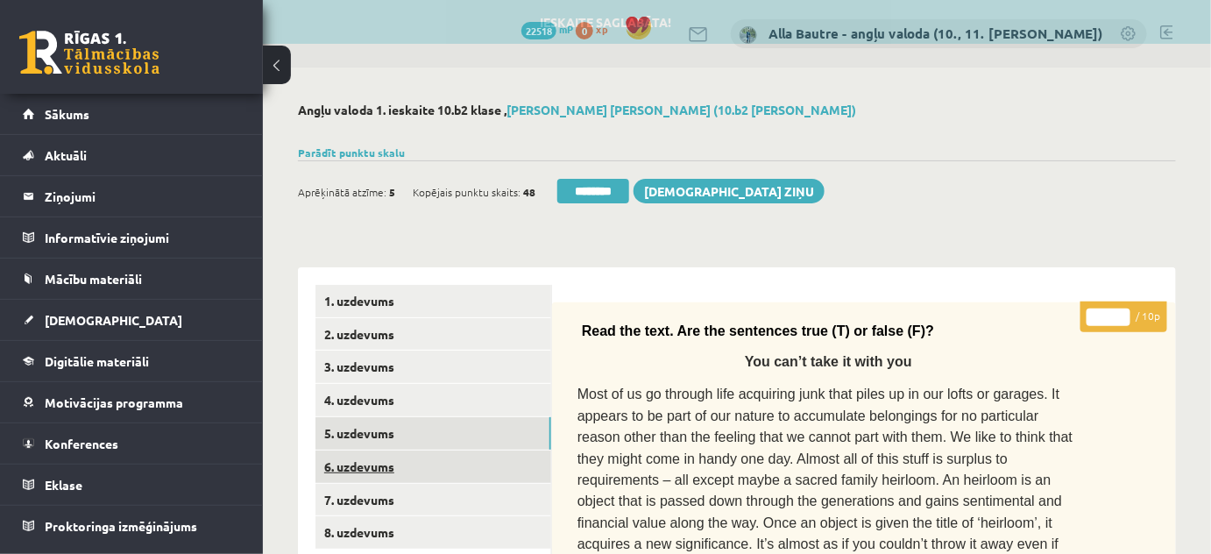
click at [381, 459] on link "6. uzdevums" at bounding box center [433, 466] width 236 height 32
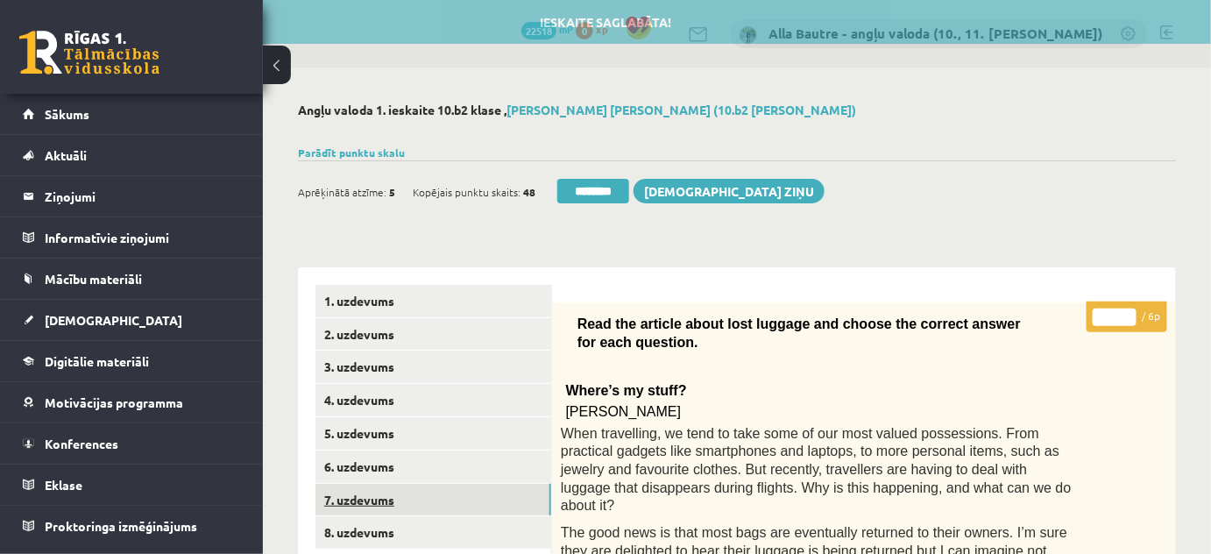
click at [376, 493] on link "7. uzdevums" at bounding box center [433, 500] width 236 height 32
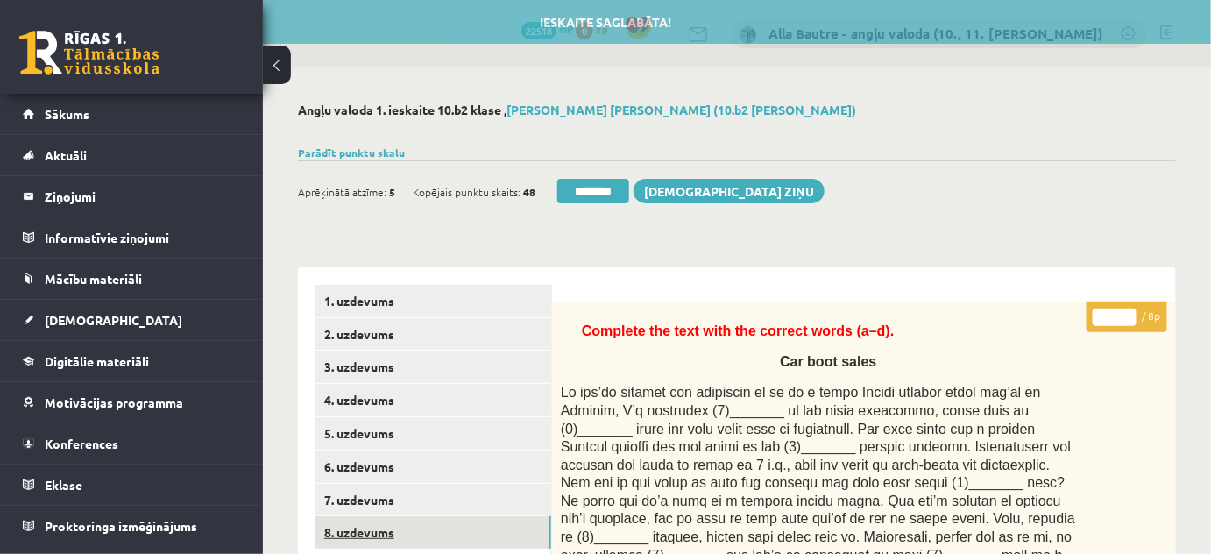
click at [367, 534] on link "8. uzdevums" at bounding box center [433, 532] width 236 height 32
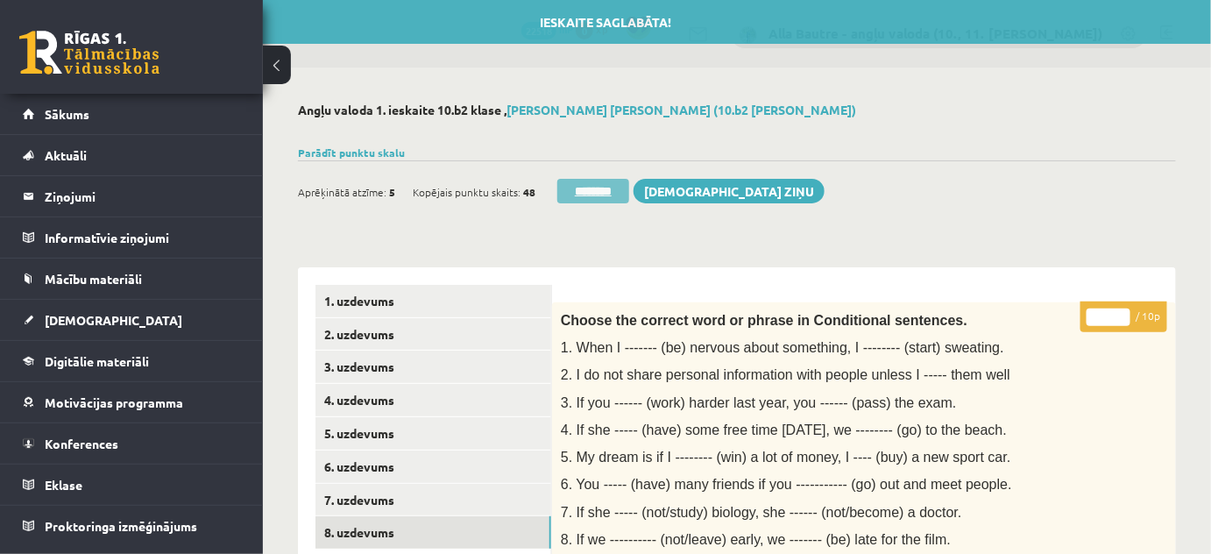
click at [619, 190] on input "********" at bounding box center [593, 191] width 72 height 25
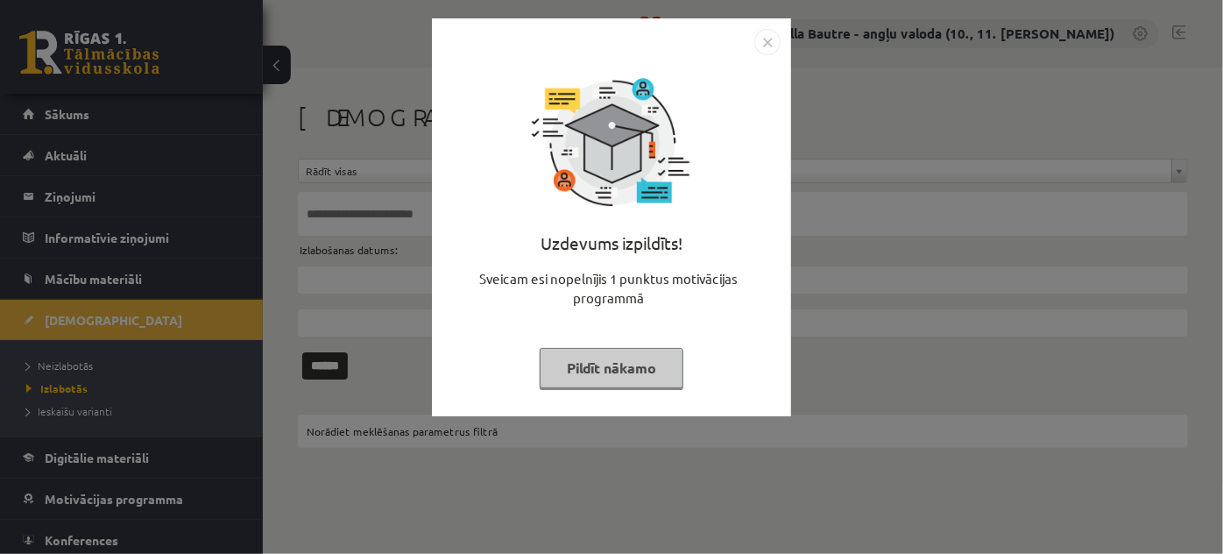
click at [768, 46] on img "Close" at bounding box center [767, 42] width 26 height 26
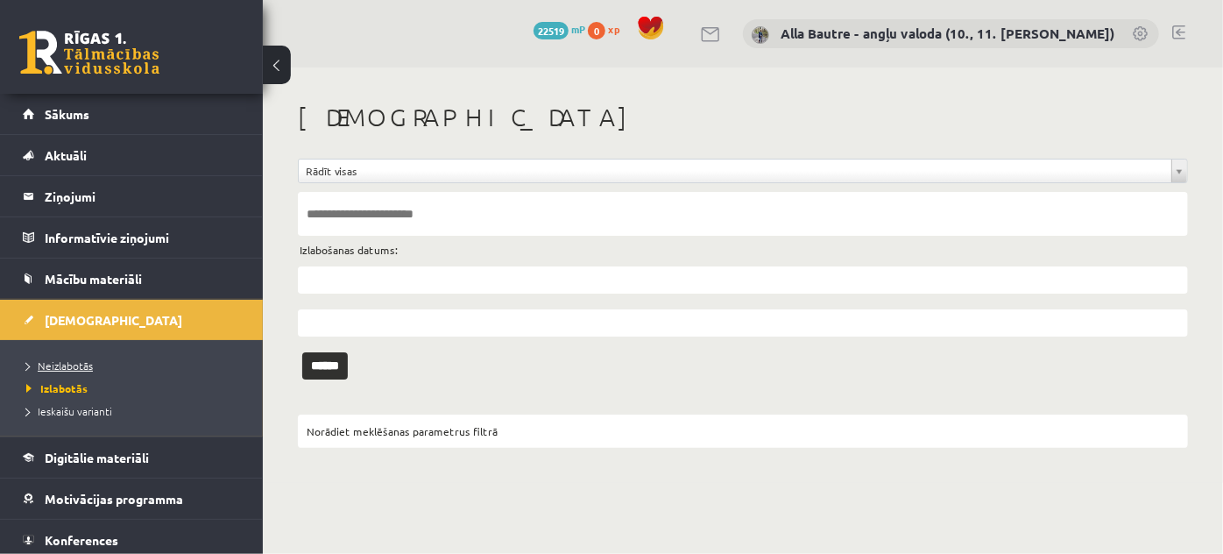
click at [72, 359] on span "Neizlabotās" at bounding box center [59, 365] width 67 height 14
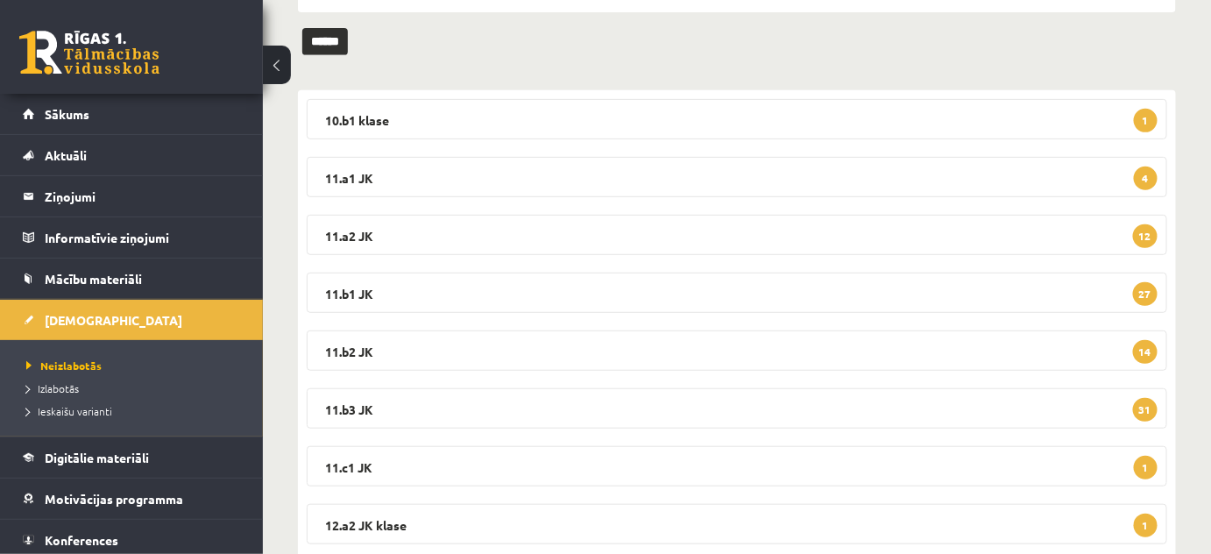
scroll to position [238, 0]
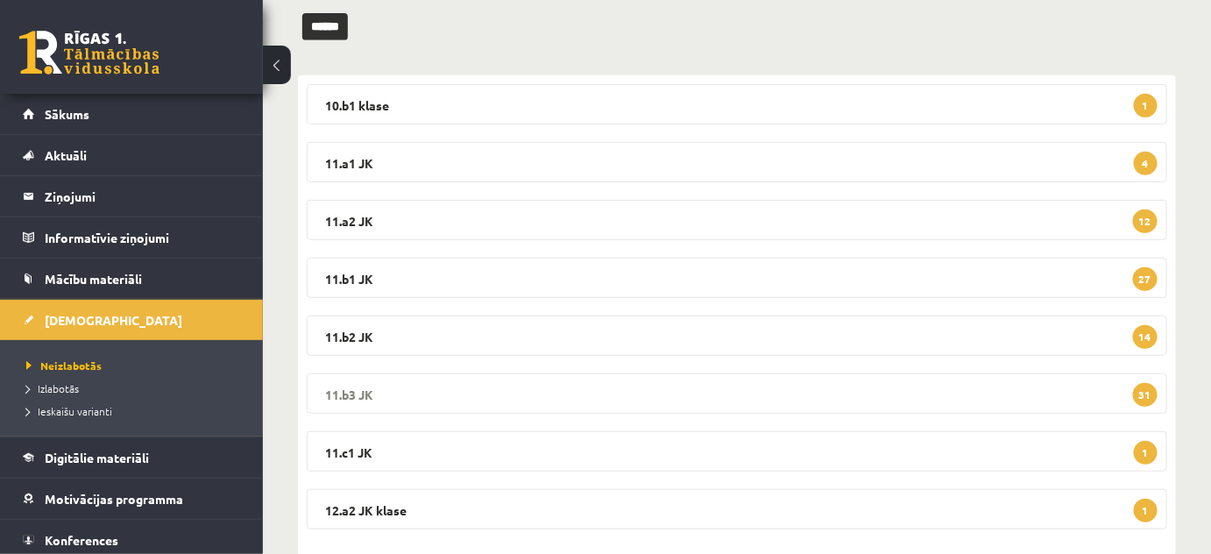
click at [336, 389] on legend "11.b3 JK 31" at bounding box center [737, 393] width 860 height 40
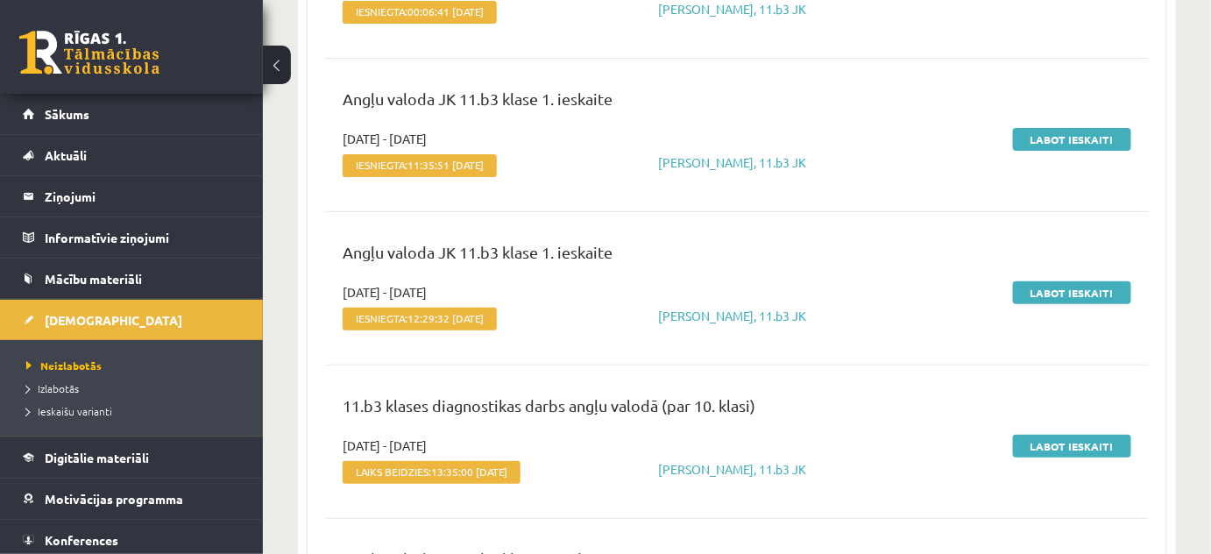
scroll to position [4540, 0]
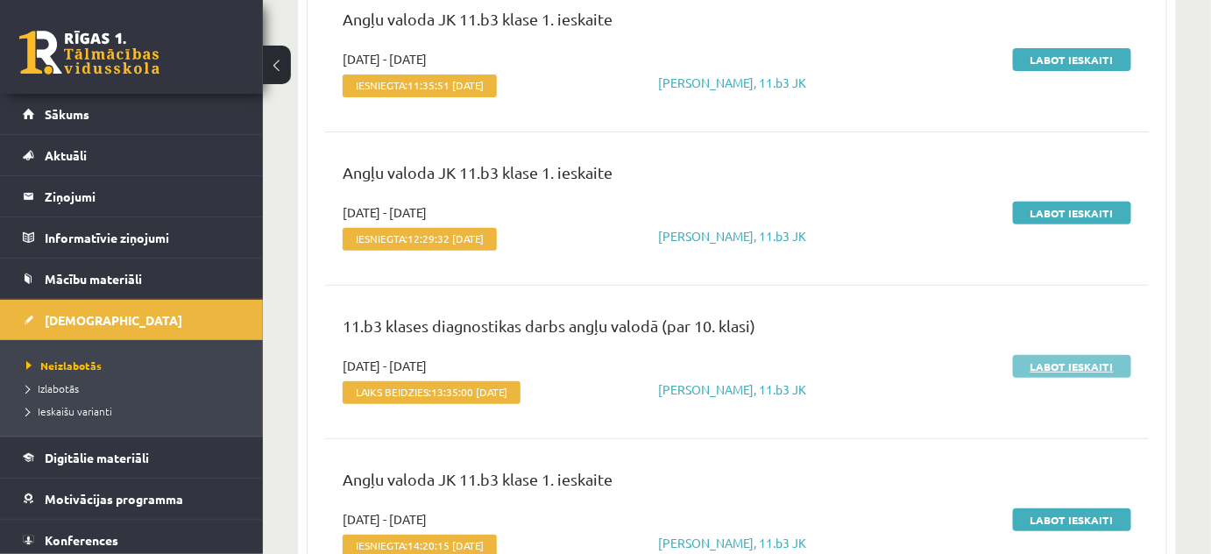
click at [1066, 358] on link "Labot ieskaiti" at bounding box center [1072, 366] width 118 height 23
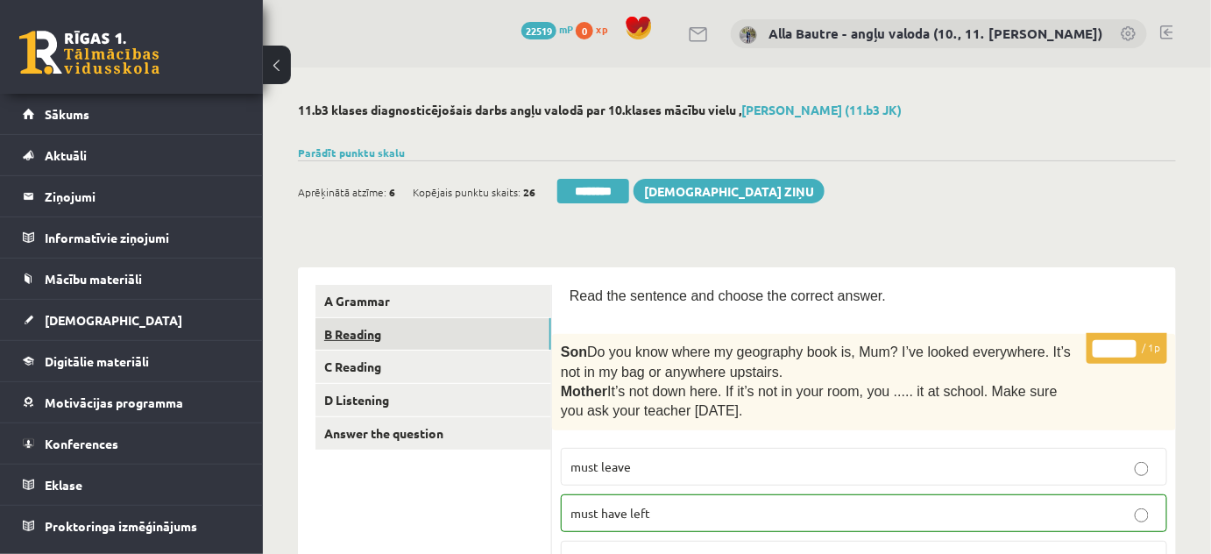
click at [347, 324] on link "B Reading" at bounding box center [433, 334] width 236 height 32
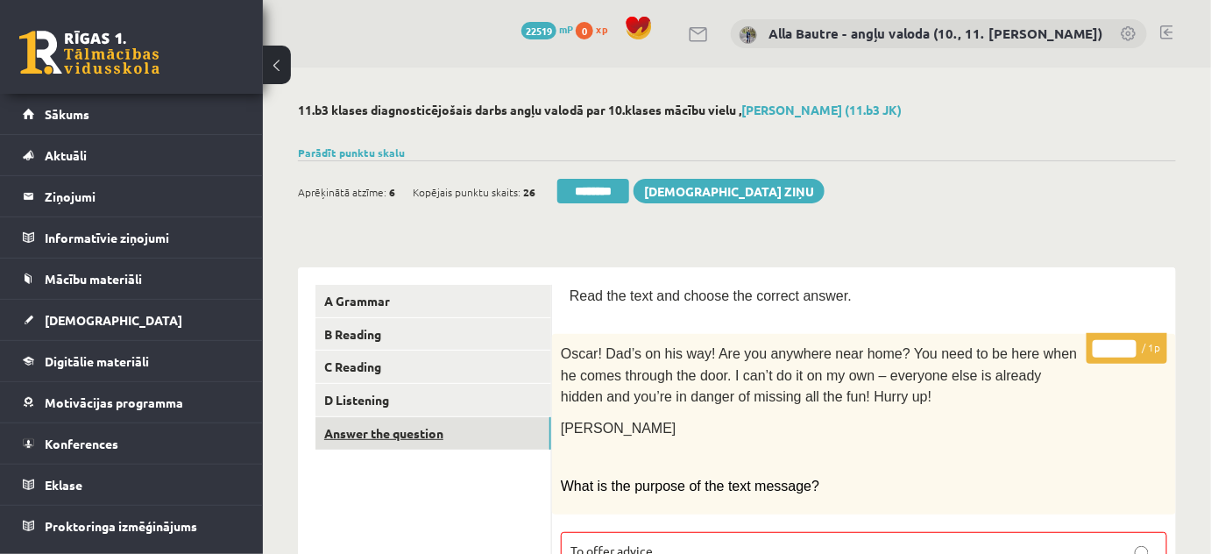
click at [372, 436] on link "Answer the question" at bounding box center [433, 433] width 236 height 32
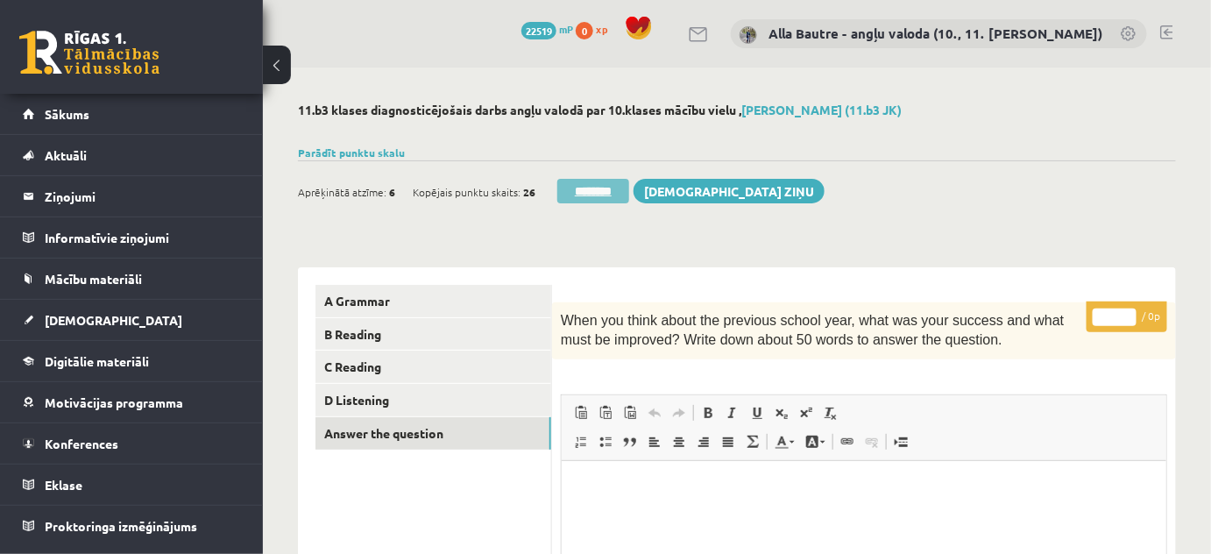
click at [585, 181] on input "********" at bounding box center [593, 191] width 72 height 25
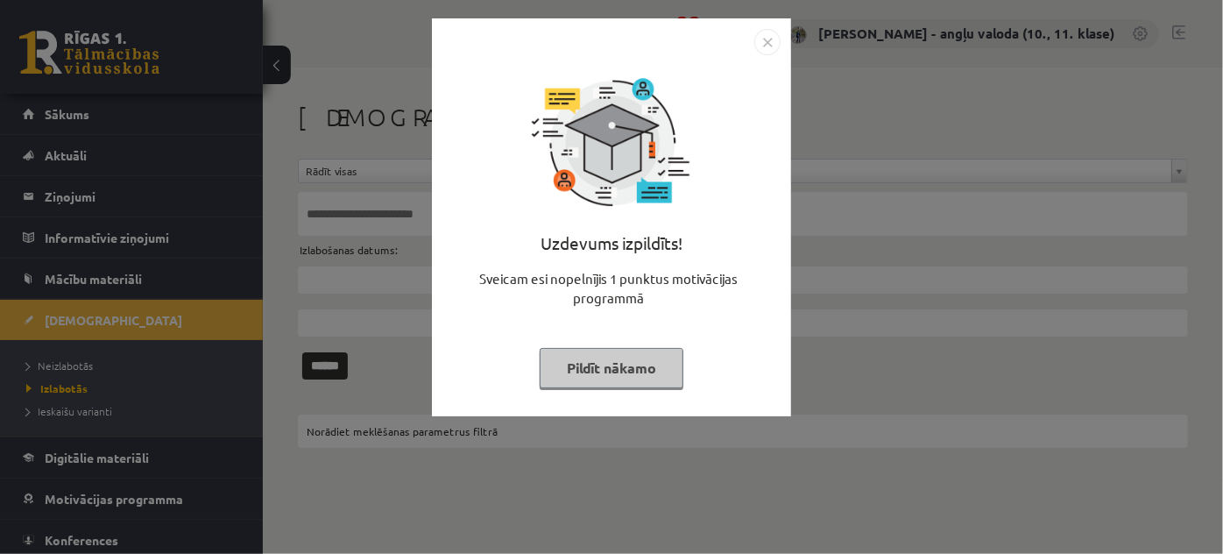
click at [766, 37] on img "Close" at bounding box center [767, 42] width 26 height 26
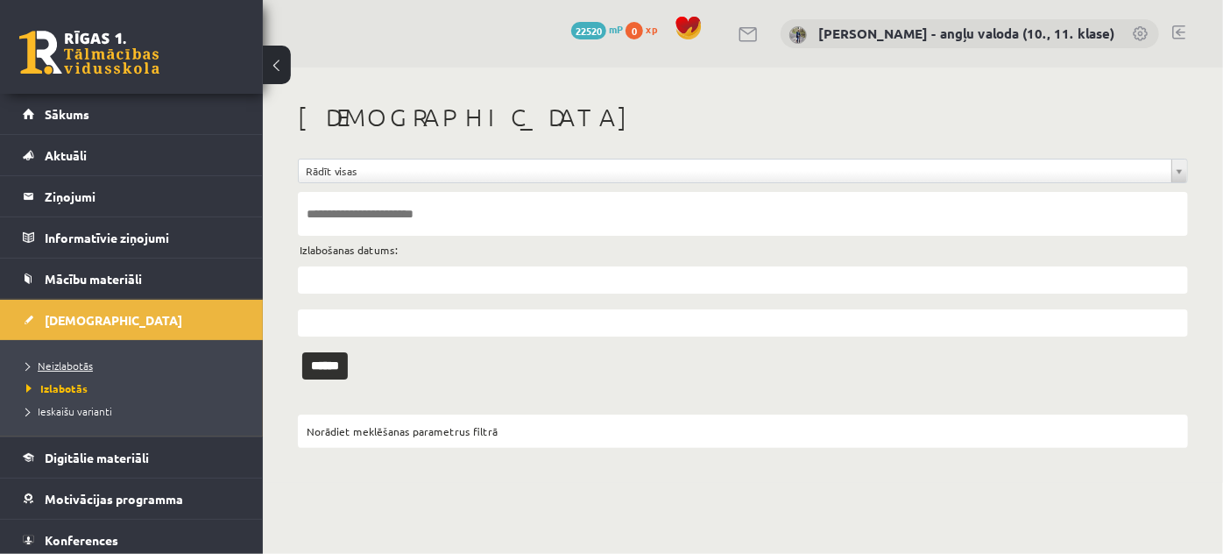
click at [82, 358] on span "Neizlabotās" at bounding box center [59, 365] width 67 height 14
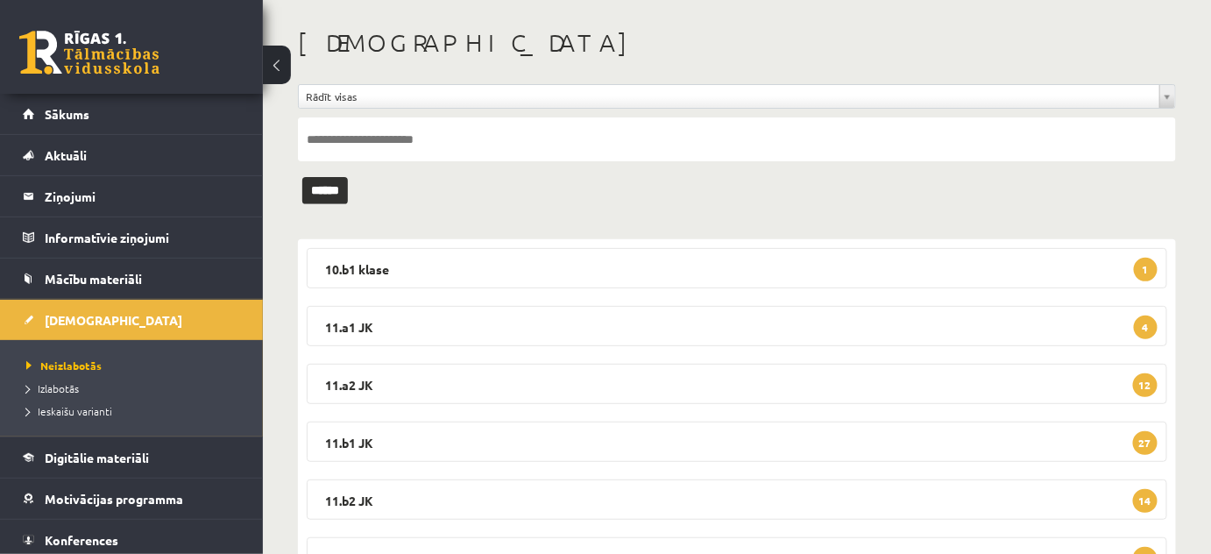
scroll to position [159, 0]
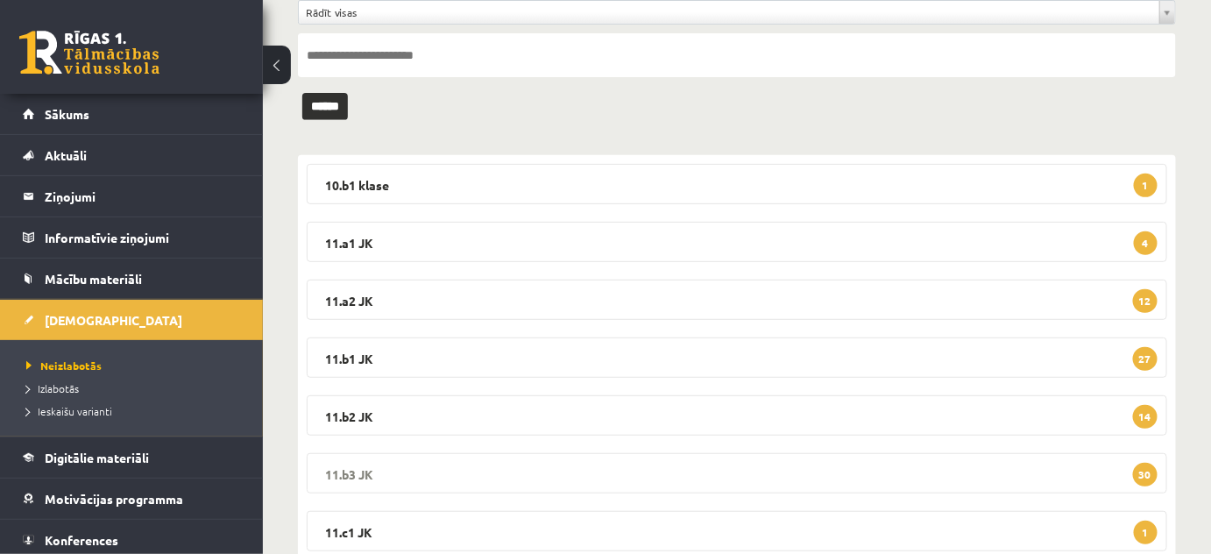
click at [336, 462] on legend "11.b3 JK 30" at bounding box center [737, 473] width 860 height 40
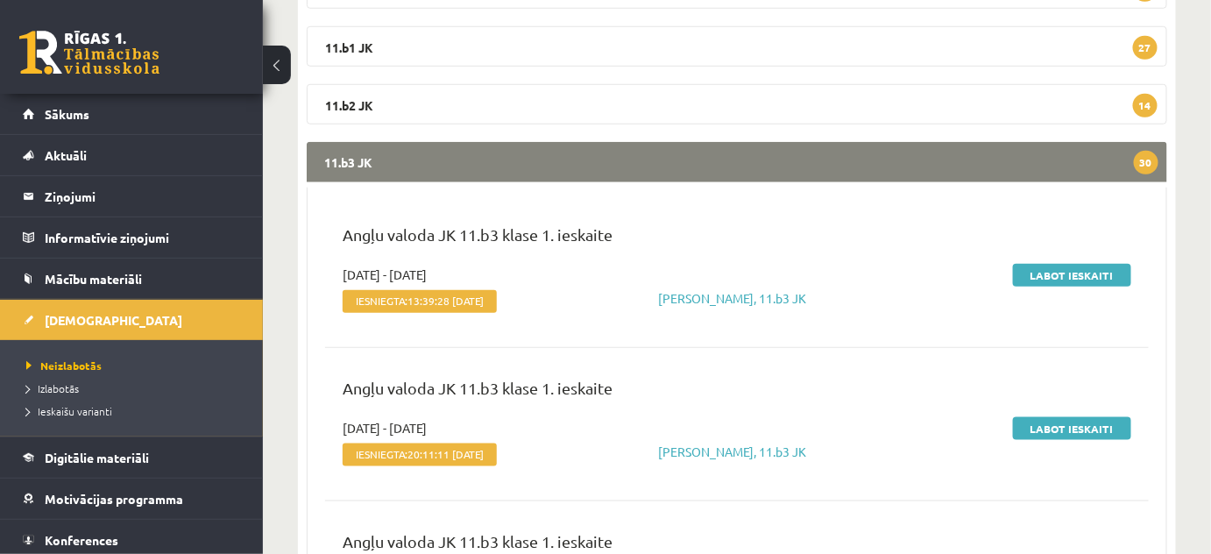
scroll to position [478, 0]
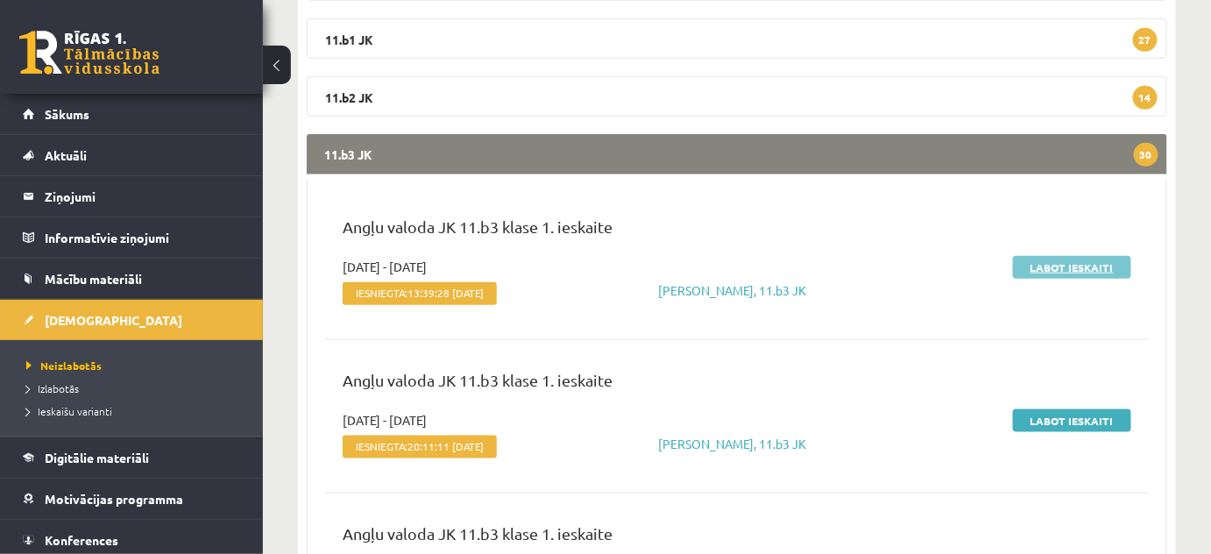
click at [1076, 267] on link "Labot ieskaiti" at bounding box center [1072, 267] width 118 height 23
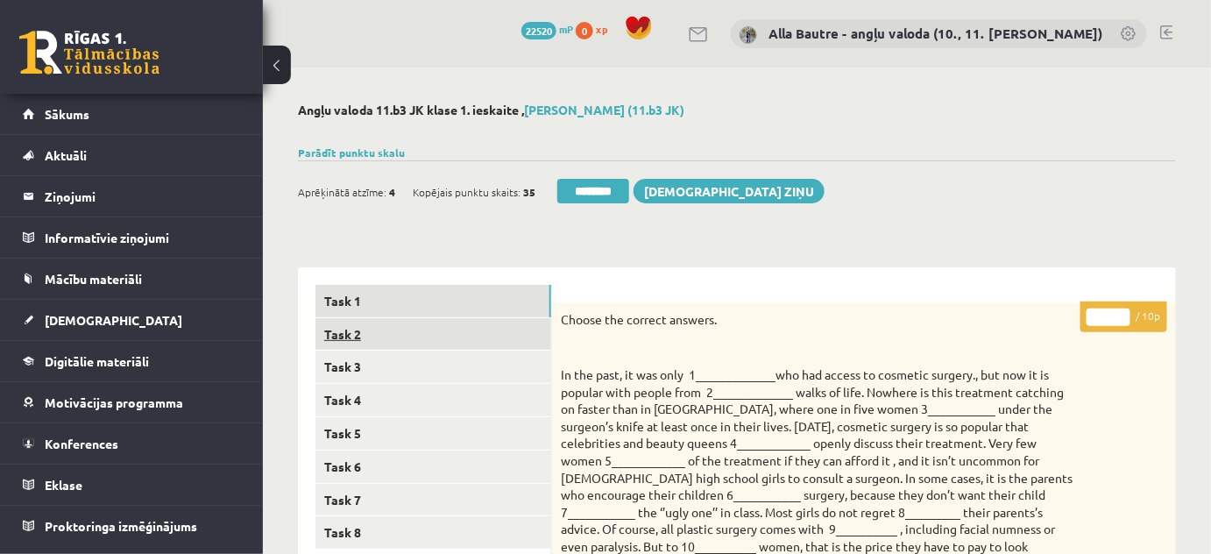
click at [335, 329] on link "Task 2" at bounding box center [433, 334] width 236 height 32
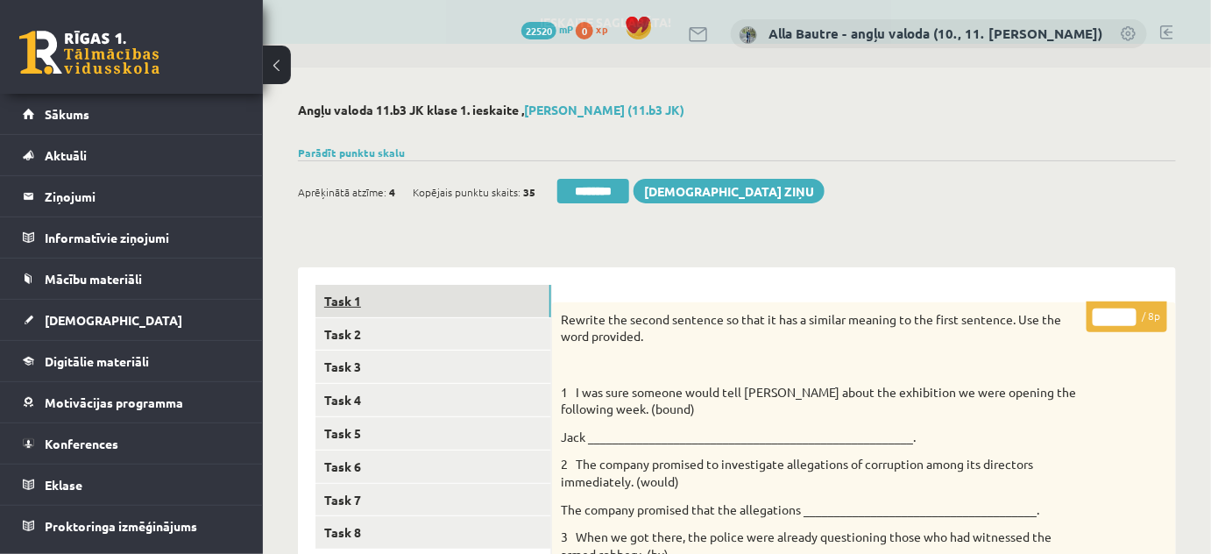
click at [340, 287] on link "Task 1" at bounding box center [433, 301] width 236 height 32
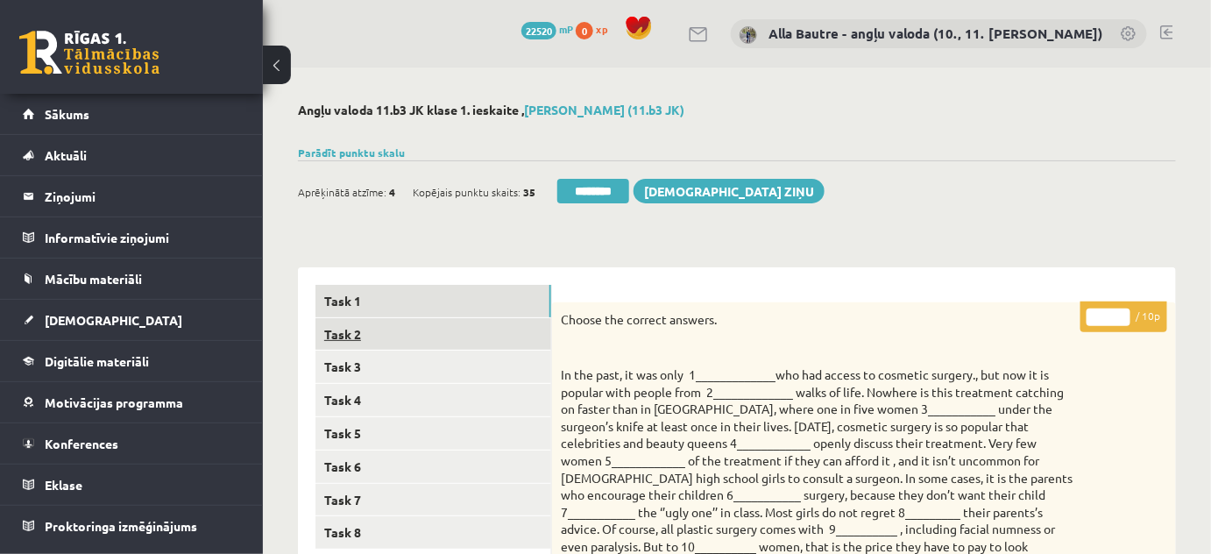
click at [352, 335] on link "Task 2" at bounding box center [433, 334] width 236 height 32
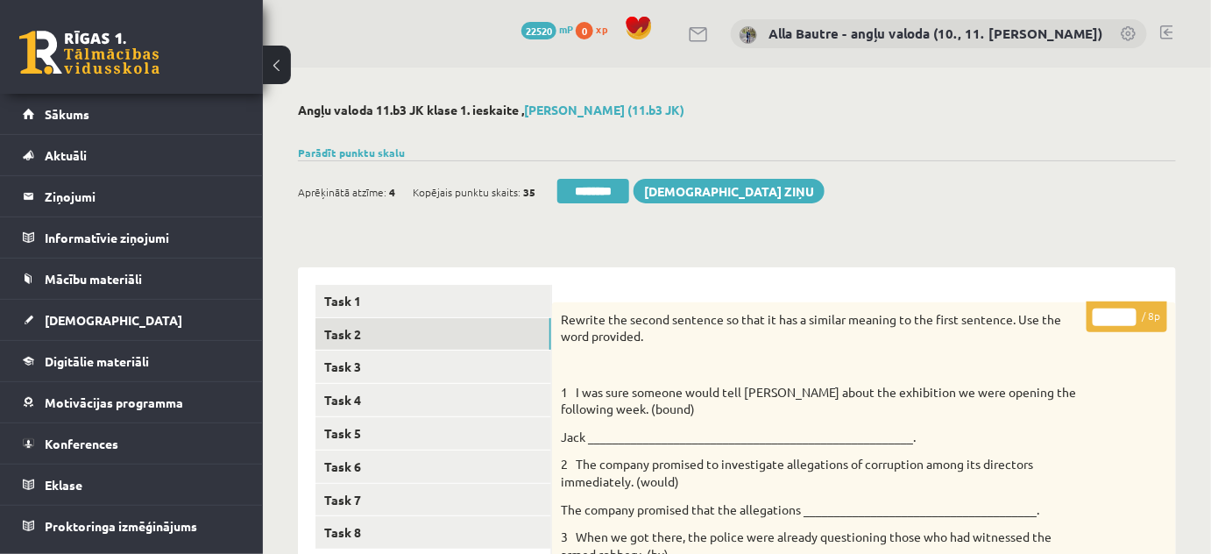
click at [1165, 27] on link at bounding box center [1166, 32] width 13 height 14
